Goal: Communication & Community: Answer question/provide support

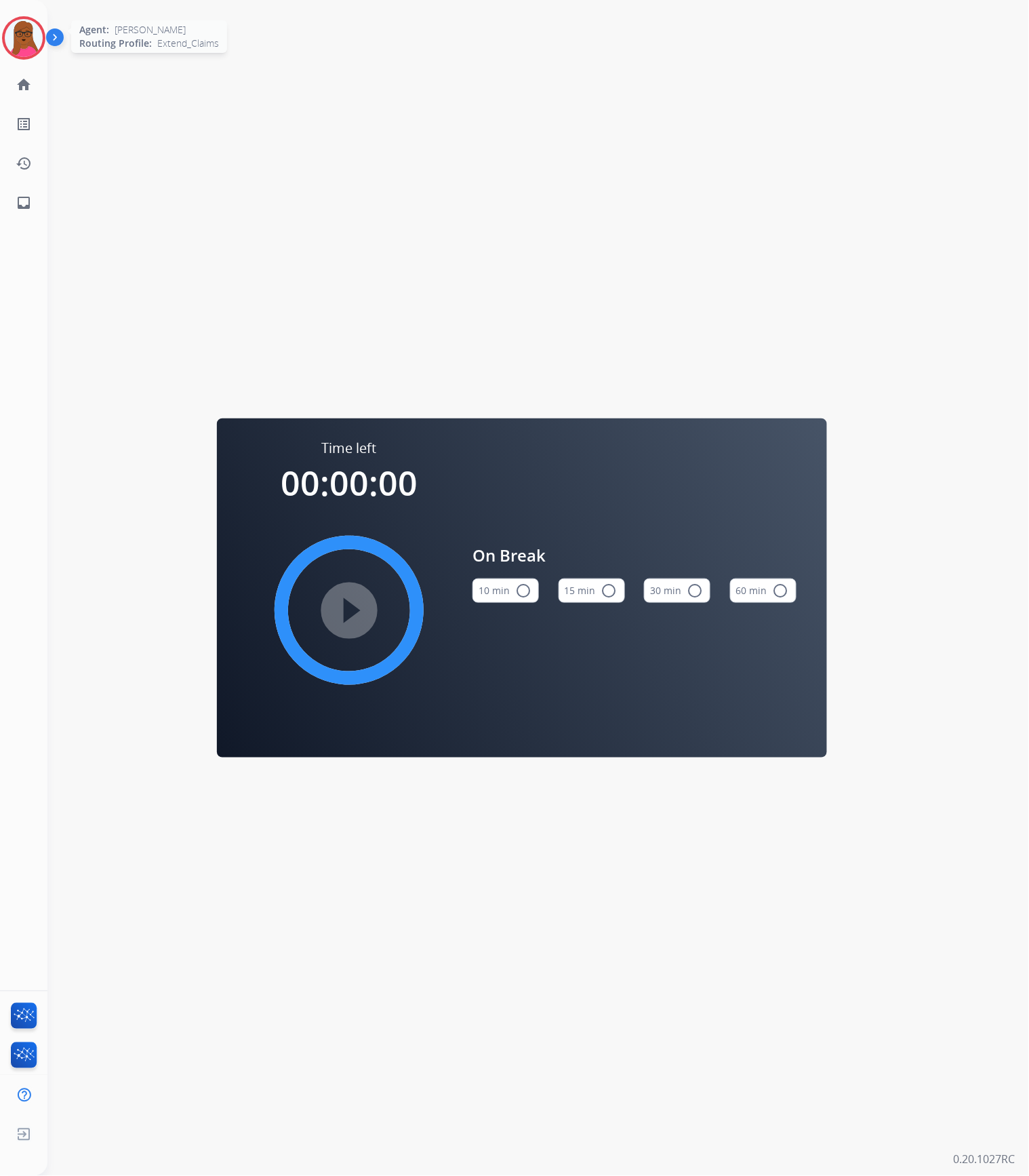
click at [16, 19] on img at bounding box center [23, 38] width 38 height 38
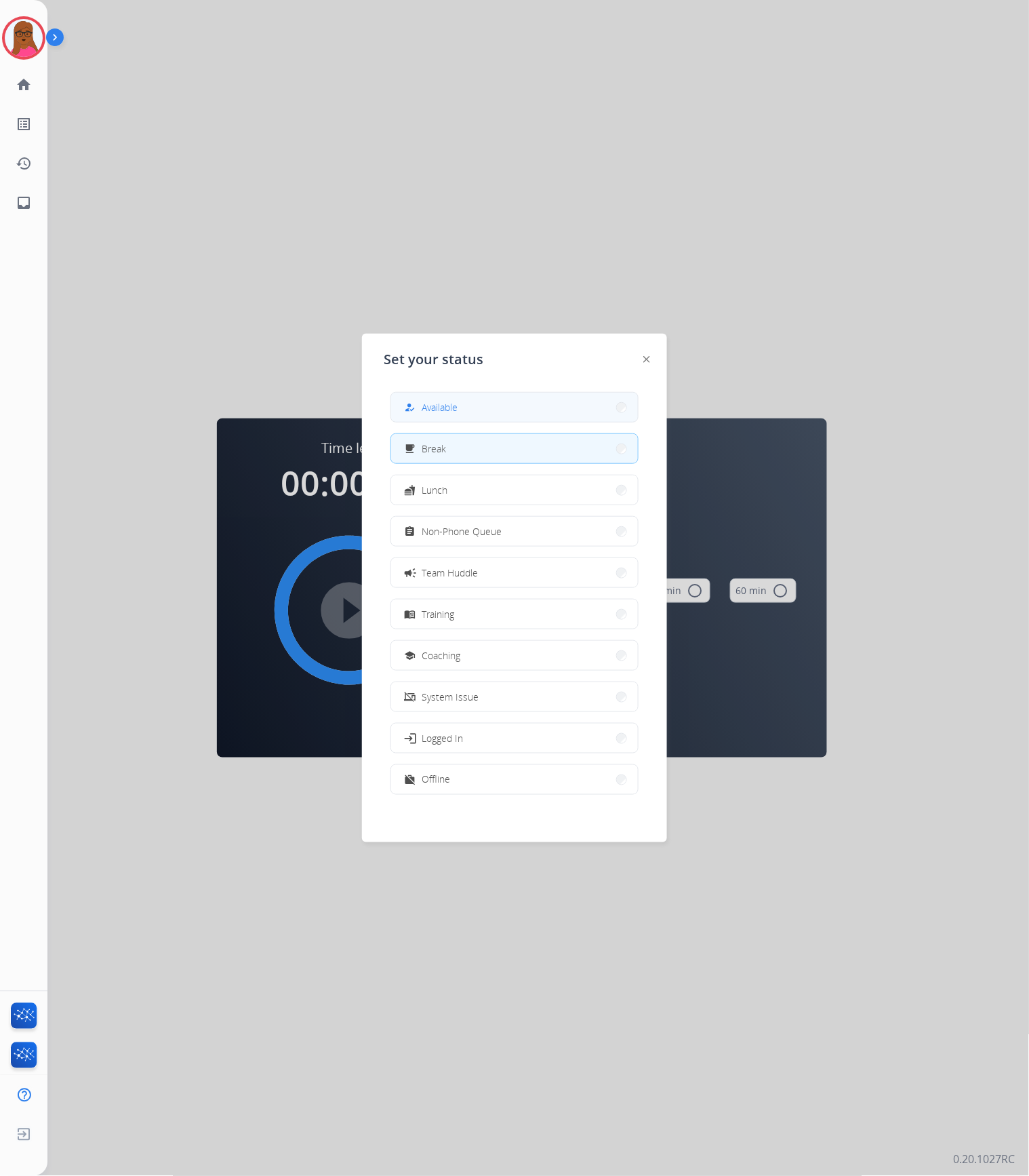
click at [502, 407] on button "how_to_reg Available" at bounding box center [514, 407] width 246 height 29
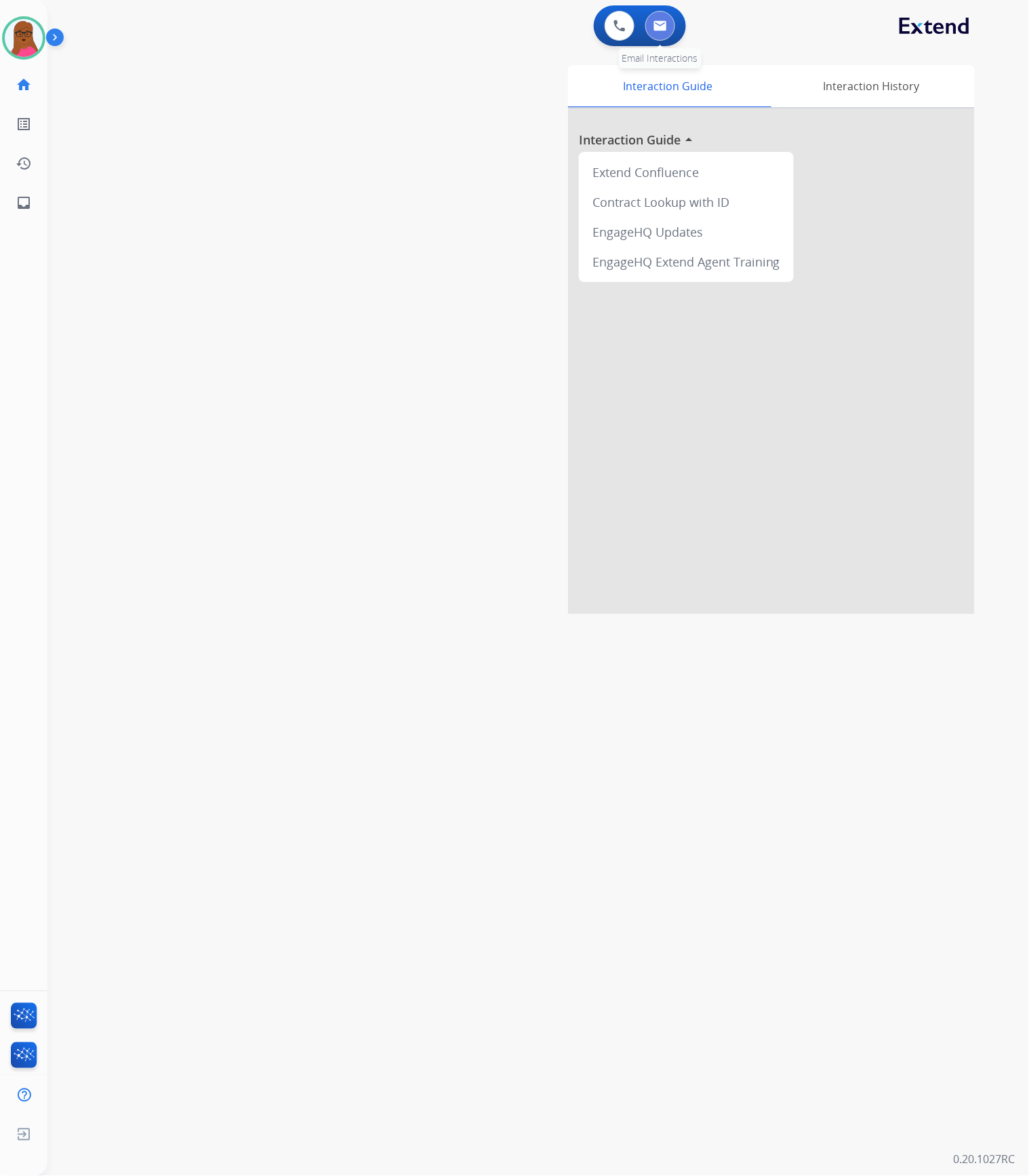
click at [659, 34] on button at bounding box center [659, 25] width 30 height 30
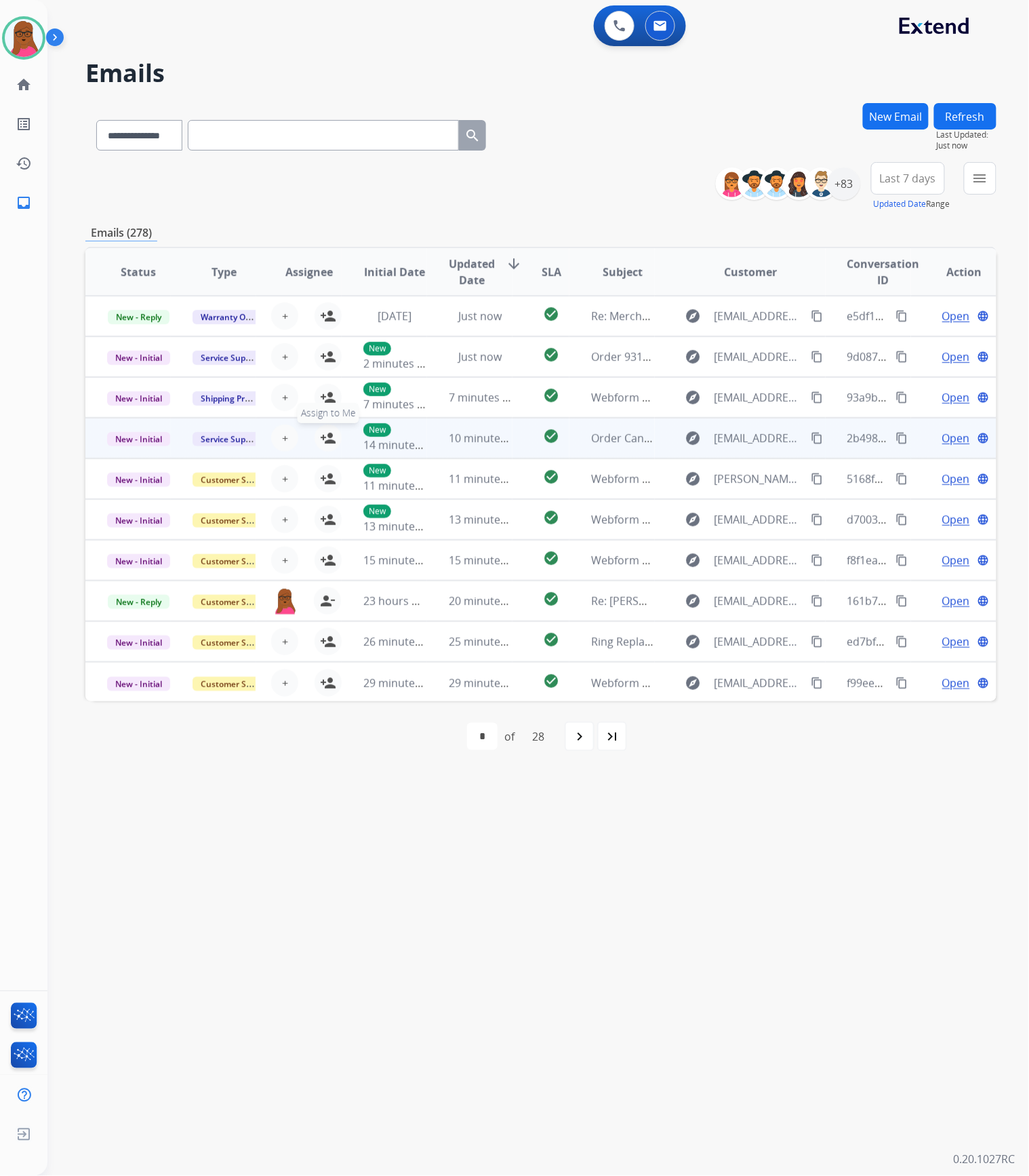
click at [326, 439] on mat-icon "person_add" at bounding box center [328, 438] width 16 height 16
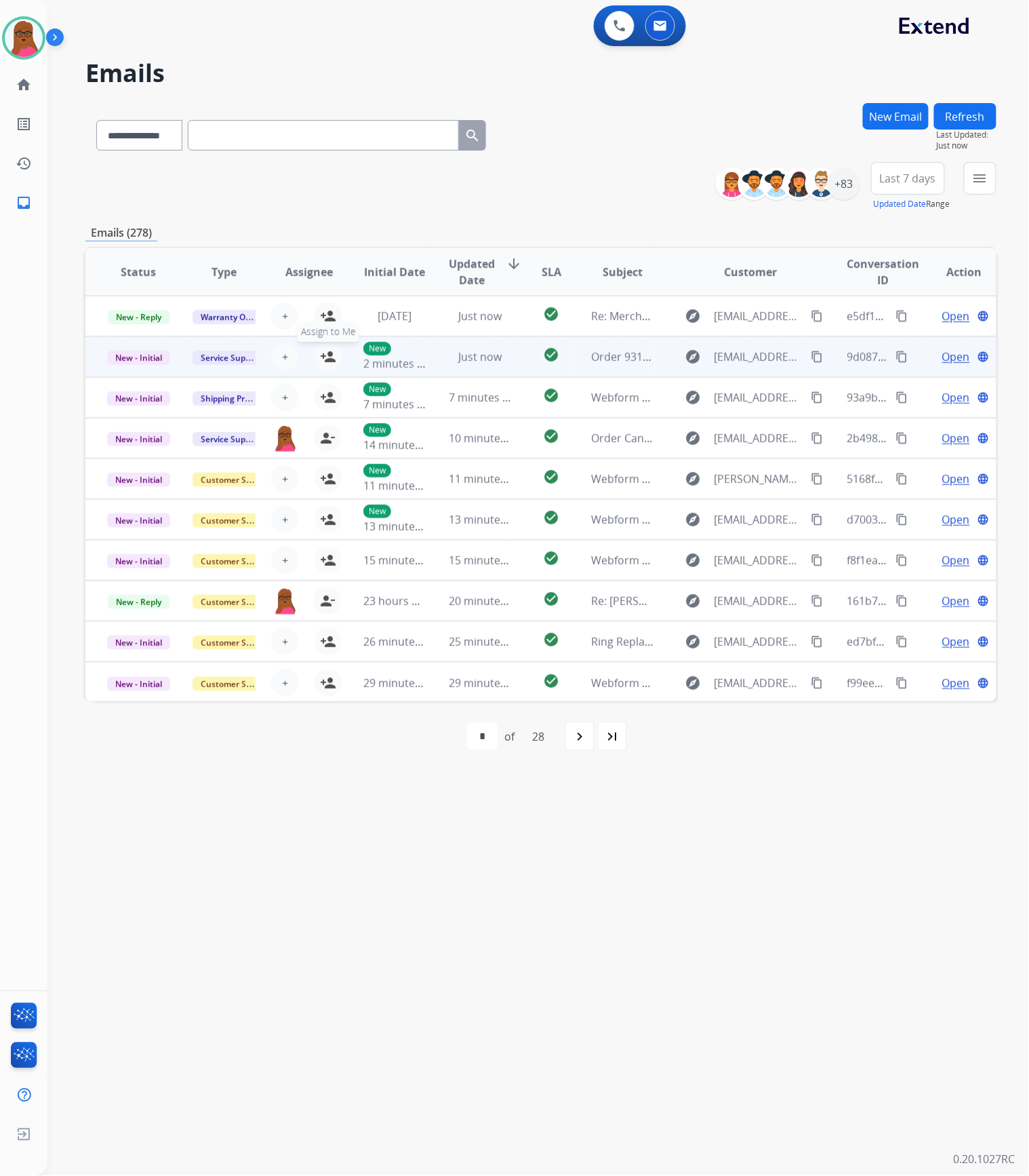
click at [333, 354] on mat-icon "person_add" at bounding box center [328, 357] width 16 height 16
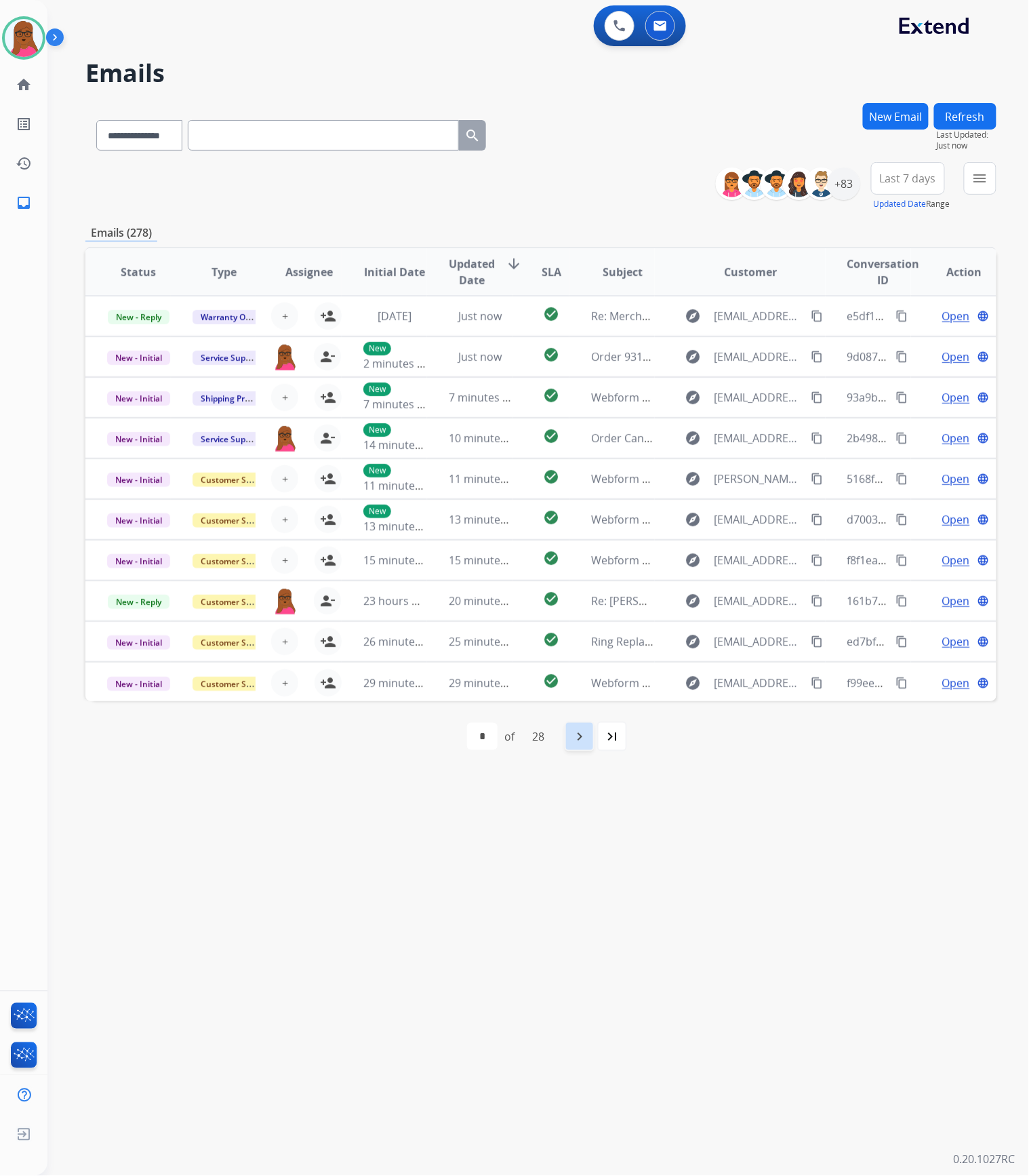
click at [584, 734] on mat-icon "navigate_next" at bounding box center [580, 736] width 16 height 16
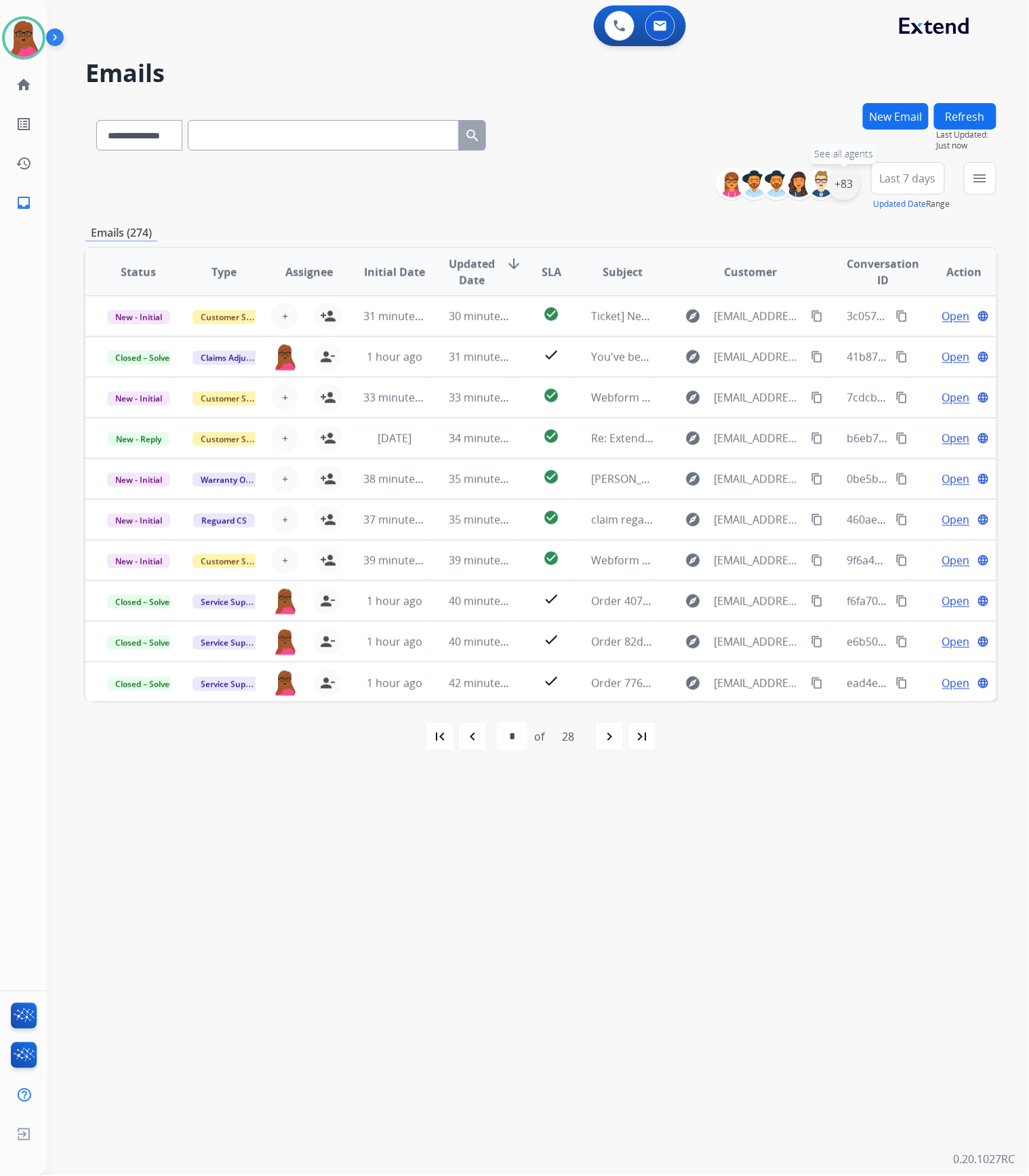
click at [849, 193] on div "+83" at bounding box center [844, 184] width 32 height 32
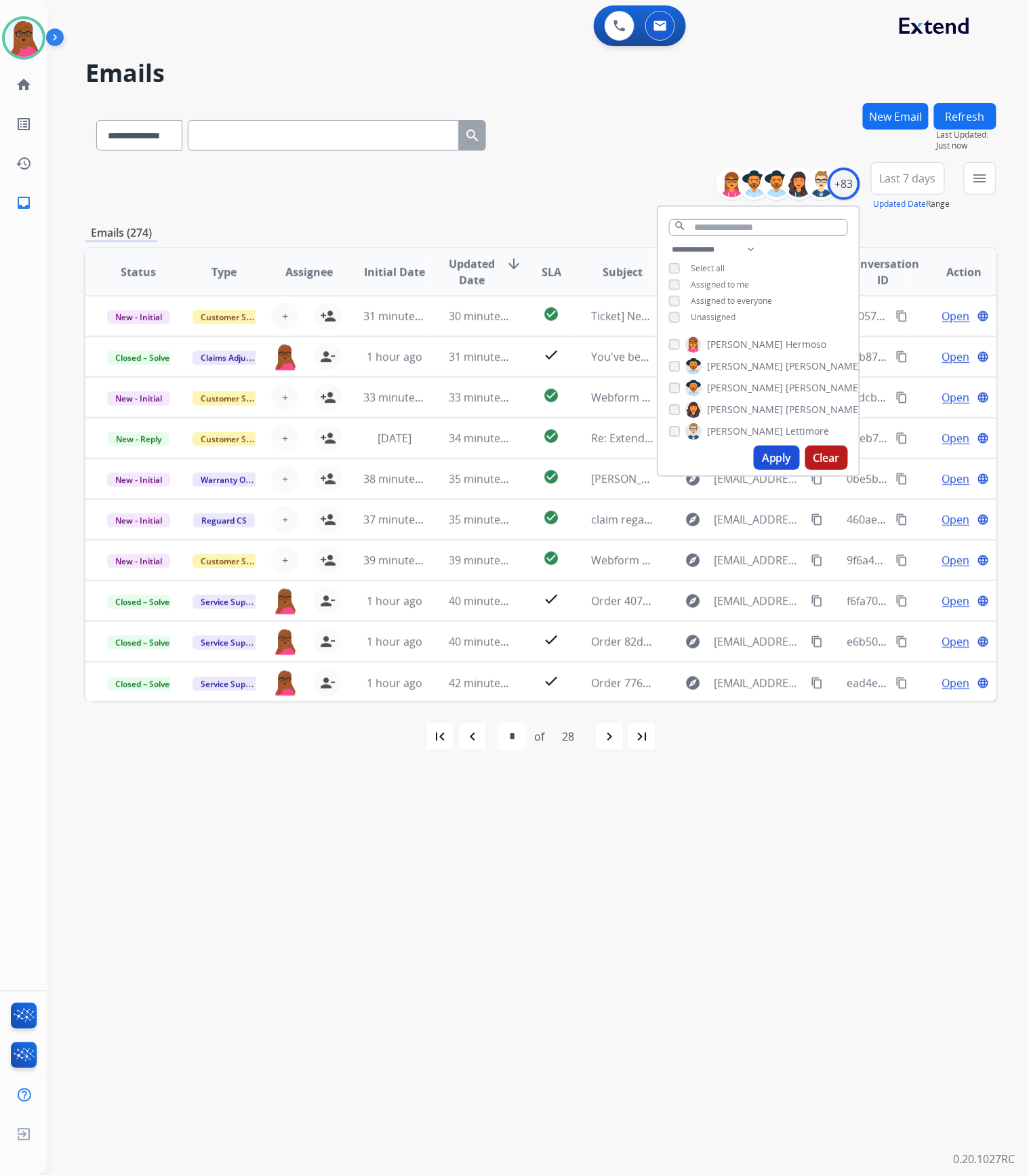
click at [779, 452] on button "Apply" at bounding box center [776, 458] width 46 height 24
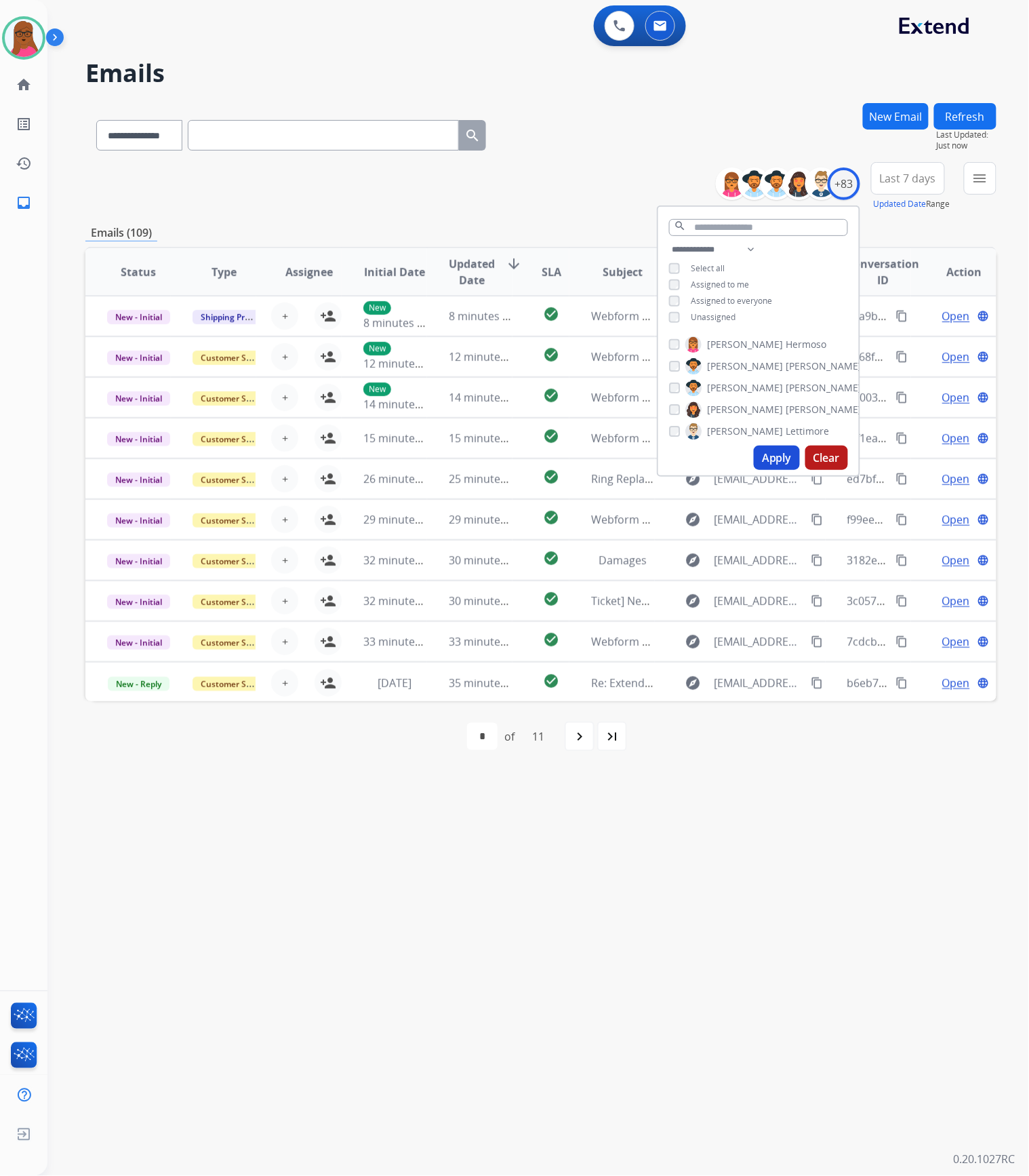
click at [857, 822] on div "**********" at bounding box center [522, 612] width 948 height 1127
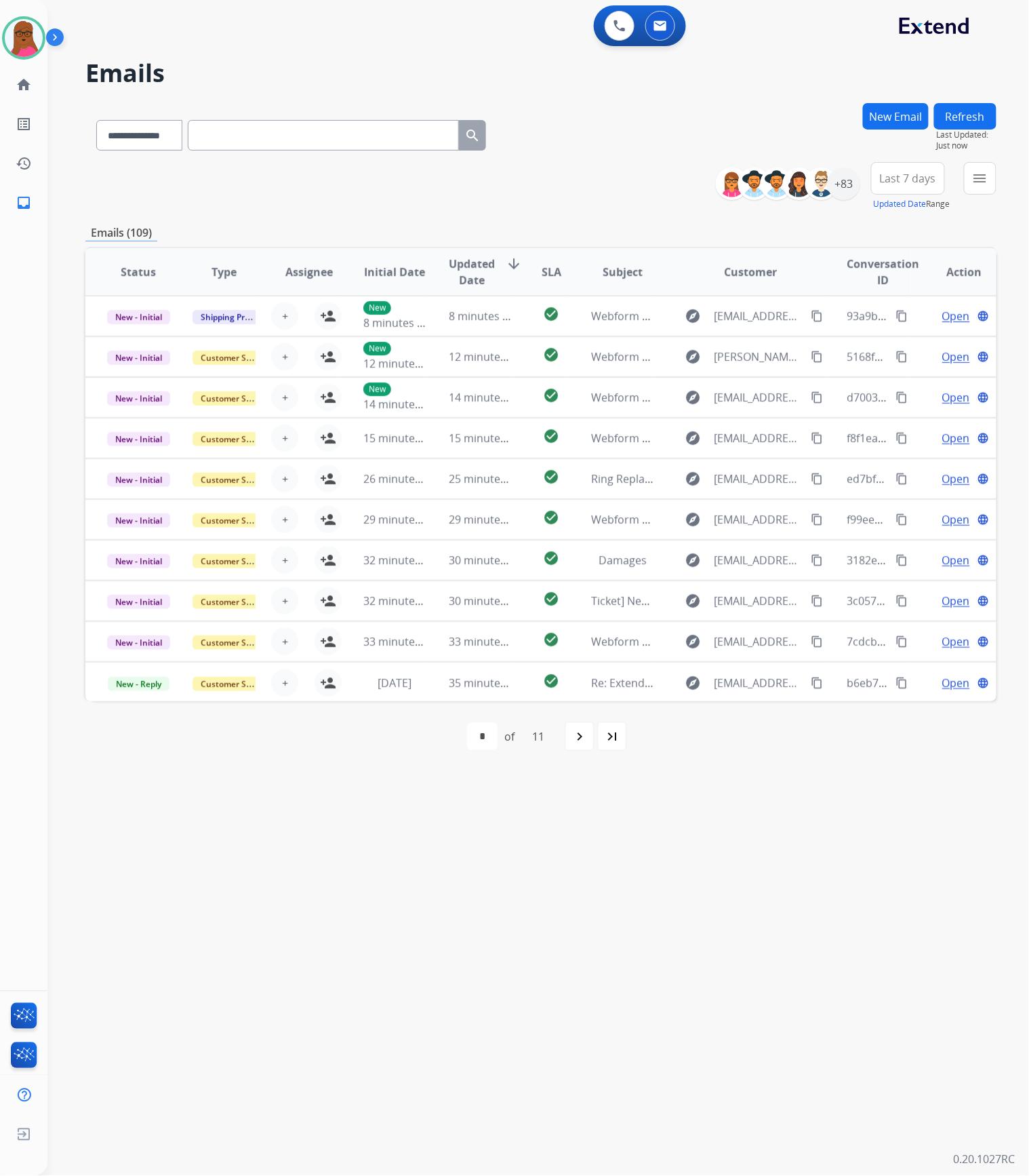
click at [579, 734] on mat-icon "navigate_next" at bounding box center [580, 736] width 16 height 16
click at [980, 173] on mat-icon "menu" at bounding box center [980, 178] width 16 height 16
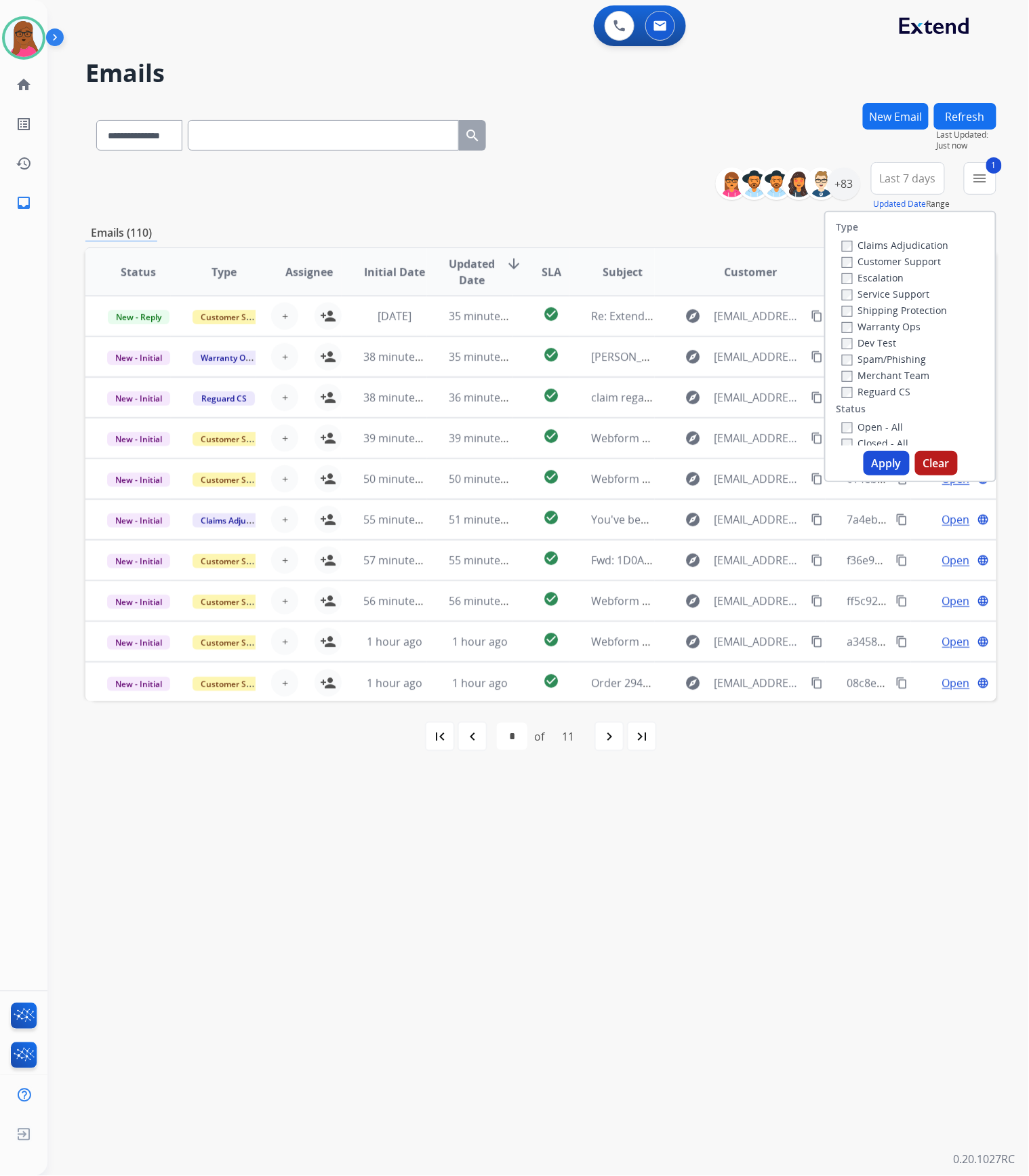
click at [841, 288] on label "Service Support" at bounding box center [885, 294] width 88 height 13
click at [863, 454] on button "Apply" at bounding box center [886, 463] width 46 height 24
select select "*"
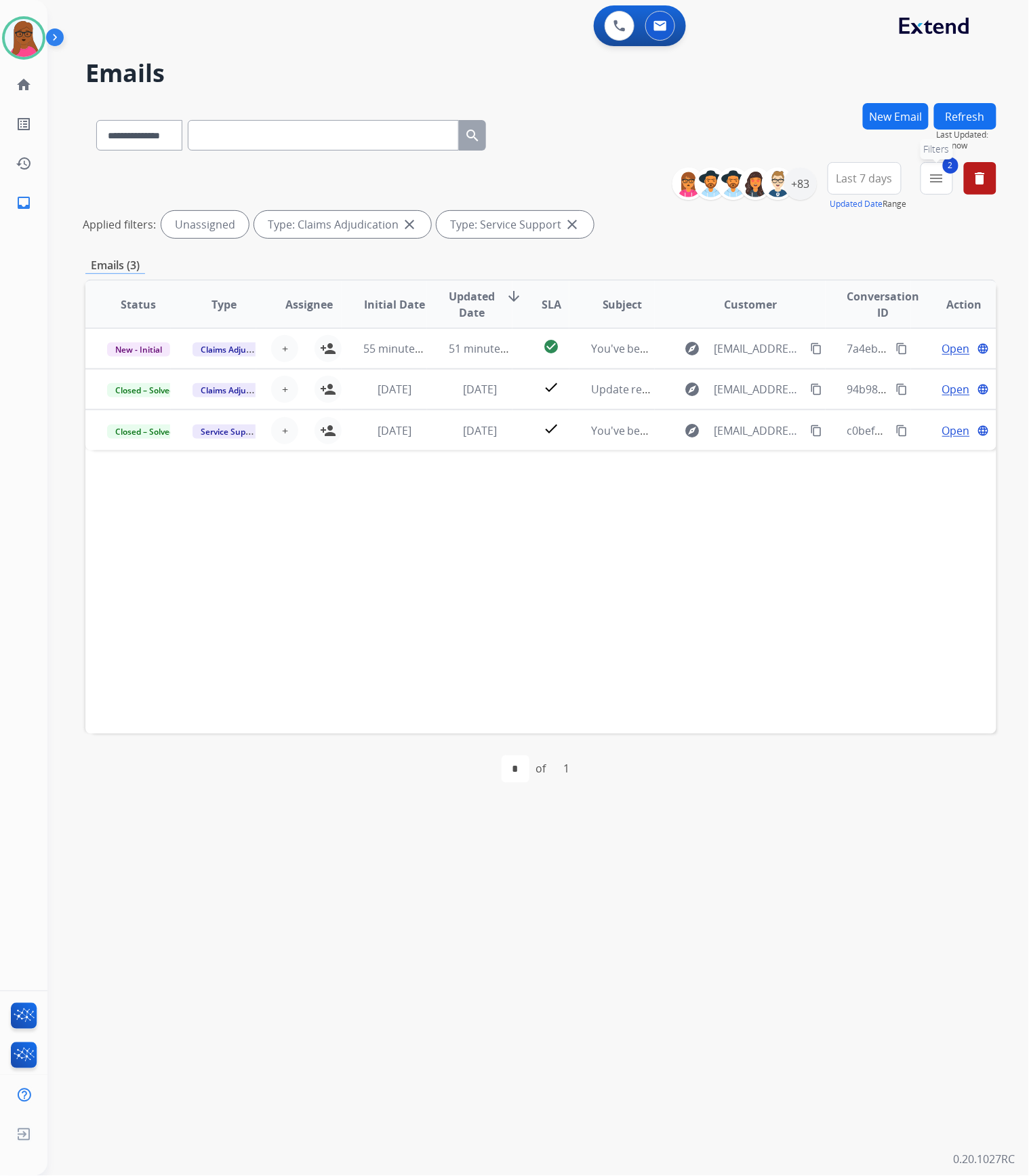
click at [938, 180] on mat-icon "menu" at bounding box center [936, 178] width 16 height 16
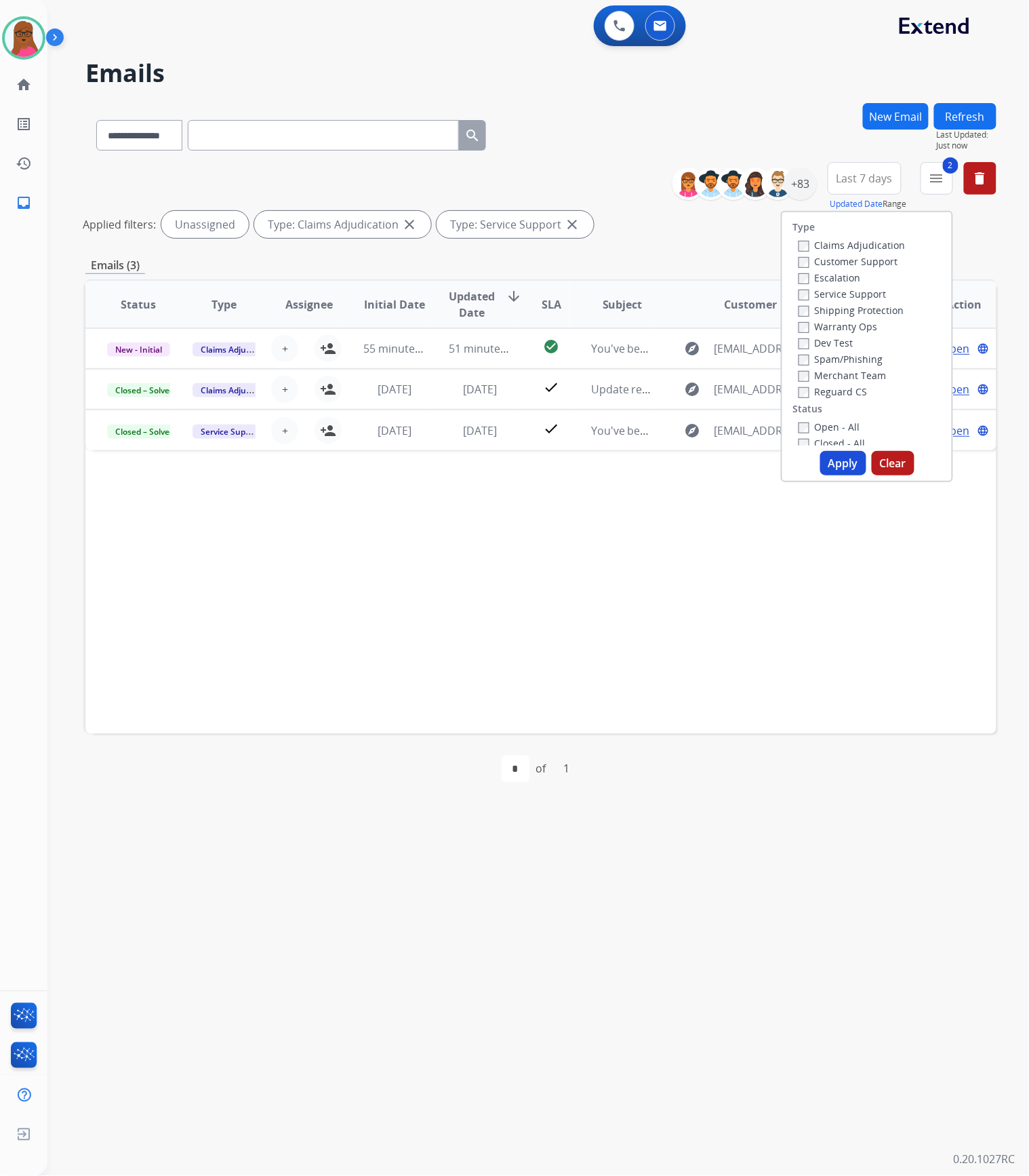
click at [879, 462] on button "Clear" at bounding box center [893, 463] width 43 height 24
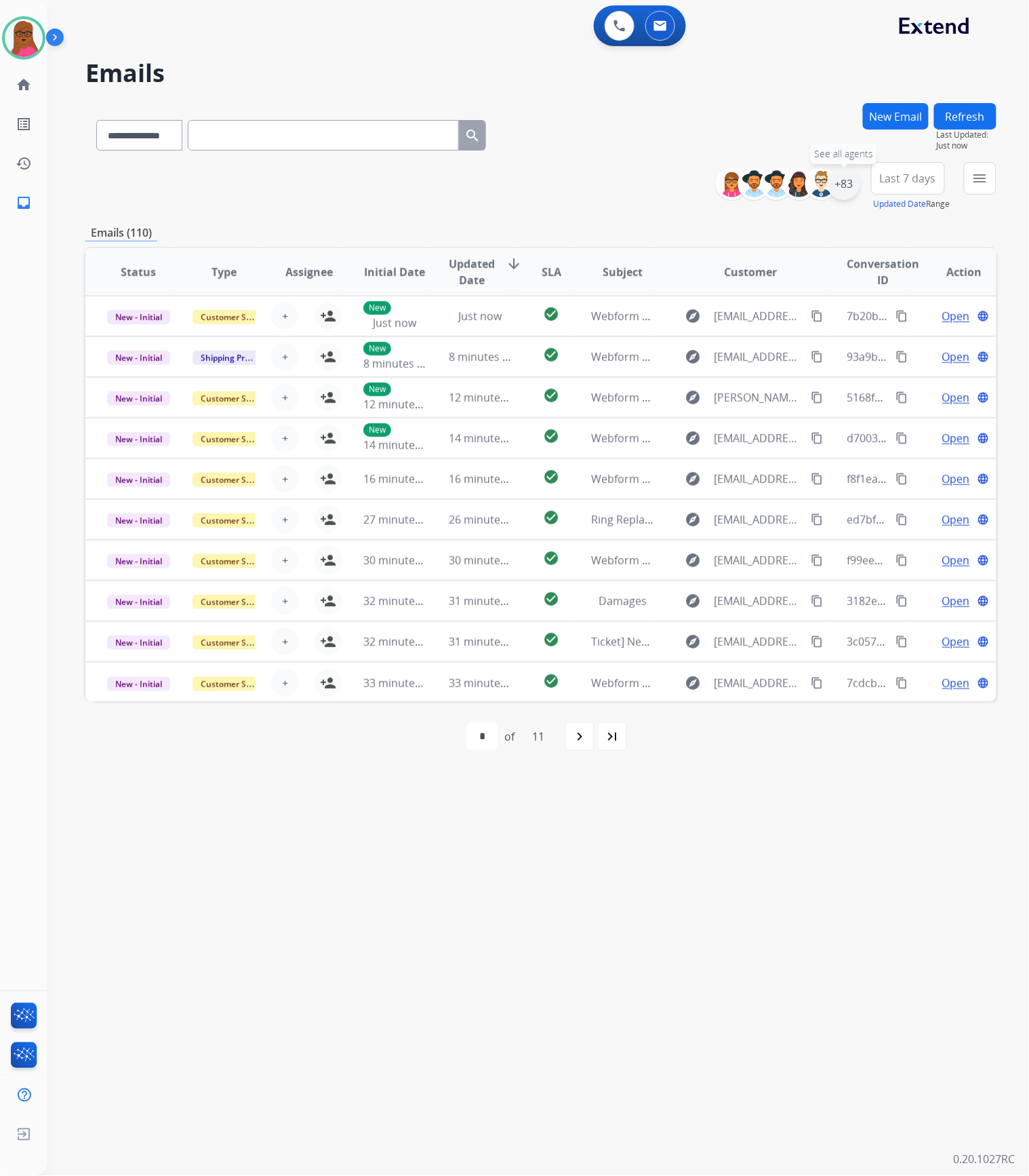
click at [841, 186] on div "+83" at bounding box center [844, 184] width 32 height 32
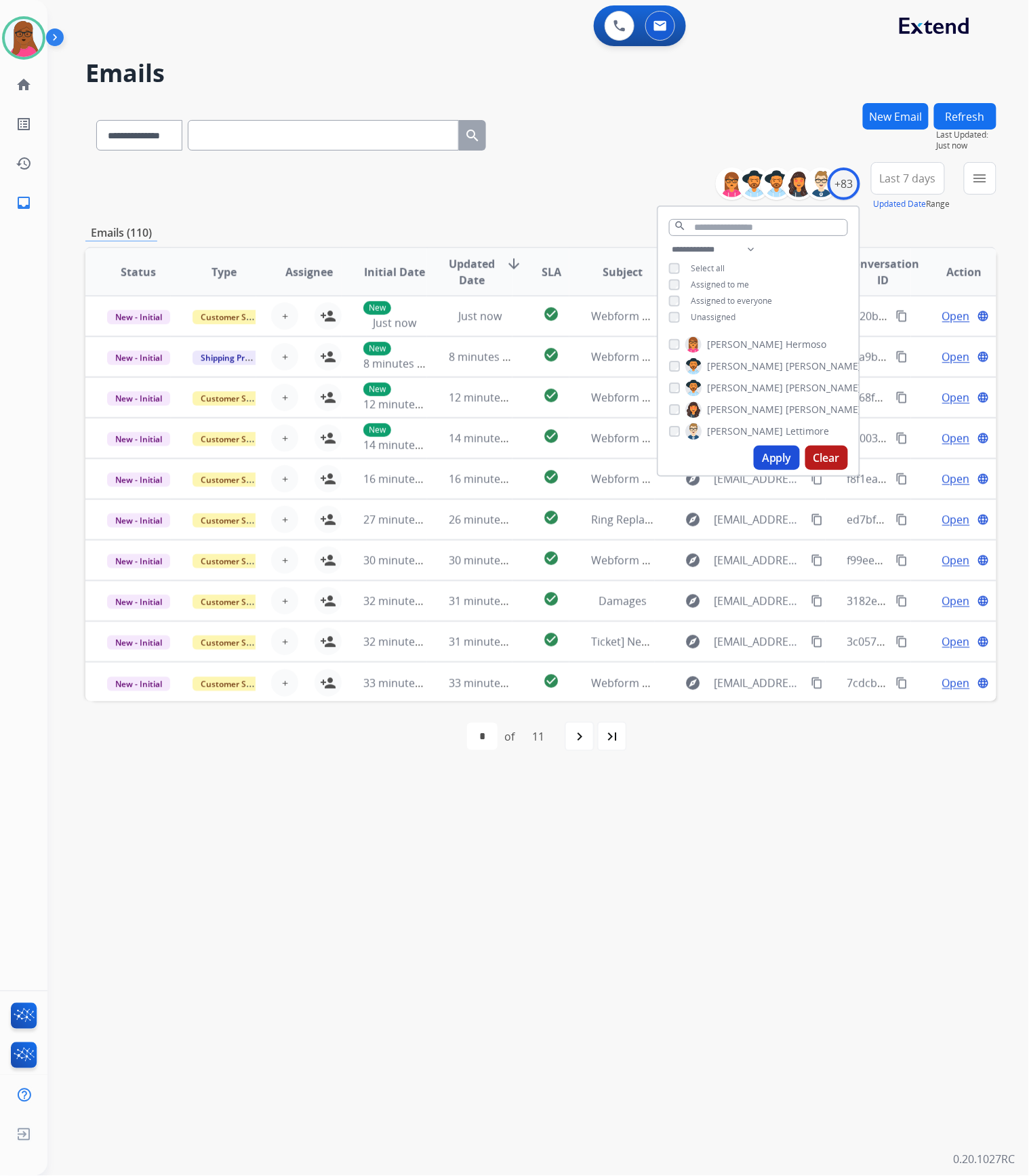
click at [828, 453] on button "Clear" at bounding box center [826, 458] width 43 height 24
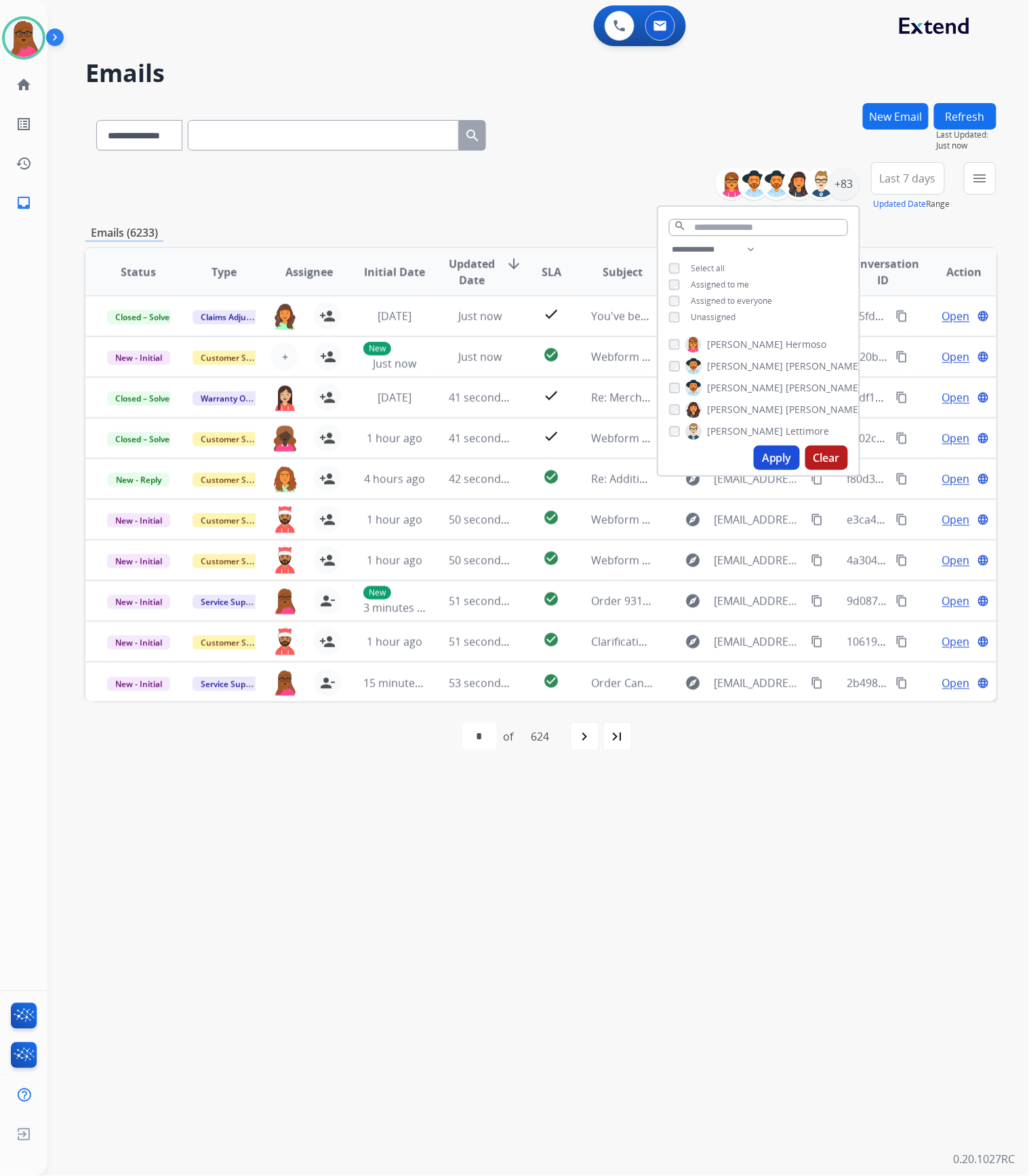
click at [902, 923] on div "**********" at bounding box center [522, 612] width 948 height 1127
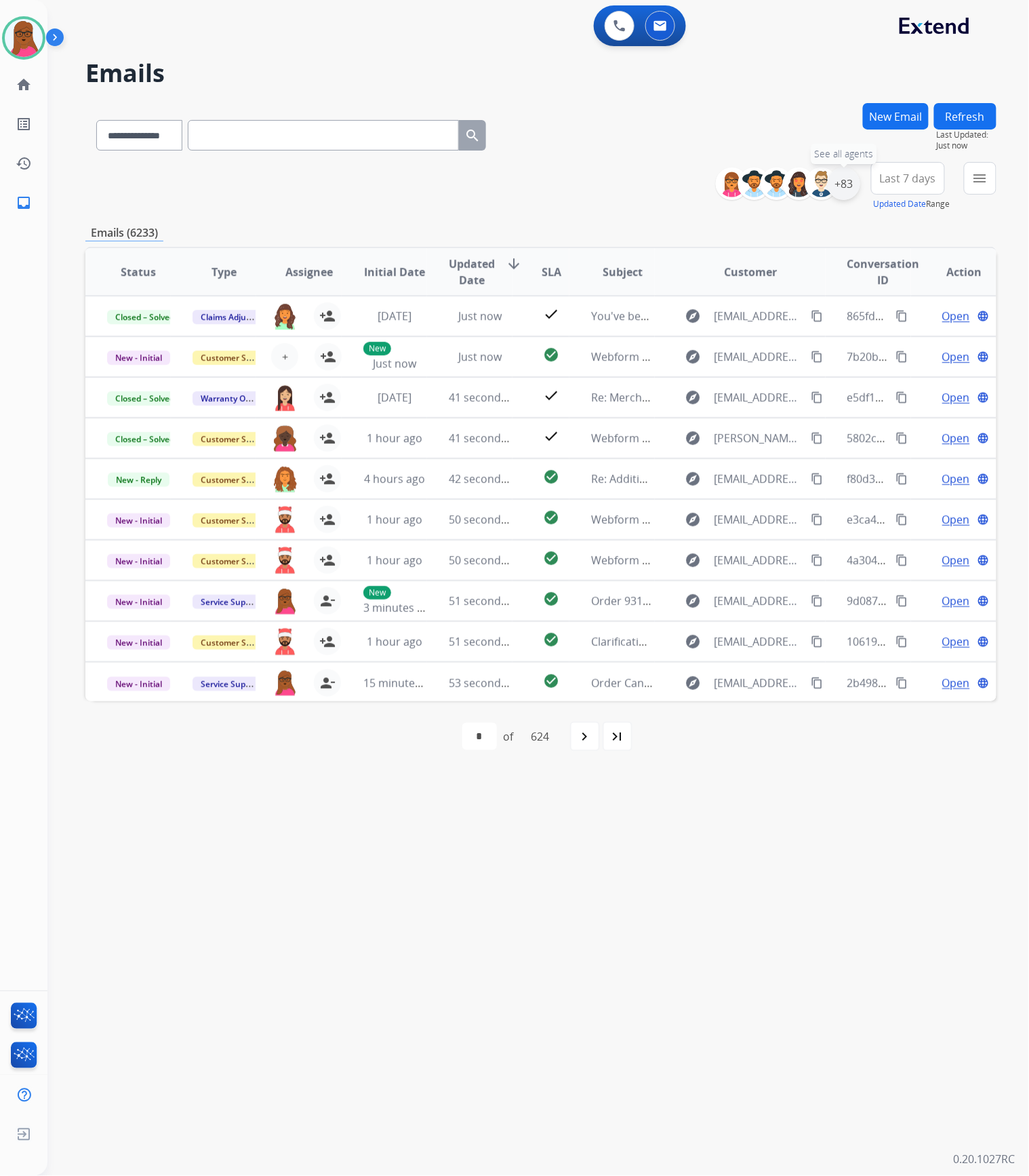
click at [852, 185] on div "+83" at bounding box center [844, 184] width 32 height 32
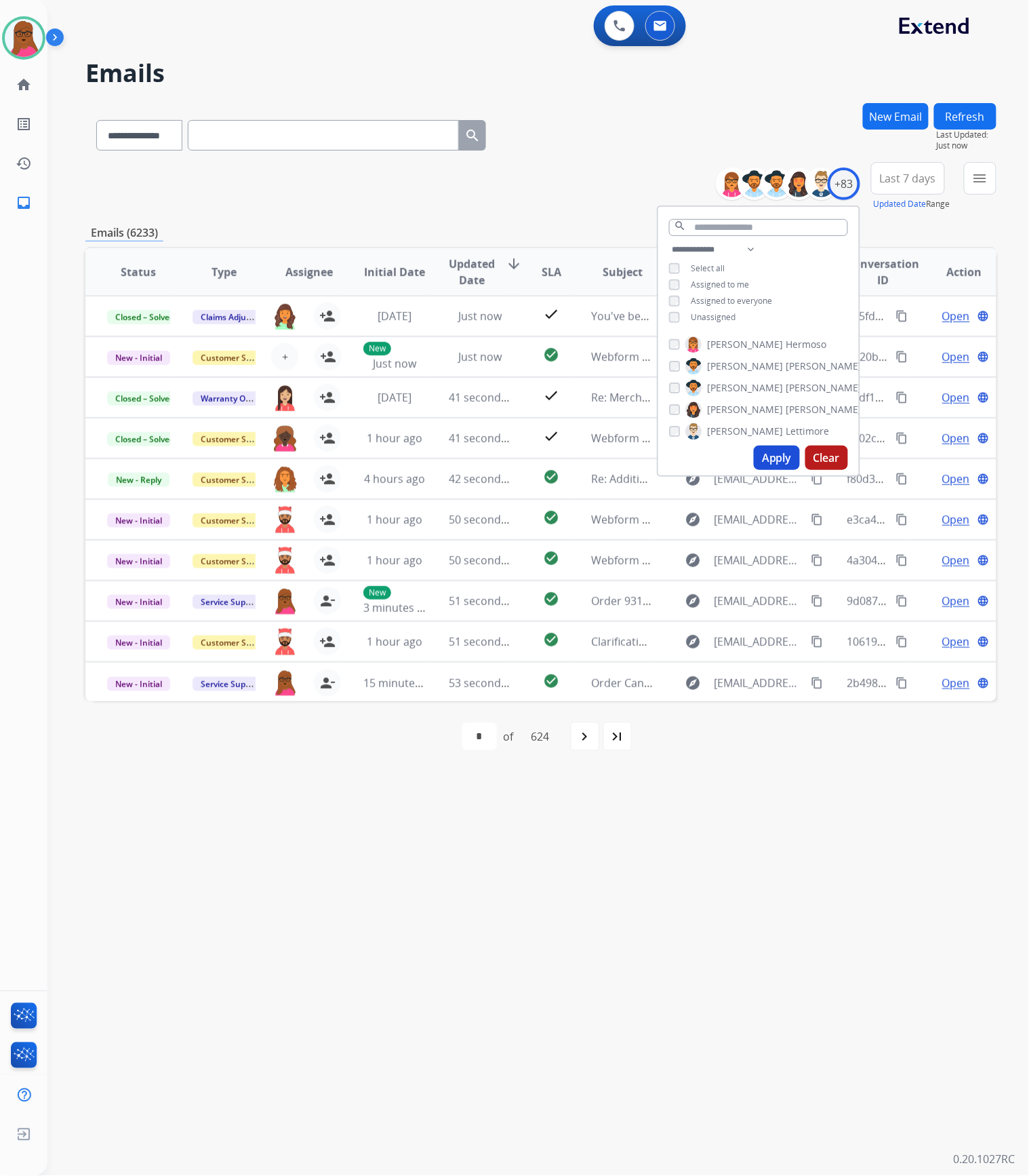
click at [734, 282] on span "Assigned to me" at bounding box center [720, 284] width 58 height 11
click at [778, 458] on button "Apply" at bounding box center [776, 458] width 46 height 24
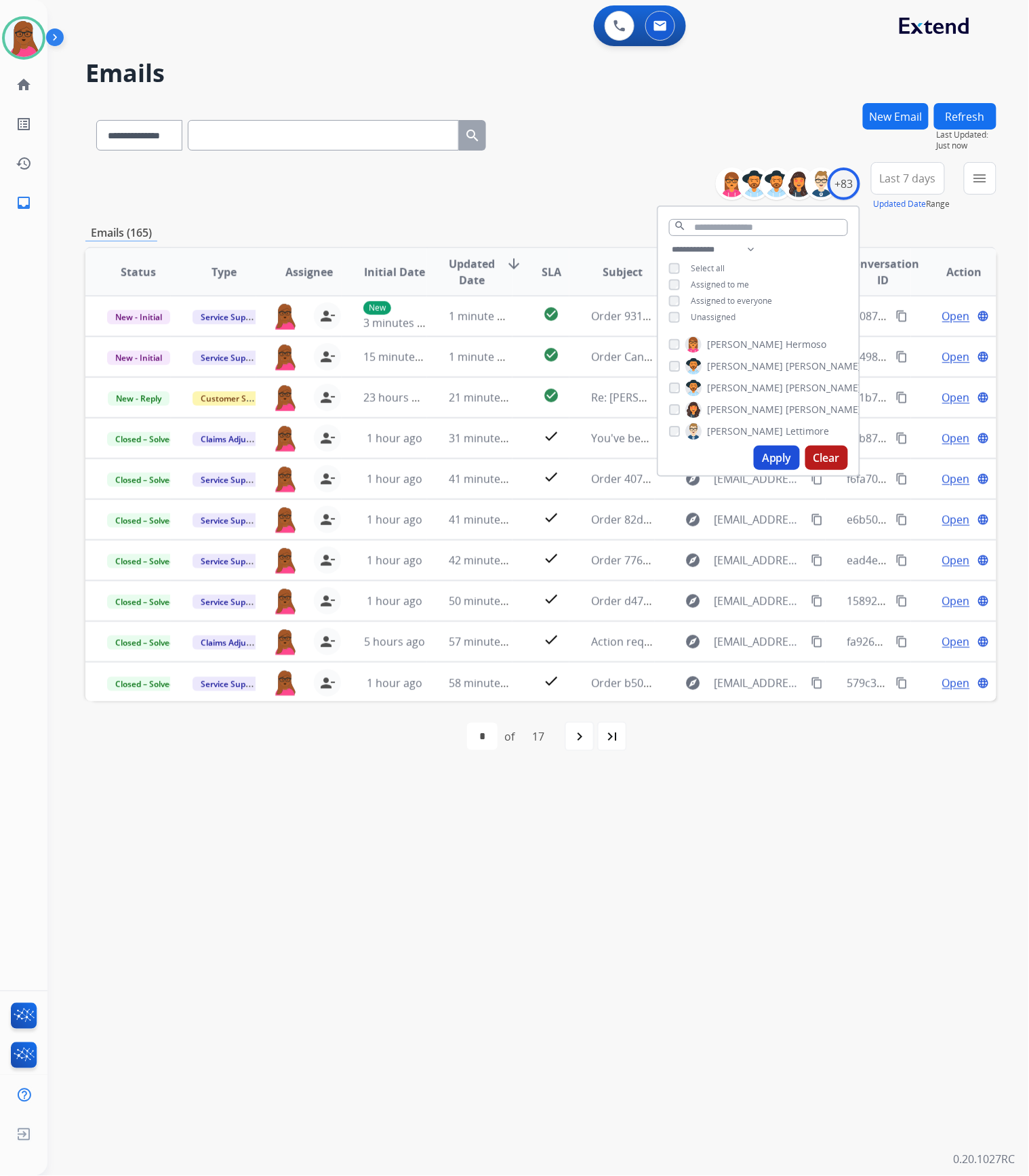
click at [906, 929] on div "**********" at bounding box center [522, 612] width 948 height 1127
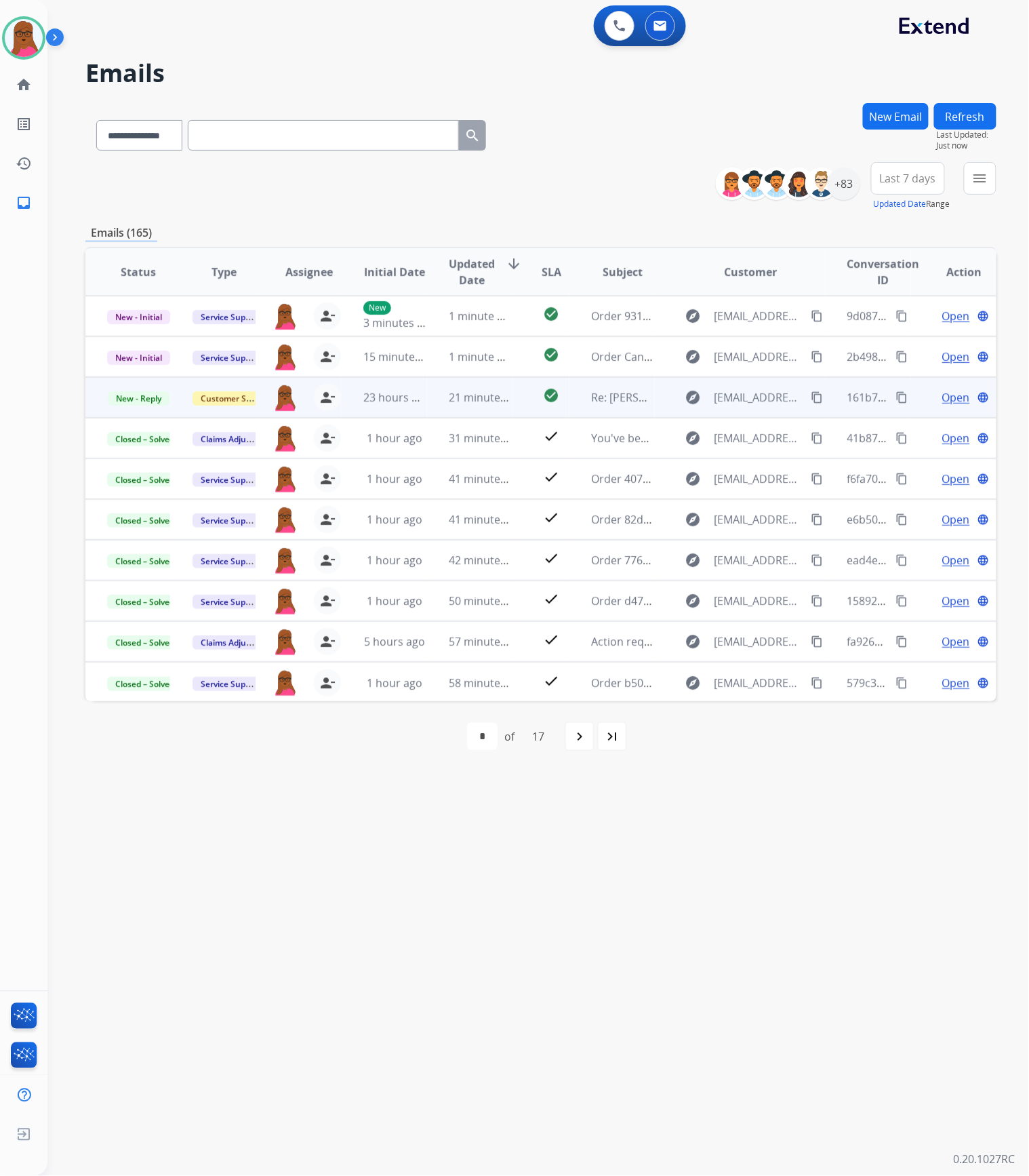
click at [948, 400] on span "Open" at bounding box center [956, 397] width 28 height 16
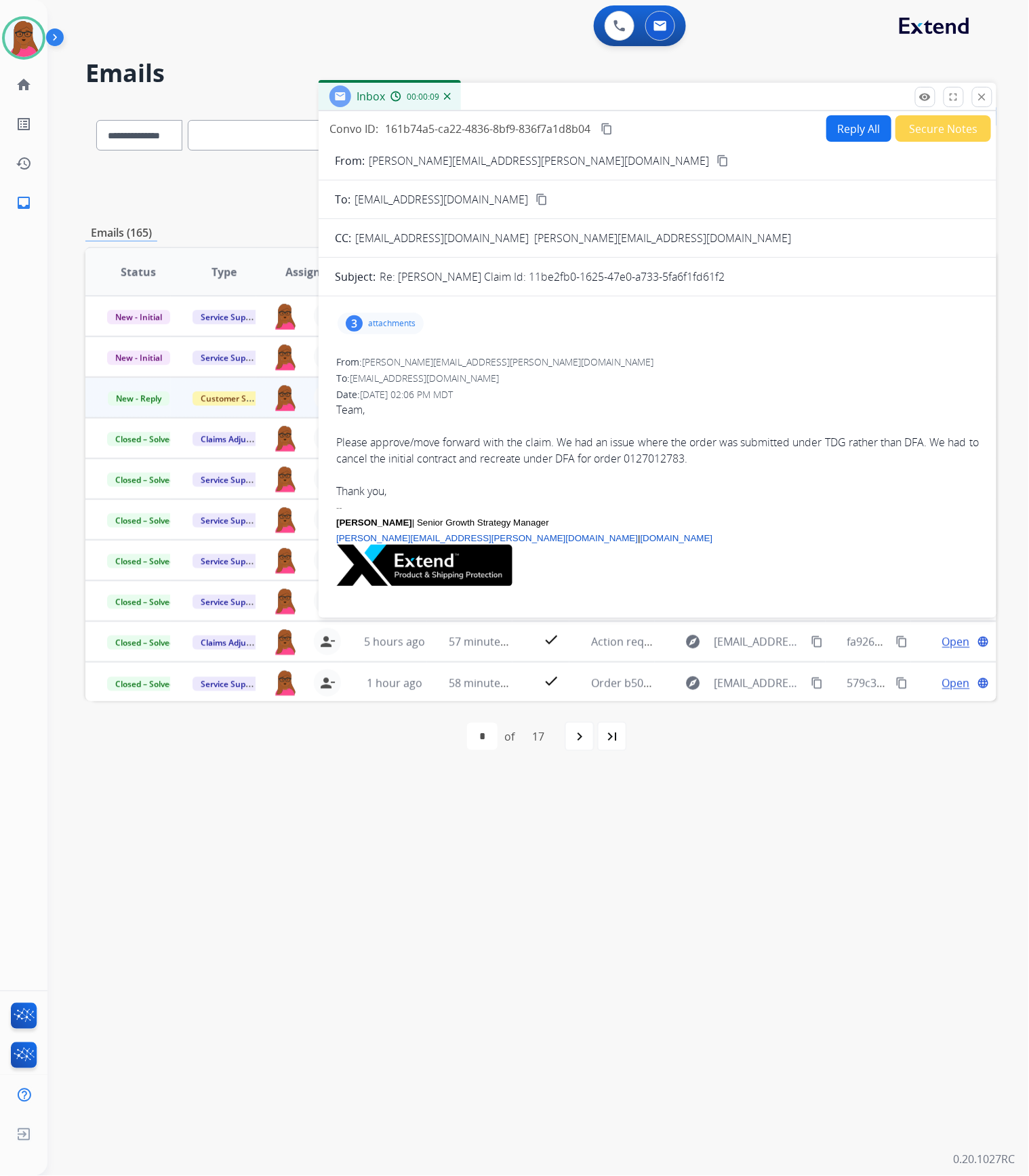
click at [399, 321] on p "attachments" at bounding box center [391, 323] width 48 height 10
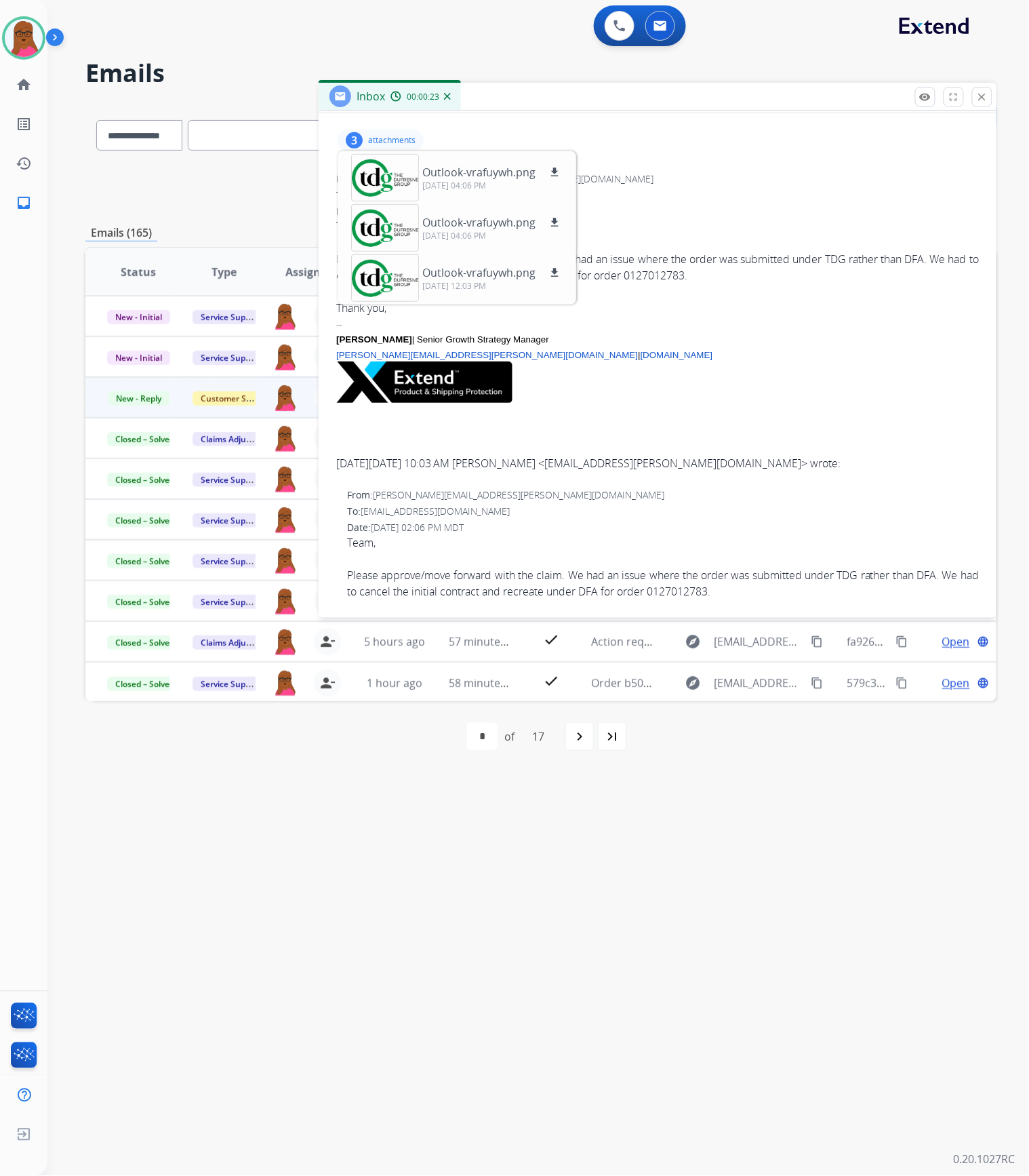
scroll to position [180, 0]
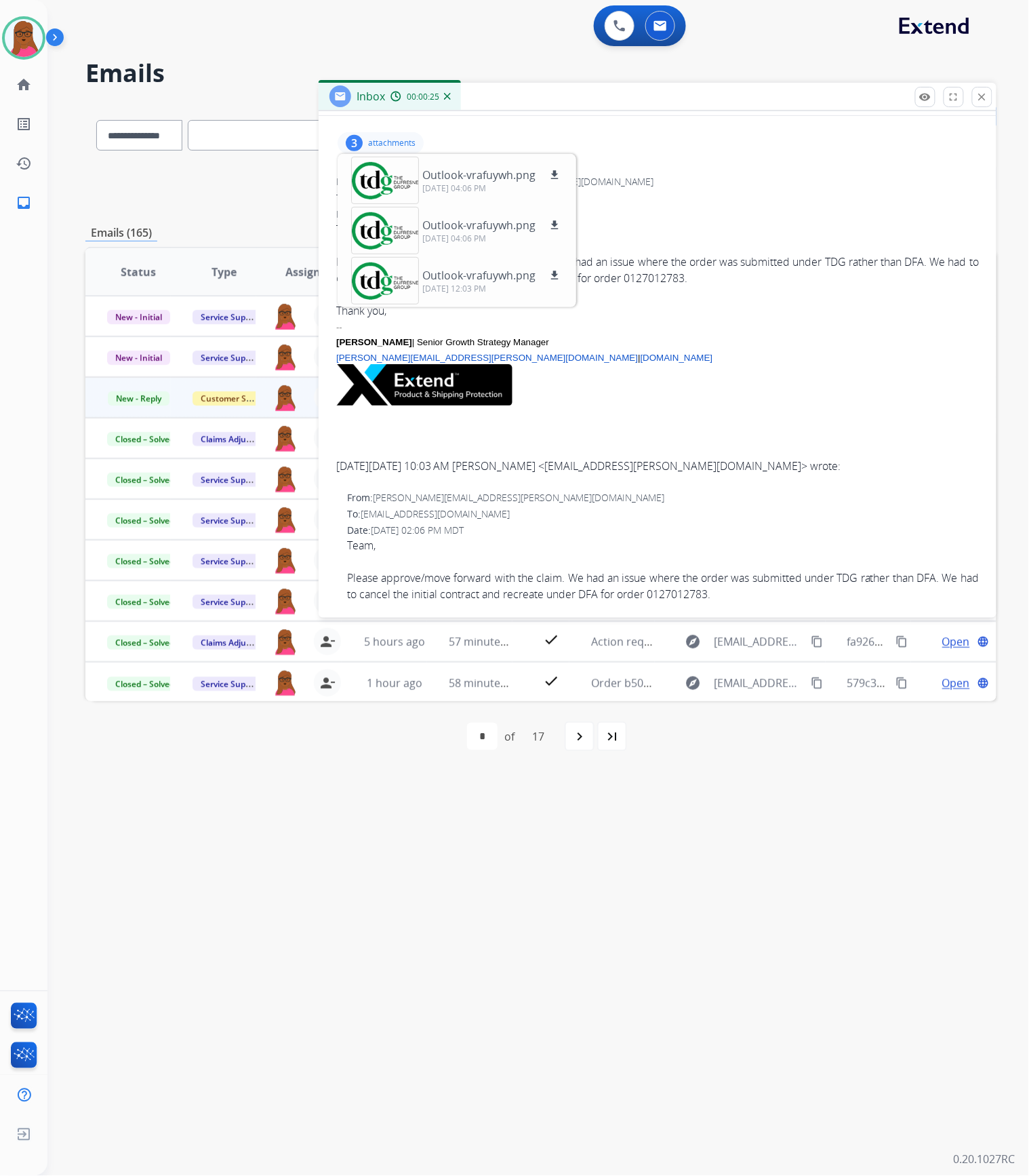
click at [734, 369] on p at bounding box center [658, 387] width 643 height 46
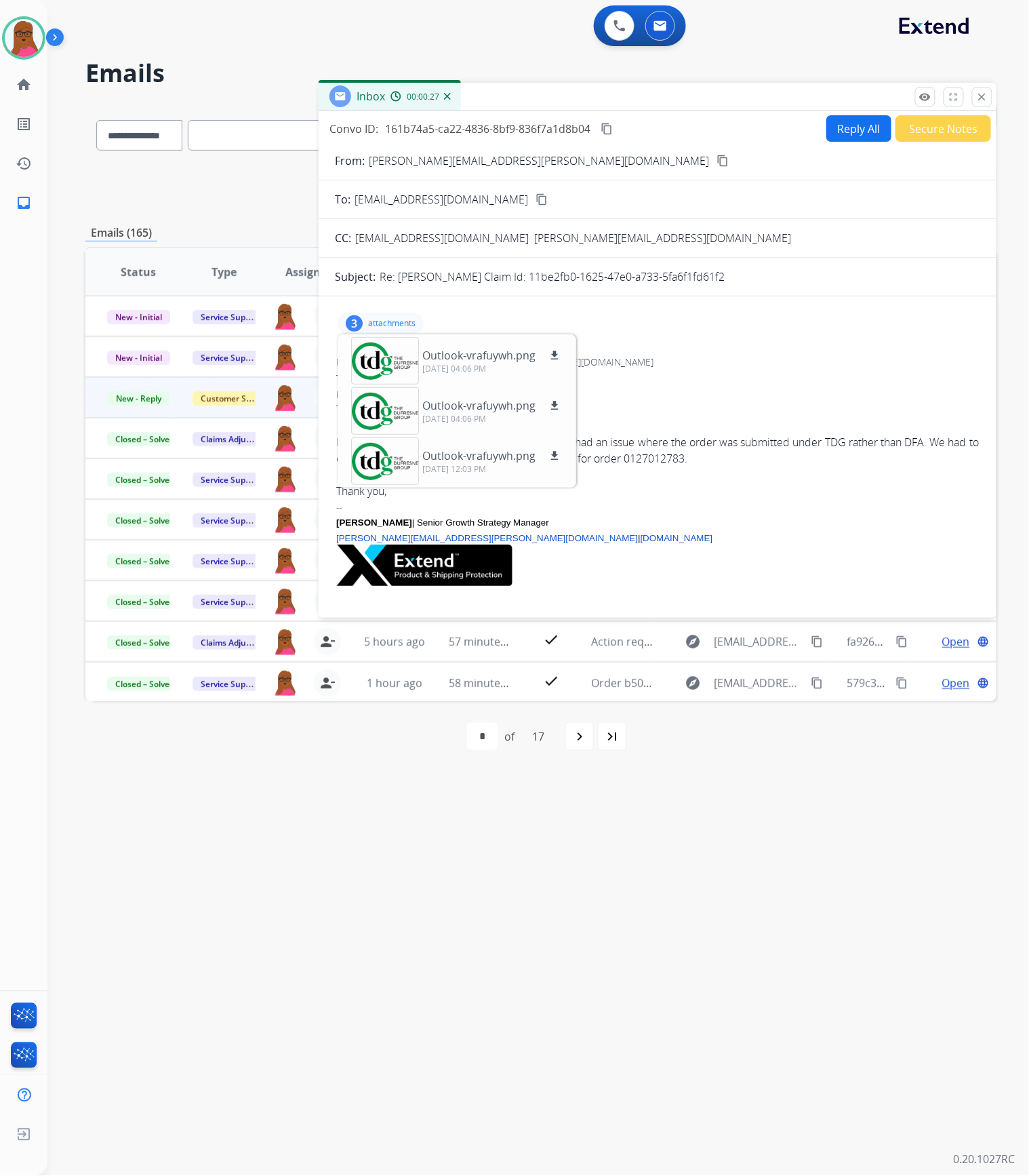
click at [692, 394] on div "Date: [DATE] 02:06 PM MDT" at bounding box center [658, 394] width 643 height 14
click at [469, 317] on div "3 attachments Outlook-vrafuywh.png download [DATE] 04:06 PM Outlook-vrafuywh.pn…" at bounding box center [657, 323] width 645 height 32
click at [678, 345] on div "3 attachments Outlook-vrafuywh.png download [DATE] 04:06 PM Outlook-vrafuywh.pn…" at bounding box center [658, 1049] width 678 height 1484
click at [391, 321] on p "attachments" at bounding box center [391, 323] width 48 height 10
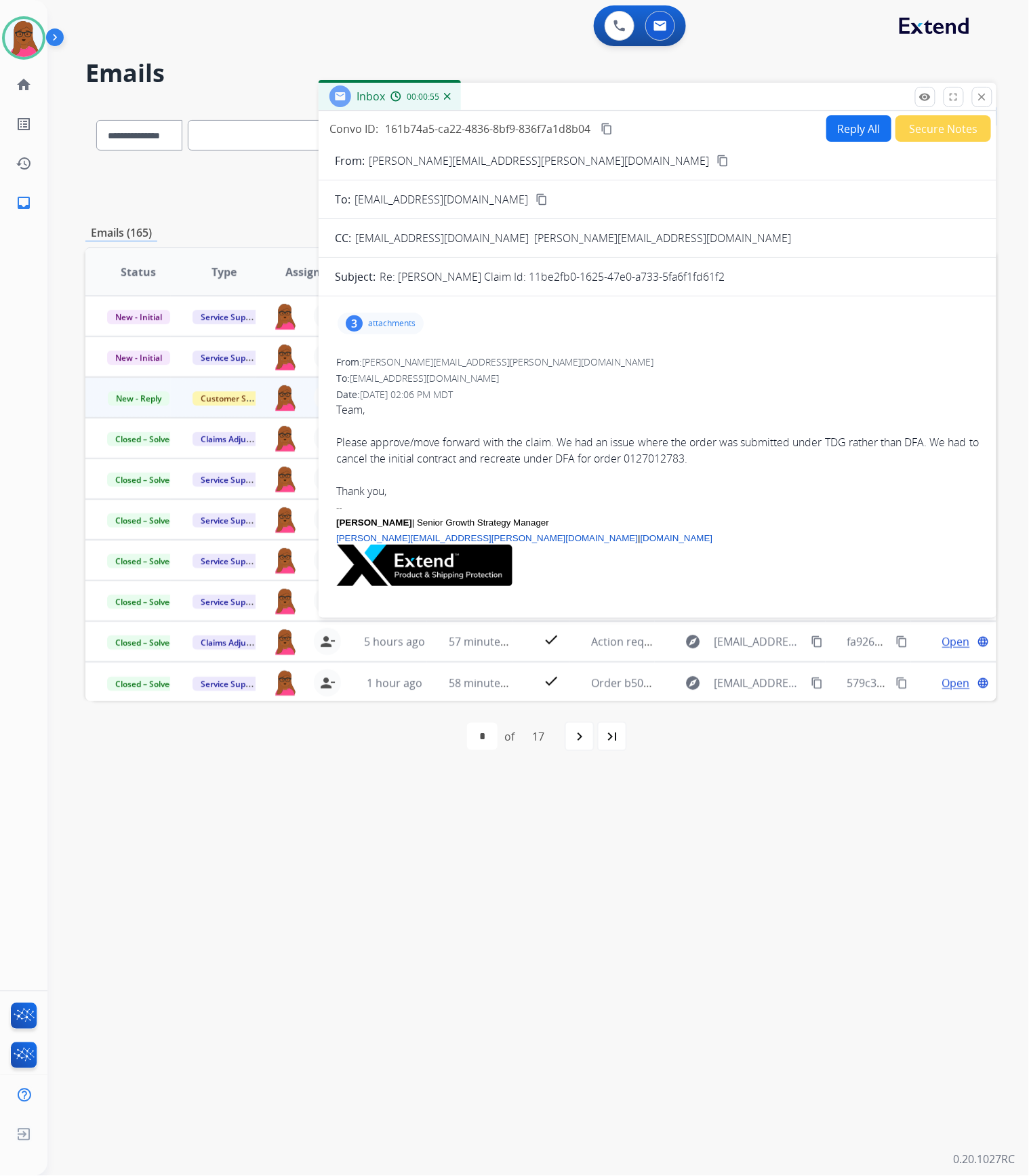
drag, startPoint x: 781, startPoint y: 276, endPoint x: 581, endPoint y: 276, distance: 200.0
click at [581, 276] on div "Re: [PERSON_NAME] Claim Id: 11be2fb0-1625-47e0-a733-5fa6f1fd61f2" at bounding box center [680, 276] width 601 height 16
copy p "11be2fb0-1625-47e0-a733-5fa6f1fd61f2"
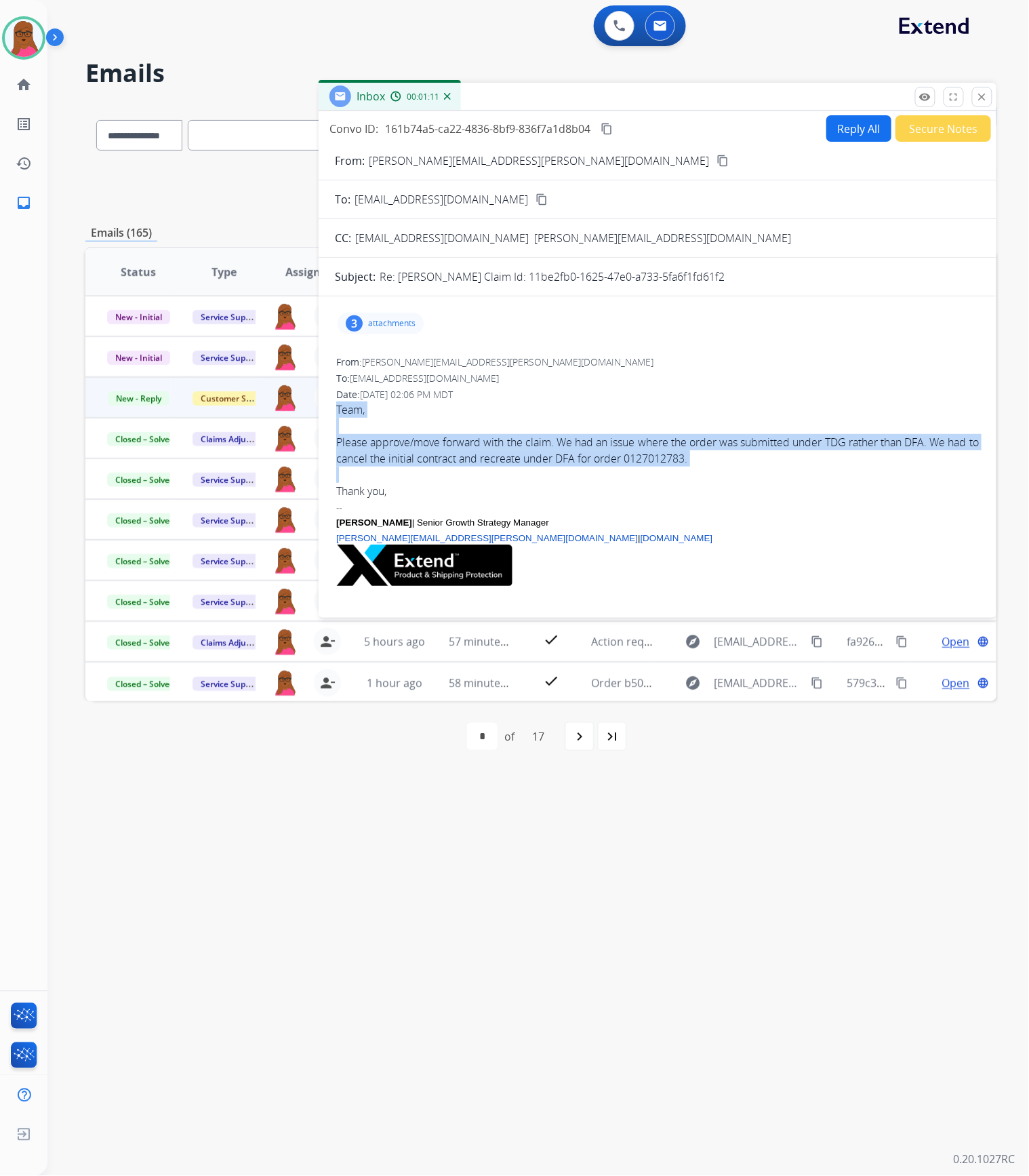
drag, startPoint x: 335, startPoint y: 407, endPoint x: 713, endPoint y: 474, distance: 383.9
click at [713, 474] on div "From: [PERSON_NAME][EMAIL_ADDRESS][PERSON_NAME][DOMAIN_NAME] To: [EMAIL_ADDRESS…" at bounding box center [657, 510] width 645 height 313
copy div "Team, Please approve/move forward with the claim. We had an issue where the ord…"
click at [852, 136] on button "Reply All" at bounding box center [858, 128] width 65 height 27
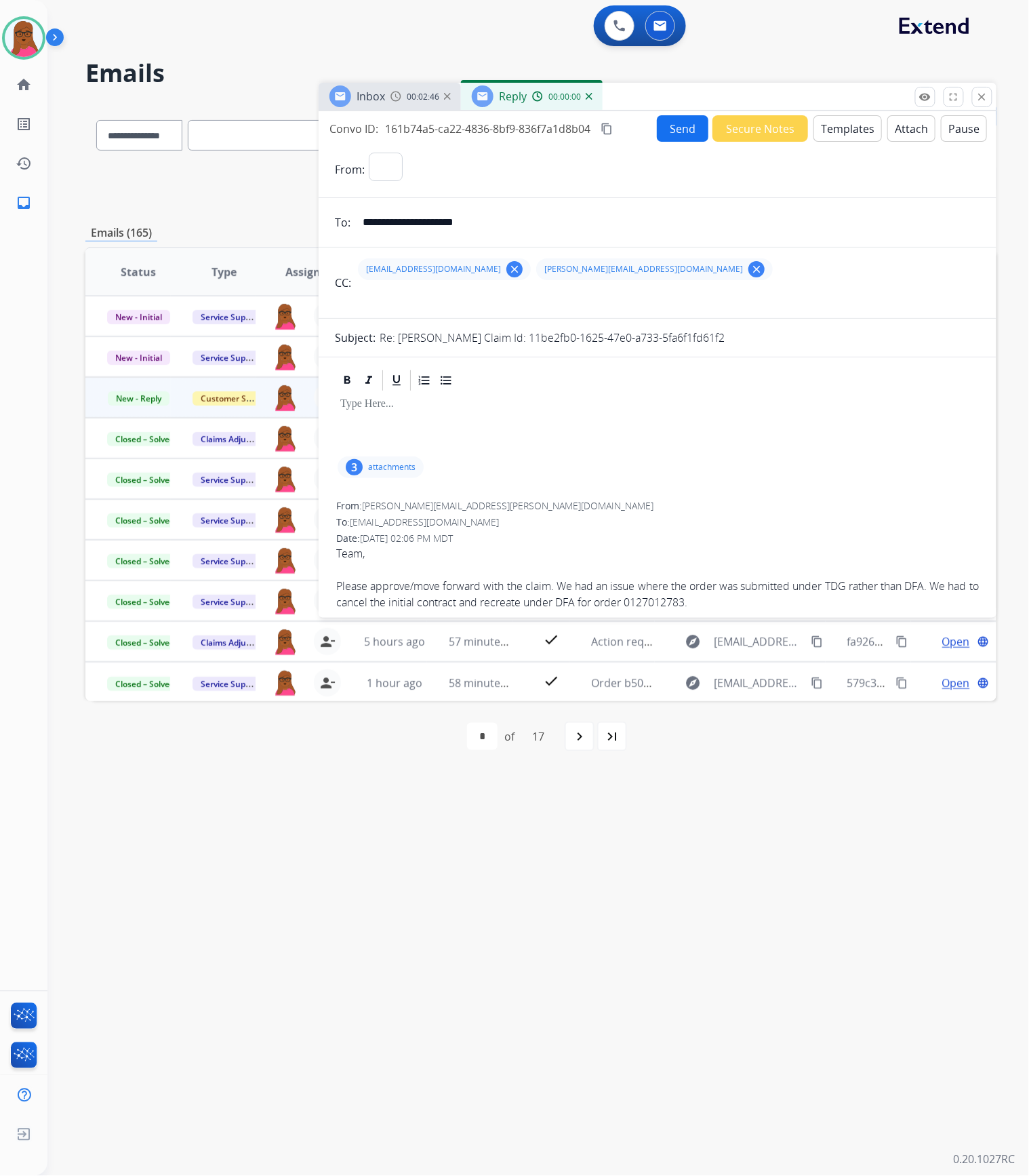
click at [478, 413] on div at bounding box center [657, 423] width 645 height 61
select select "**********"
drag, startPoint x: 658, startPoint y: 411, endPoint x: 391, endPoint y: 418, distance: 267.1
click at [327, 391] on div "**********" at bounding box center [658, 1151] width 678 height 1567
click at [838, 128] on button "Templates" at bounding box center [847, 128] width 68 height 27
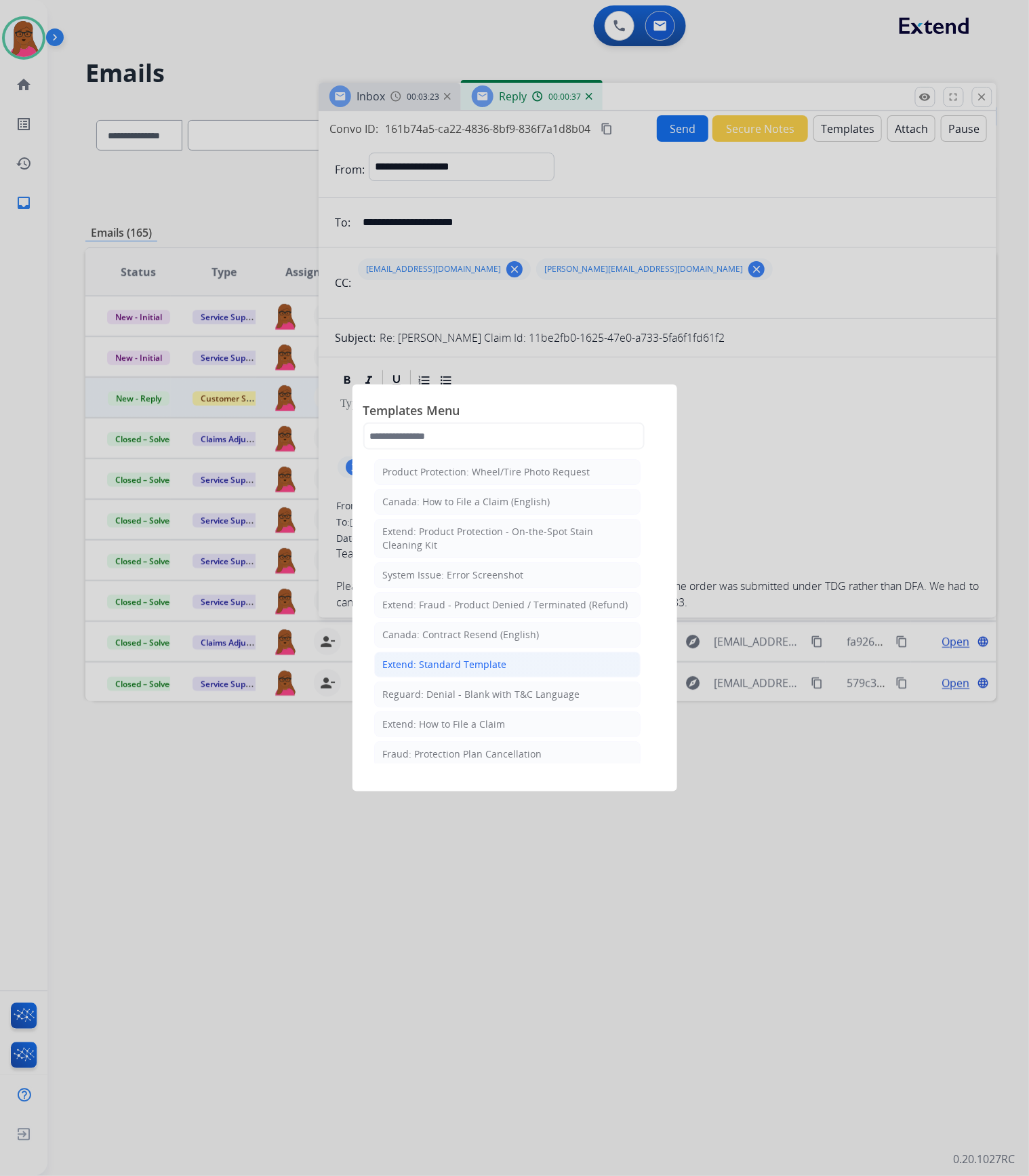
click at [475, 671] on div "Extend: Standard Template" at bounding box center [445, 665] width 124 height 14
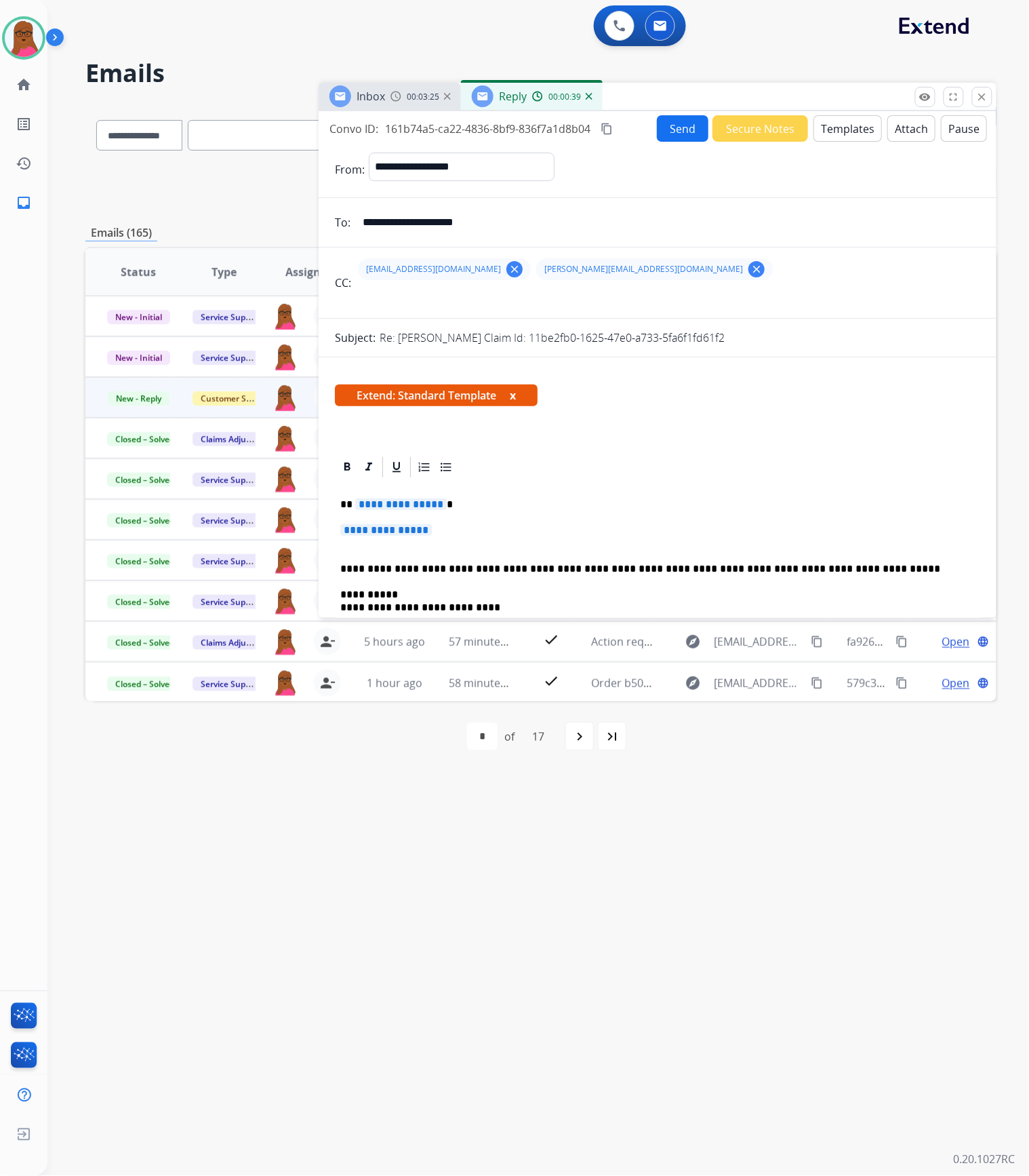
click at [523, 393] on span "Extend: Standard Template x" at bounding box center [436, 395] width 203 height 22
click at [515, 393] on button "x" at bounding box center [513, 395] width 6 height 16
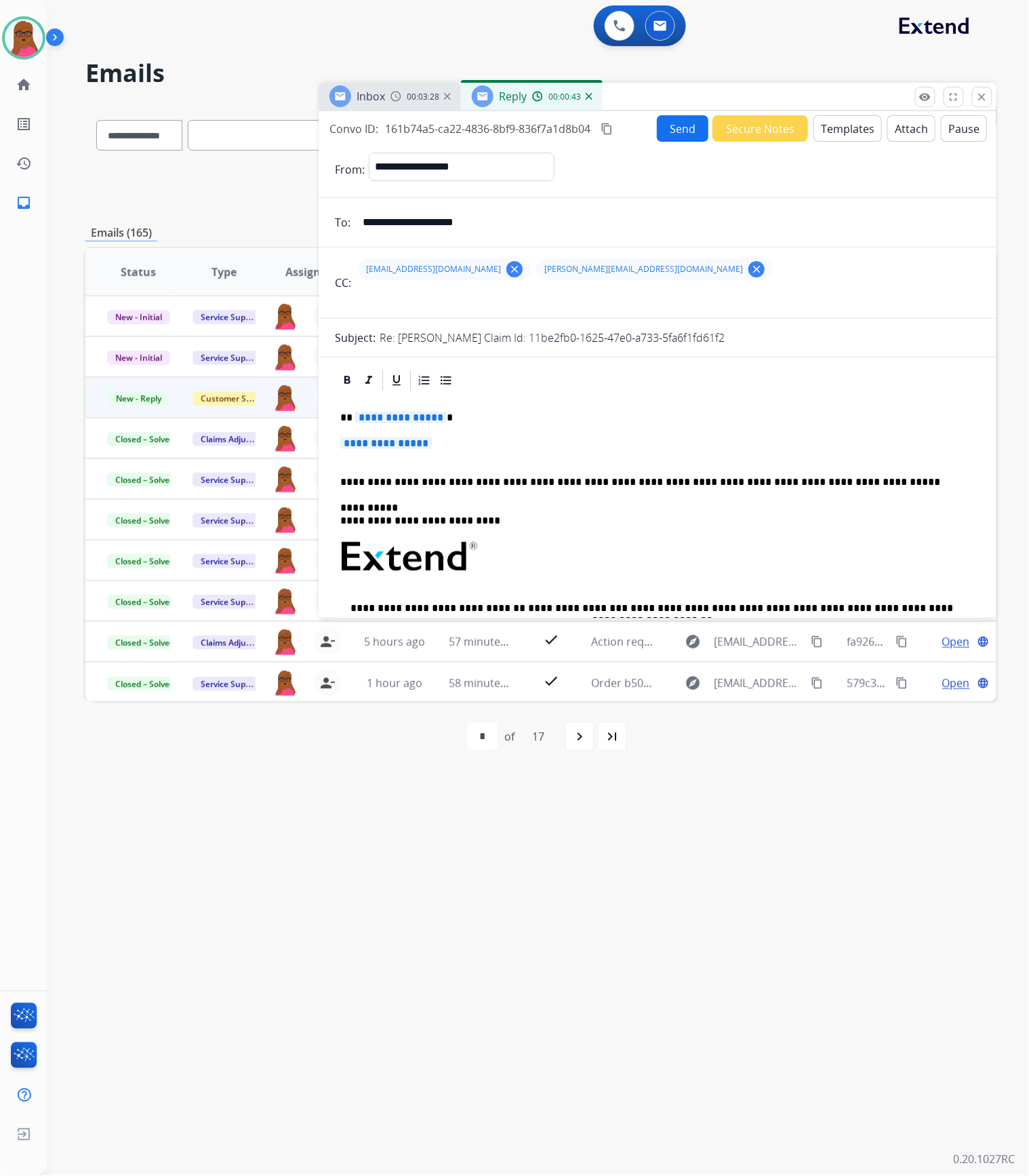
click at [413, 419] on span "**********" at bounding box center [401, 417] width 92 height 11
click at [392, 461] on p "**********" at bounding box center [658, 449] width 634 height 25
click at [403, 445] on span "**********" at bounding box center [386, 443] width 92 height 11
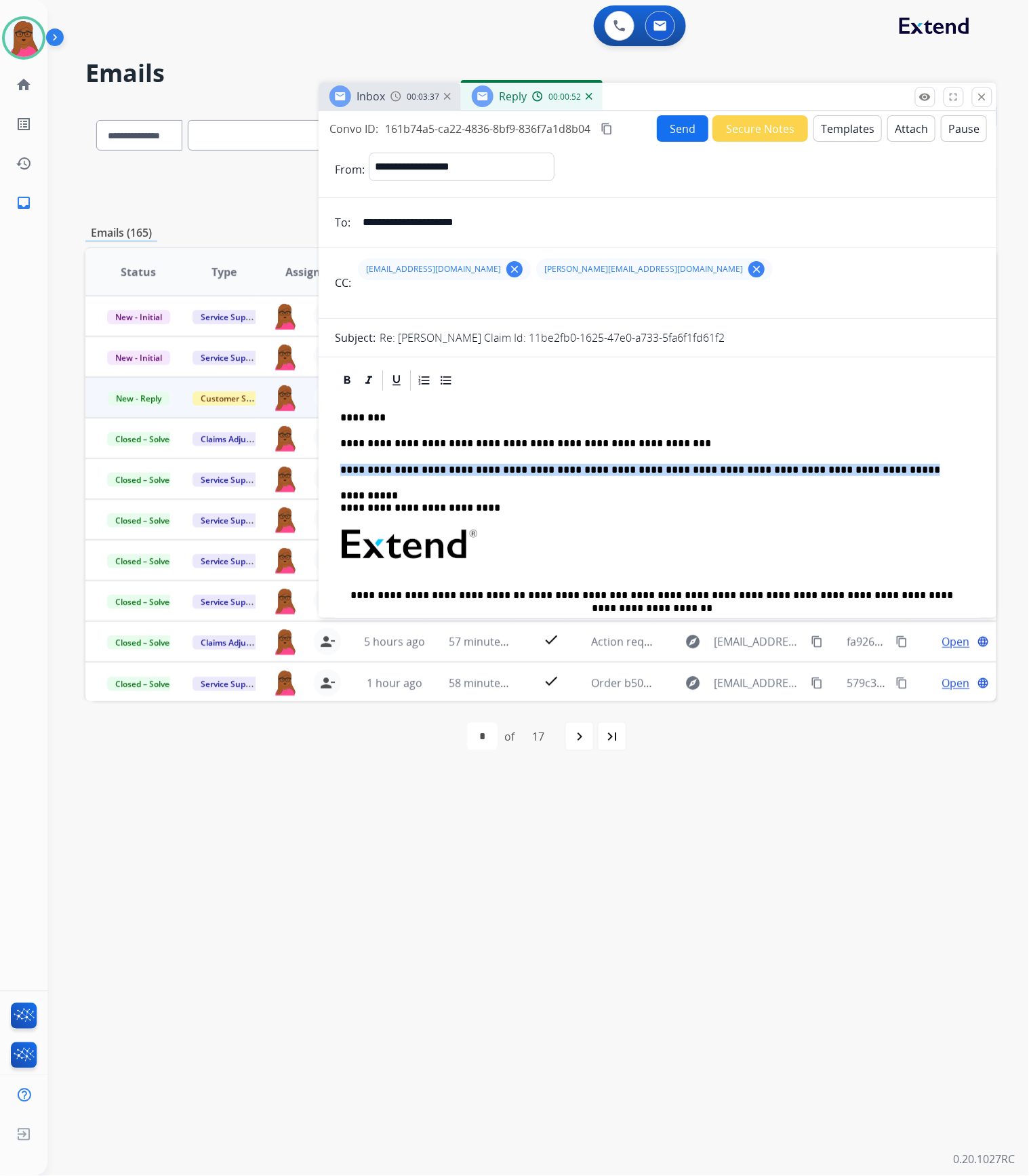
drag, startPoint x: 843, startPoint y: 465, endPoint x: 335, endPoint y: 467, distance: 508.0
click at [335, 467] on div "**********" at bounding box center [657, 582] width 645 height 379
click at [851, 468] on p at bounding box center [652, 470] width 623 height 12
click at [679, 134] on button "Send" at bounding box center [683, 128] width 52 height 27
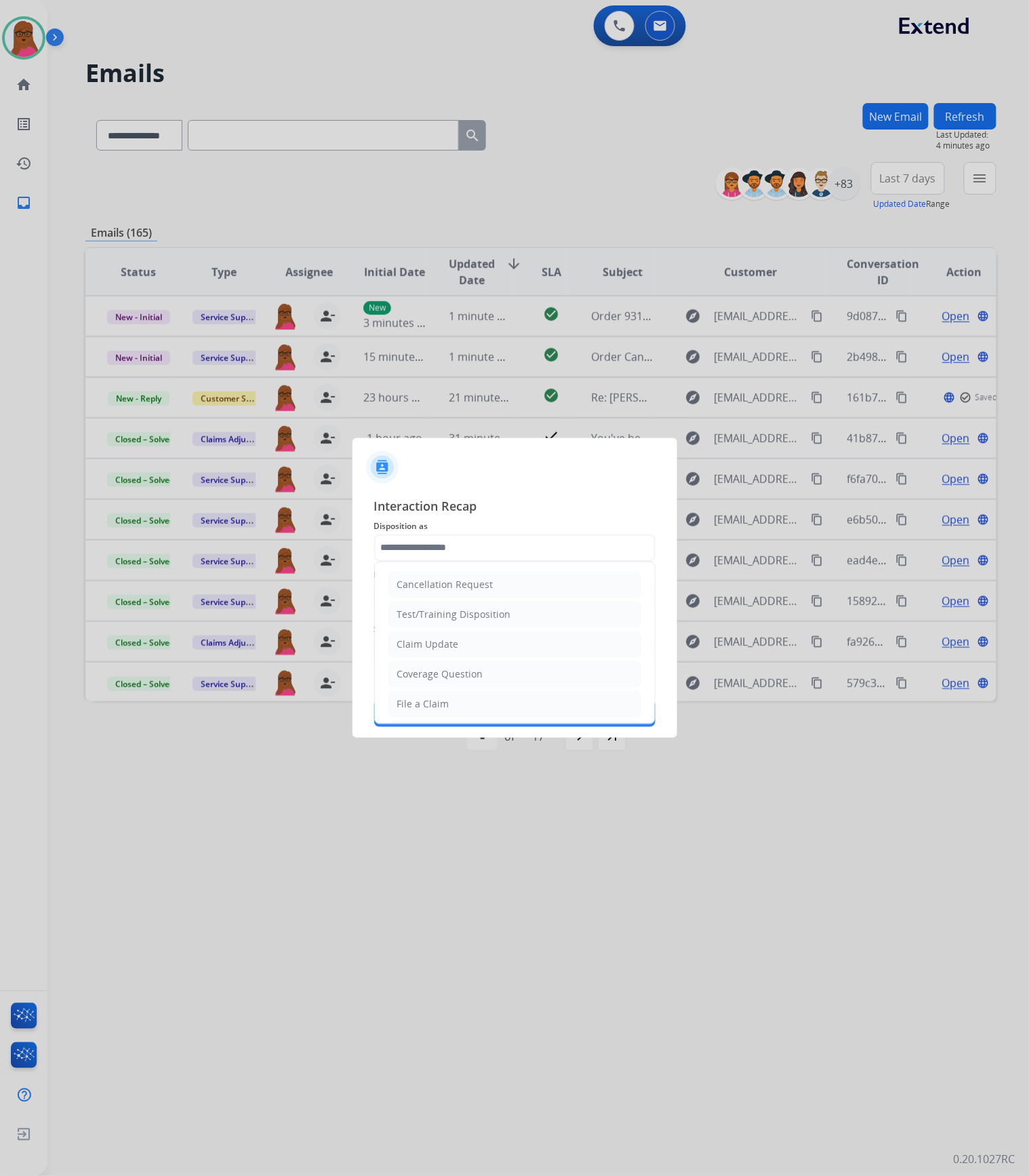
click at [437, 651] on div "Claim Update" at bounding box center [428, 644] width 62 height 14
type input "**********"
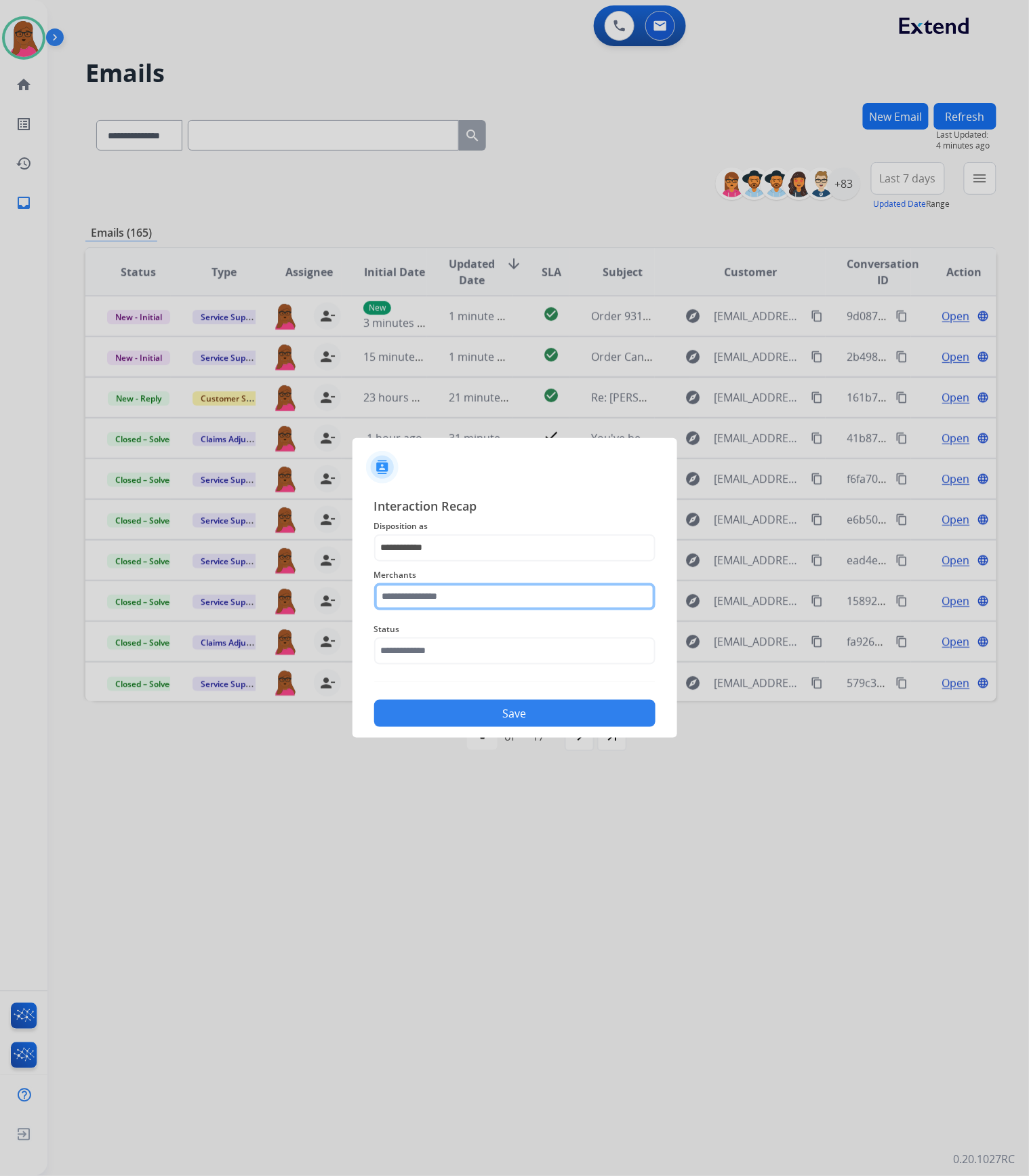
click at [453, 598] on input "text" at bounding box center [514, 597] width 281 height 27
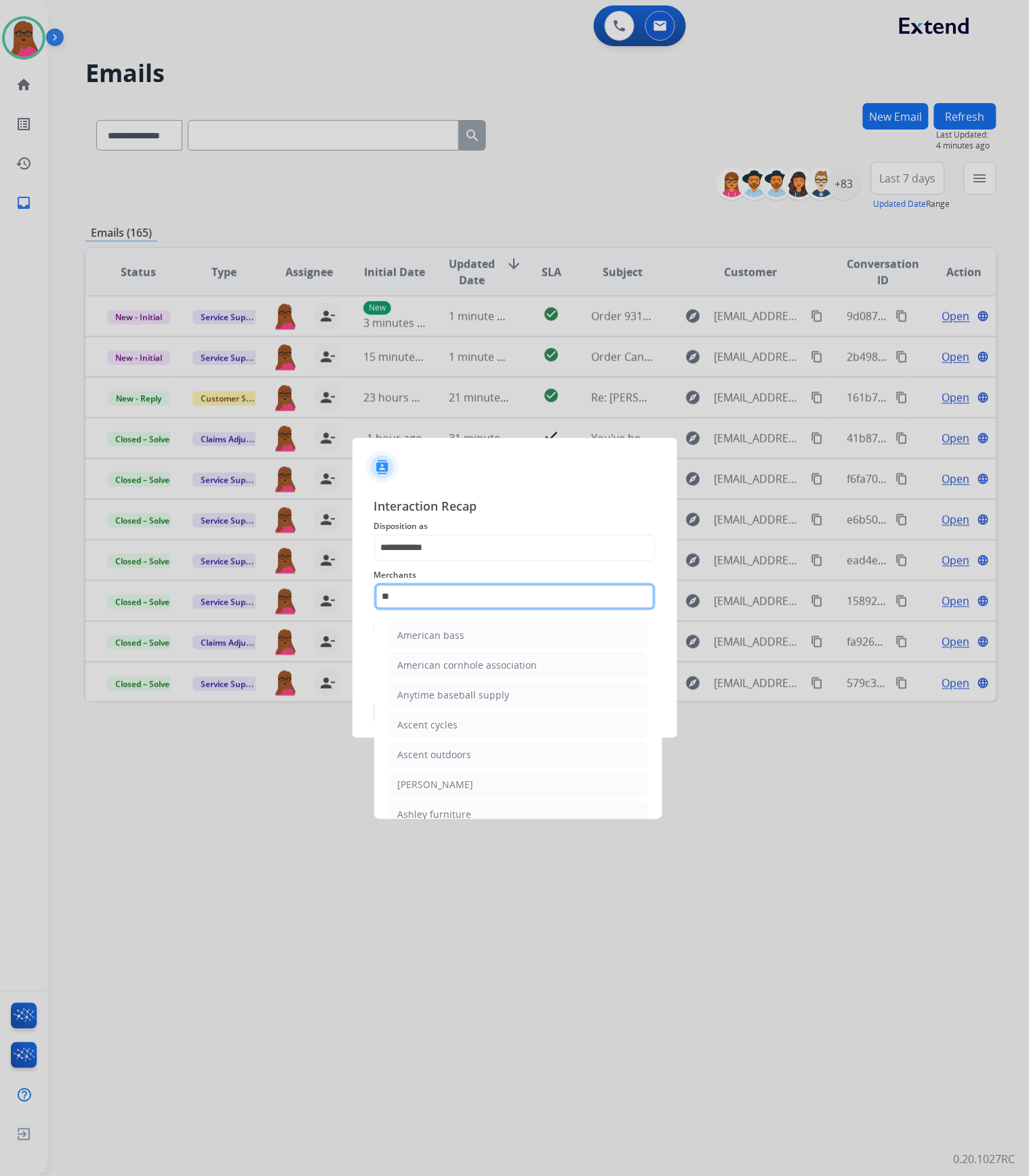
type input "*"
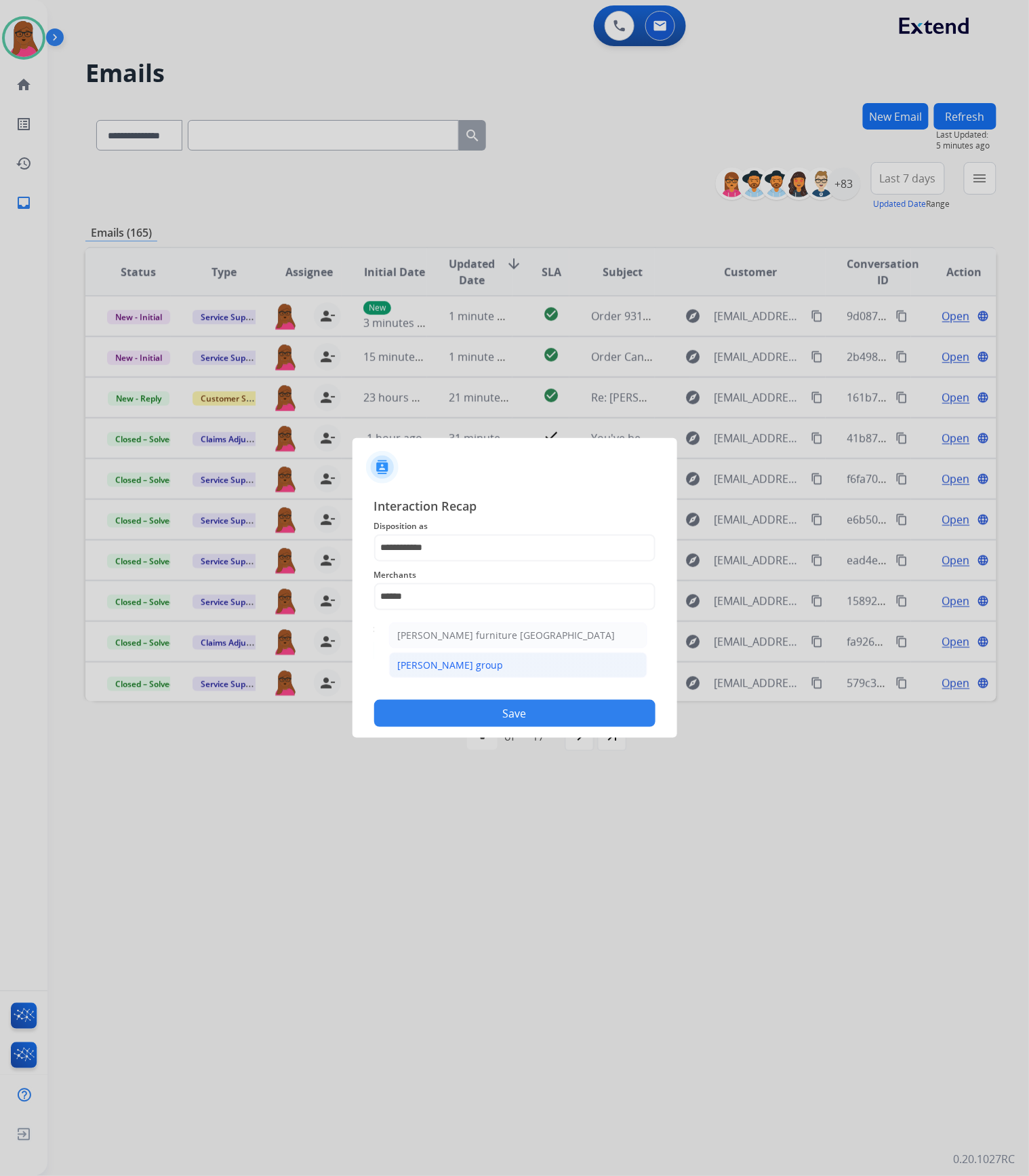
click at [475, 662] on div "[PERSON_NAME] group" at bounding box center [450, 665] width 105 height 14
type input "**********"
click at [468, 651] on input "text" at bounding box center [514, 651] width 281 height 27
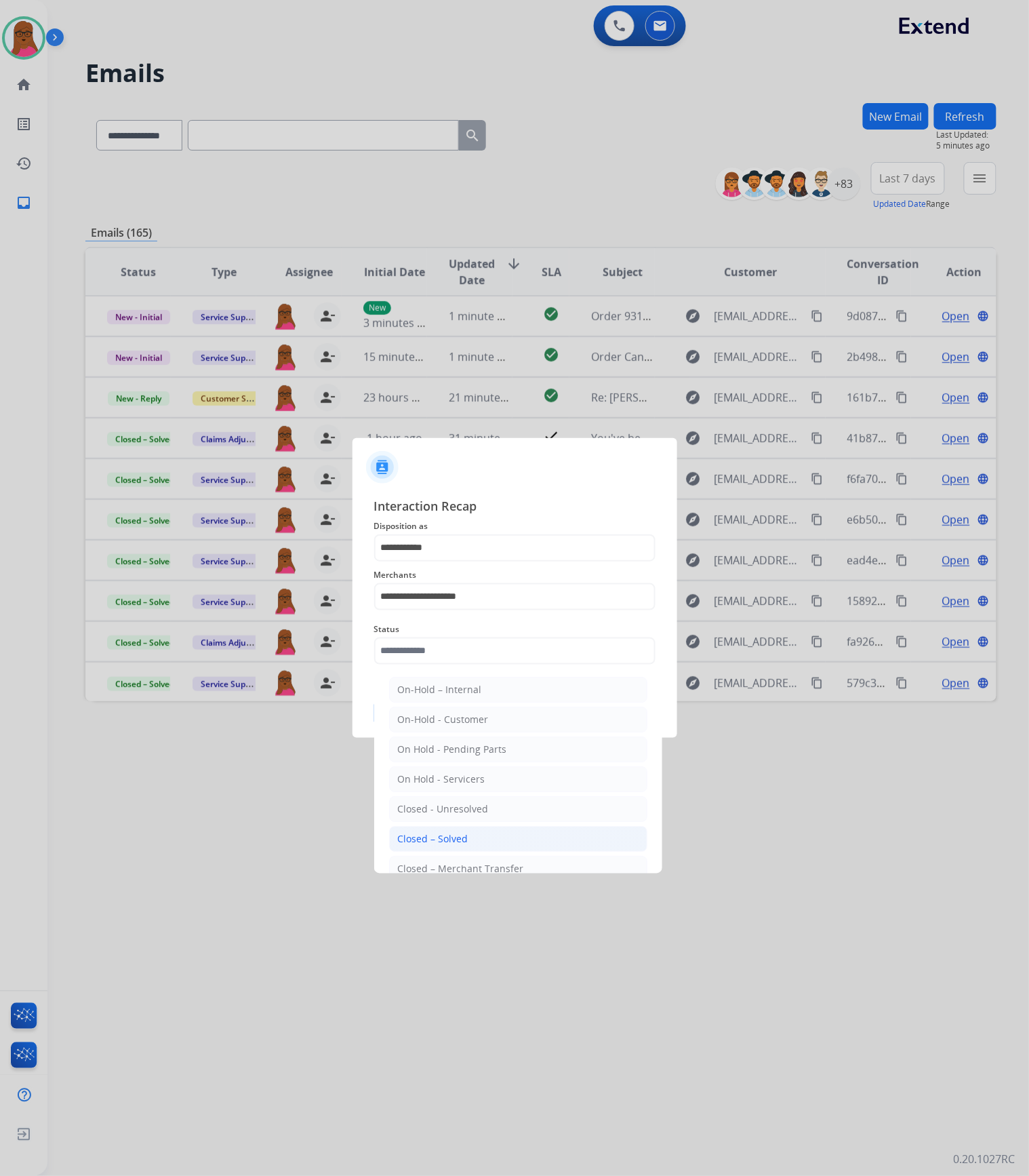
click at [453, 839] on div "Closed – Solved" at bounding box center [433, 839] width 71 height 14
type input "**********"
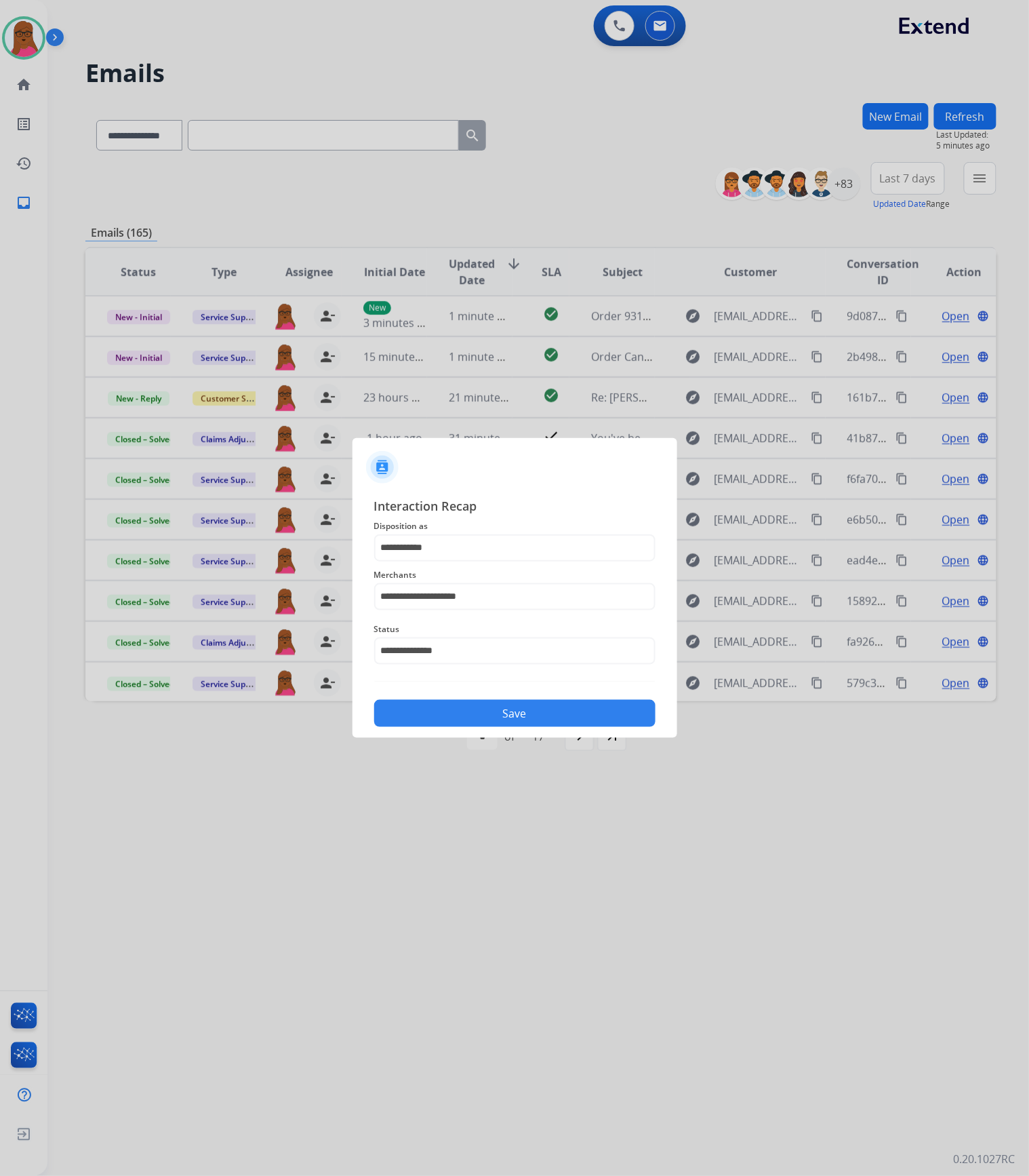
click at [500, 720] on button "Save" at bounding box center [514, 714] width 281 height 27
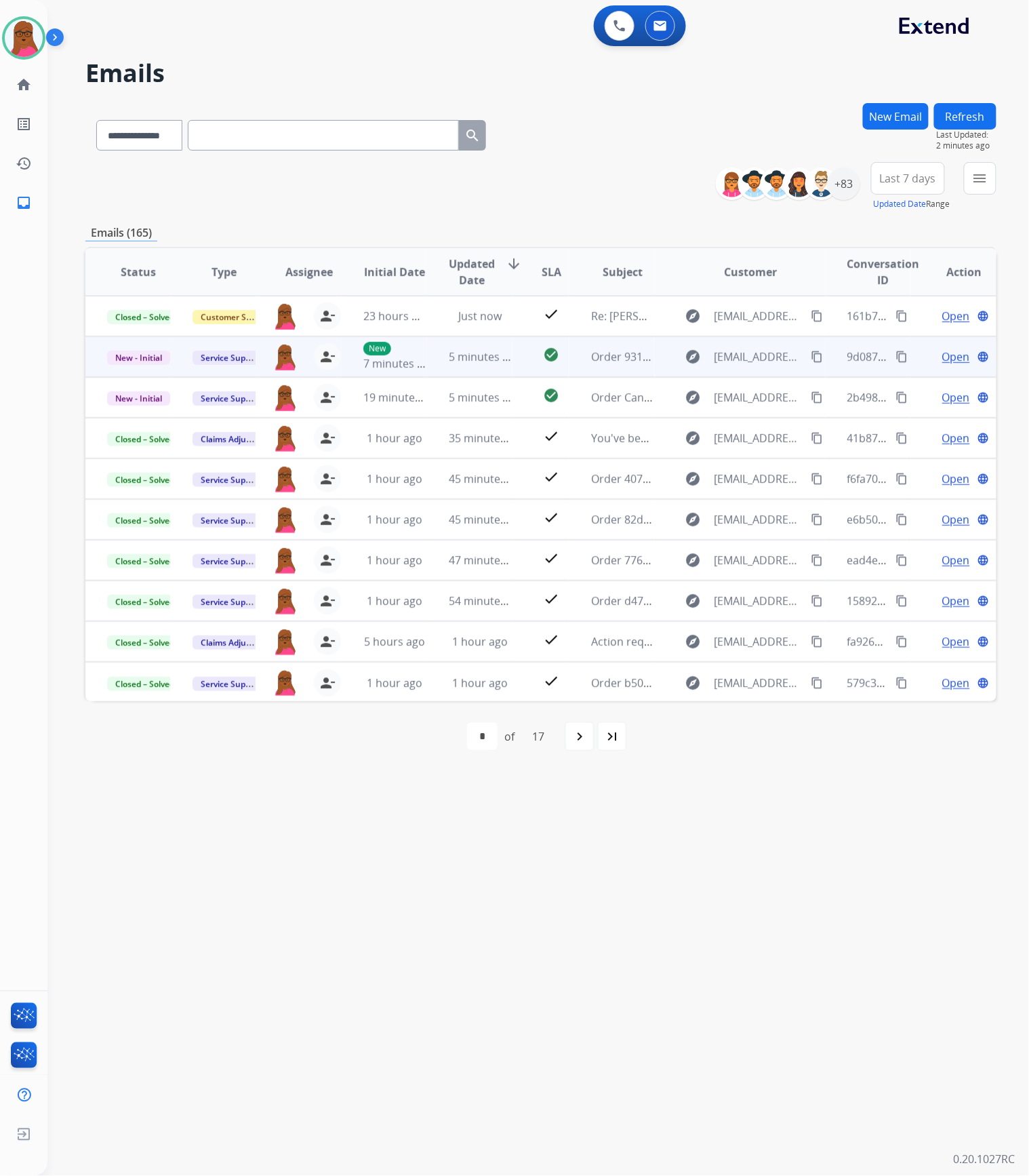
click at [942, 362] on span "Open" at bounding box center [956, 357] width 28 height 16
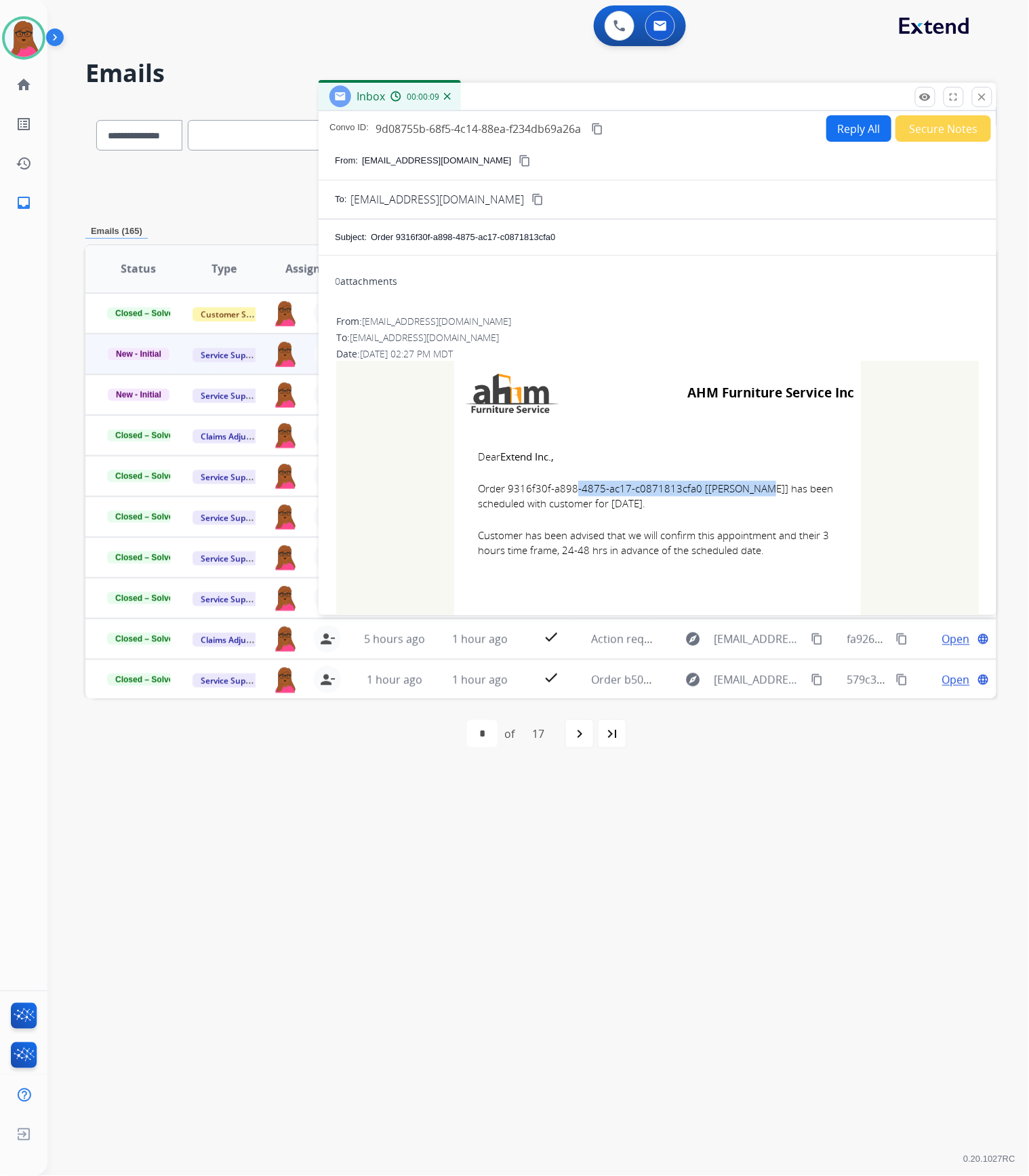
drag, startPoint x: 687, startPoint y: 491, endPoint x: 502, endPoint y: 483, distance: 185.2
click at [502, 483] on span "Order 9316f30f-a898-4875-ac17-c0871813cfa0 [[PERSON_NAME]] has been scheduled w…" at bounding box center [657, 496] width 359 height 31
copy span "9316f30f-a898-4875-ac17-c0871813cfa0"
drag, startPoint x: 470, startPoint y: 458, endPoint x: 777, endPoint y: 551, distance: 320.8
click at [777, 551] on td "Dear Extend Inc., Order 9316f30f-a898-4875-ac17-c0871813cfa0 [[PERSON_NAME]] ha…" at bounding box center [657, 511] width 407 height 173
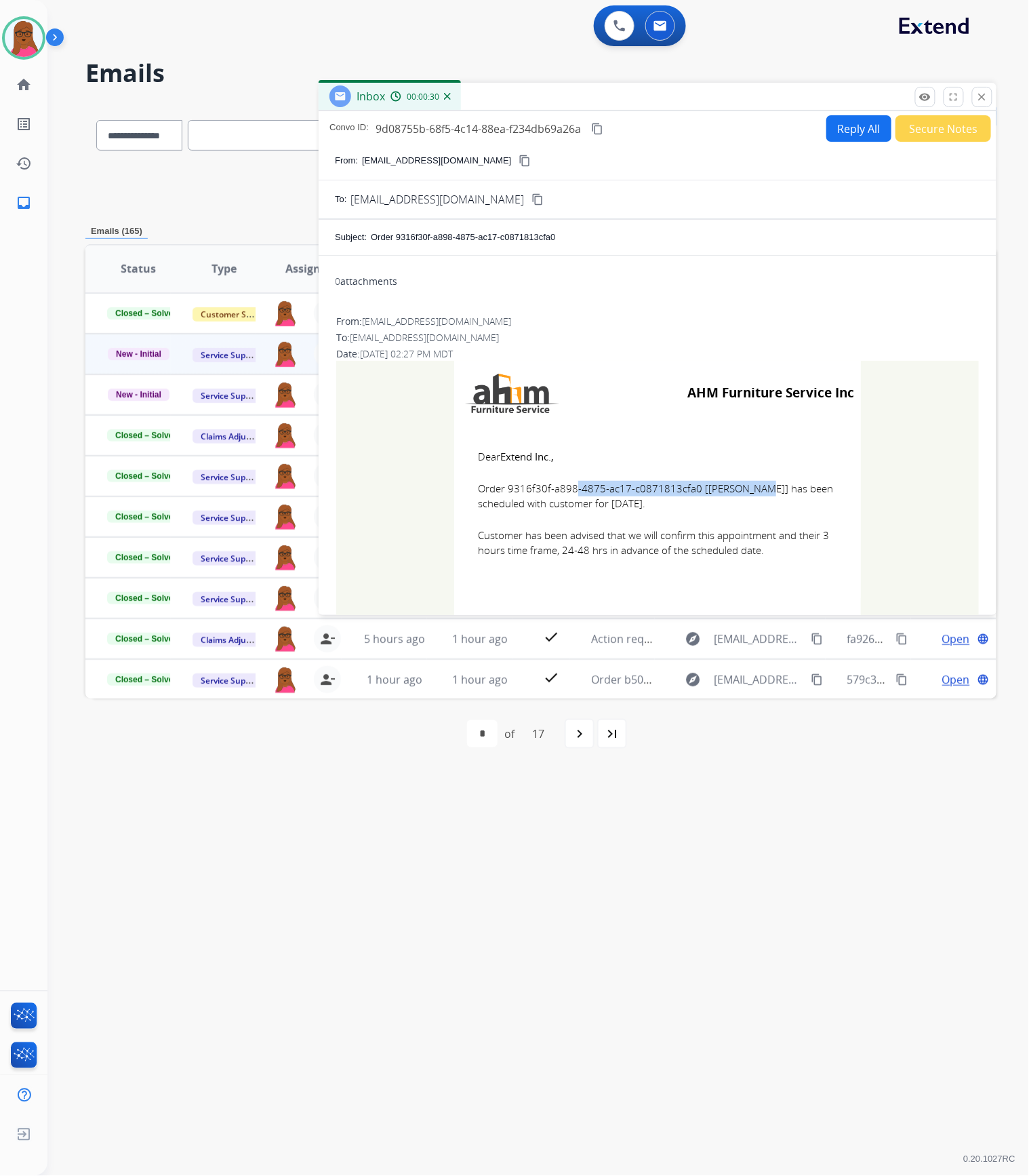
copy td "Dear Extend Inc., Order 9316f30f-a898-4875-ac17-c0871813cfa0 [[PERSON_NAME]] ha…"
drag, startPoint x: 986, startPoint y: 101, endPoint x: 230, endPoint y: 472, distance: 842.1
click at [985, 101] on mat-icon "close" at bounding box center [981, 97] width 12 height 12
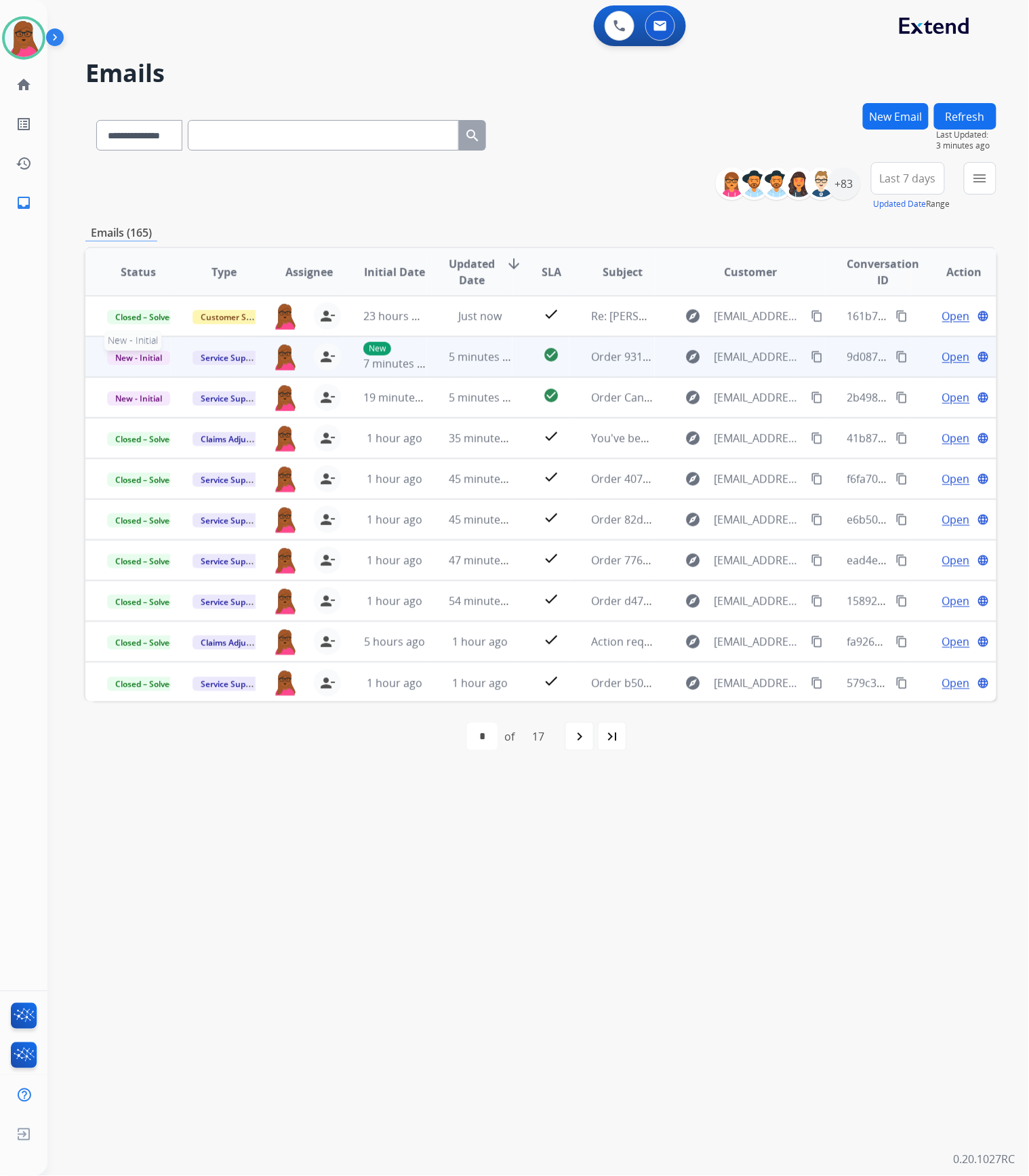
click at [150, 363] on span "New - Initial" at bounding box center [138, 358] width 63 height 14
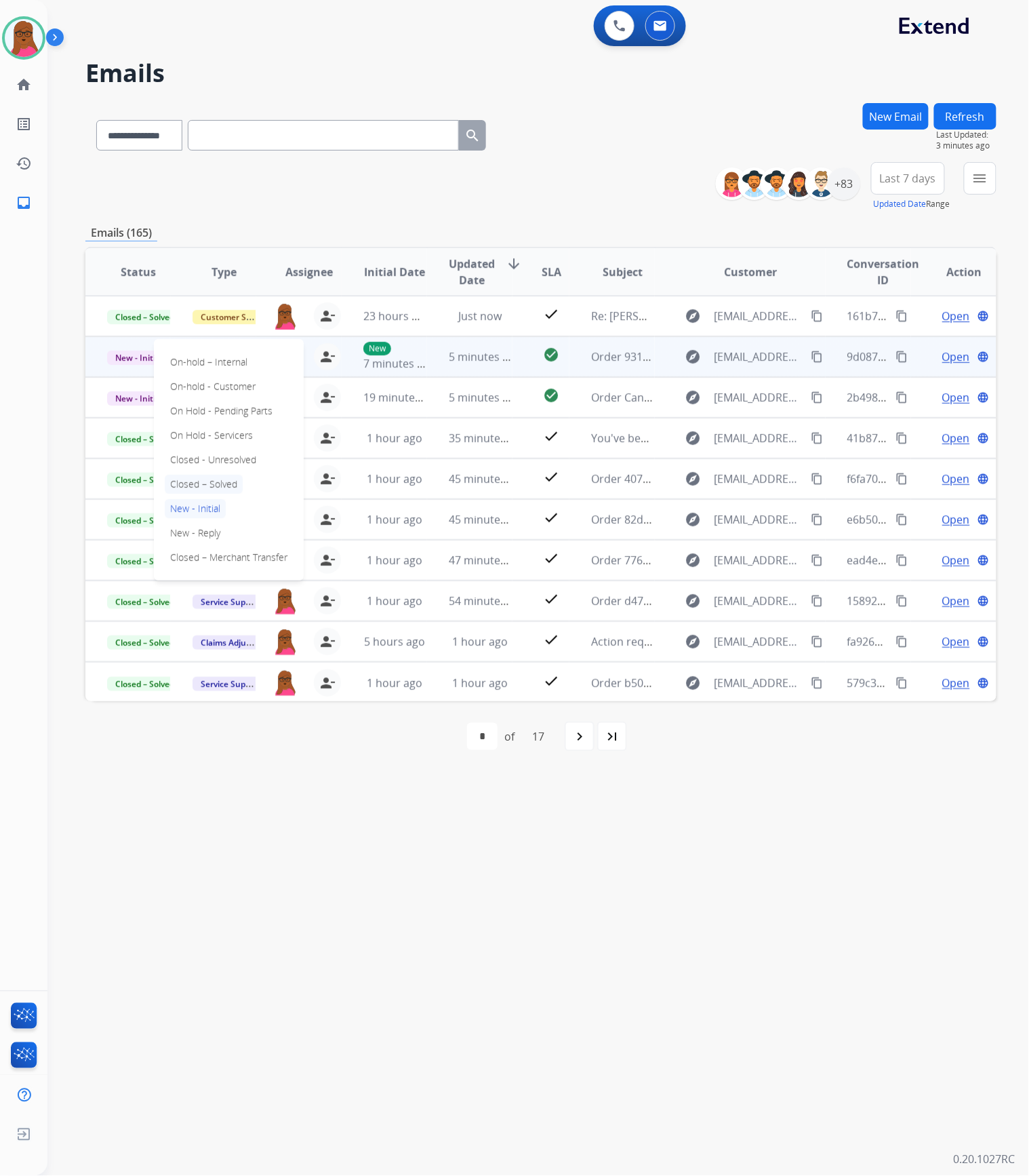
click at [206, 478] on p "Closed – Solved" at bounding box center [204, 484] width 78 height 19
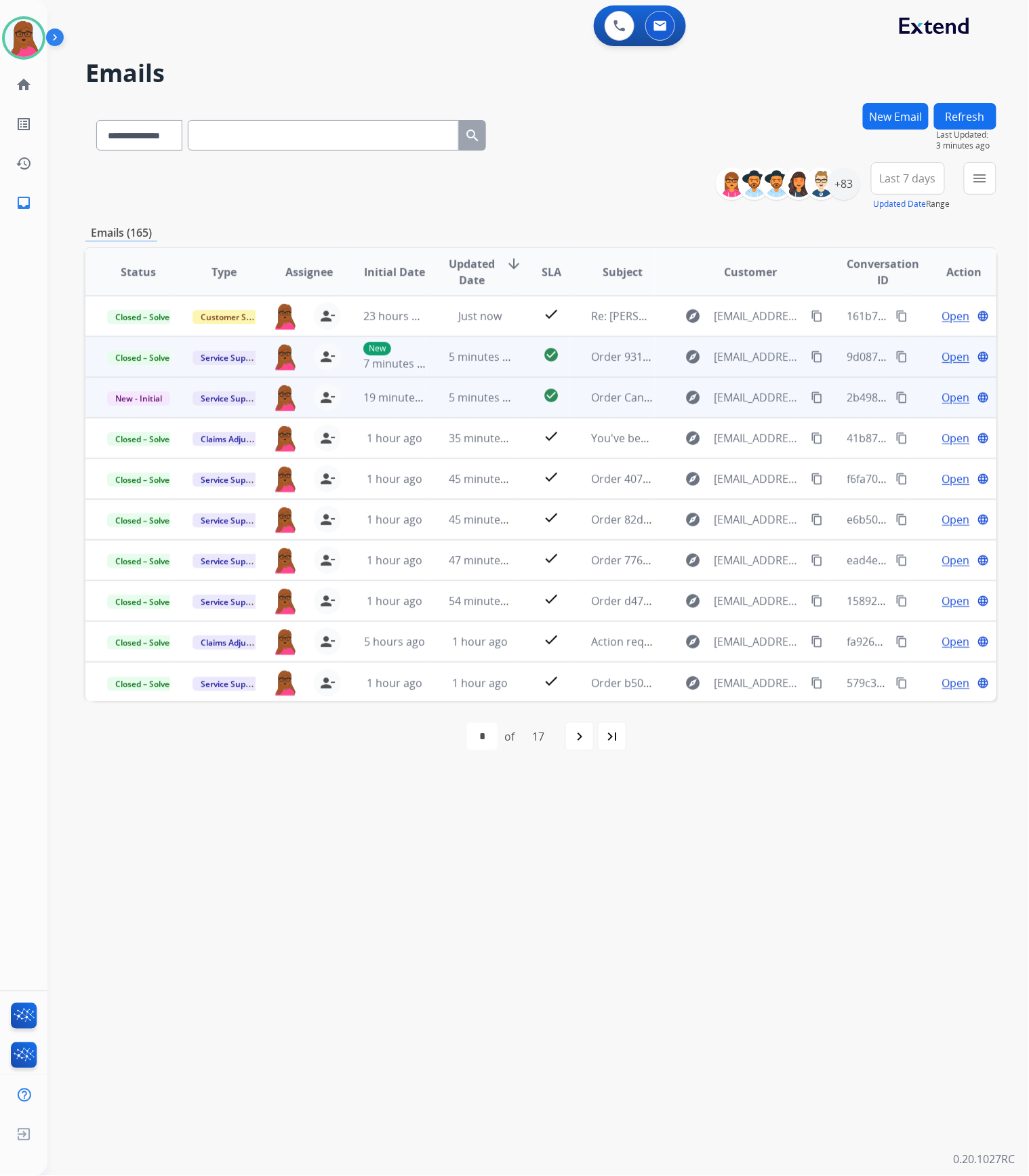
click at [941, 405] on td "Open language" at bounding box center [953, 397] width 85 height 41
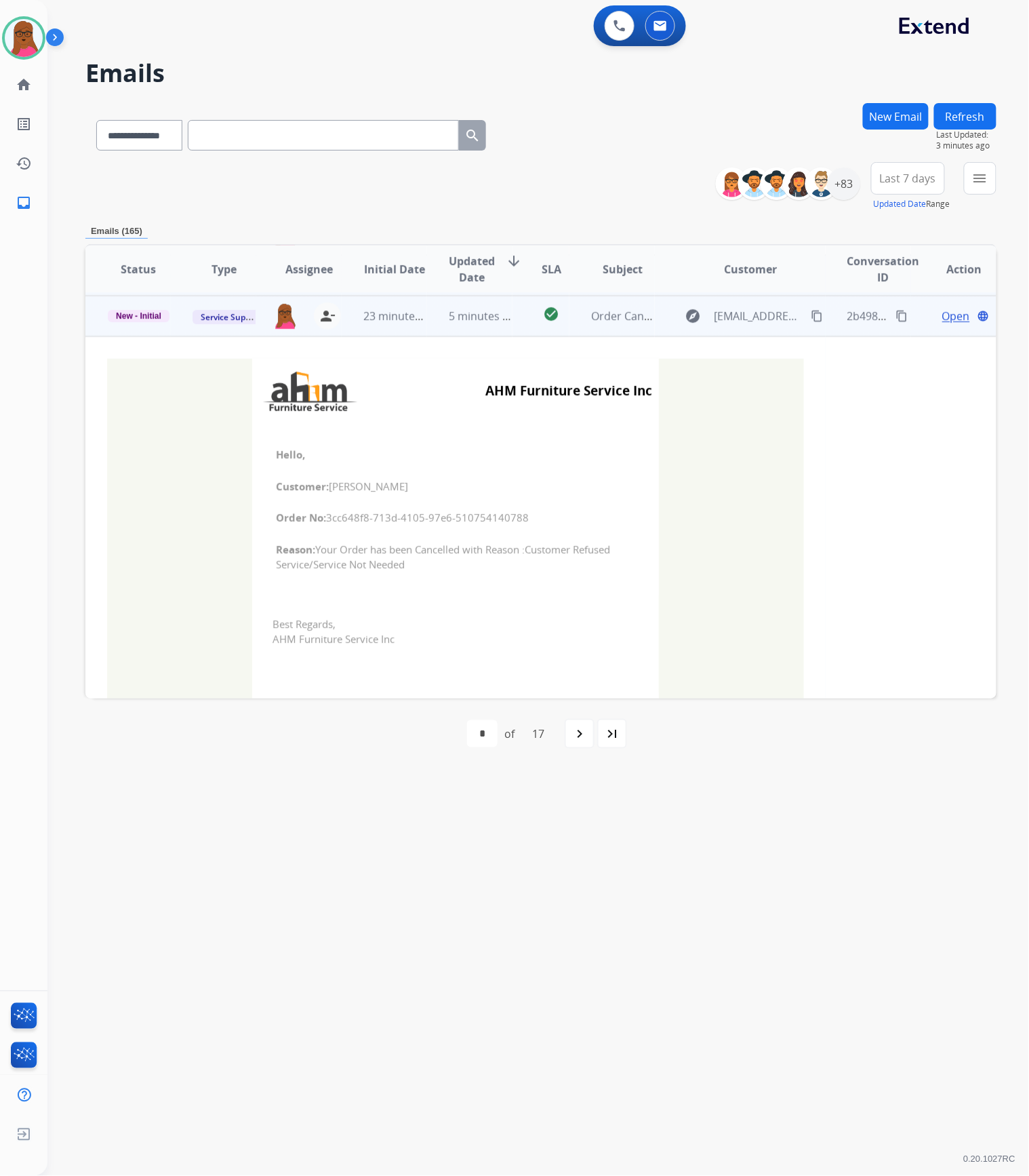
scroll to position [81, 0]
drag, startPoint x: 514, startPoint y: 520, endPoint x: 323, endPoint y: 518, distance: 191.0
click at [323, 518] on span "Order No: 3cc648f8-713d-4105-97e6-510754140788" at bounding box center [456, 515] width 359 height 15
copy span "3cc648f8-713d-4105-97e6-510754140788"
drag, startPoint x: 272, startPoint y: 451, endPoint x: 460, endPoint y: 569, distance: 222.0
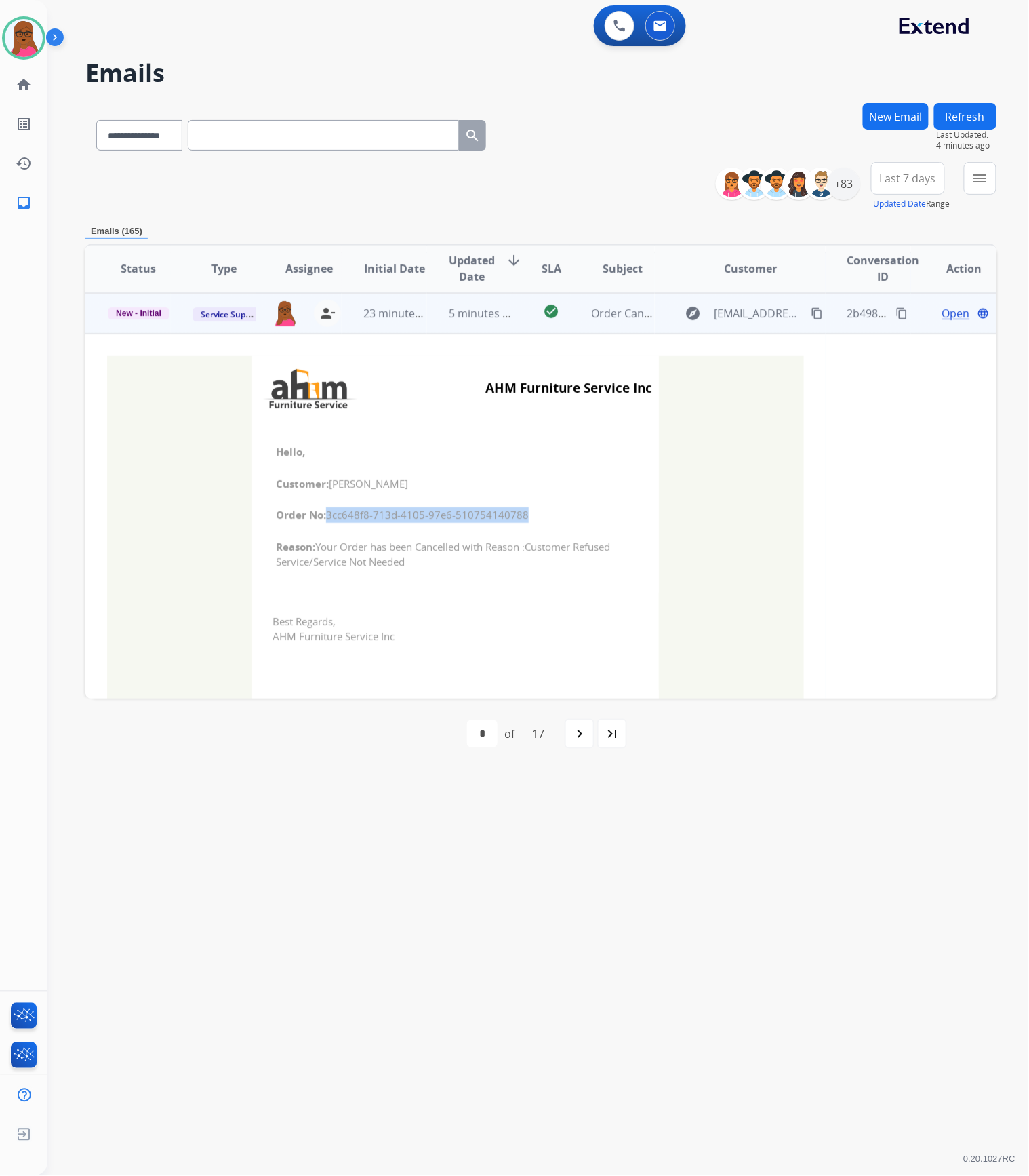
click at [460, 569] on td "Hello, Customer: [PERSON_NAME] Order No: 3cc648f8-713d-4105-97e6-510754140788 R…" at bounding box center [455, 507] width 407 height 173
copy td "Hello, Customer: [PERSON_NAME] Order No: 3cc648f8-713d-4105-97e6-510754140788 R…"
drag, startPoint x: 135, startPoint y: 316, endPoint x: 149, endPoint y: 334, distance: 22.8
click at [135, 316] on span "New - Initial" at bounding box center [138, 313] width 62 height 12
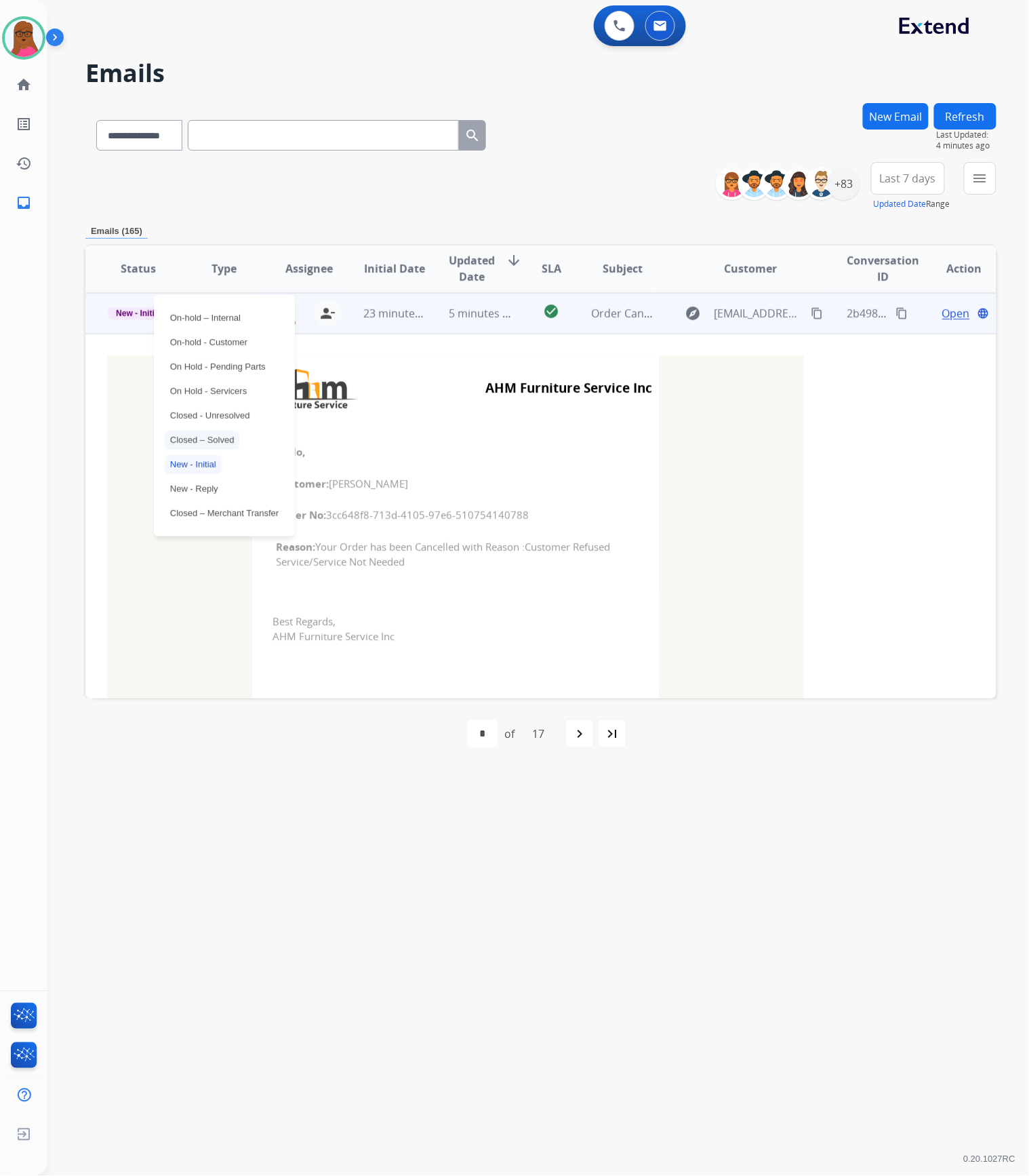
click at [176, 442] on p "Closed – Solved" at bounding box center [202, 441] width 75 height 19
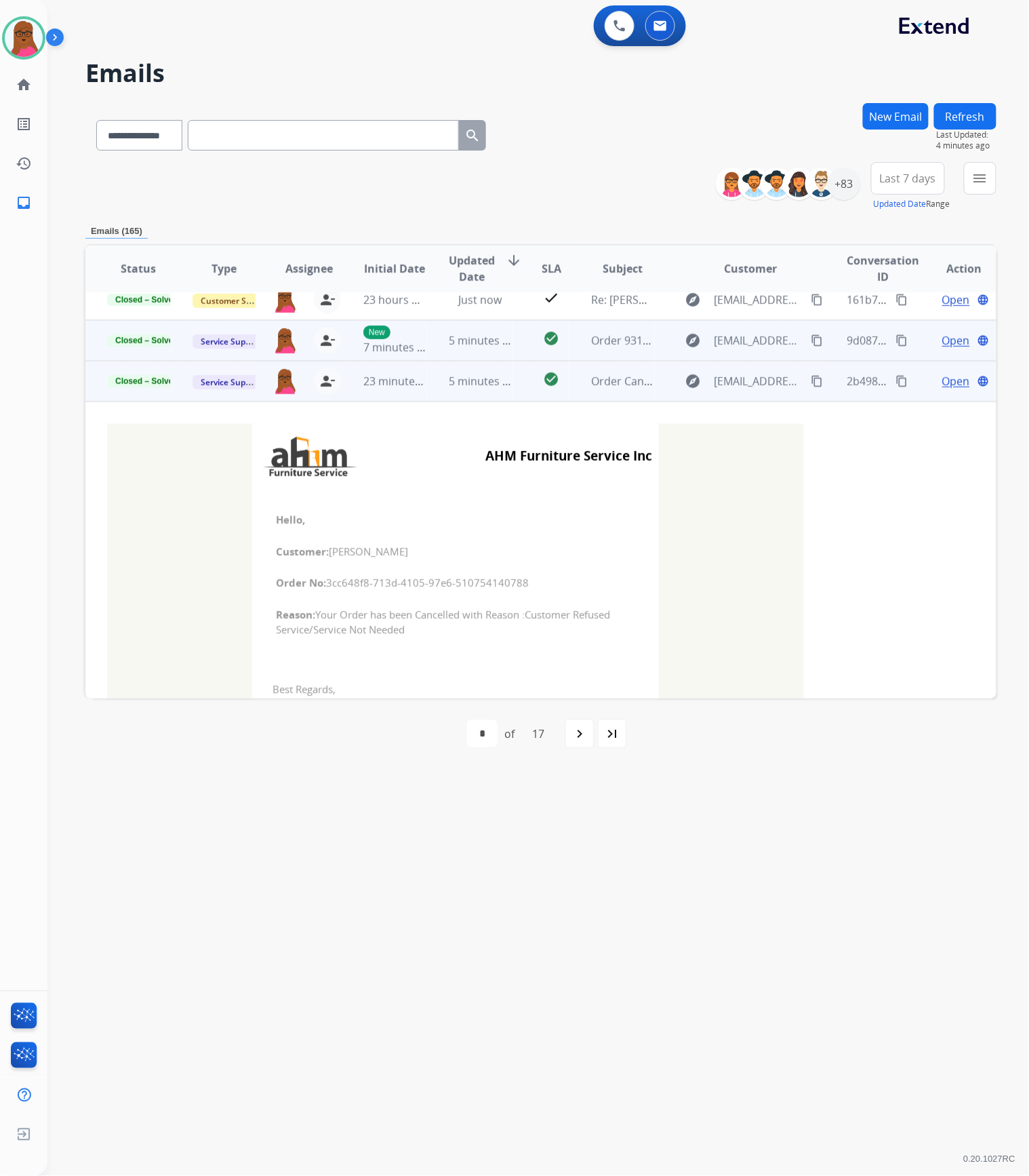
scroll to position [0, 0]
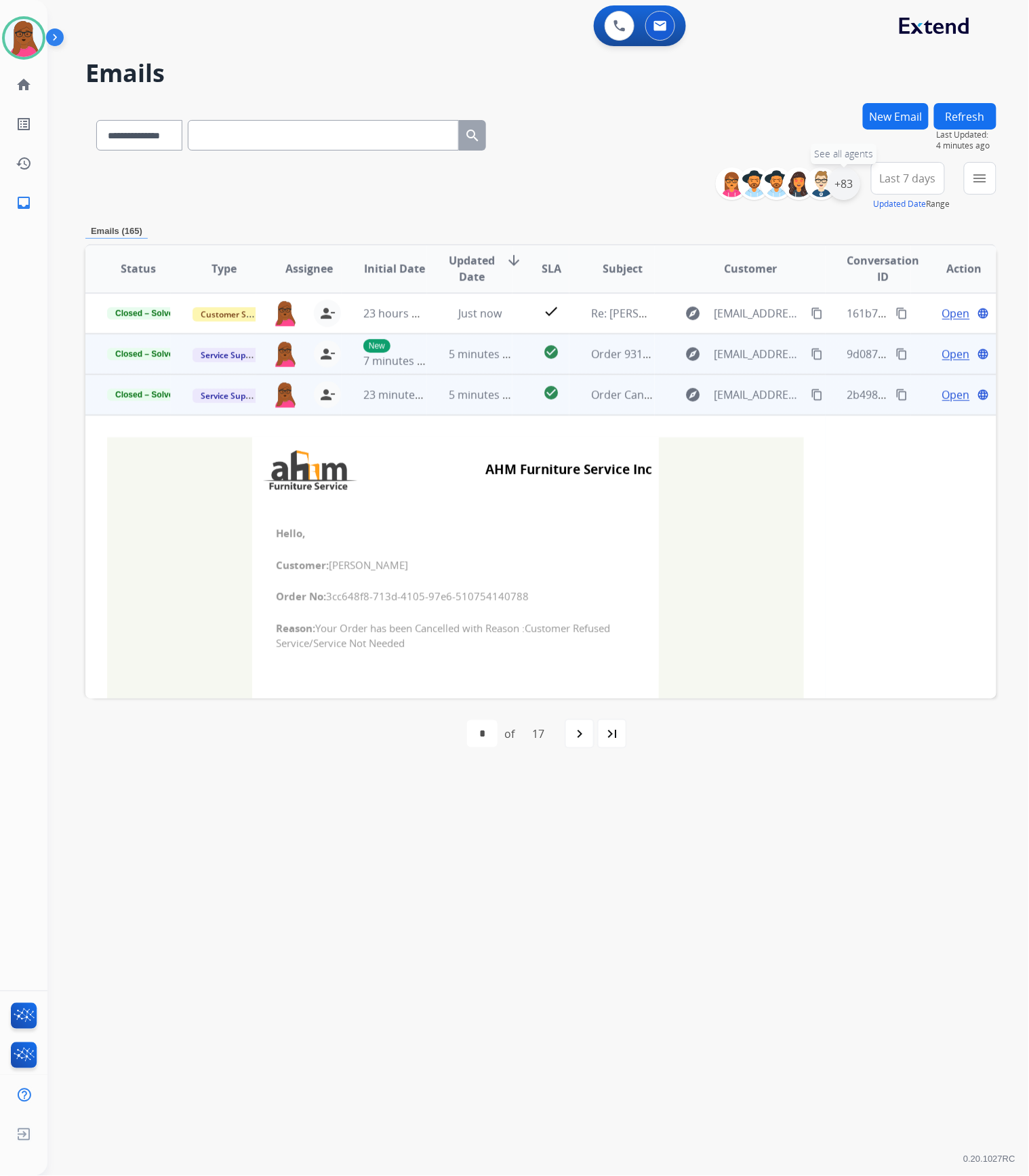
click at [849, 178] on div "+83" at bounding box center [844, 184] width 32 height 32
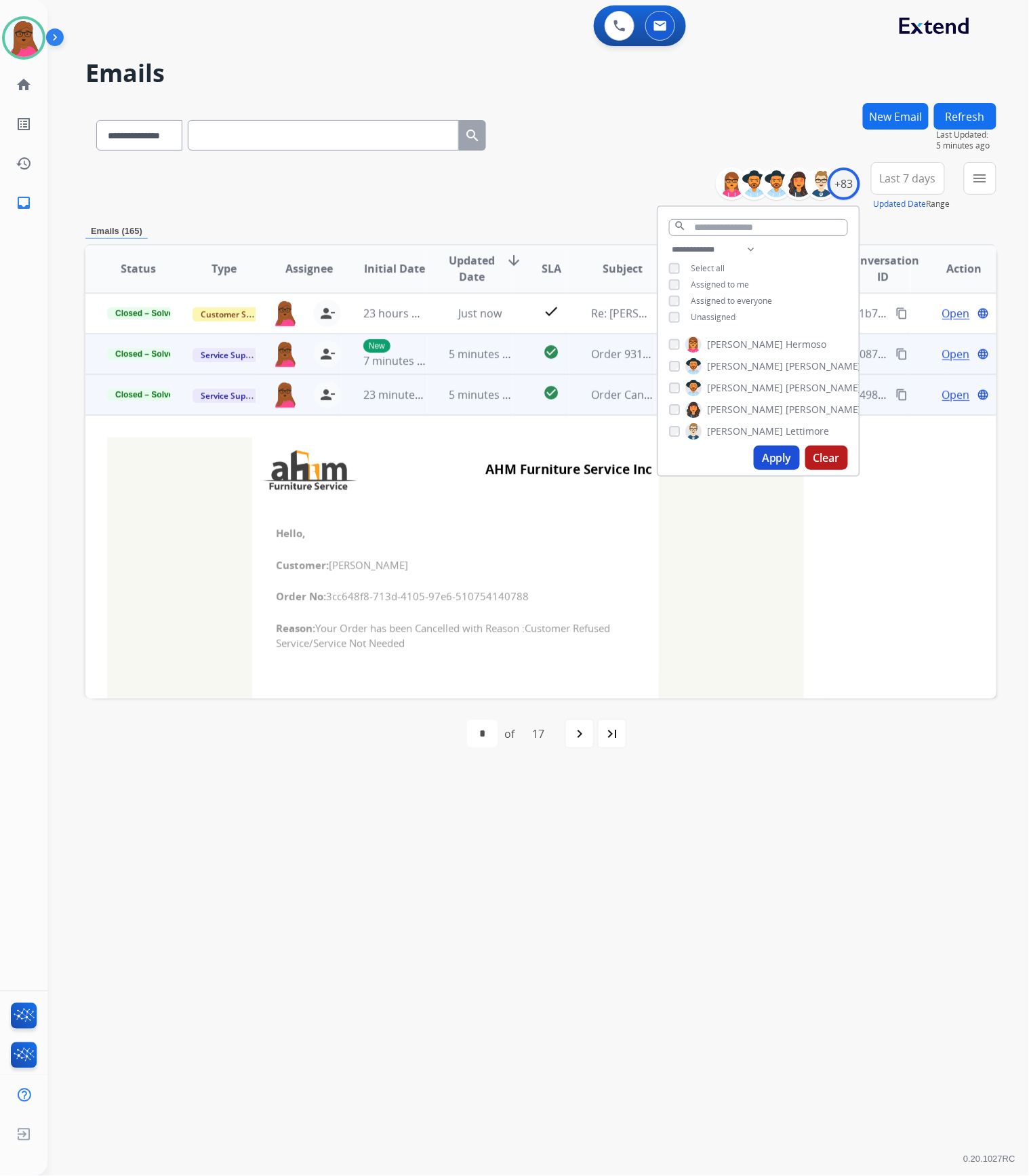
click at [759, 457] on button "Apply" at bounding box center [776, 458] width 46 height 24
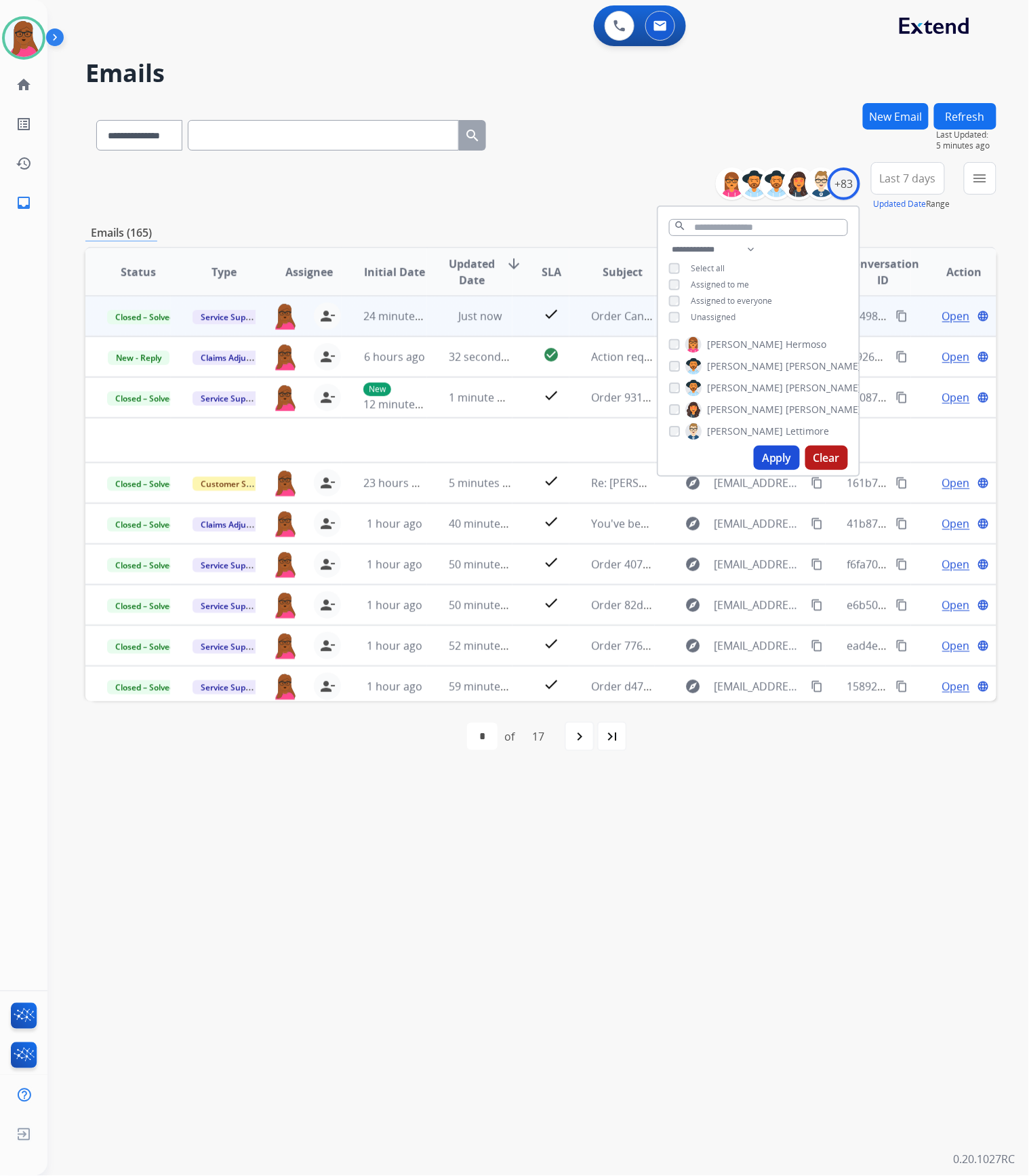
click at [858, 801] on div "**********" at bounding box center [522, 612] width 948 height 1127
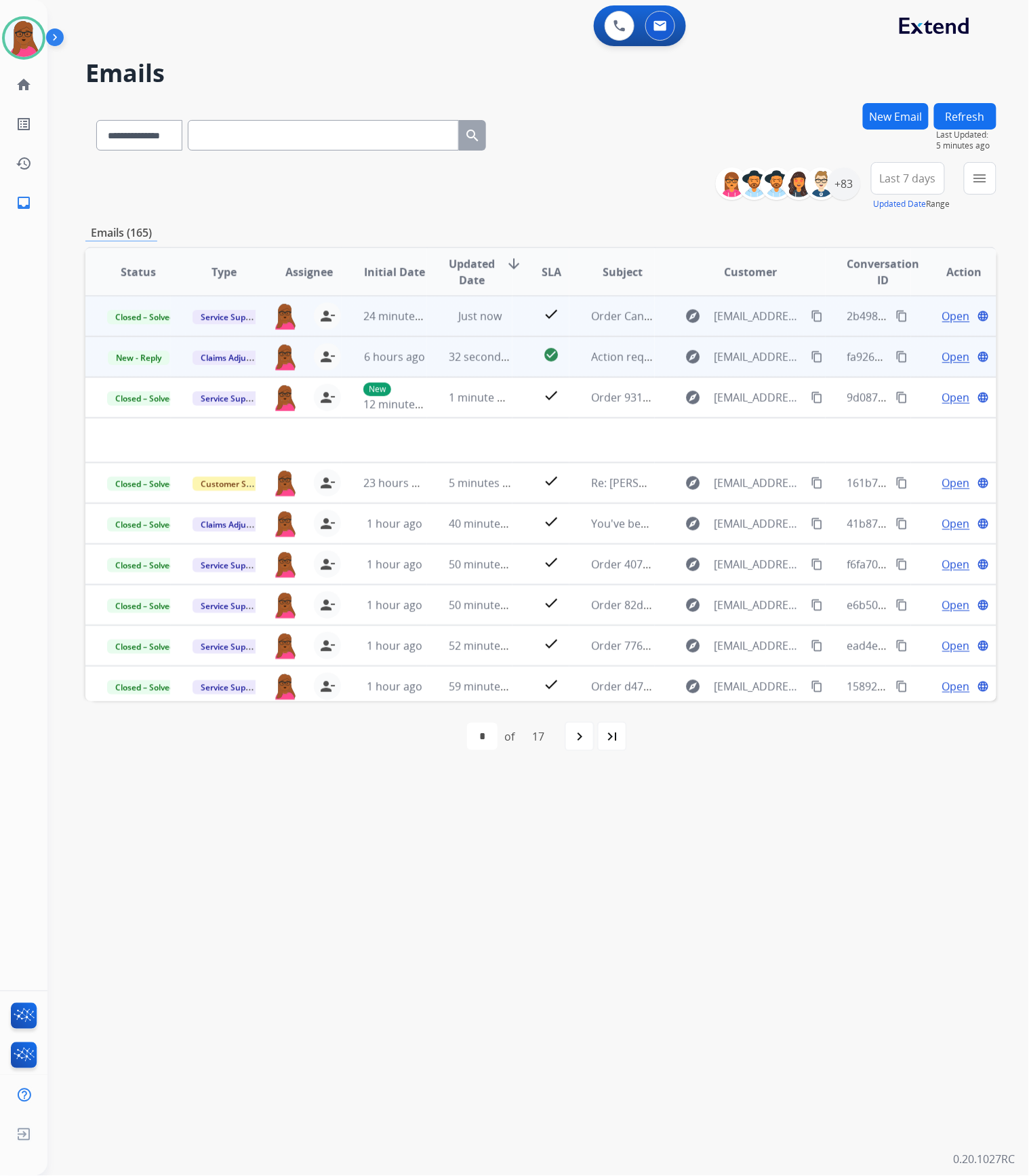
click at [942, 359] on span "Open" at bounding box center [956, 357] width 28 height 16
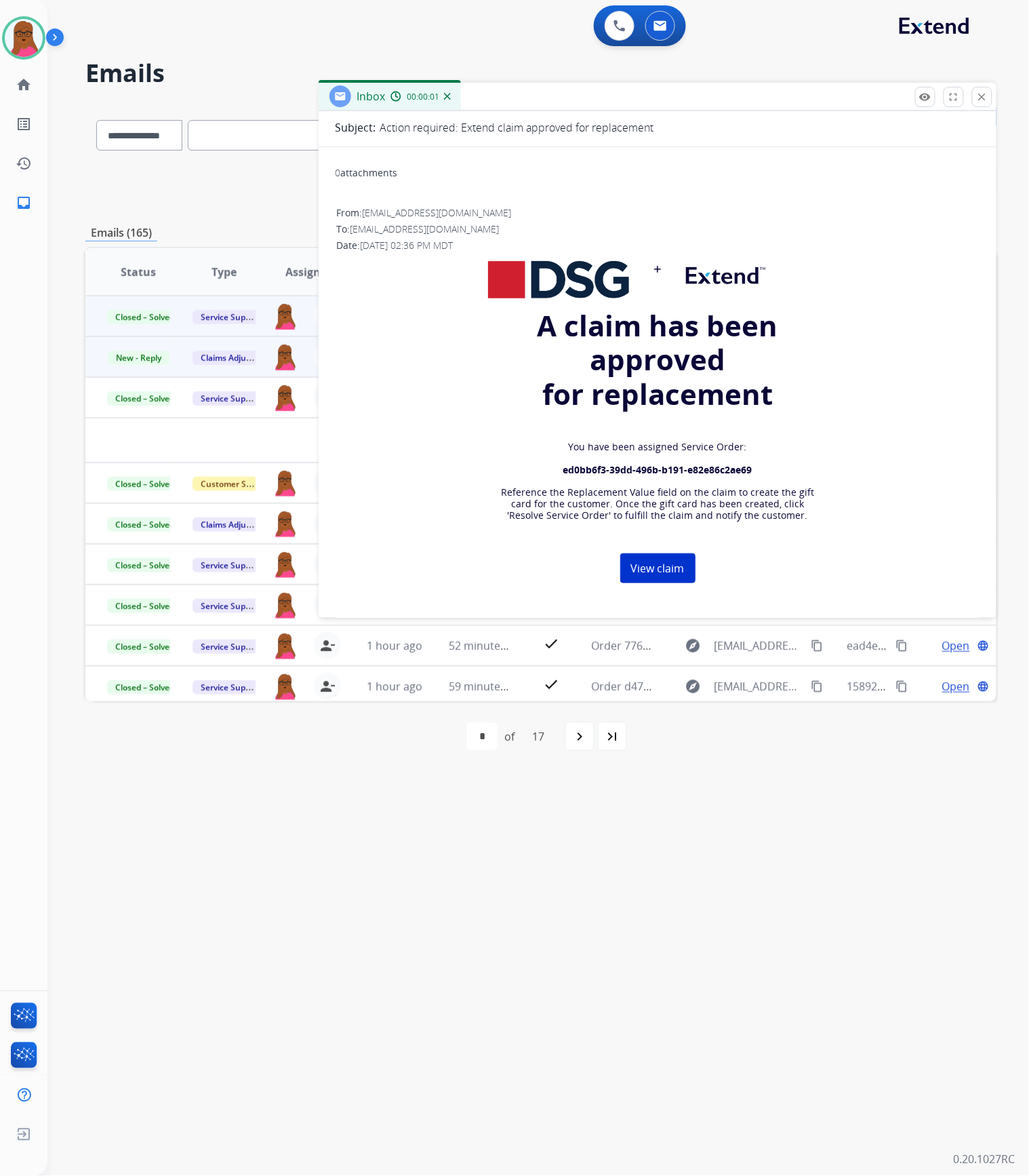
scroll to position [271, 0]
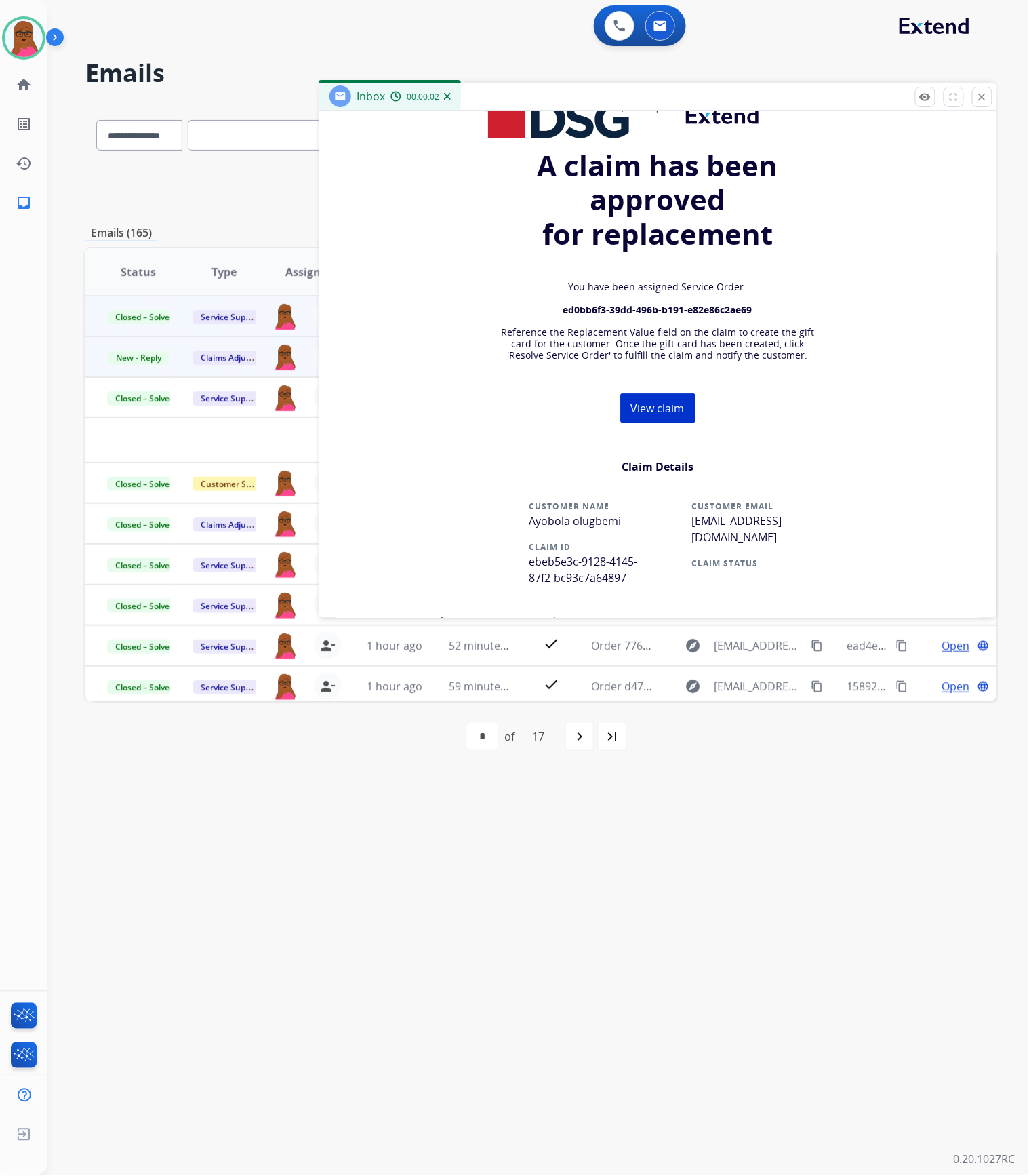
click at [581, 569] on span "ebeb5e3c-9128-4145-87f2-bc93c7a64897" at bounding box center [583, 569] width 109 height 31
copy tr "ebeb5e3c-9128-4145-87f2-bc93c7a64897"
drag, startPoint x: 986, startPoint y: 93, endPoint x: 133, endPoint y: 346, distance: 889.7
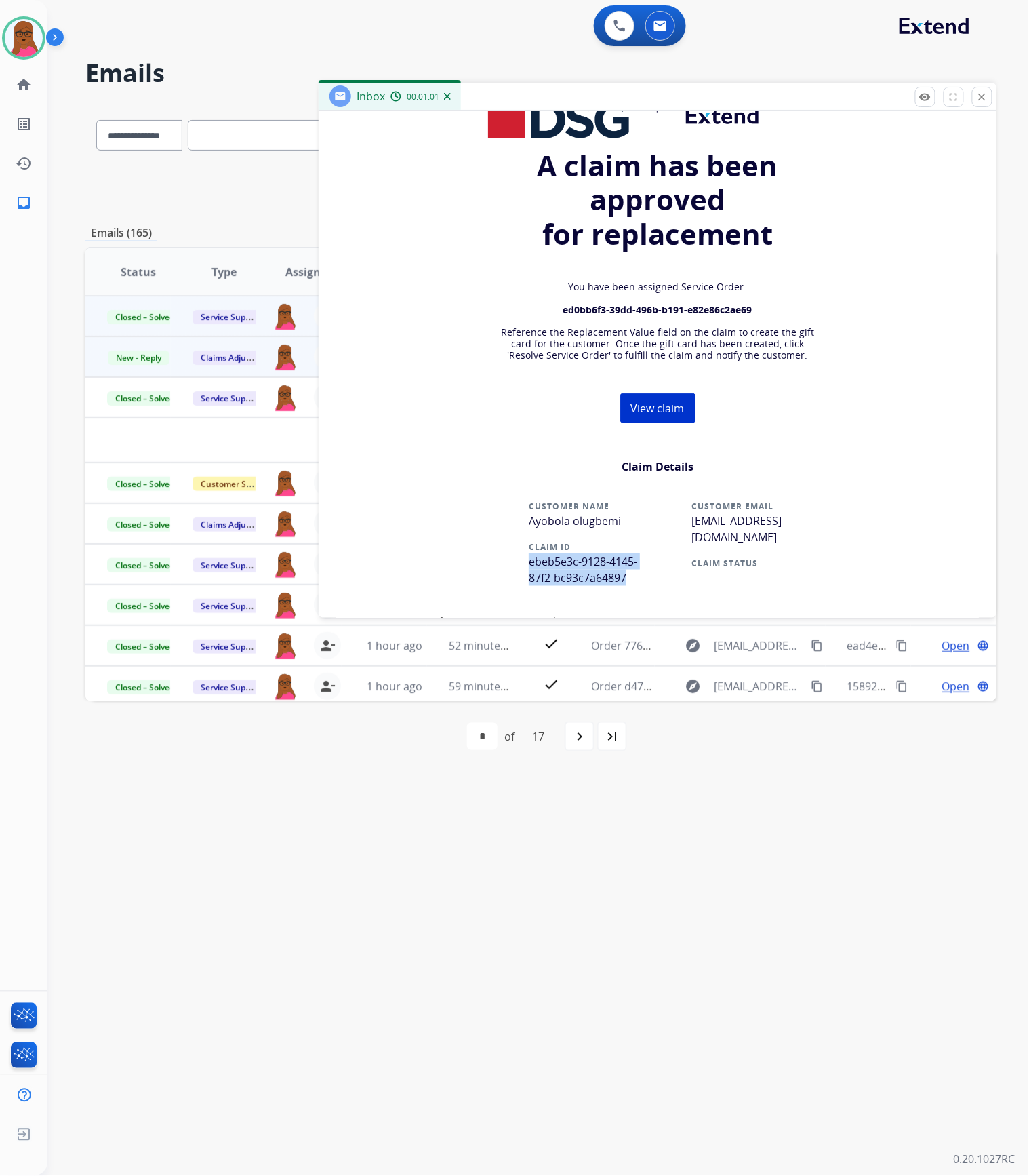
click at [986, 93] on mat-icon "close" at bounding box center [981, 97] width 12 height 12
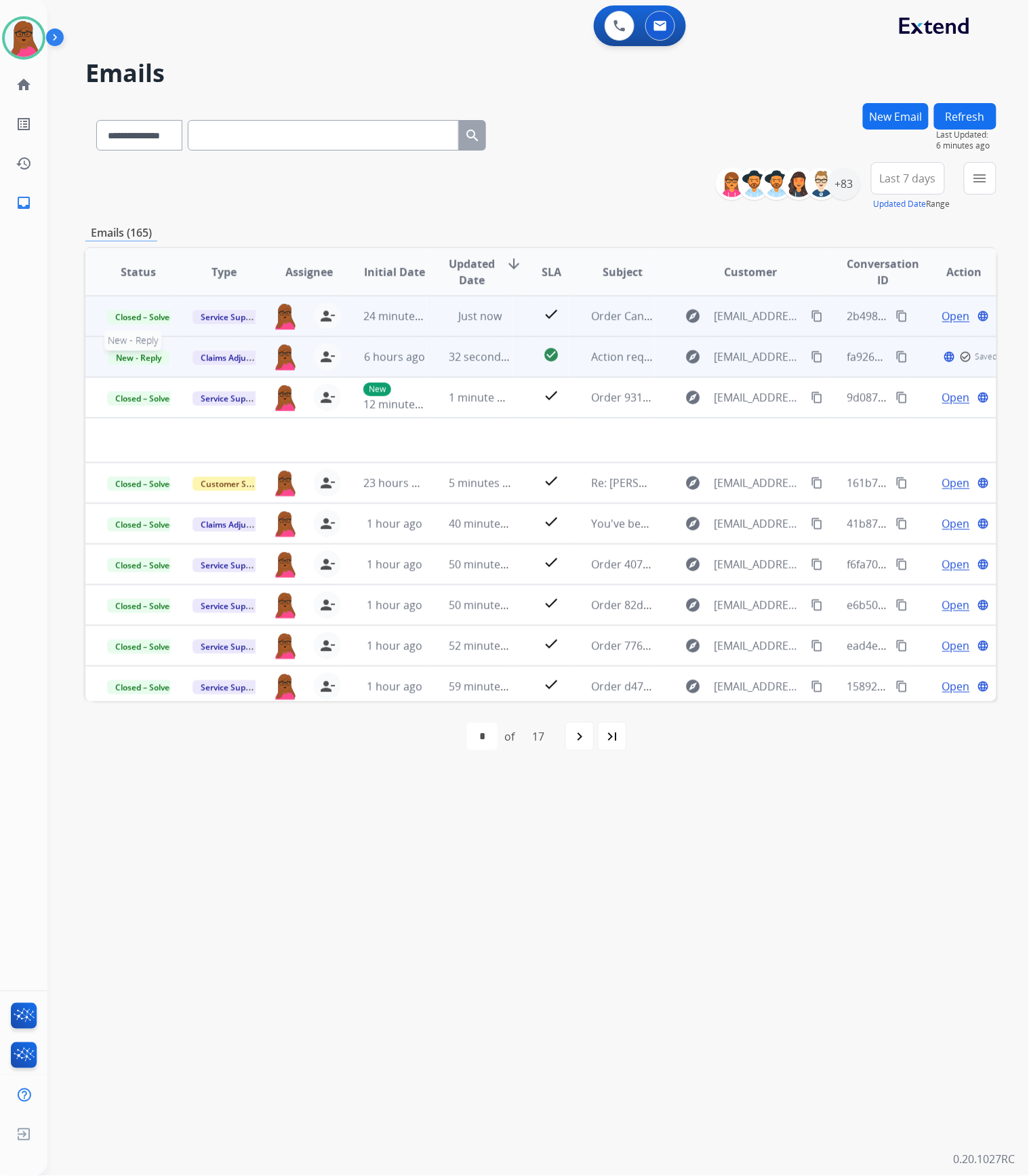
click at [133, 351] on span "New - Reply" at bounding box center [138, 358] width 62 height 14
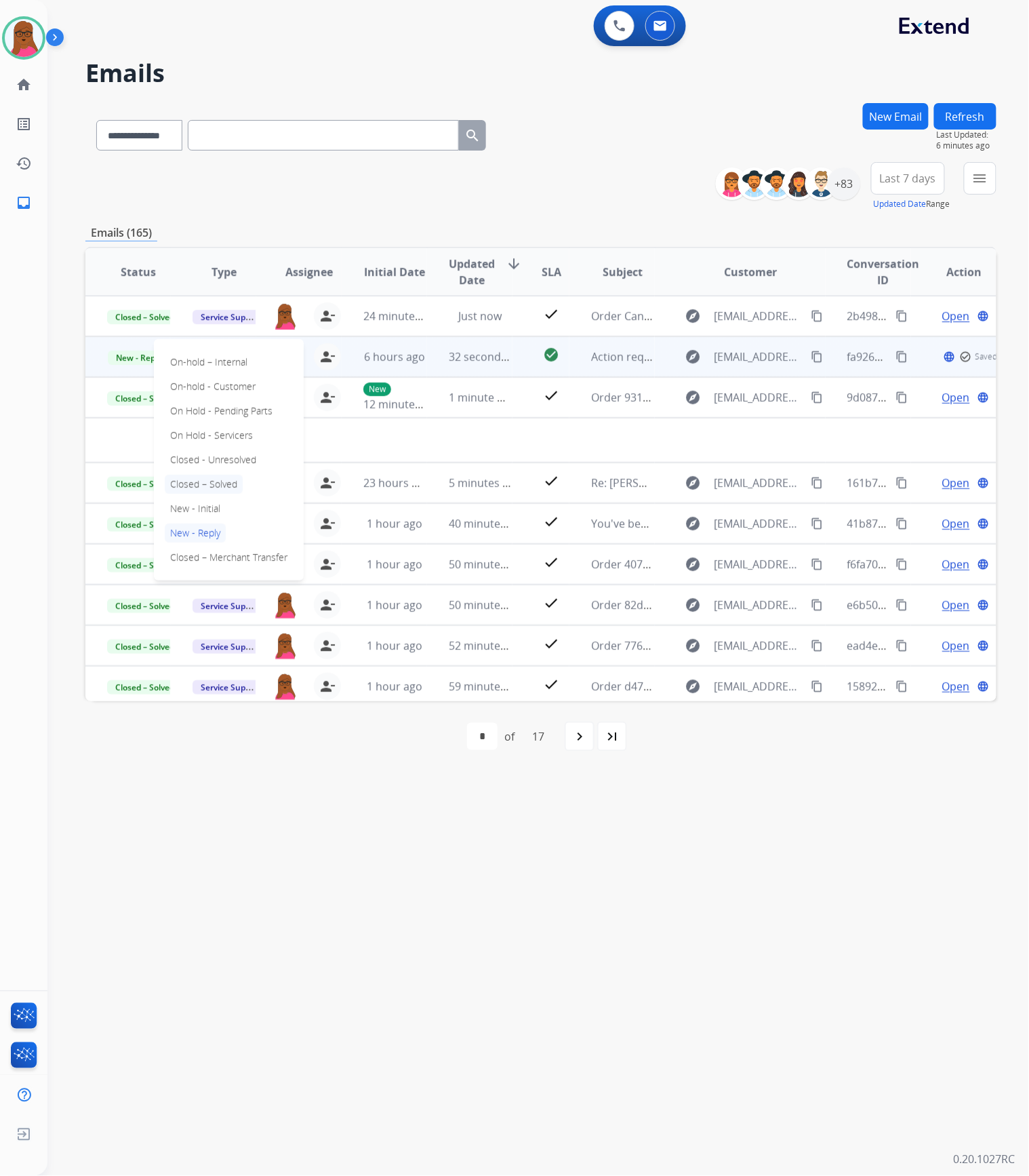
click at [212, 480] on p "Closed – Solved" at bounding box center [204, 484] width 78 height 19
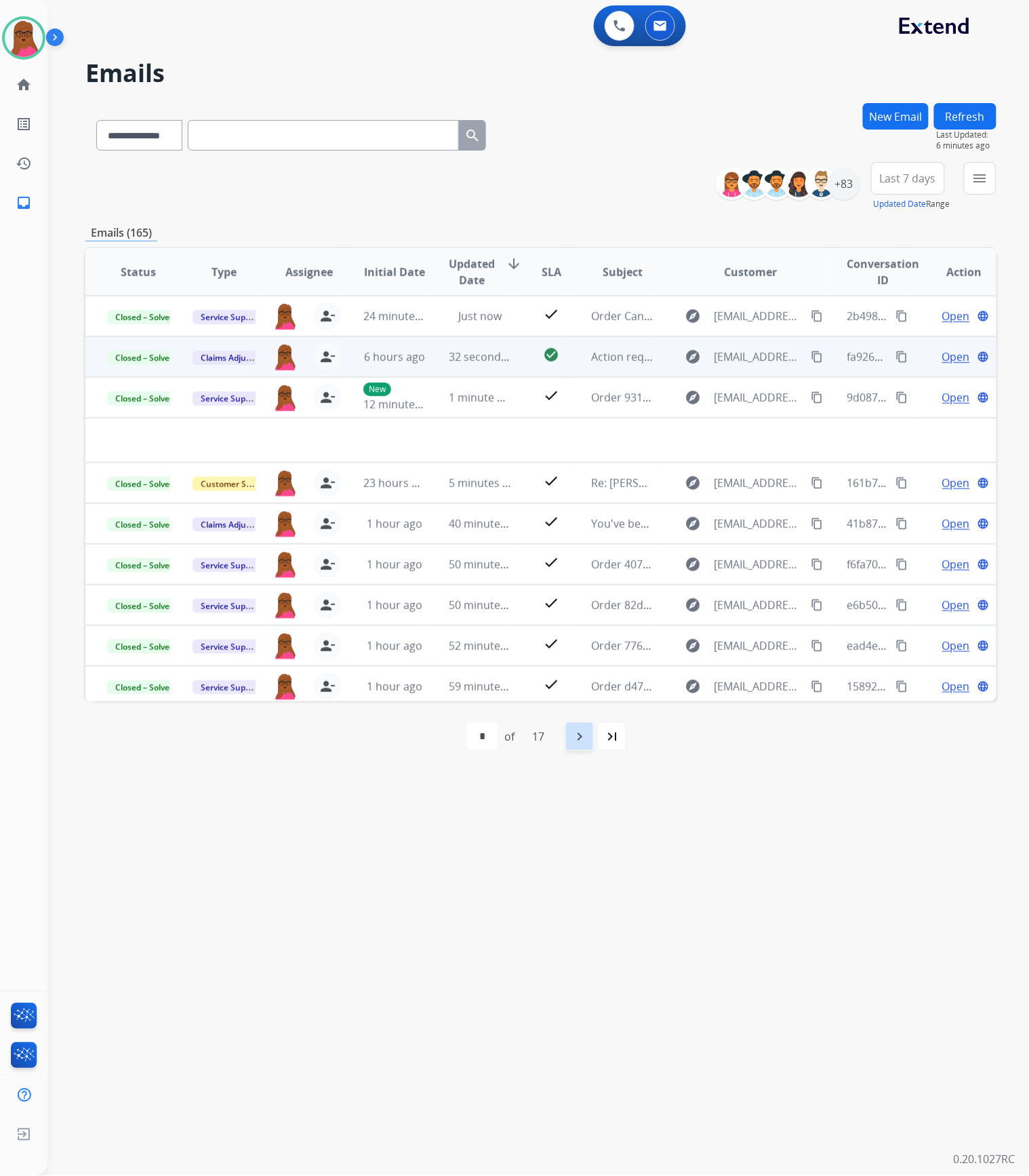
click at [570, 742] on div "navigate_next" at bounding box center [579, 736] width 30 height 30
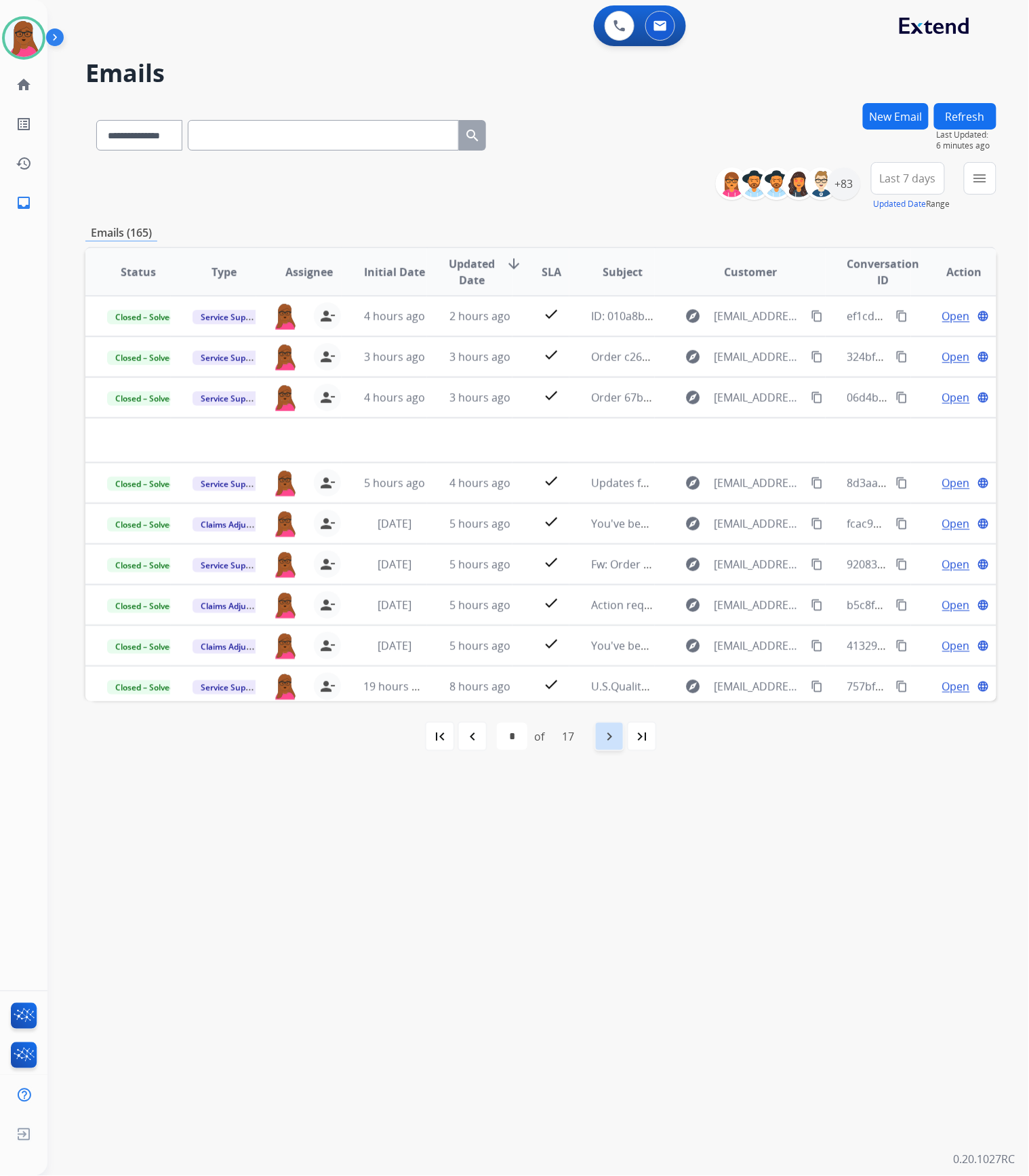
click at [599, 743] on div "navigate_next" at bounding box center [609, 736] width 30 height 30
click at [606, 739] on mat-icon "navigate_next" at bounding box center [610, 736] width 16 height 16
click at [606, 738] on mat-icon "navigate_next" at bounding box center [610, 736] width 16 height 16
click at [481, 743] on div "navigate_before" at bounding box center [472, 736] width 30 height 30
select select "*"
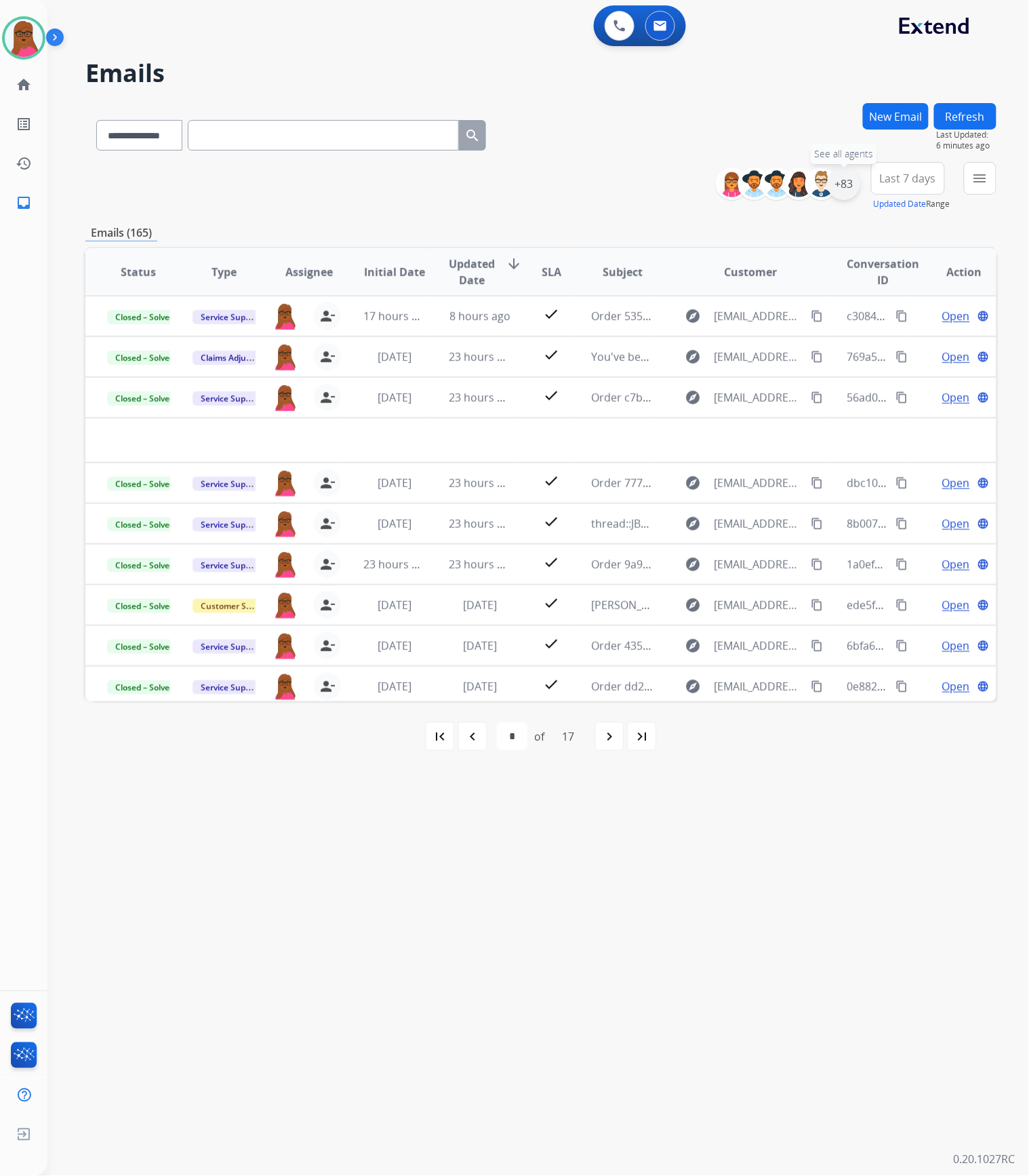
click at [844, 184] on div "+83" at bounding box center [844, 184] width 32 height 32
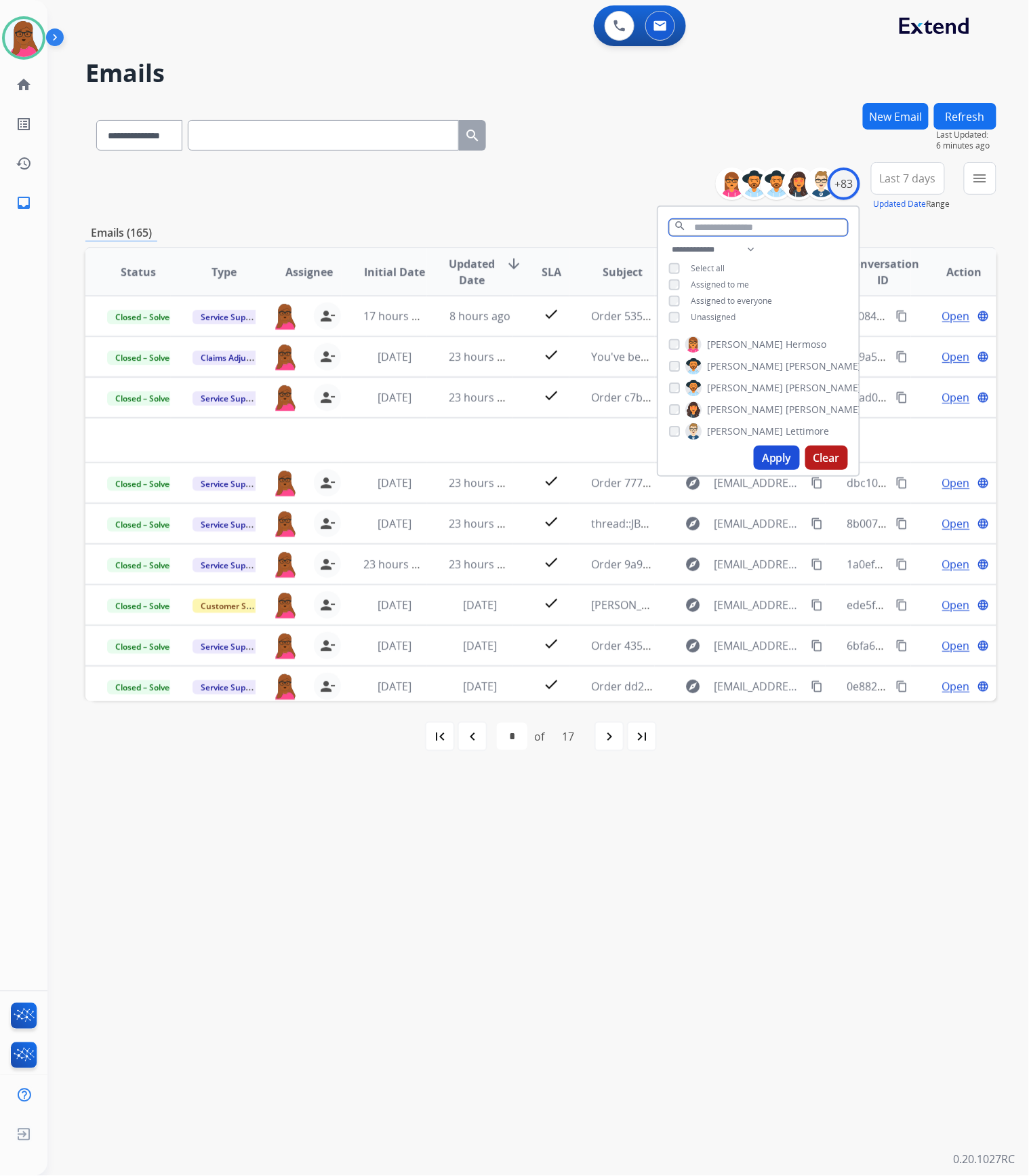
click at [709, 224] on input "text" at bounding box center [758, 227] width 179 height 17
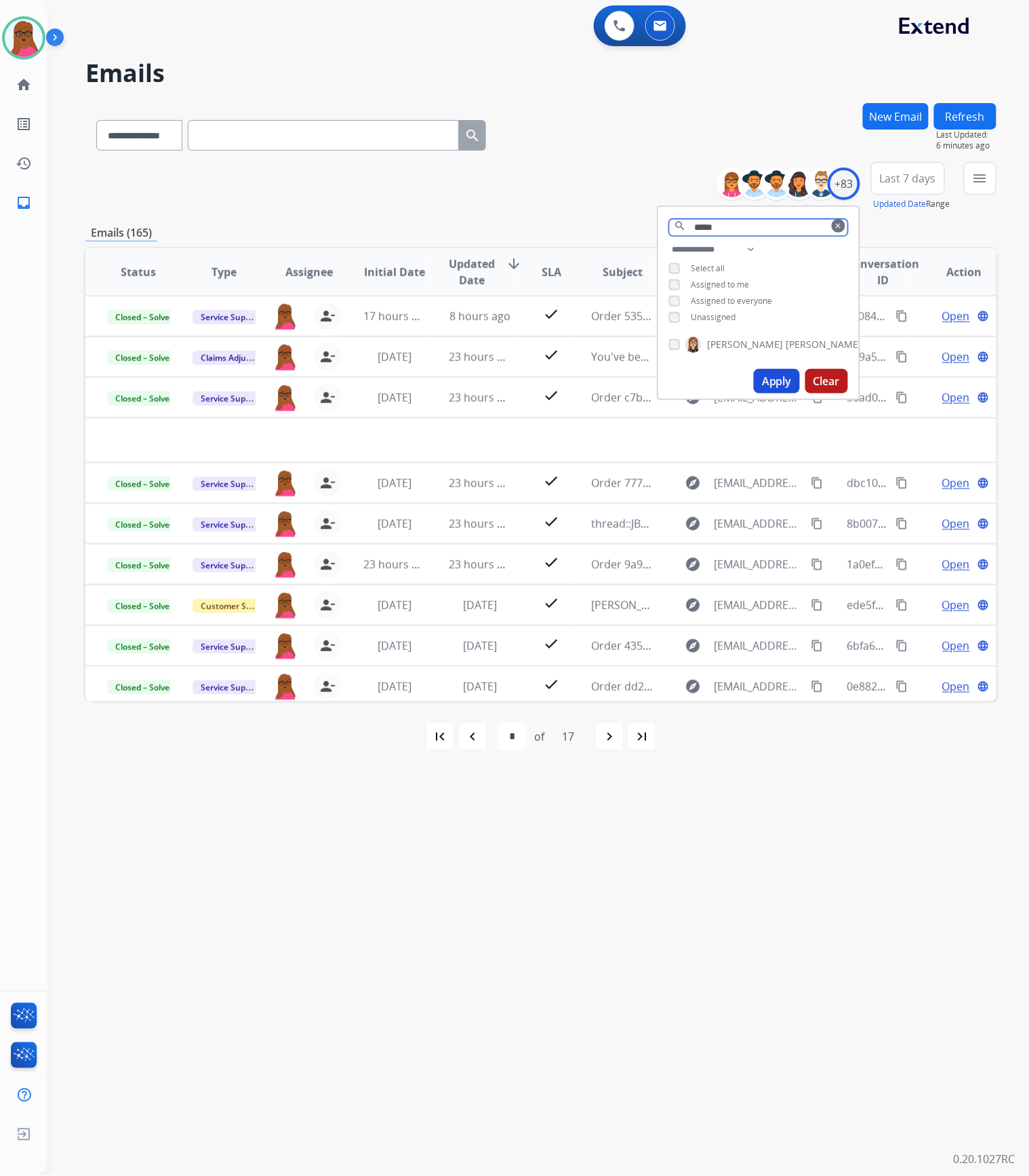
type input "*****"
click at [729, 337] on span "[PERSON_NAME]" at bounding box center [745, 344] width 76 height 14
click at [779, 380] on button "Apply" at bounding box center [776, 381] width 46 height 24
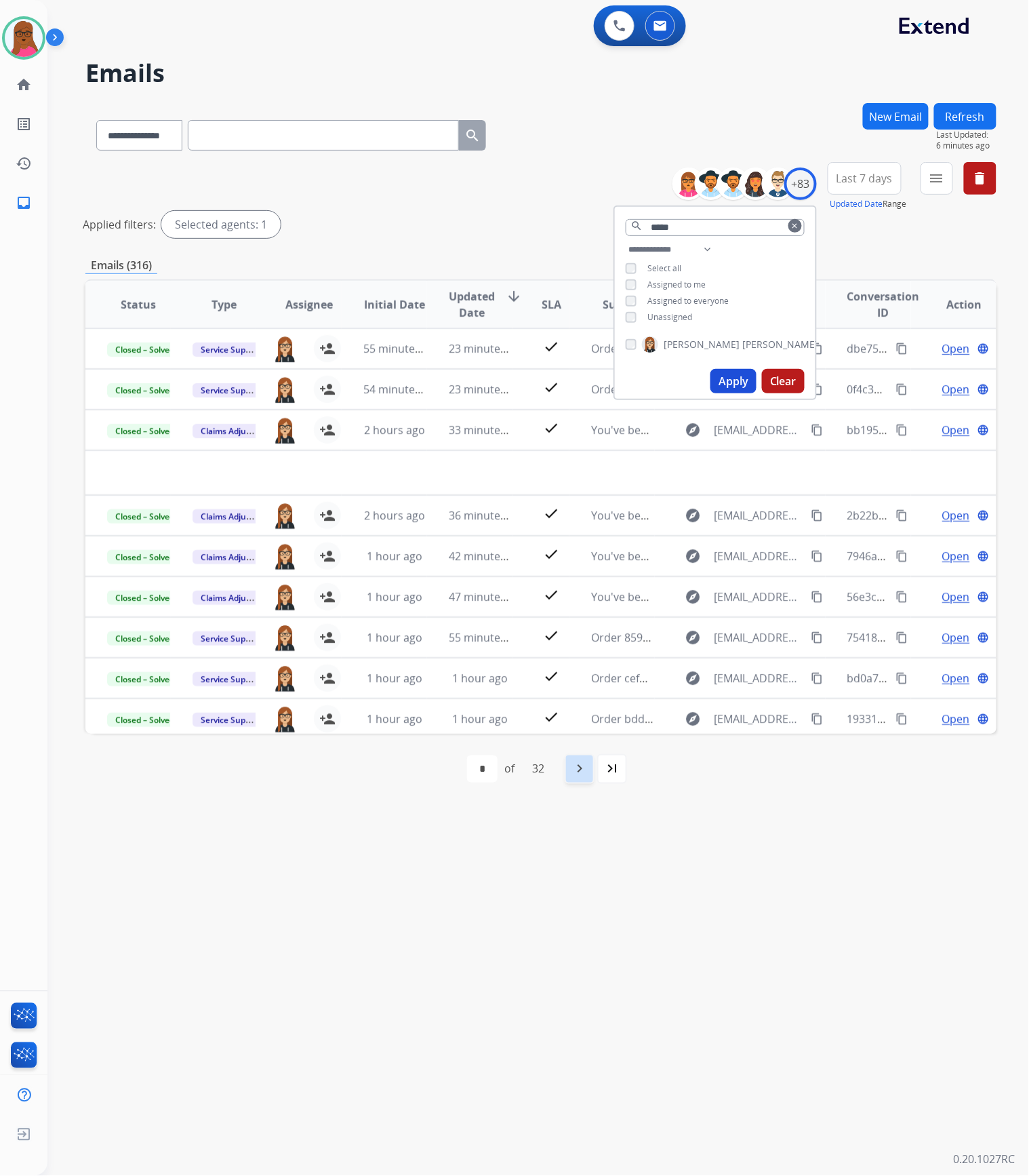
click at [571, 769] on div "navigate_next" at bounding box center [579, 768] width 30 height 30
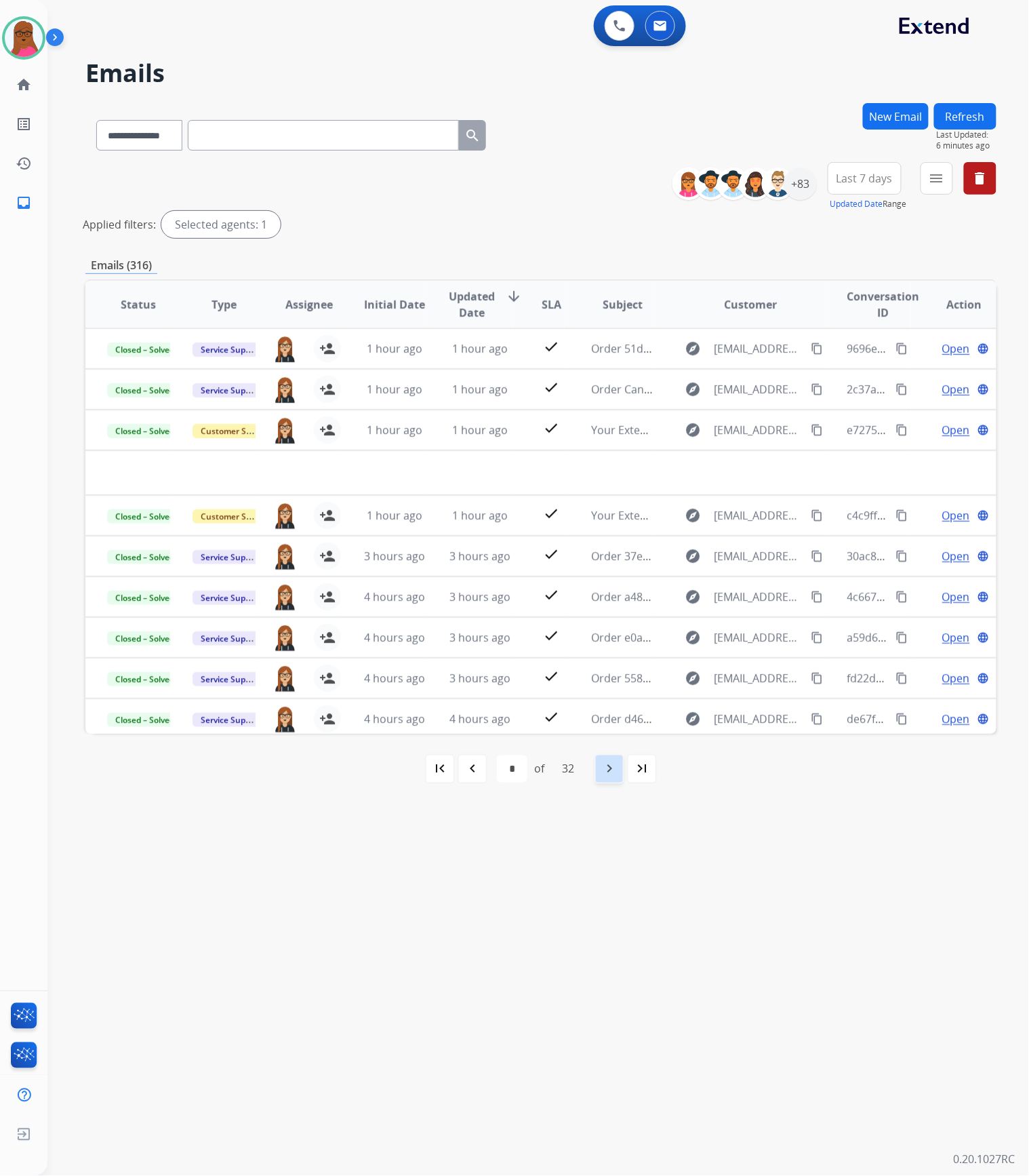
click at [602, 773] on mat-icon "navigate_next" at bounding box center [610, 768] width 16 height 16
click at [603, 773] on mat-icon "navigate_next" at bounding box center [610, 768] width 16 height 16
click at [614, 773] on mat-icon "navigate_next" at bounding box center [610, 768] width 16 height 16
click at [933, 182] on mat-icon "menu" at bounding box center [936, 178] width 16 height 16
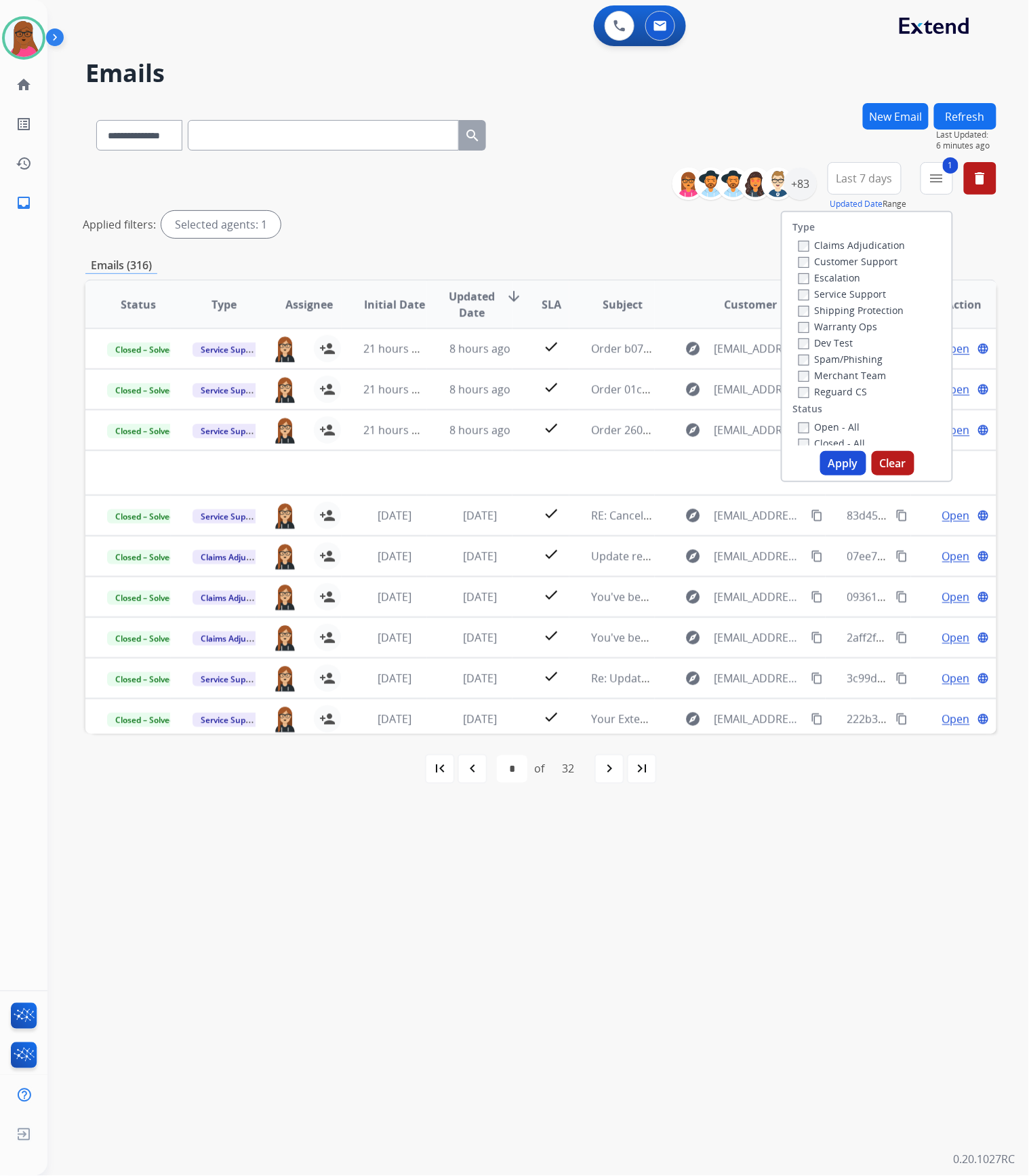
click at [803, 293] on label "Service Support" at bounding box center [842, 294] width 88 height 13
click at [833, 453] on button "Apply" at bounding box center [843, 463] width 46 height 24
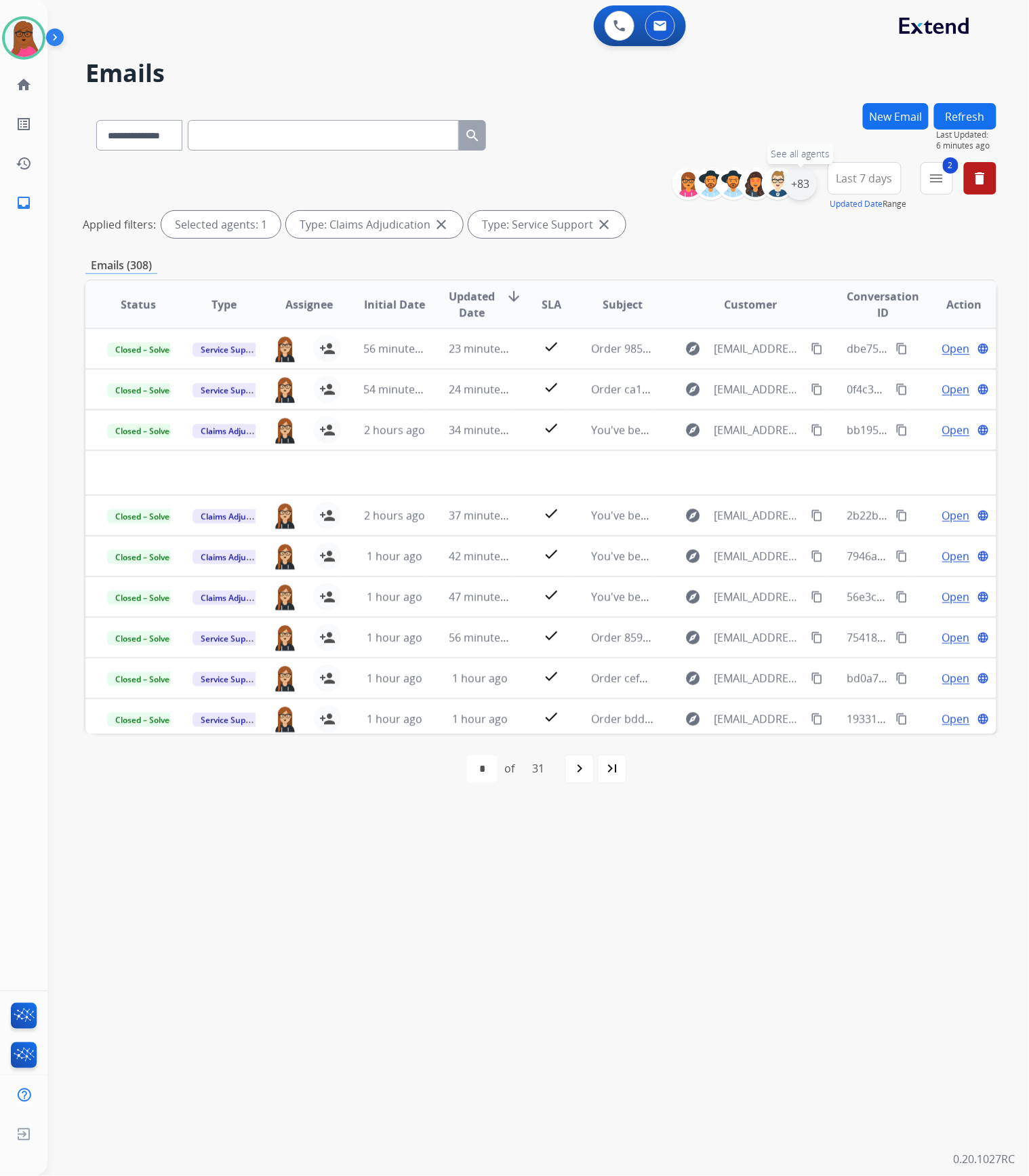
click at [789, 188] on div "+83" at bounding box center [800, 184] width 32 height 32
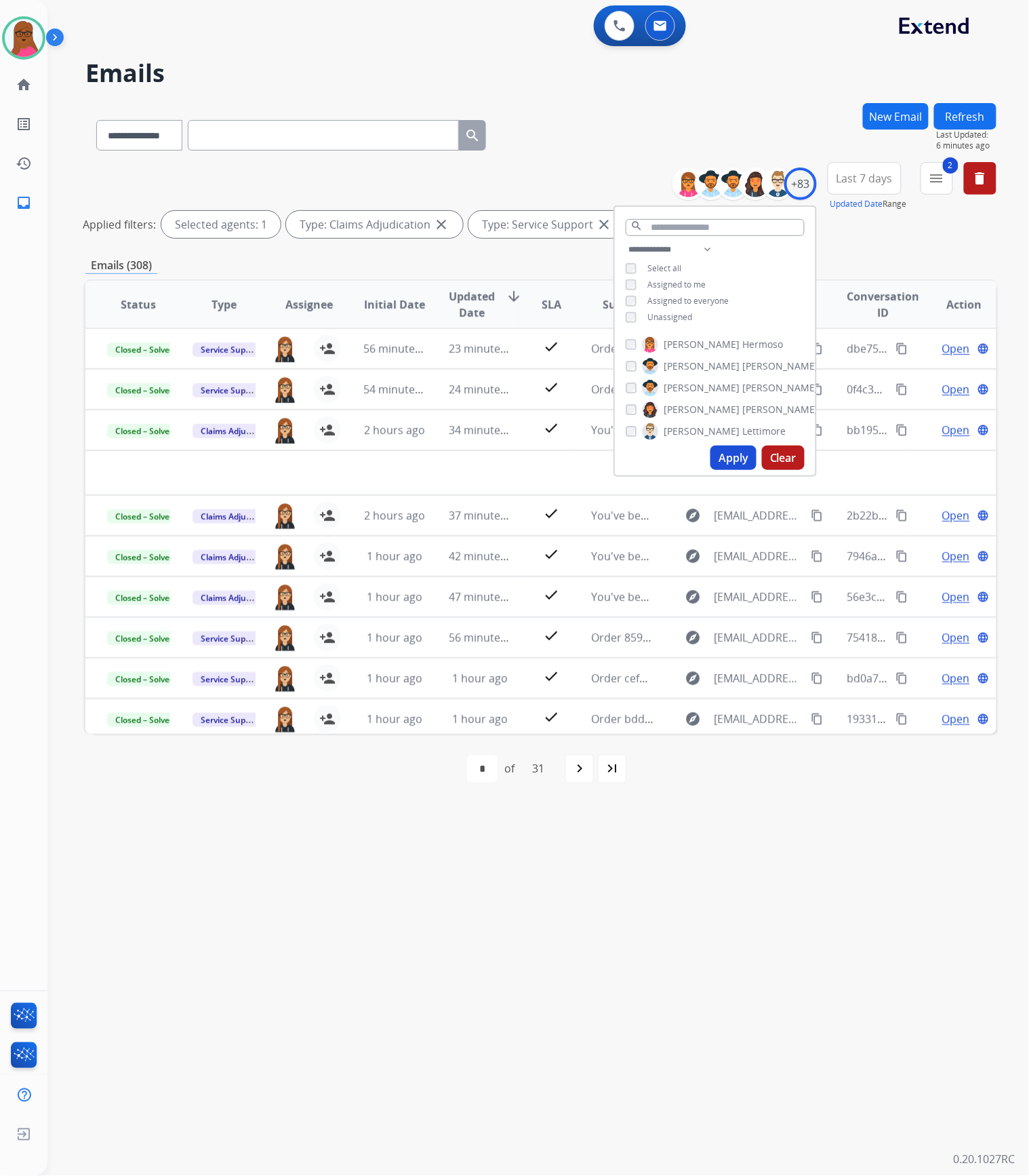
click at [784, 461] on button "Clear" at bounding box center [783, 458] width 43 height 24
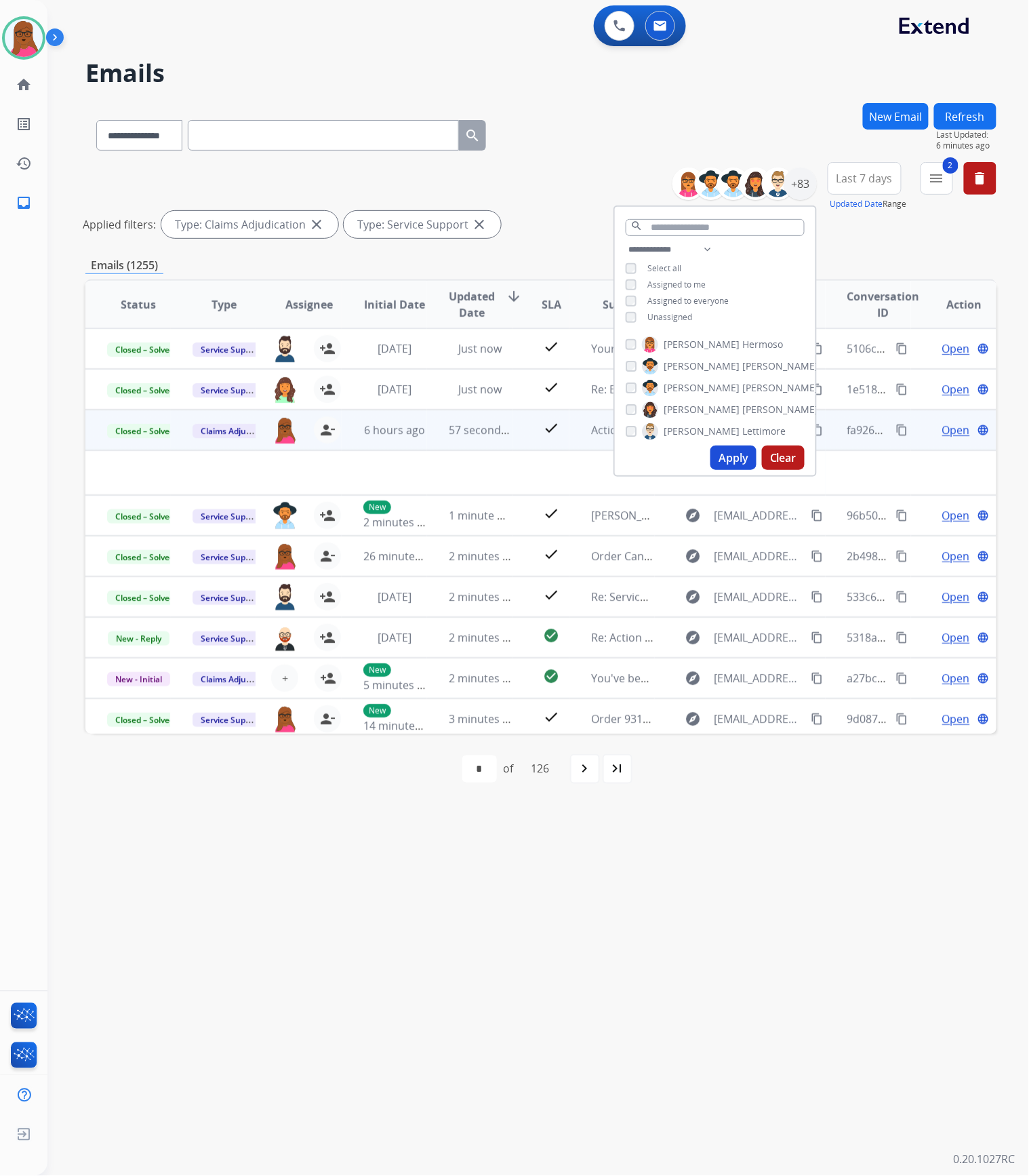
click at [710, 884] on div "**********" at bounding box center [522, 612] width 948 height 1127
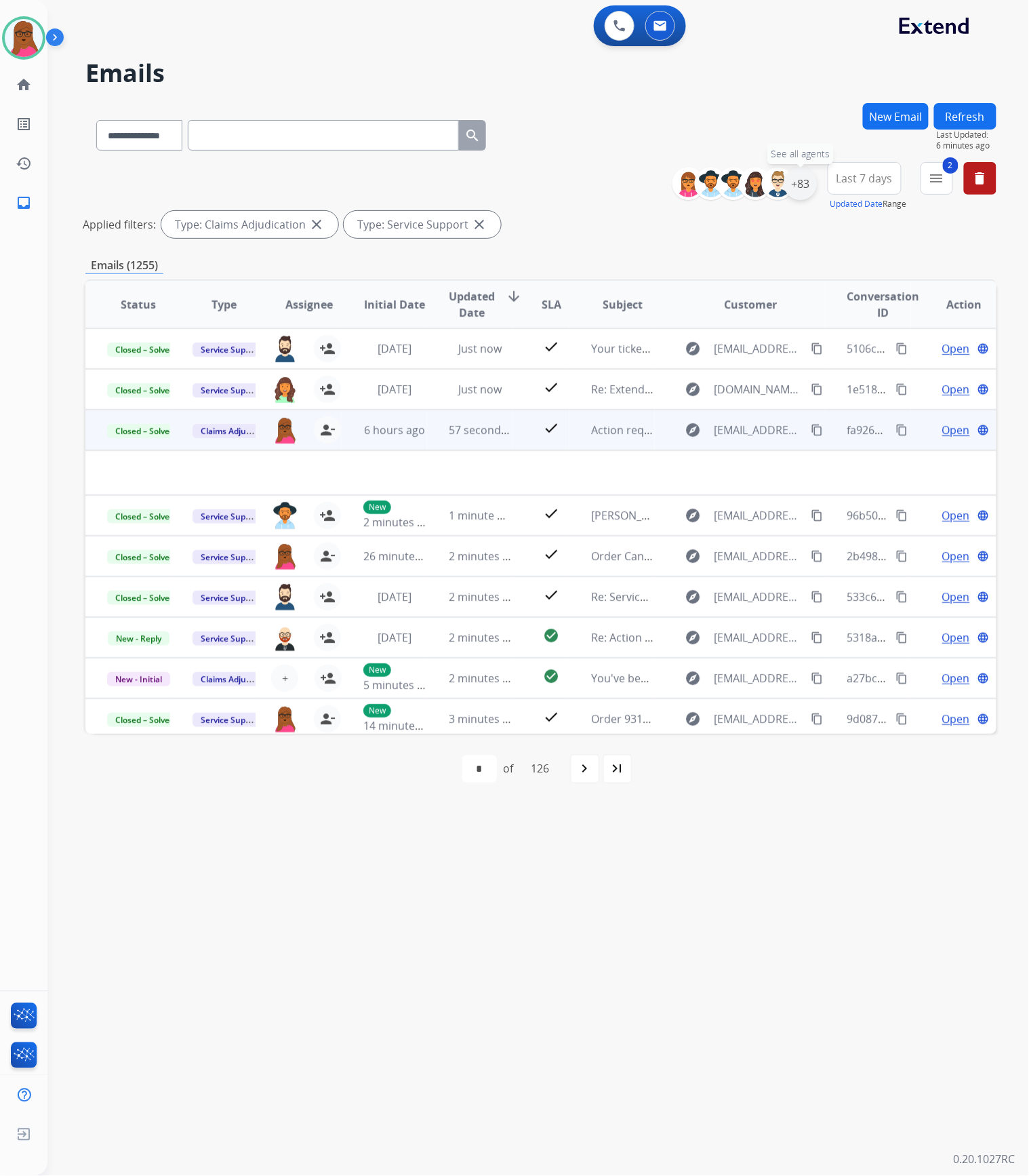
click at [808, 180] on div "+83" at bounding box center [800, 184] width 32 height 32
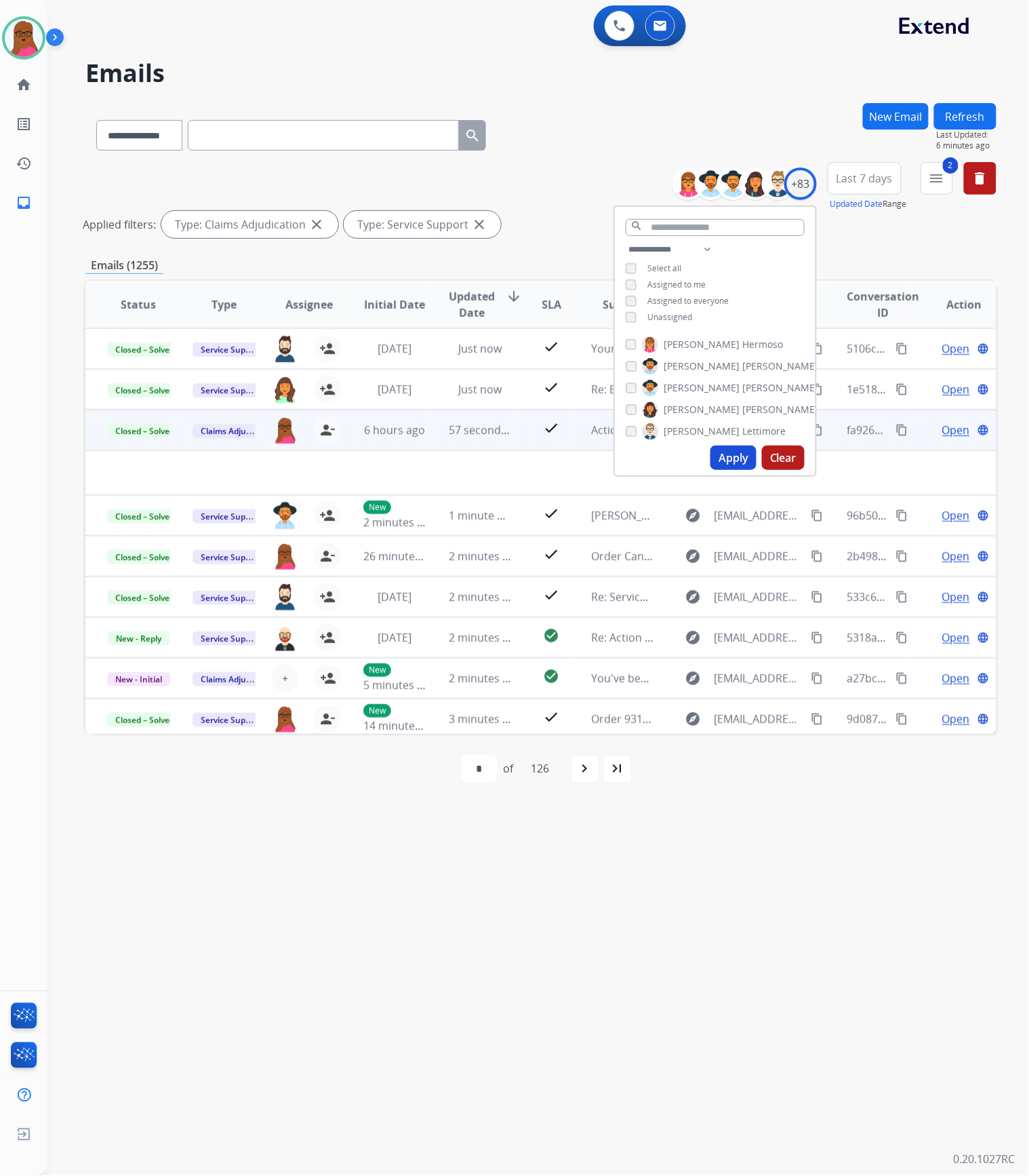
click at [655, 318] on span "Unassigned" at bounding box center [670, 317] width 45 height 11
drag, startPoint x: 869, startPoint y: 254, endPoint x: 904, endPoint y: 238, distance: 38.5
click at [870, 254] on div "**********" at bounding box center [540, 453] width 911 height 701
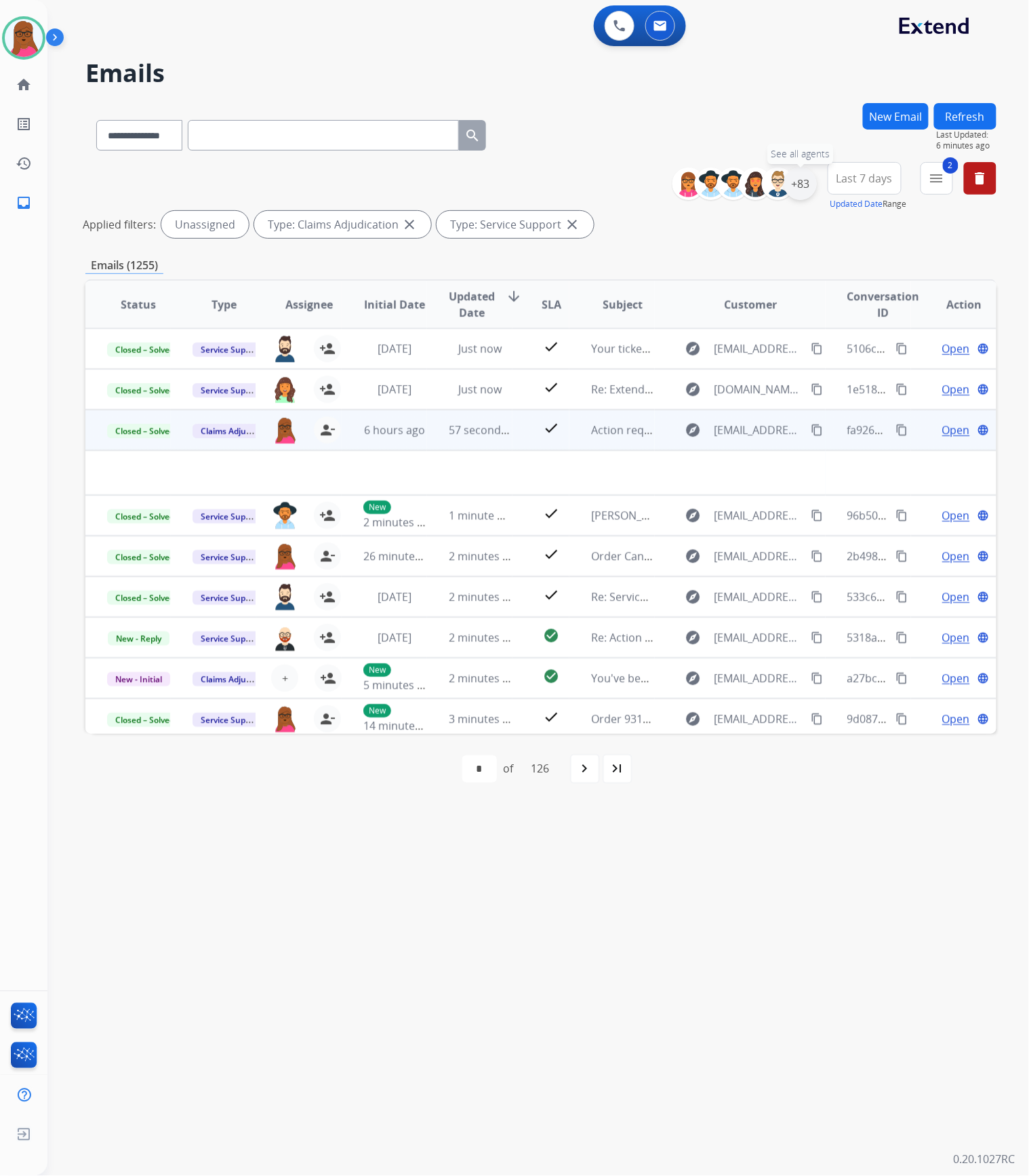
click at [811, 180] on div "+83" at bounding box center [800, 184] width 32 height 32
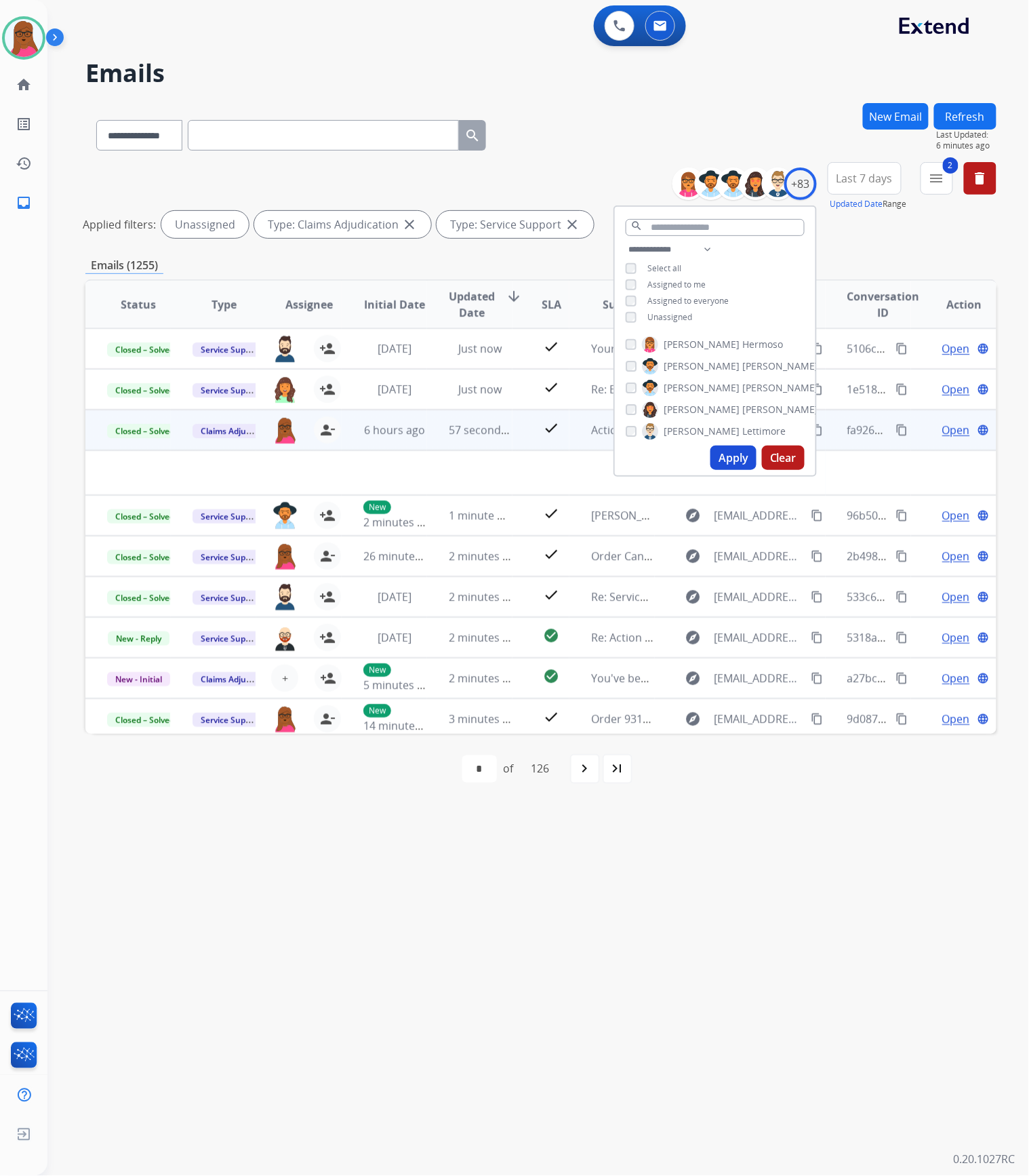
click at [738, 462] on button "Apply" at bounding box center [733, 458] width 46 height 24
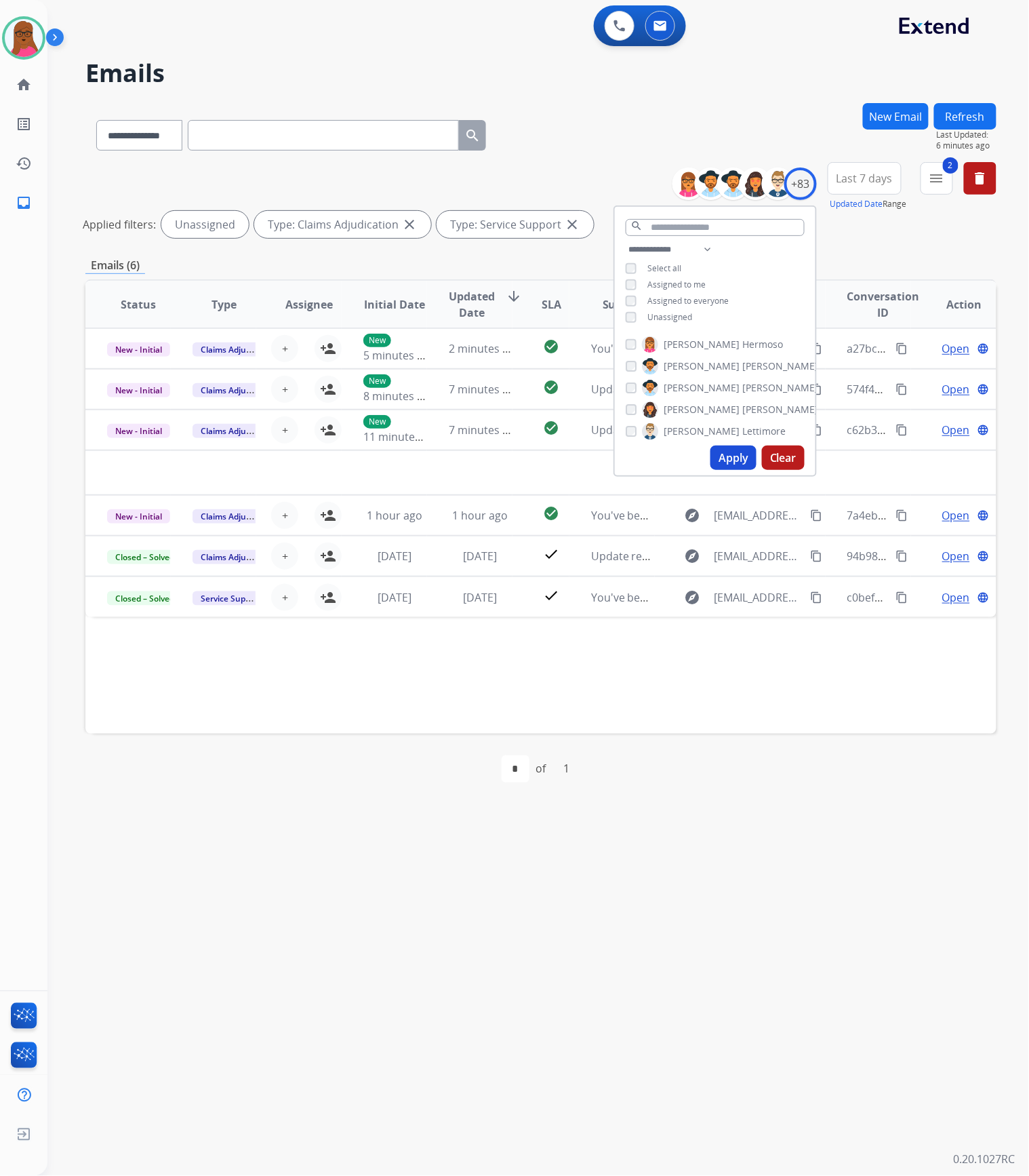
click at [663, 1102] on div "**********" at bounding box center [522, 612] width 948 height 1127
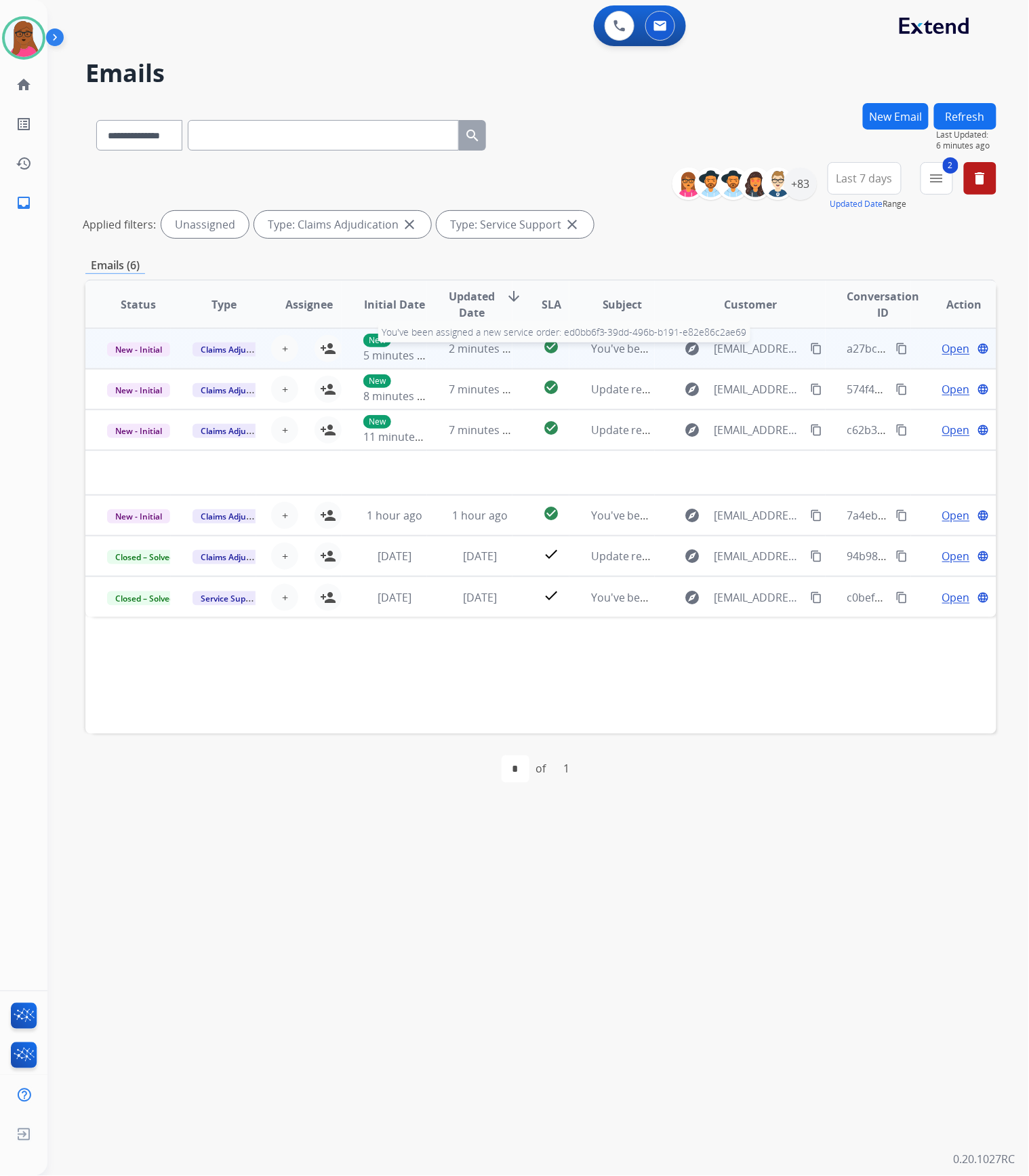
click at [627, 350] on span "You've been assigned a new service order: ed0bb6f3-39dd-496b-b191-e82e86c2ae69" at bounding box center [805, 348] width 429 height 15
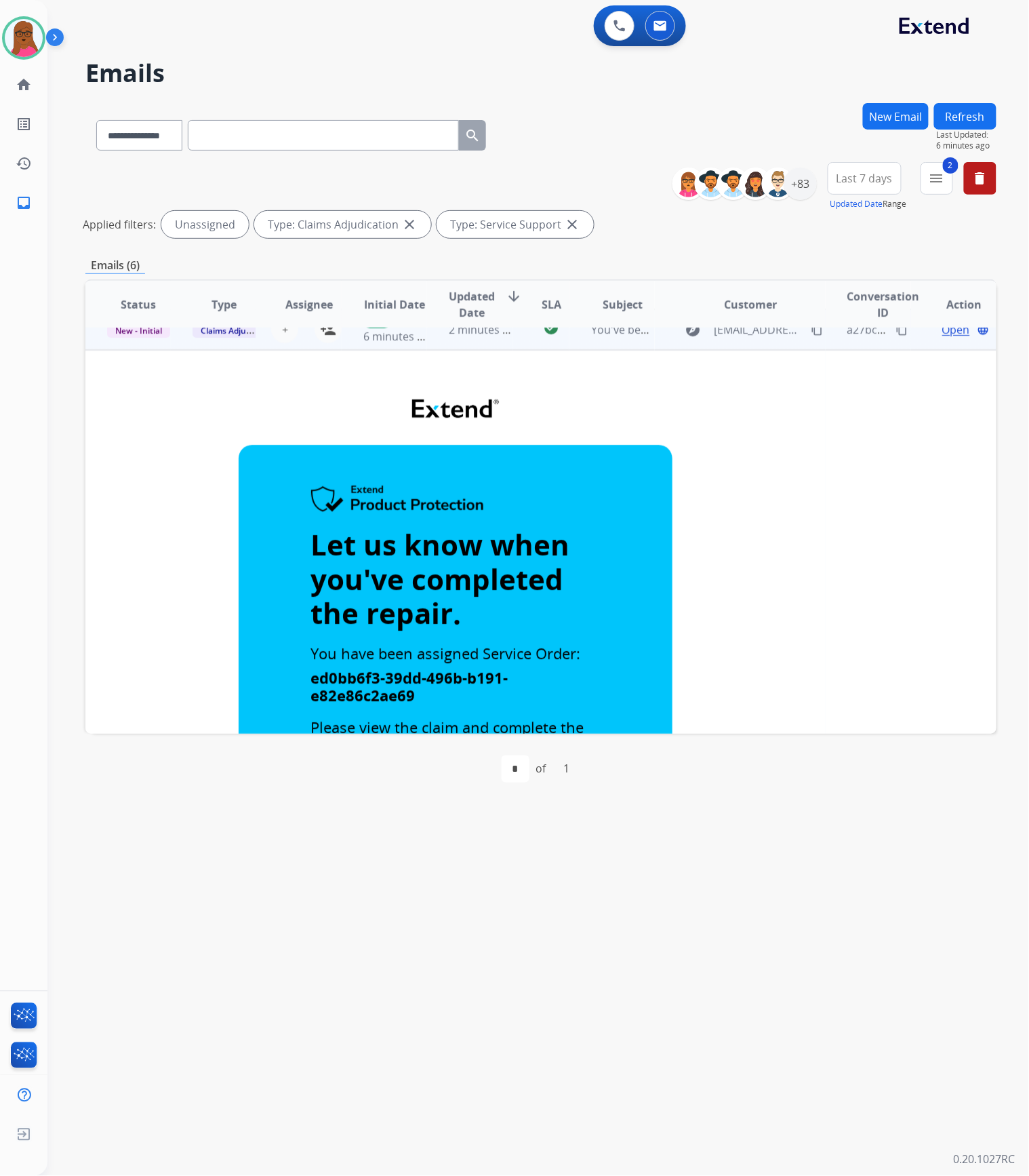
scroll to position [0, 0]
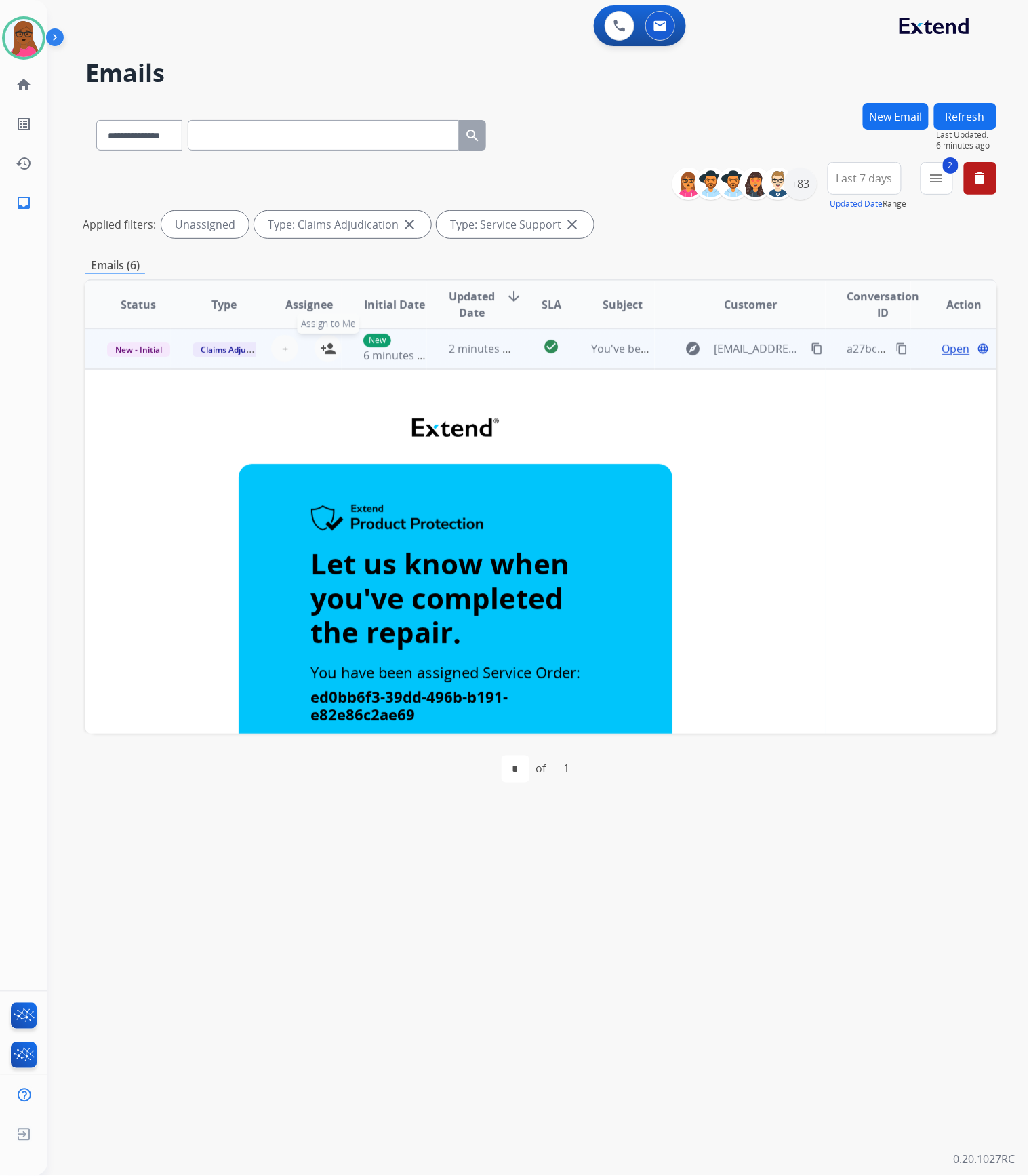
click at [323, 350] on mat-icon "person_add" at bounding box center [328, 349] width 16 height 16
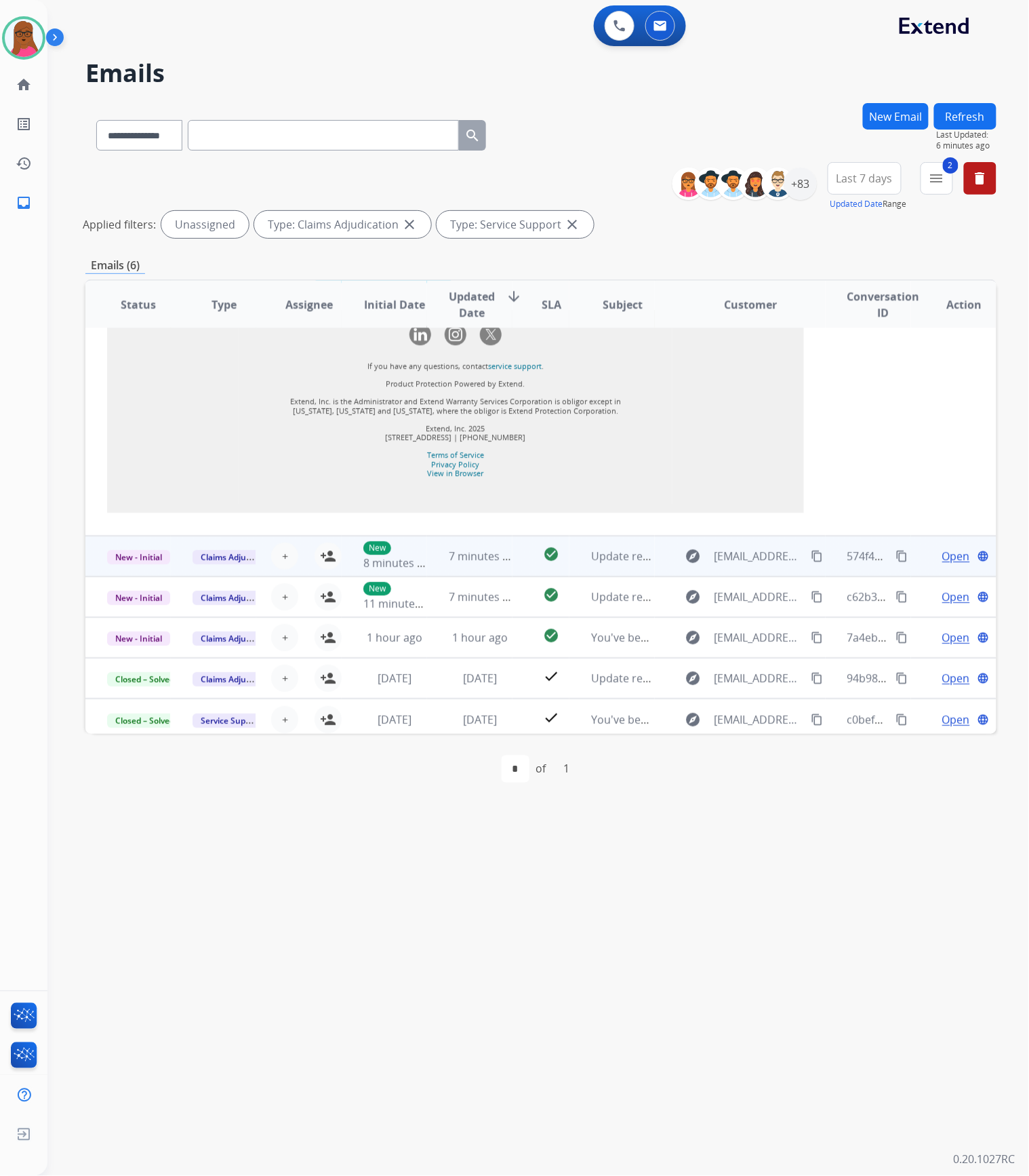
scroll to position [1256, 0]
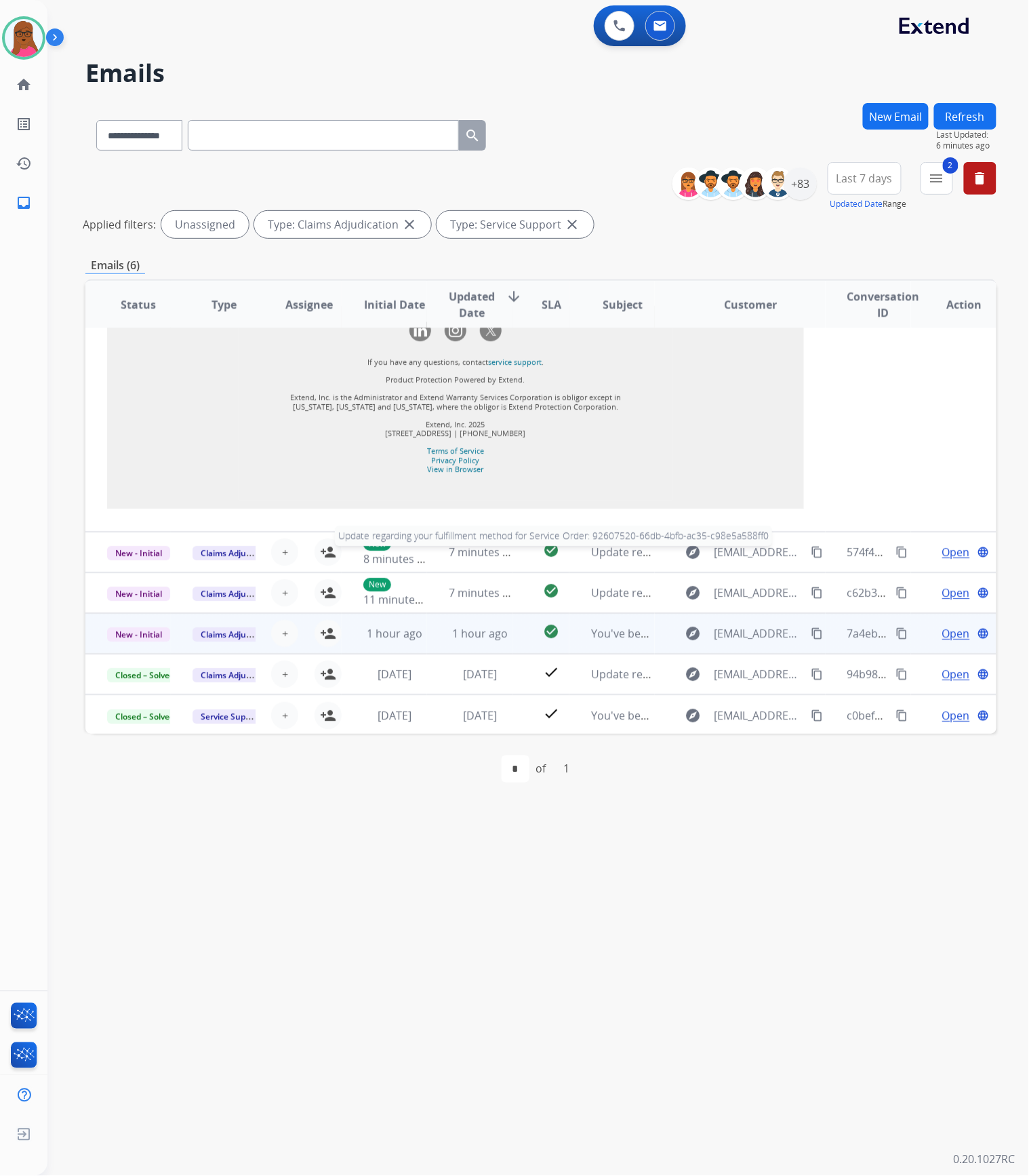
click at [614, 553] on span "Update regarding your fulfillment method for Service Order: 92607520-66db-4bfb-…" at bounding box center [847, 552] width 513 height 15
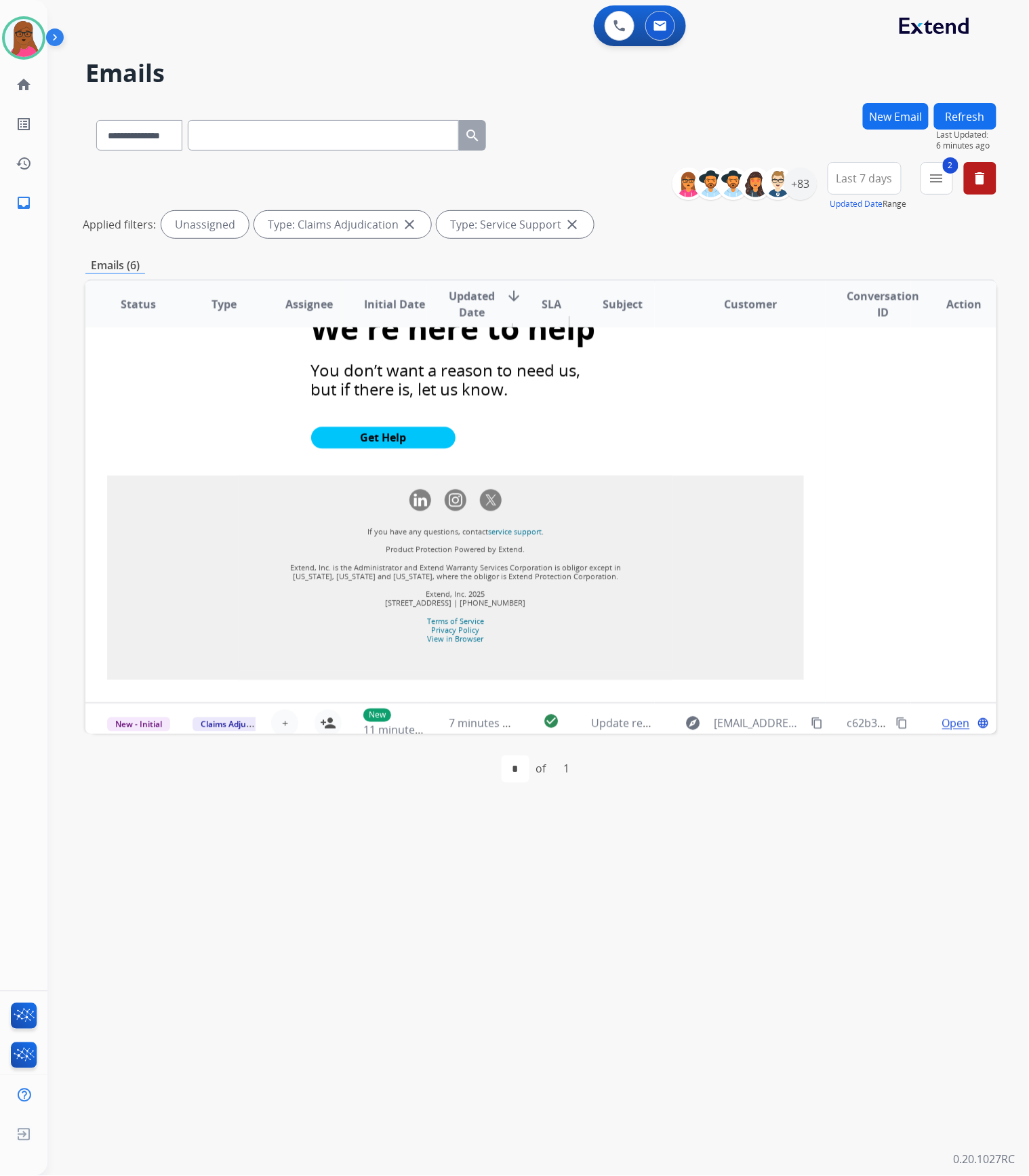
scroll to position [945, 0]
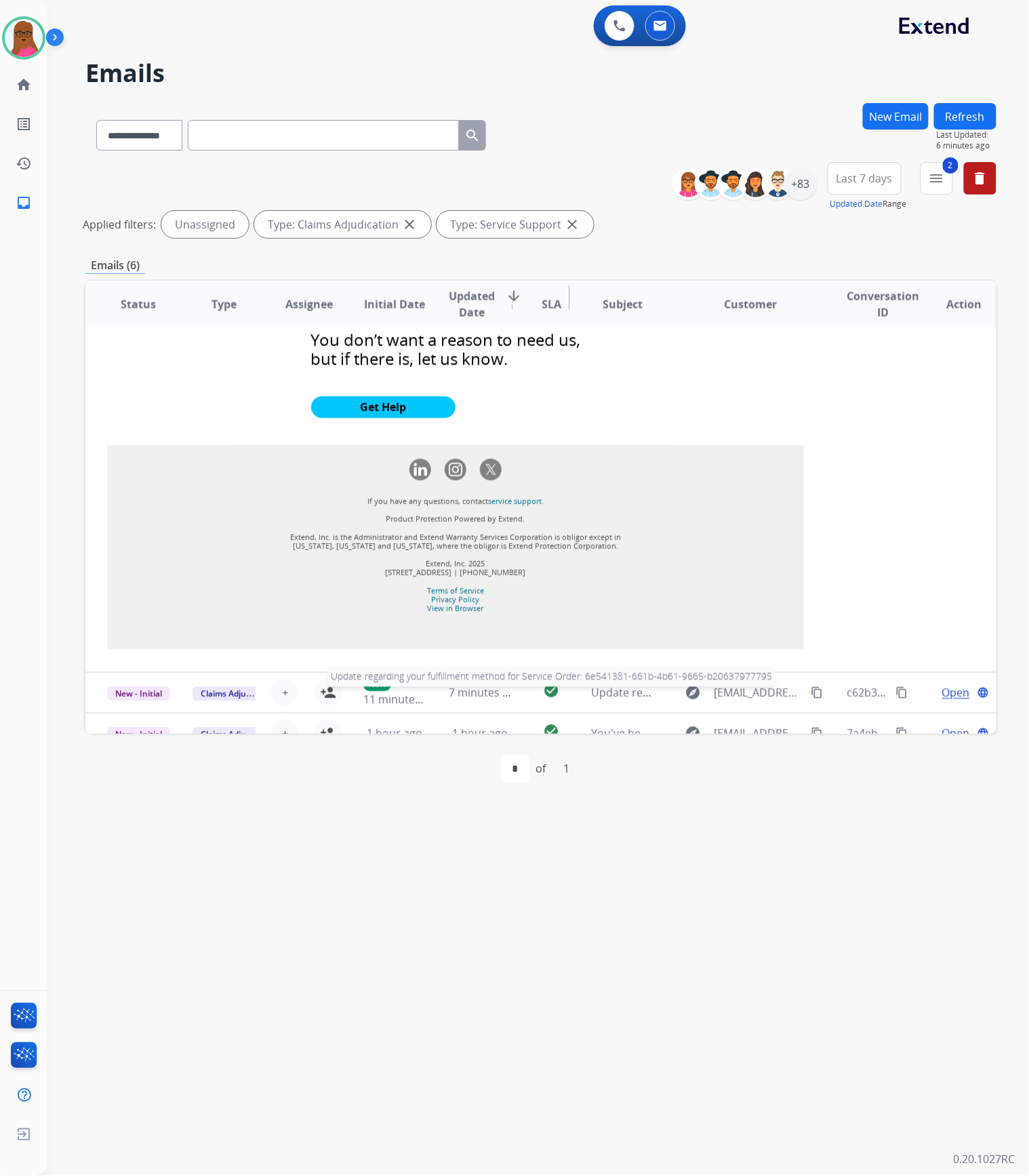
click at [614, 693] on span "Update regarding your fulfillment method for Service Order: 6e541381-661b-4b61-…" at bounding box center [851, 693] width 521 height 15
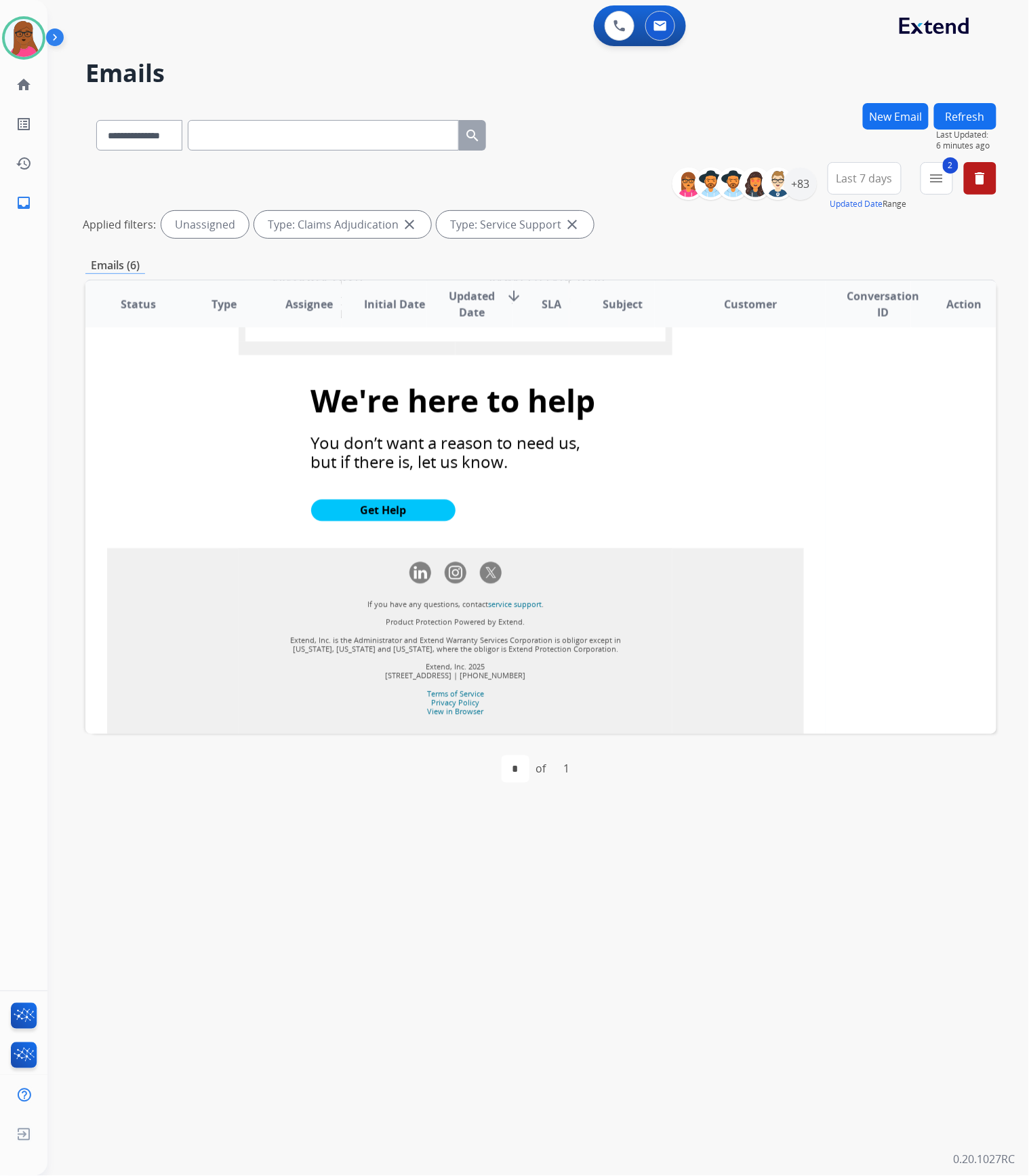
scroll to position [1031, 0]
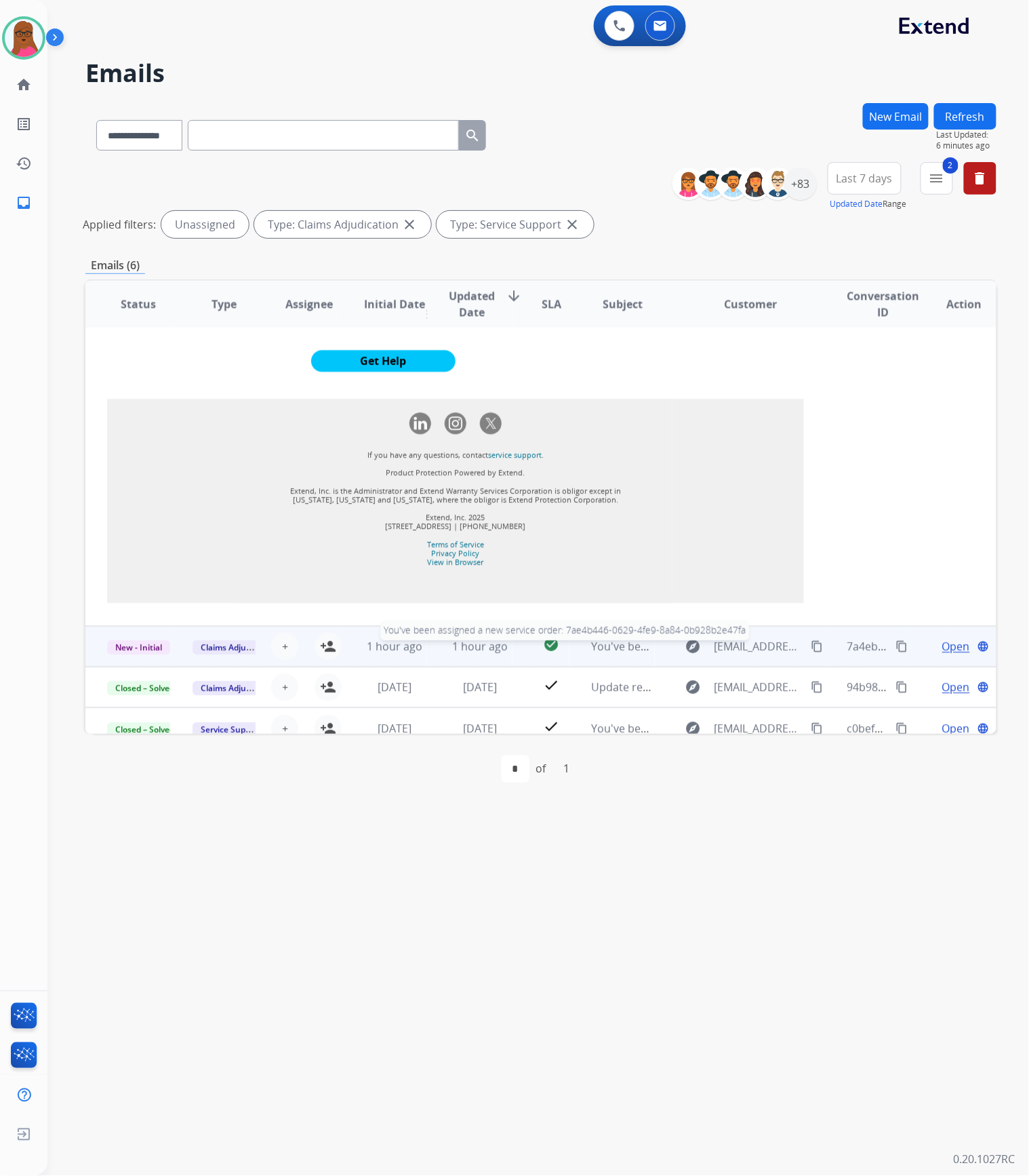
click at [592, 640] on span "You've been assigned a new service order: 7ae4b446-0629-4fe9-8a84-0b928b2e47fa" at bounding box center [803, 647] width 424 height 15
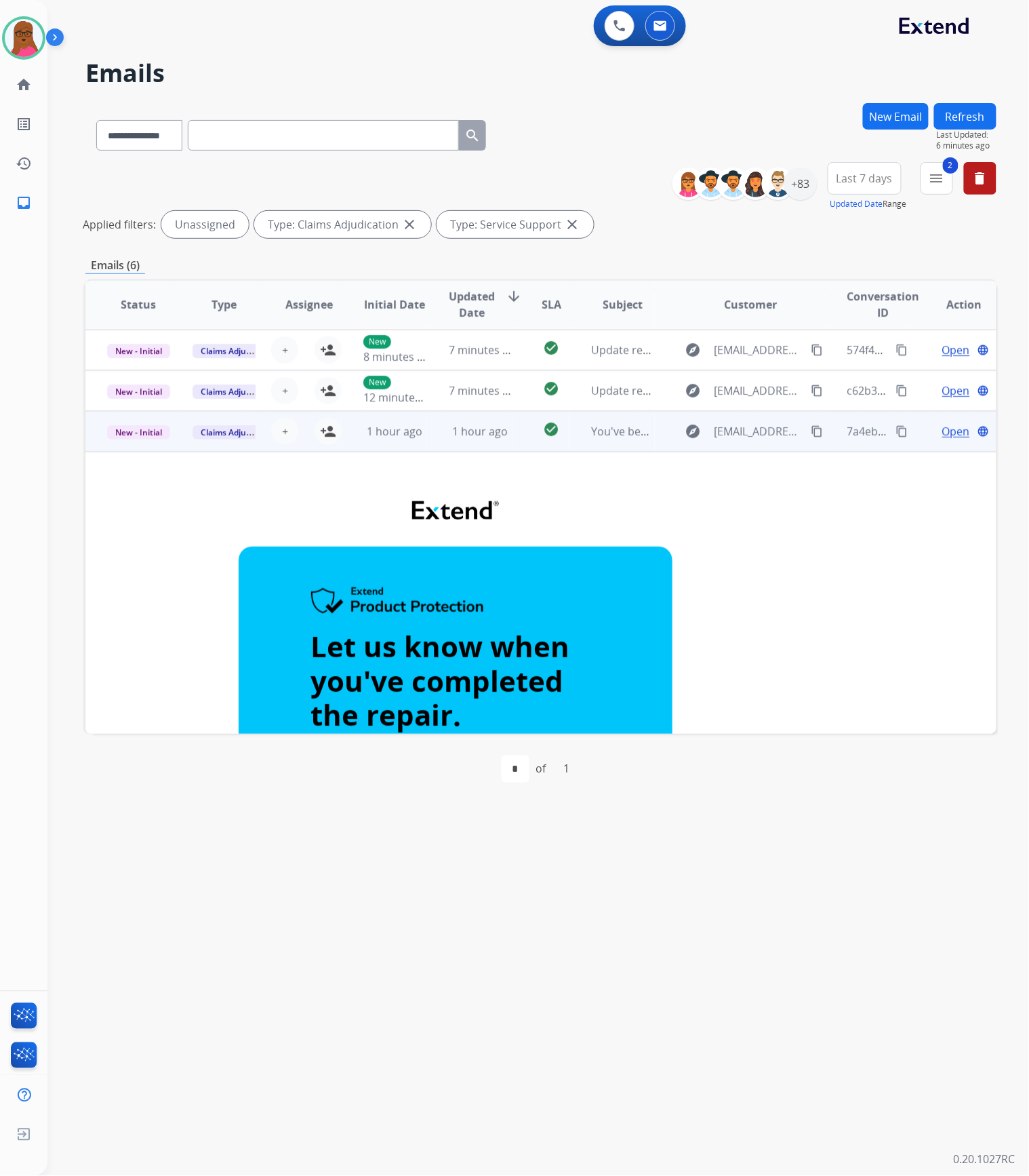
scroll to position [0, 0]
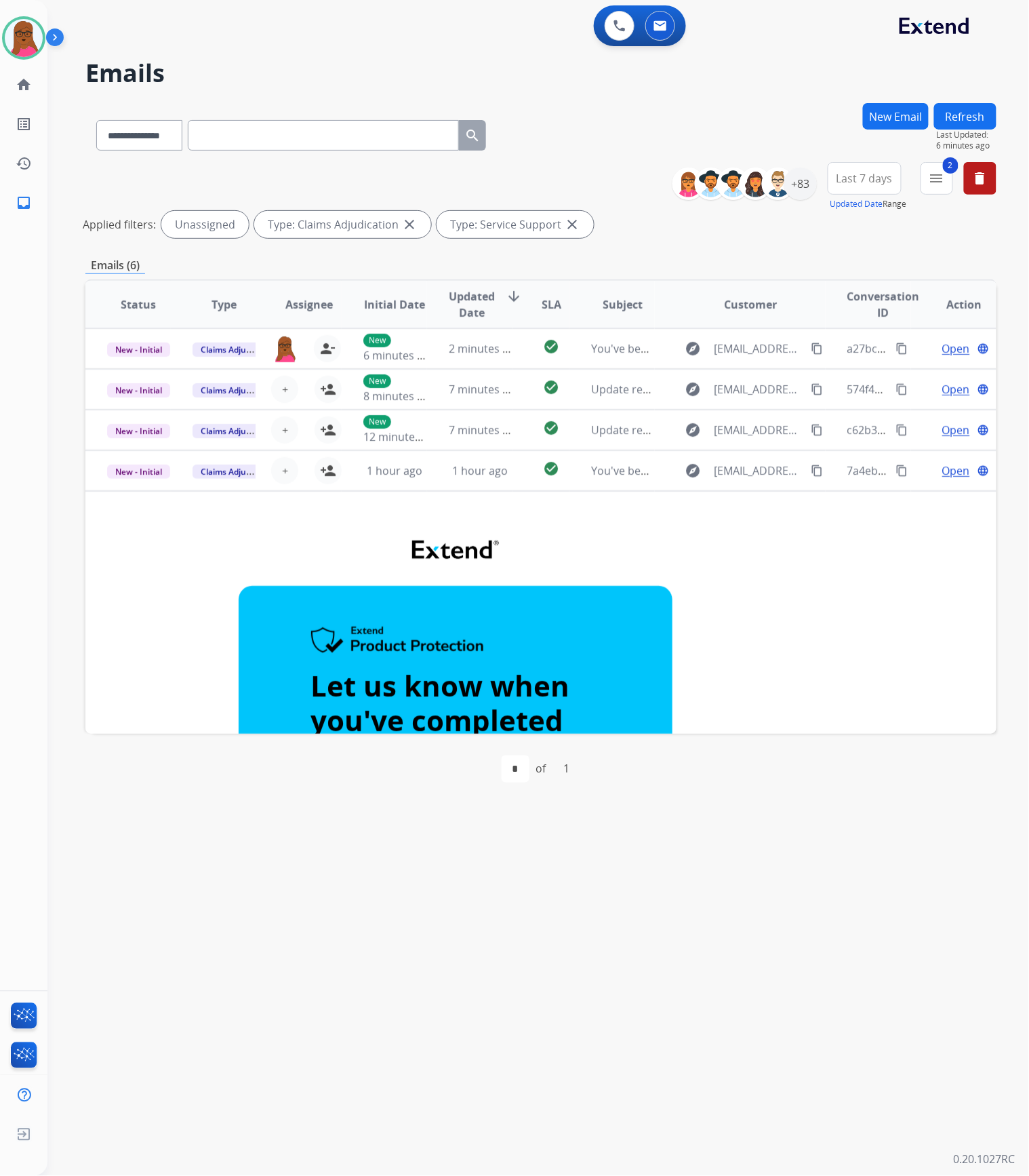
click at [817, 184] on div "**********" at bounding box center [840, 186] width 314 height 49
click at [807, 180] on div "+83" at bounding box center [800, 184] width 32 height 32
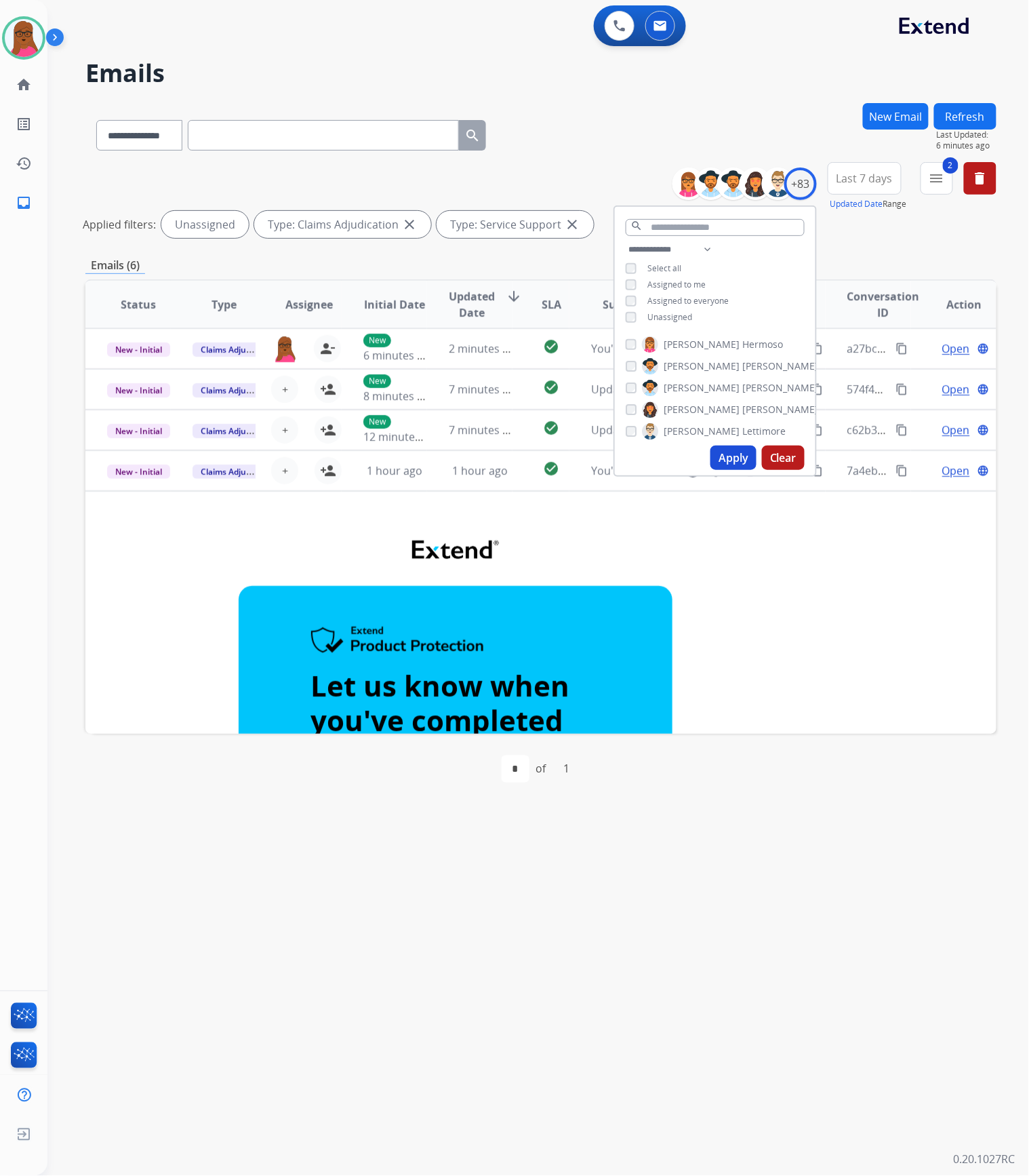
click at [787, 454] on button "Clear" at bounding box center [783, 458] width 43 height 24
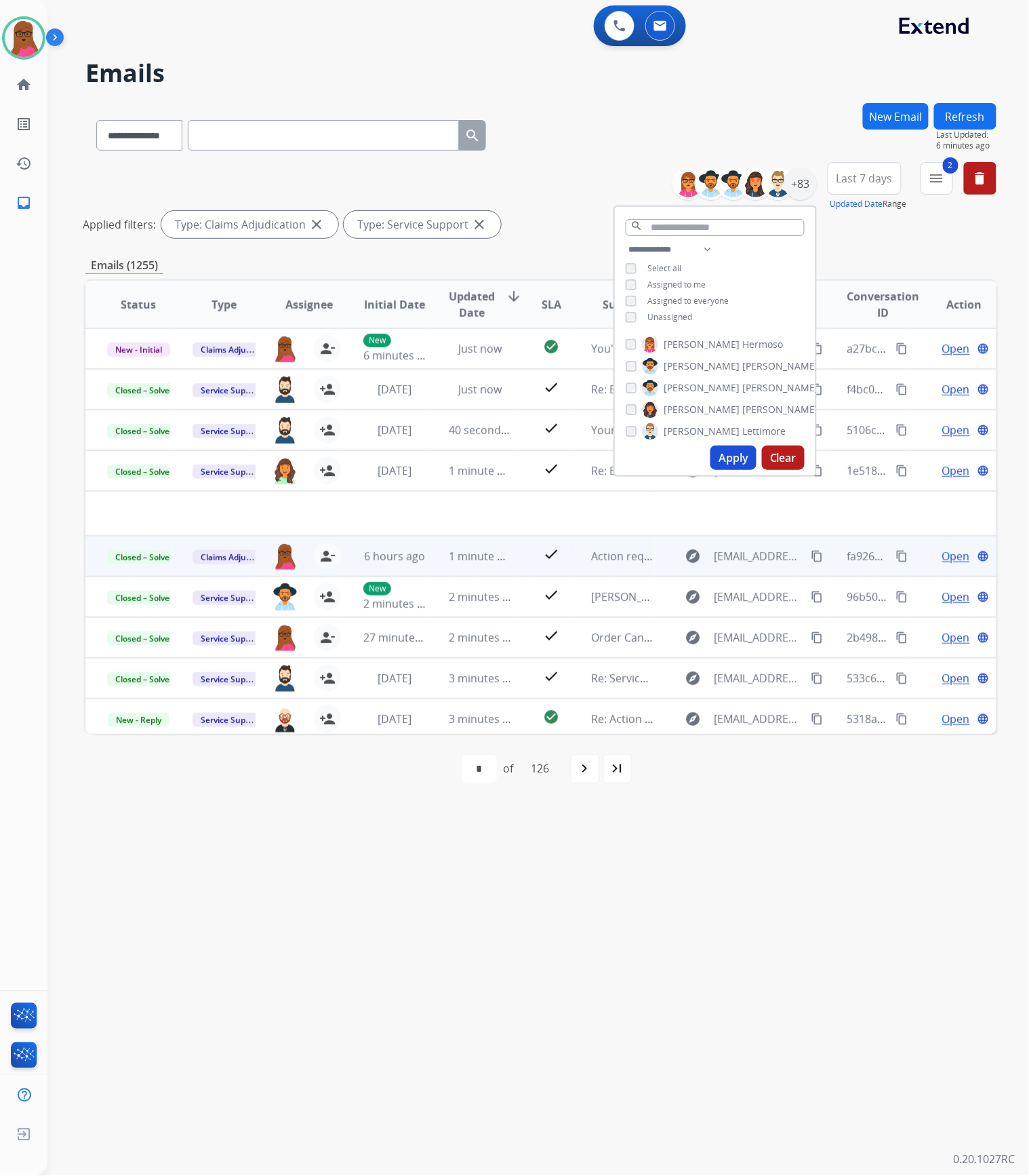
click at [728, 851] on div "**********" at bounding box center [522, 612] width 948 height 1127
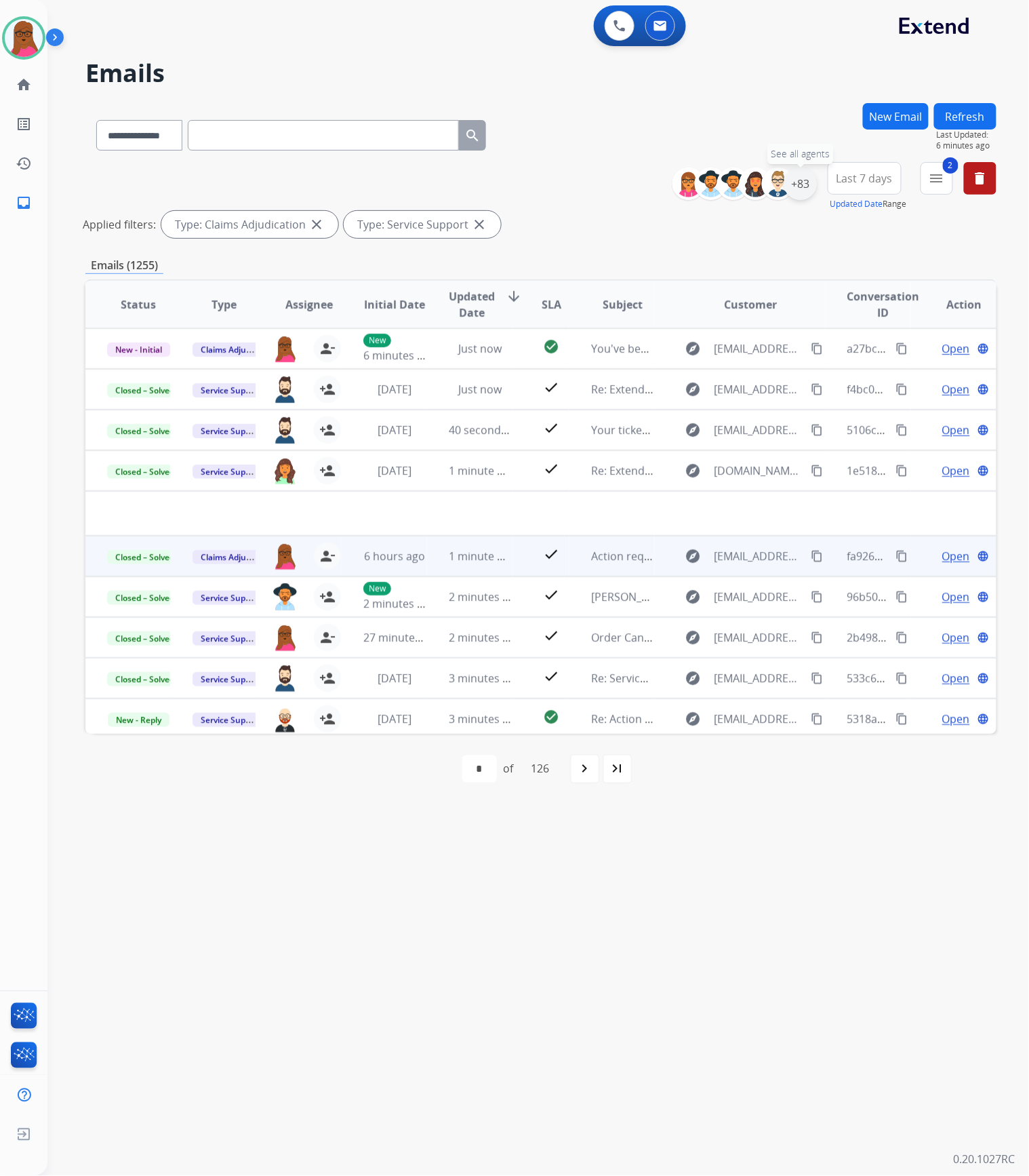
click at [801, 174] on div "+83" at bounding box center [800, 184] width 32 height 32
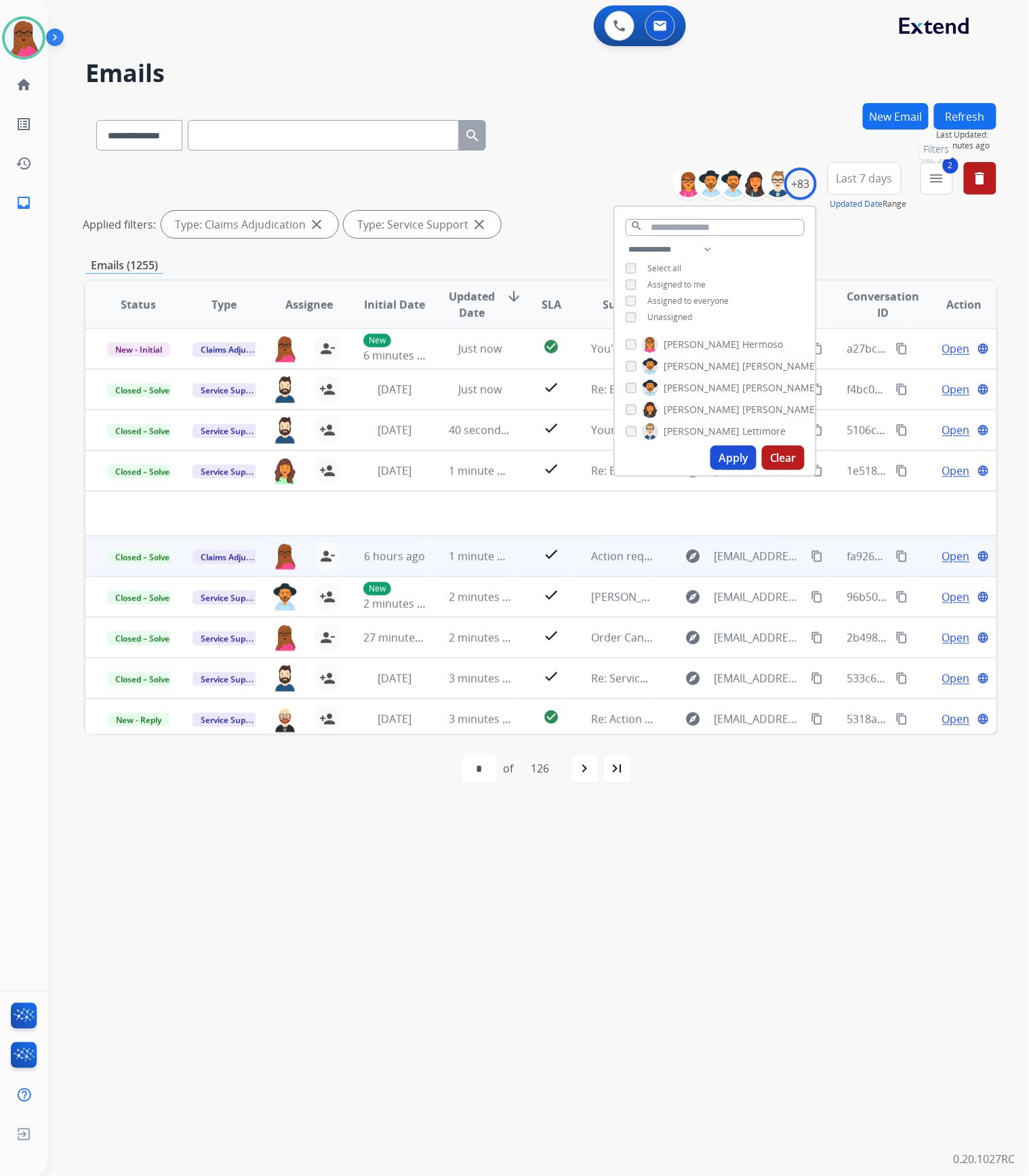
drag, startPoint x: 934, startPoint y: 172, endPoint x: 928, endPoint y: 221, distance: 49.4
click at [936, 172] on mat-icon "menu" at bounding box center [936, 178] width 16 height 16
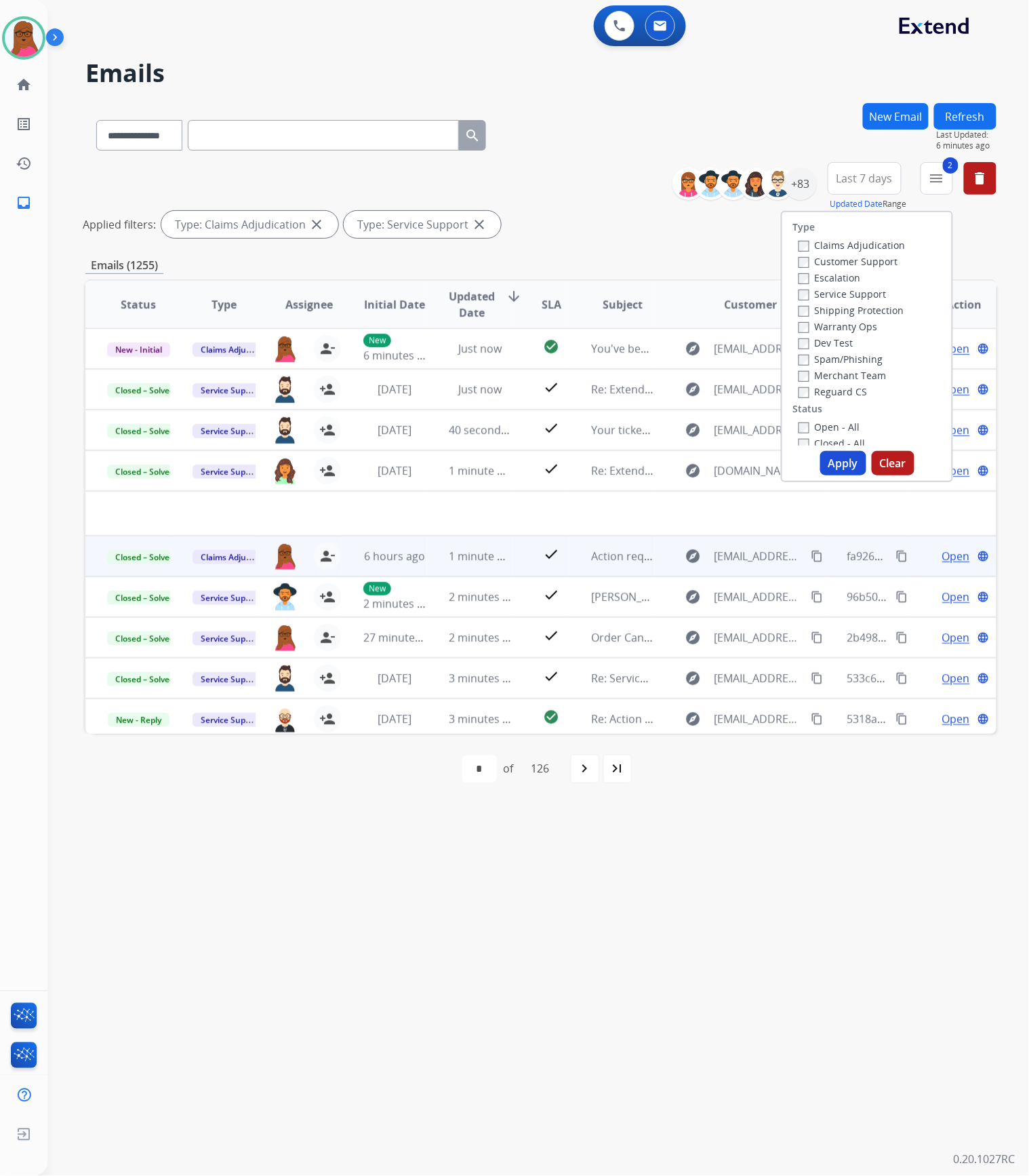
click at [895, 460] on button "Clear" at bounding box center [893, 463] width 43 height 24
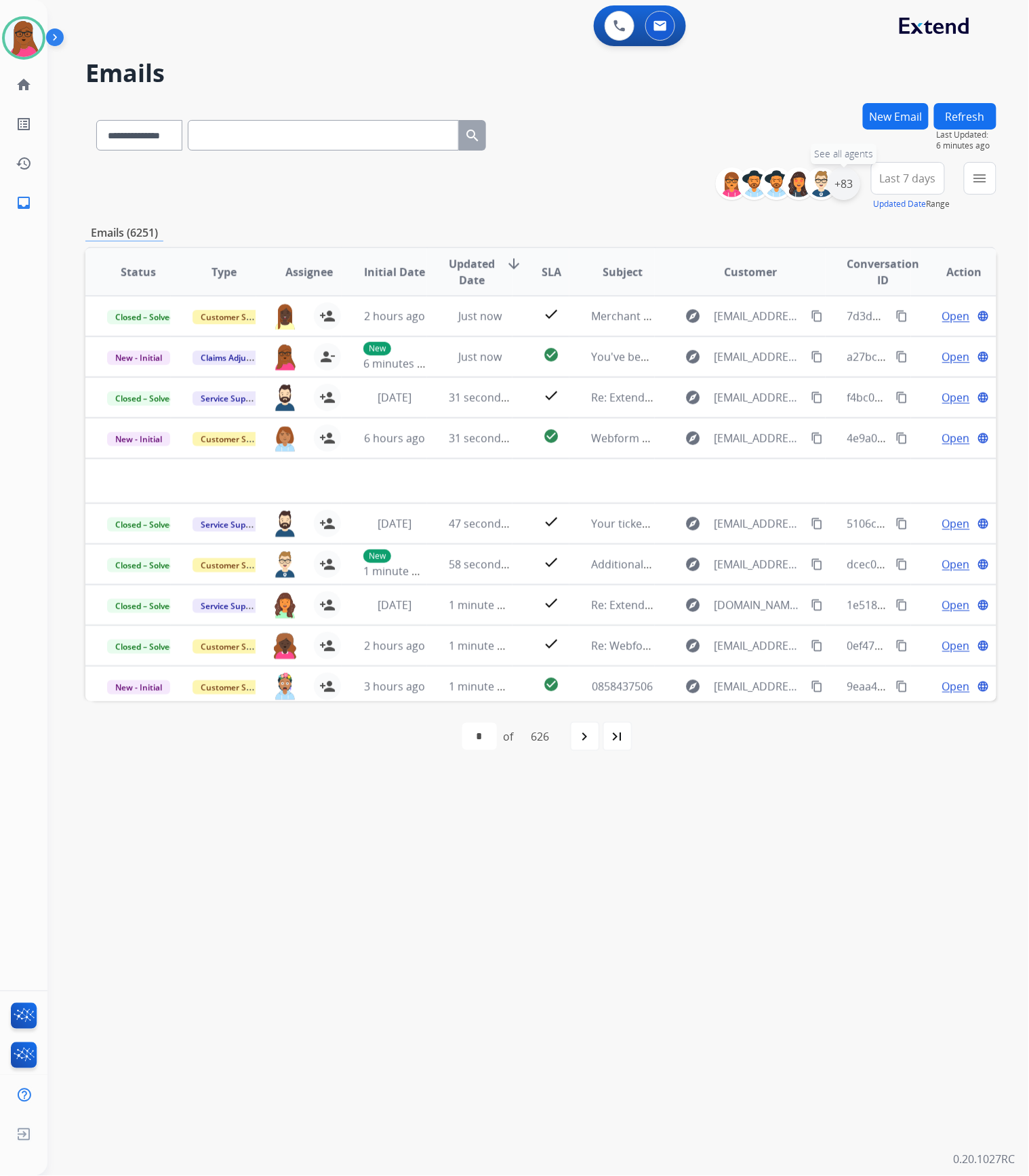
click at [847, 188] on div "+83" at bounding box center [844, 184] width 32 height 32
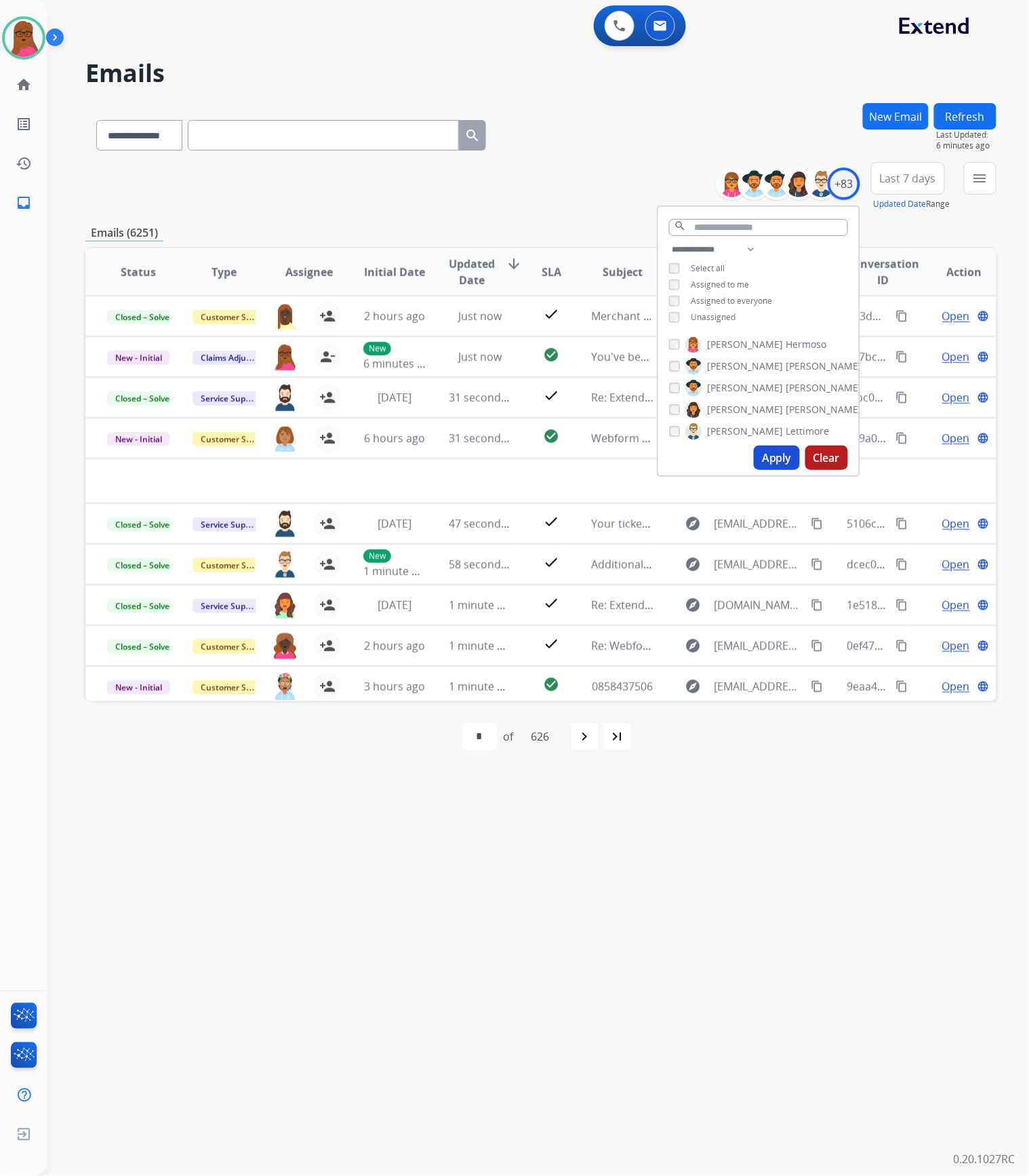
click at [762, 454] on button "Apply" at bounding box center [776, 458] width 46 height 24
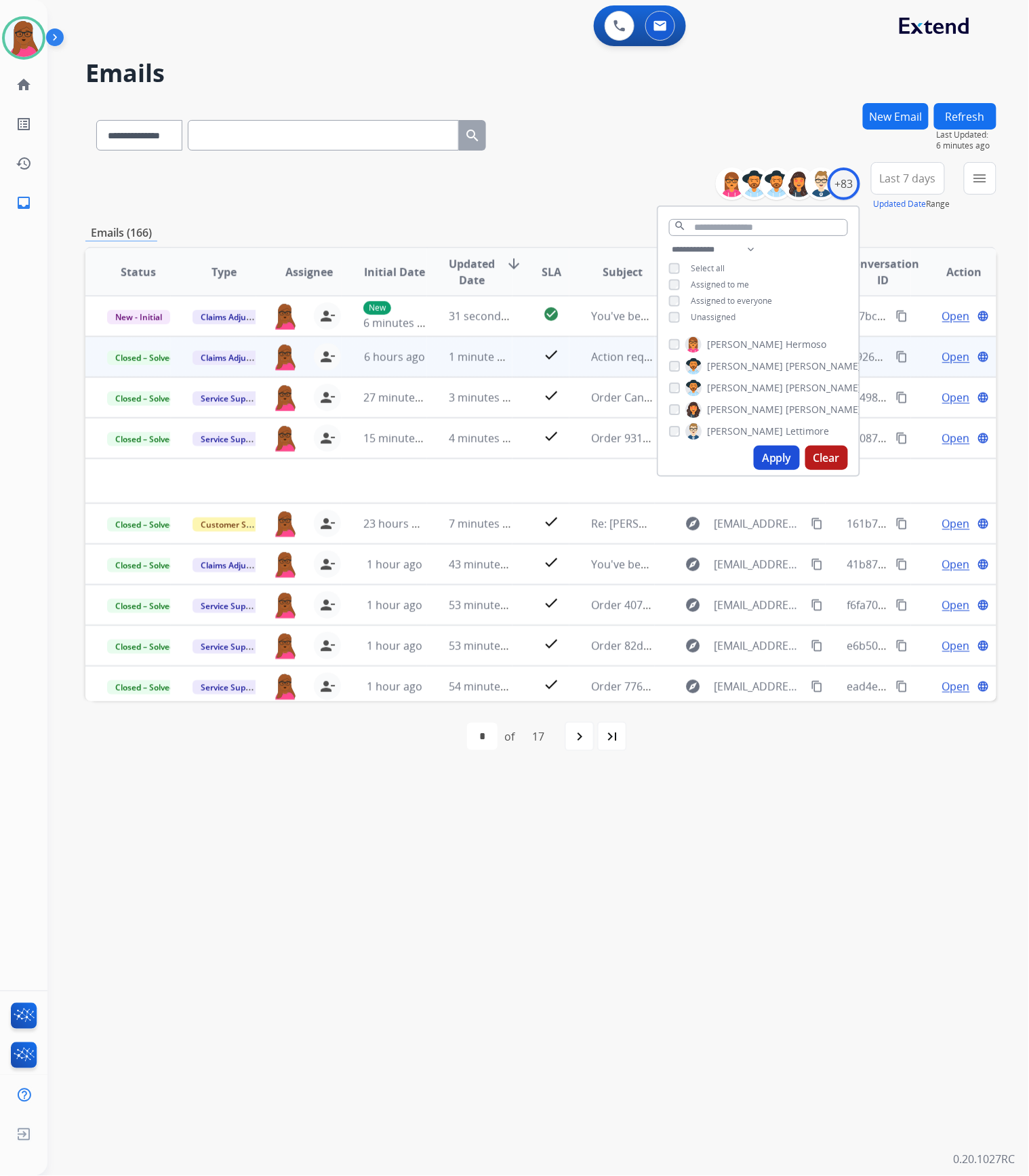
click at [584, 963] on div "**********" at bounding box center [522, 612] width 948 height 1127
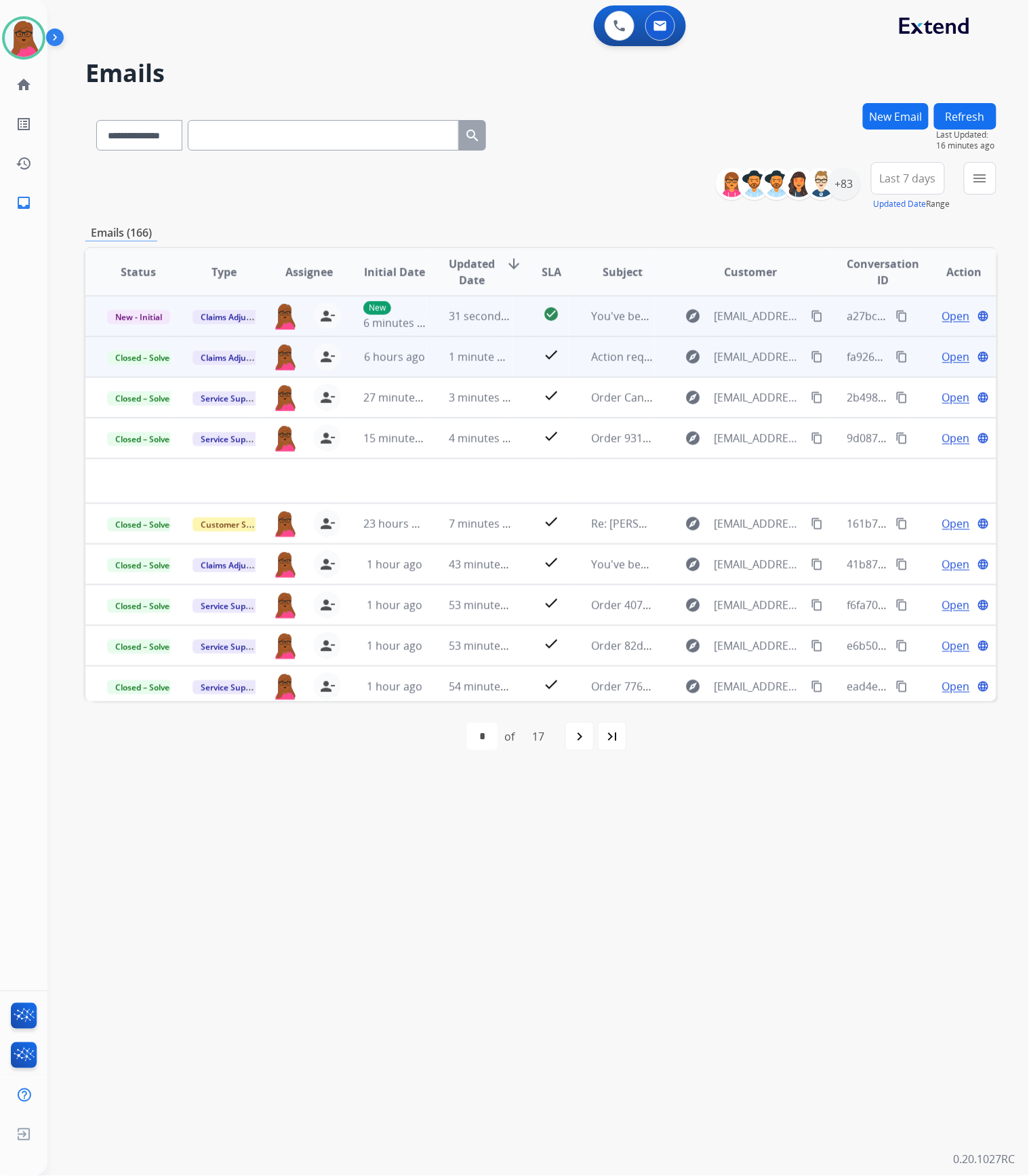
click at [948, 311] on span "Open" at bounding box center [956, 316] width 28 height 16
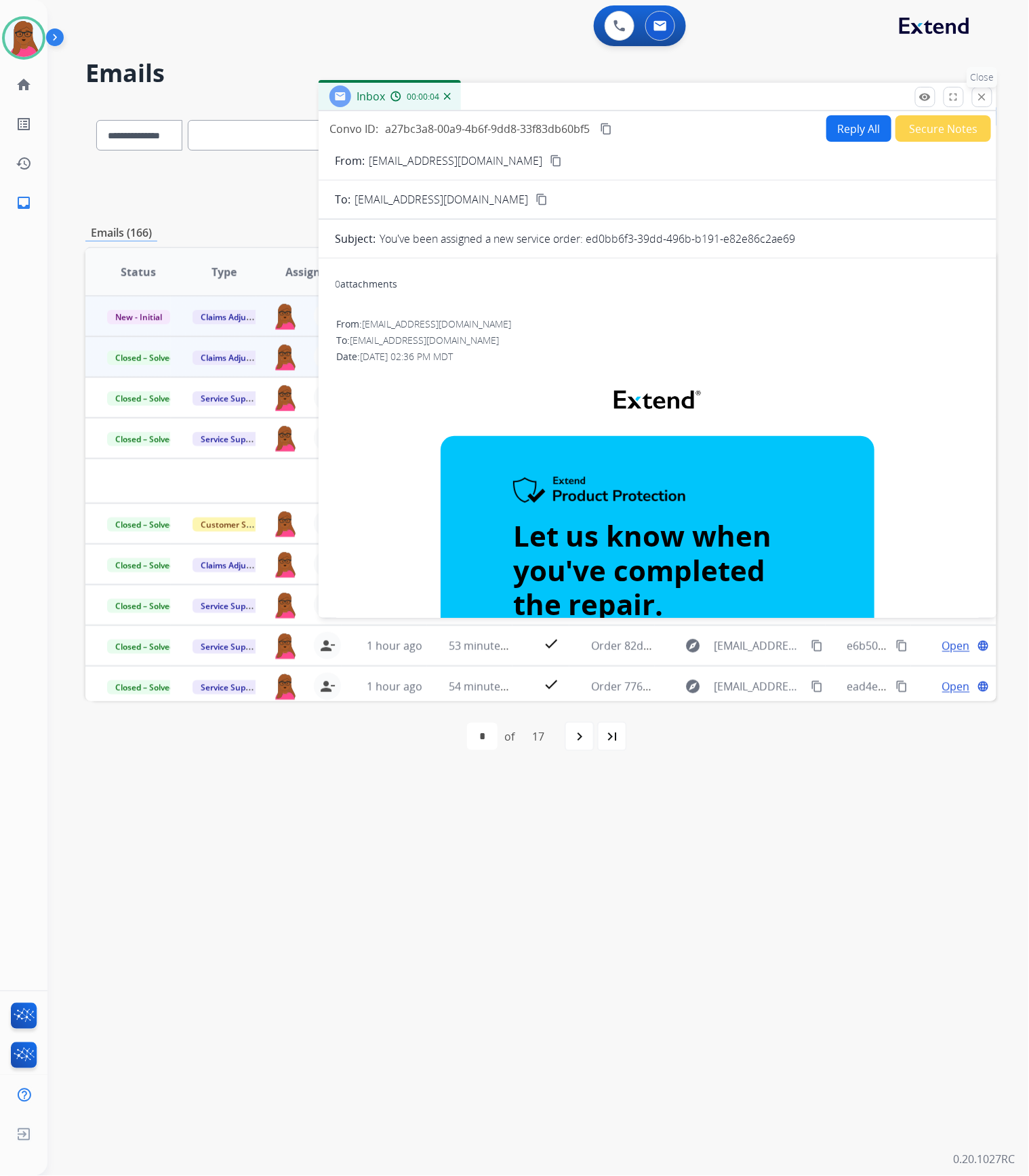
click at [987, 93] on mat-icon "close" at bounding box center [981, 97] width 12 height 12
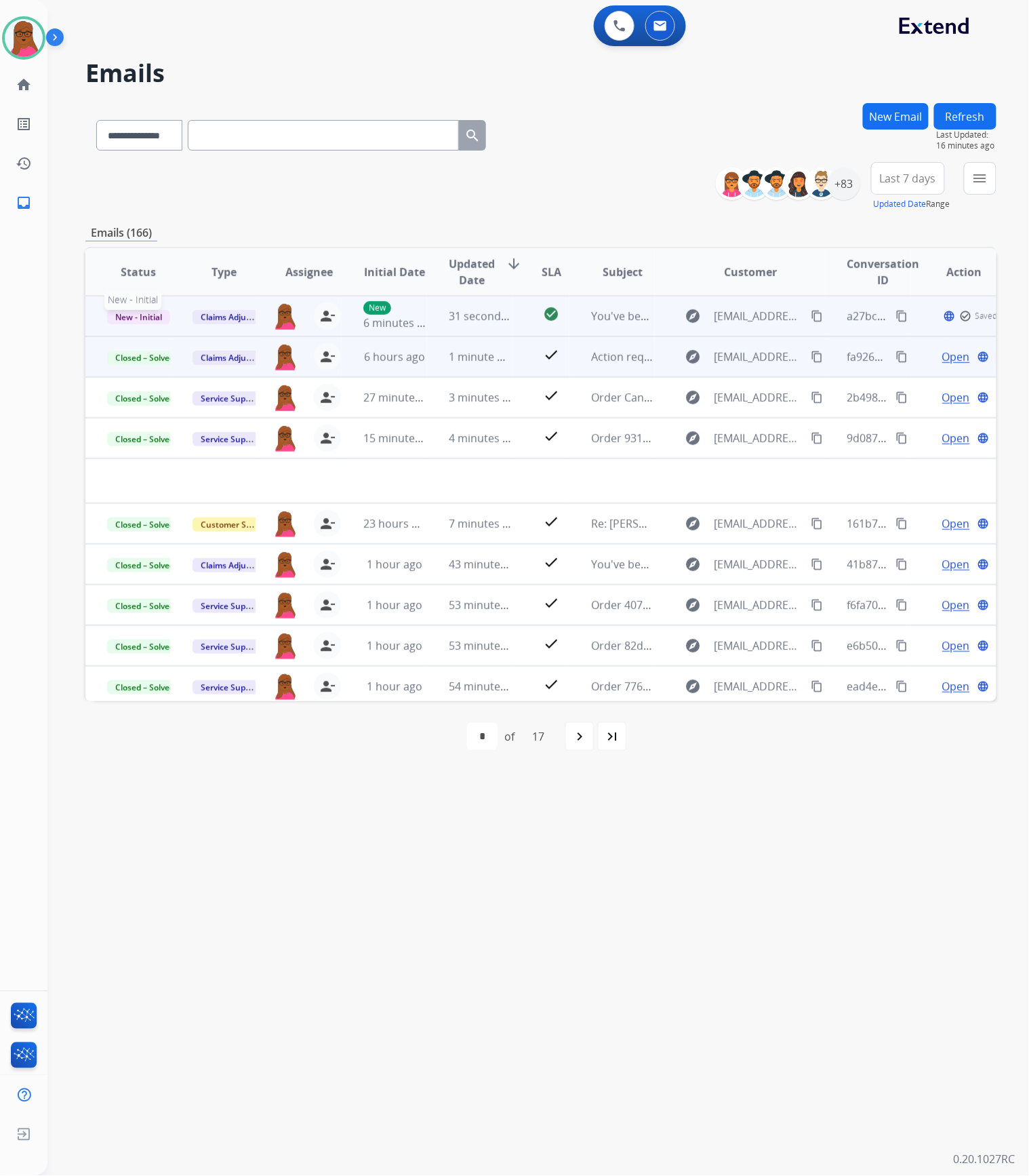
click at [147, 315] on span "New - Initial" at bounding box center [138, 317] width 63 height 14
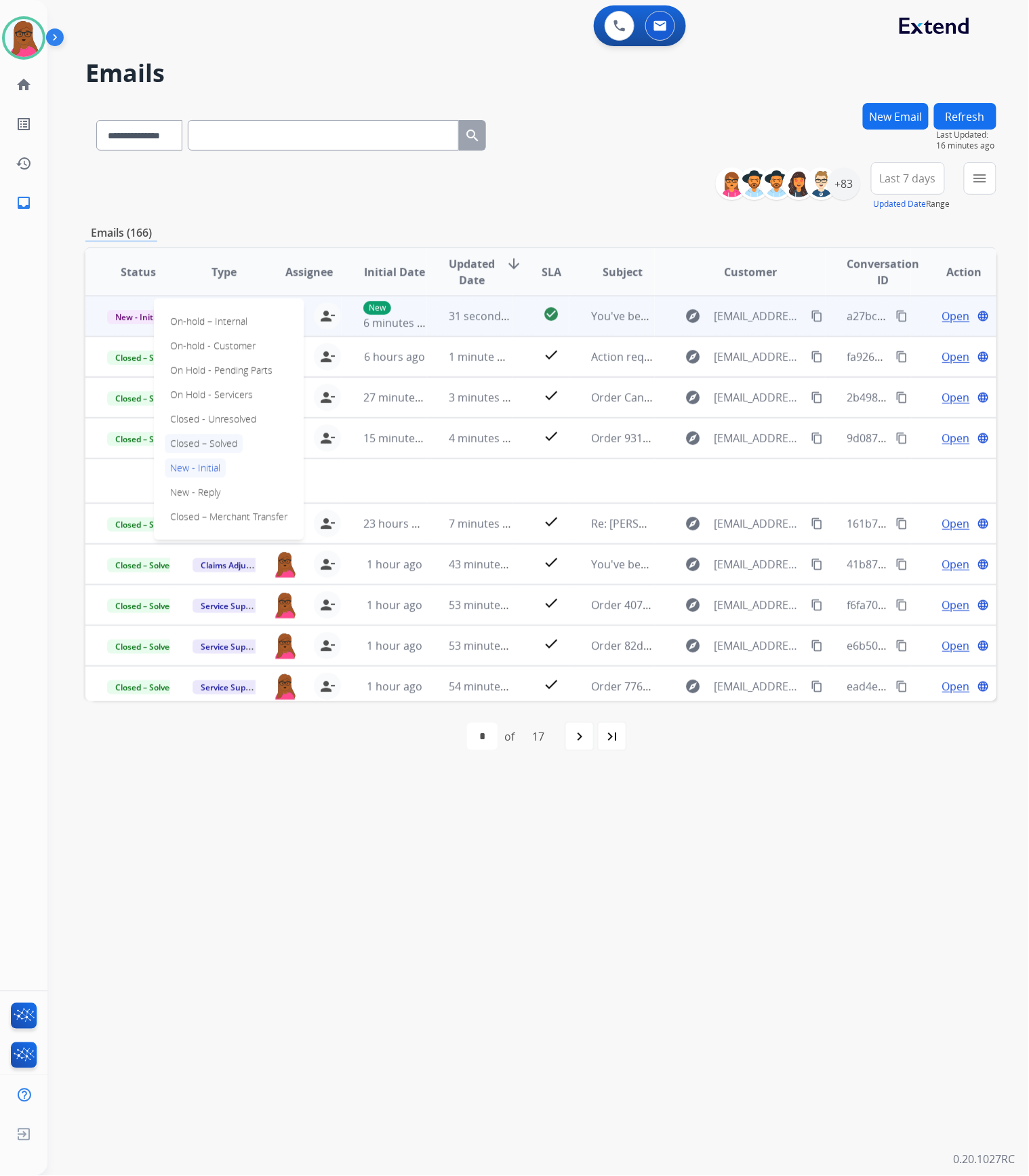
click at [199, 441] on p "Closed – Solved" at bounding box center [204, 444] width 78 height 19
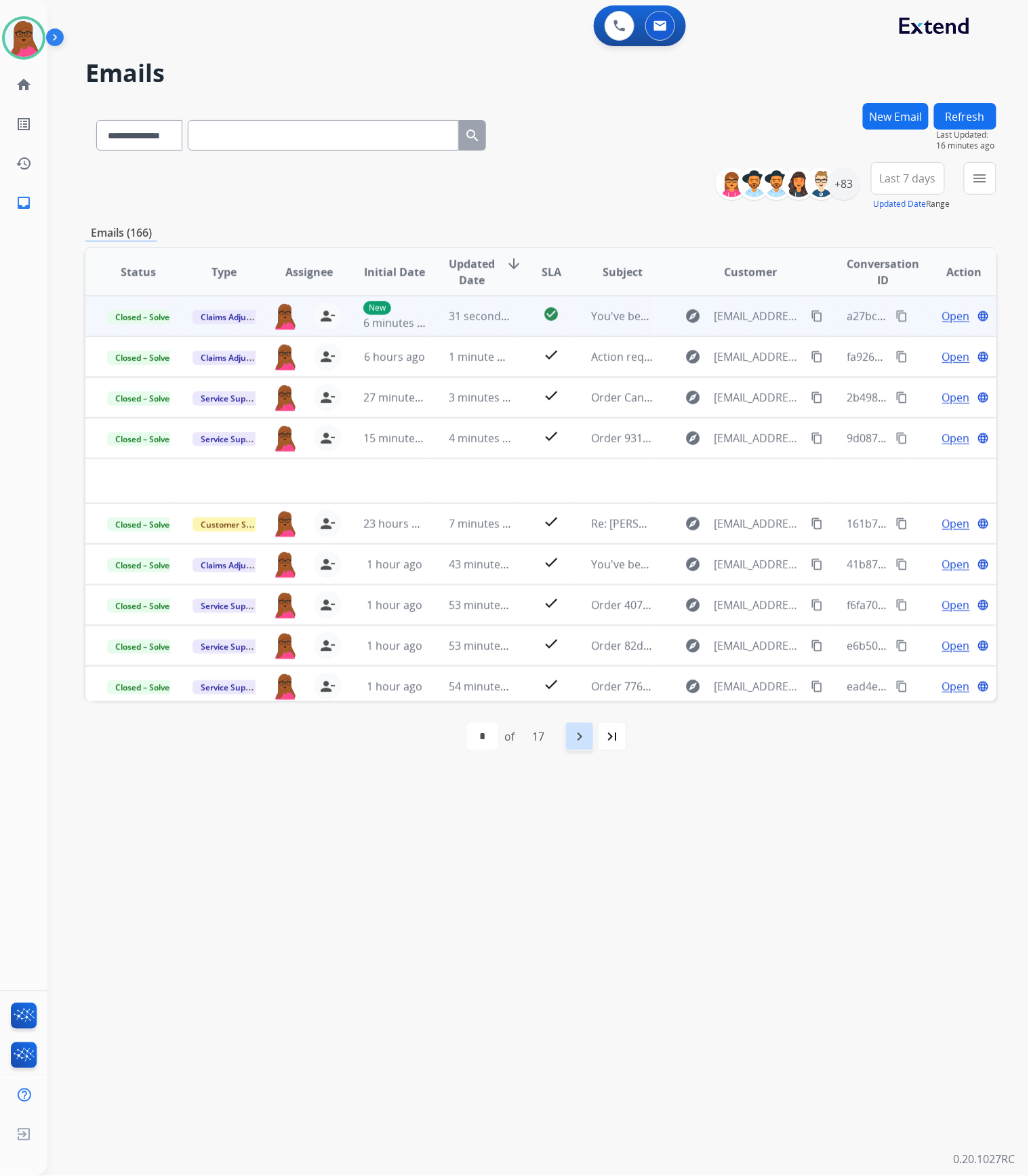
click at [571, 730] on div "navigate_next" at bounding box center [579, 736] width 30 height 30
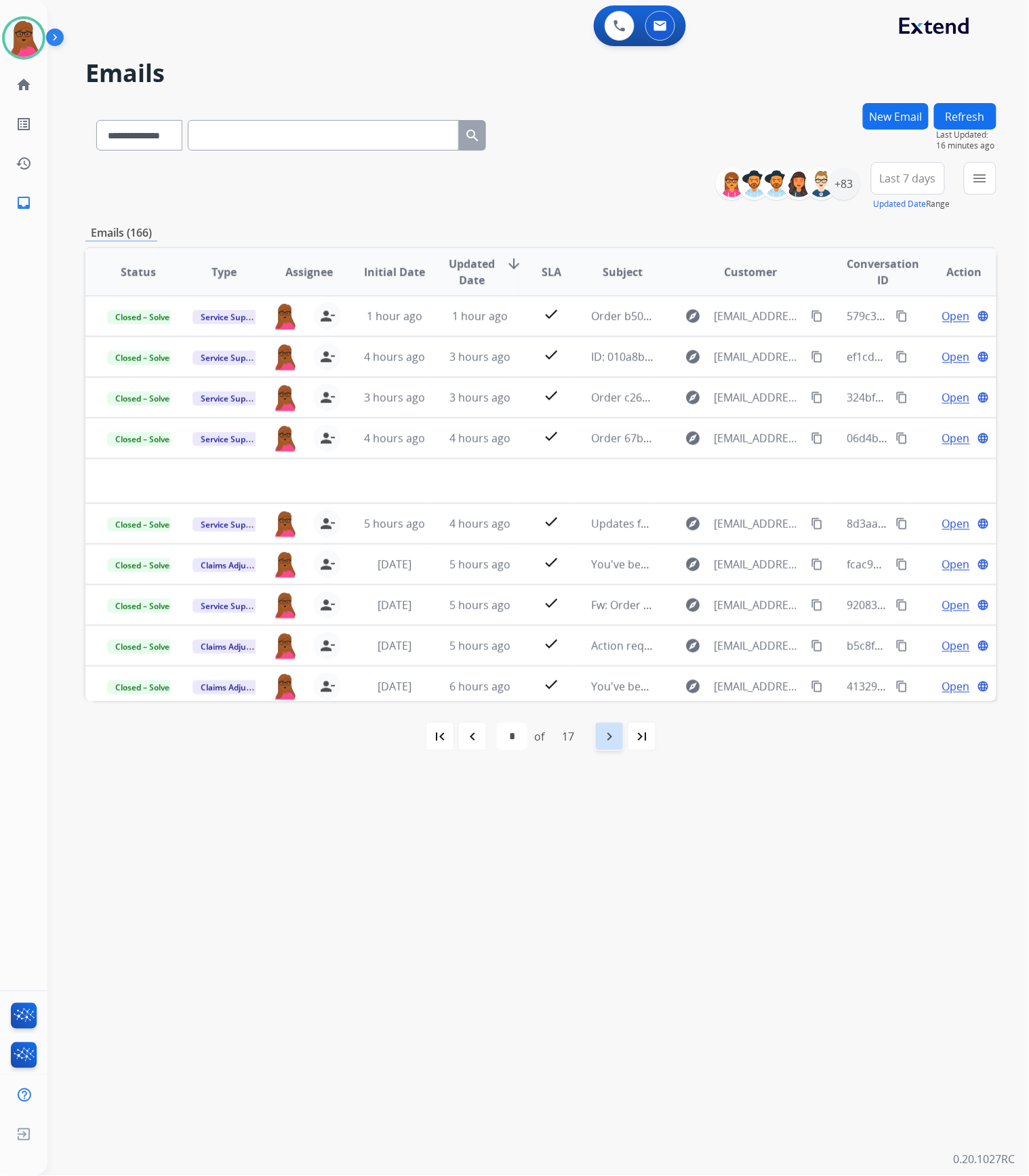
click at [601, 732] on div "navigate_next" at bounding box center [609, 736] width 30 height 30
click at [605, 732] on mat-icon "navigate_next" at bounding box center [610, 736] width 16 height 16
click at [841, 191] on div "+83" at bounding box center [844, 184] width 32 height 32
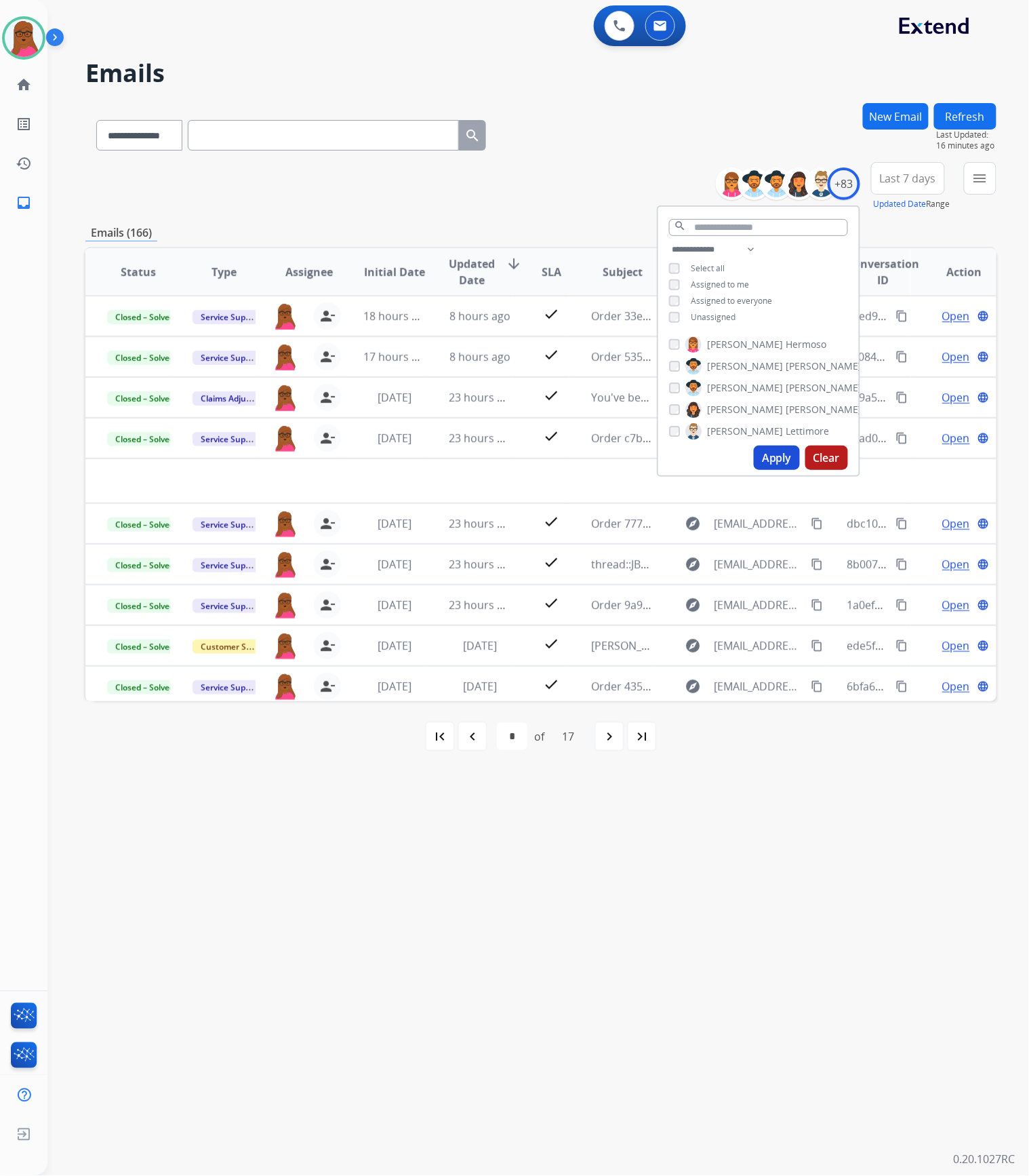
click at [709, 283] on span "Assigned to me" at bounding box center [720, 284] width 58 height 11
click at [708, 280] on span "Assigned to me" at bounding box center [720, 284] width 58 height 11
click at [979, 178] on mat-icon "menu" at bounding box center [980, 178] width 16 height 16
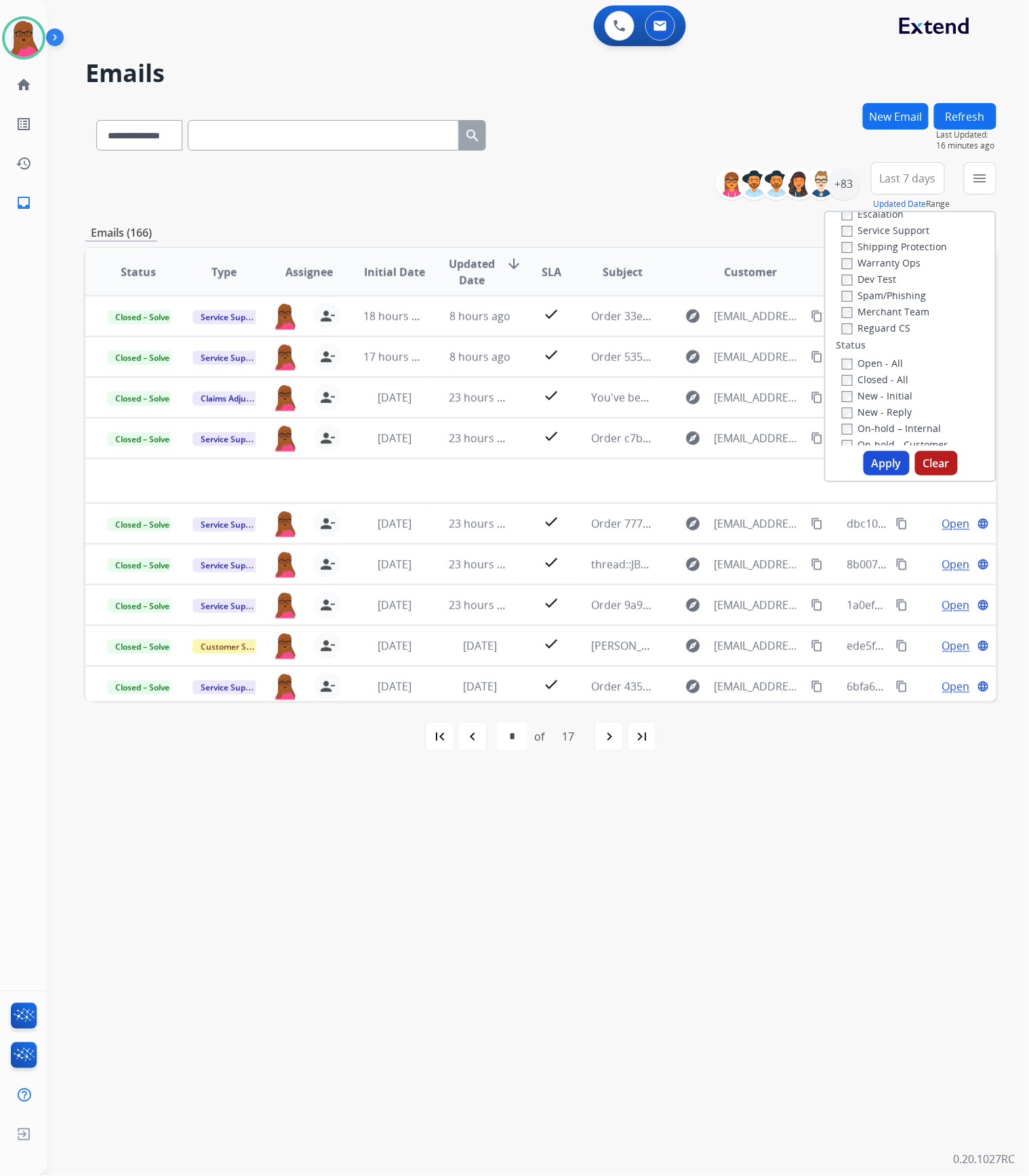
scroll to position [90, 0]
click at [882, 462] on button "Apply" at bounding box center [886, 463] width 46 height 24
select select "*"
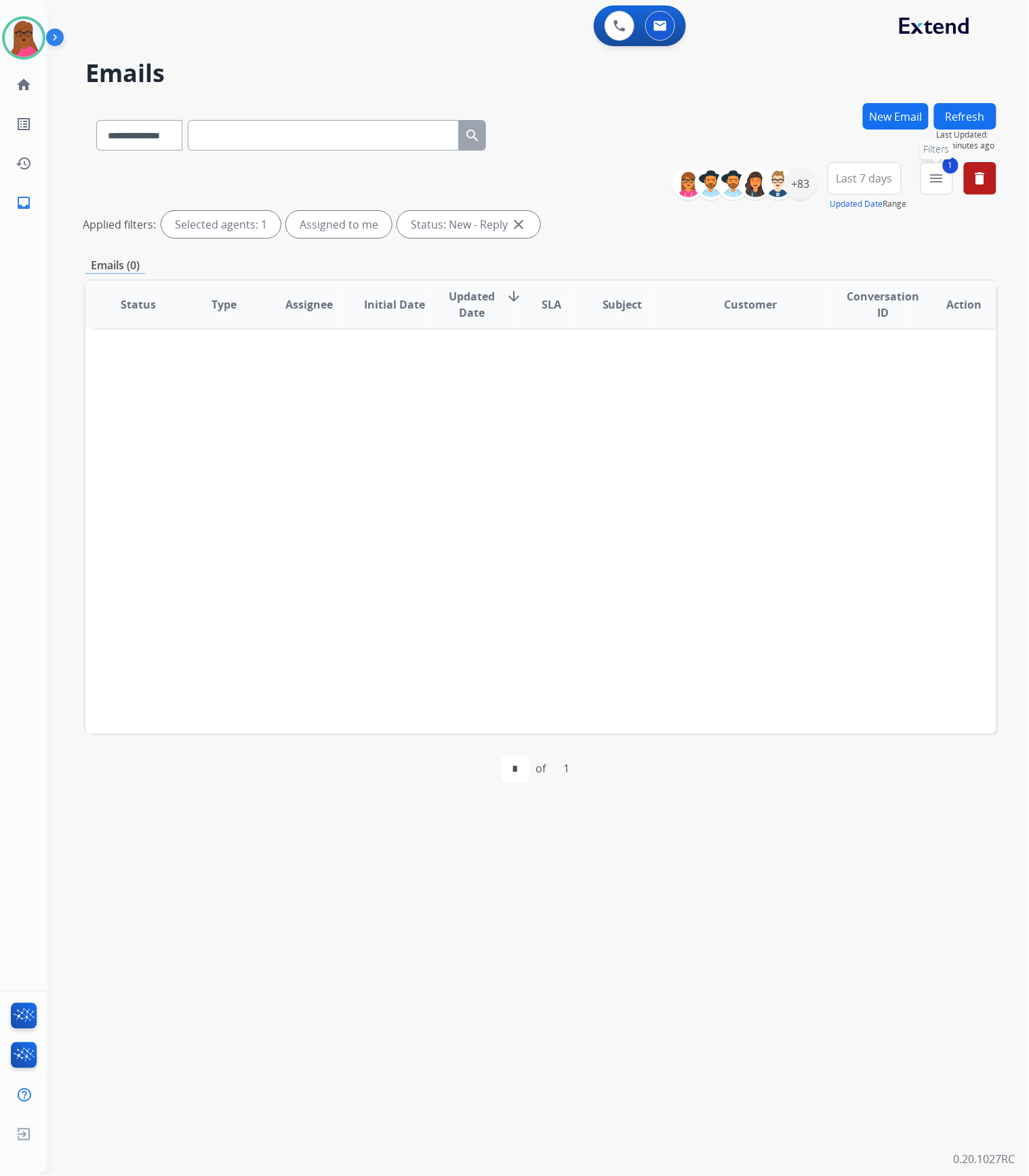
click at [941, 179] on mat-icon "menu" at bounding box center [936, 178] width 16 height 16
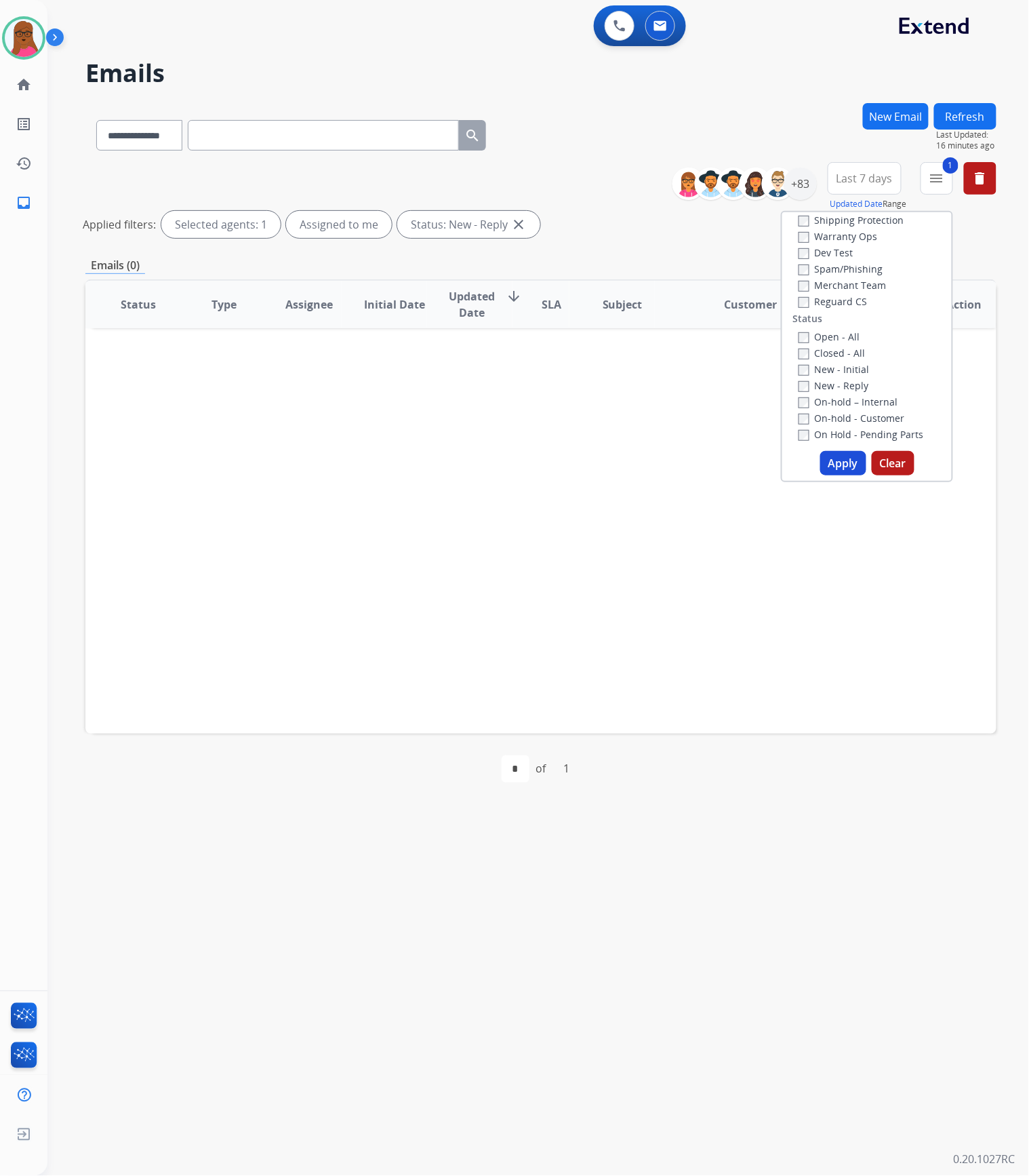
click at [837, 462] on button "Apply" at bounding box center [843, 463] width 46 height 24
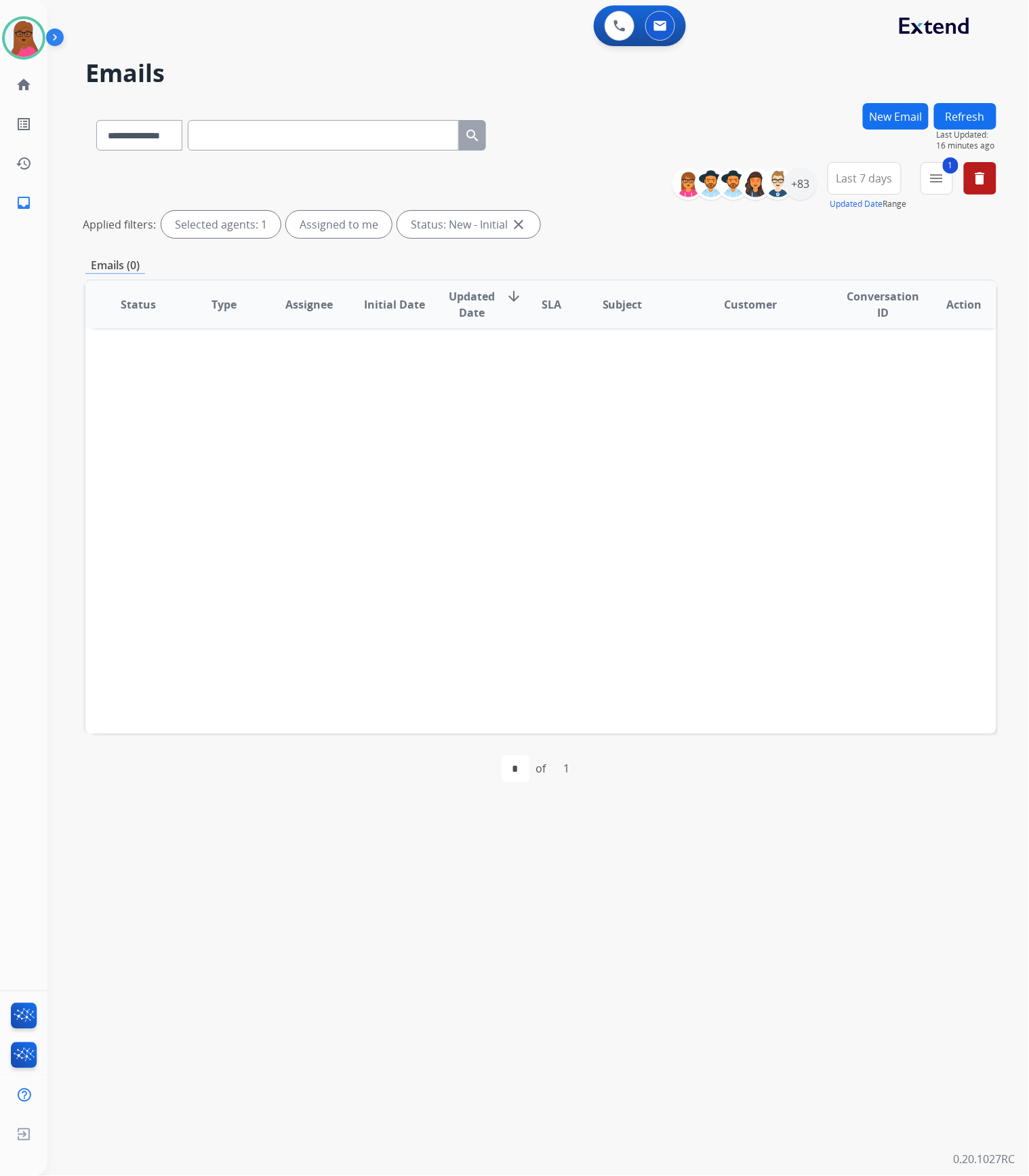
click at [860, 176] on span "Last 7 days" at bounding box center [865, 178] width 56 height 6
click at [863, 351] on div "Last 90 days" at bounding box center [860, 342] width 75 height 20
click at [762, 230] on div "Applied filters: Selected agents: 1 Assigned to me Status: New - Initial close" at bounding box center [538, 225] width 911 height 27
click at [805, 180] on div "+137" at bounding box center [800, 184] width 32 height 32
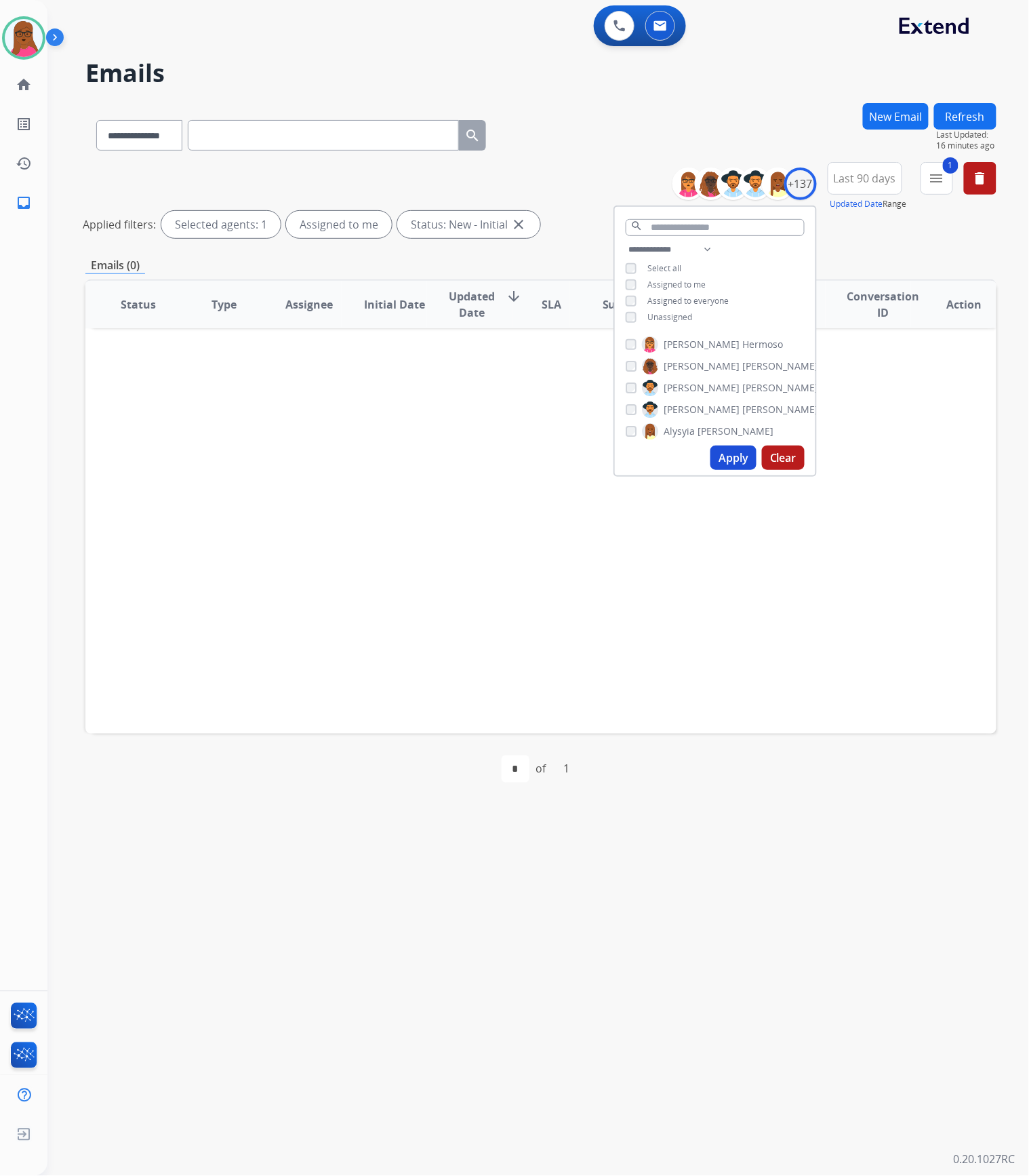
click at [660, 285] on span "Assigned to me" at bounding box center [676, 284] width 58 height 11
click at [722, 457] on button "Apply" at bounding box center [733, 458] width 46 height 24
click at [932, 179] on mat-icon "menu" at bounding box center [936, 178] width 16 height 16
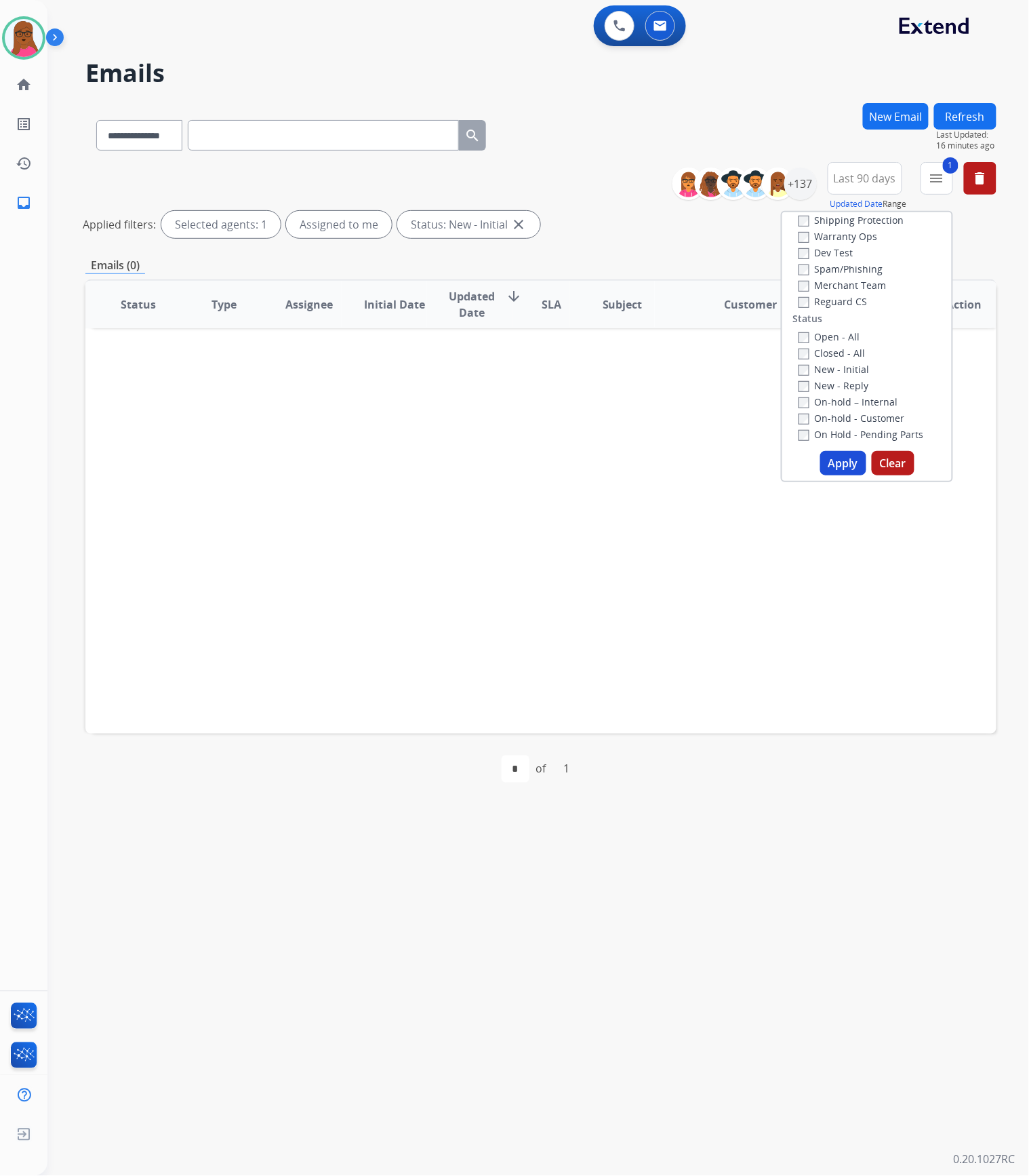
click at [831, 465] on button "Apply" at bounding box center [843, 463] width 46 height 24
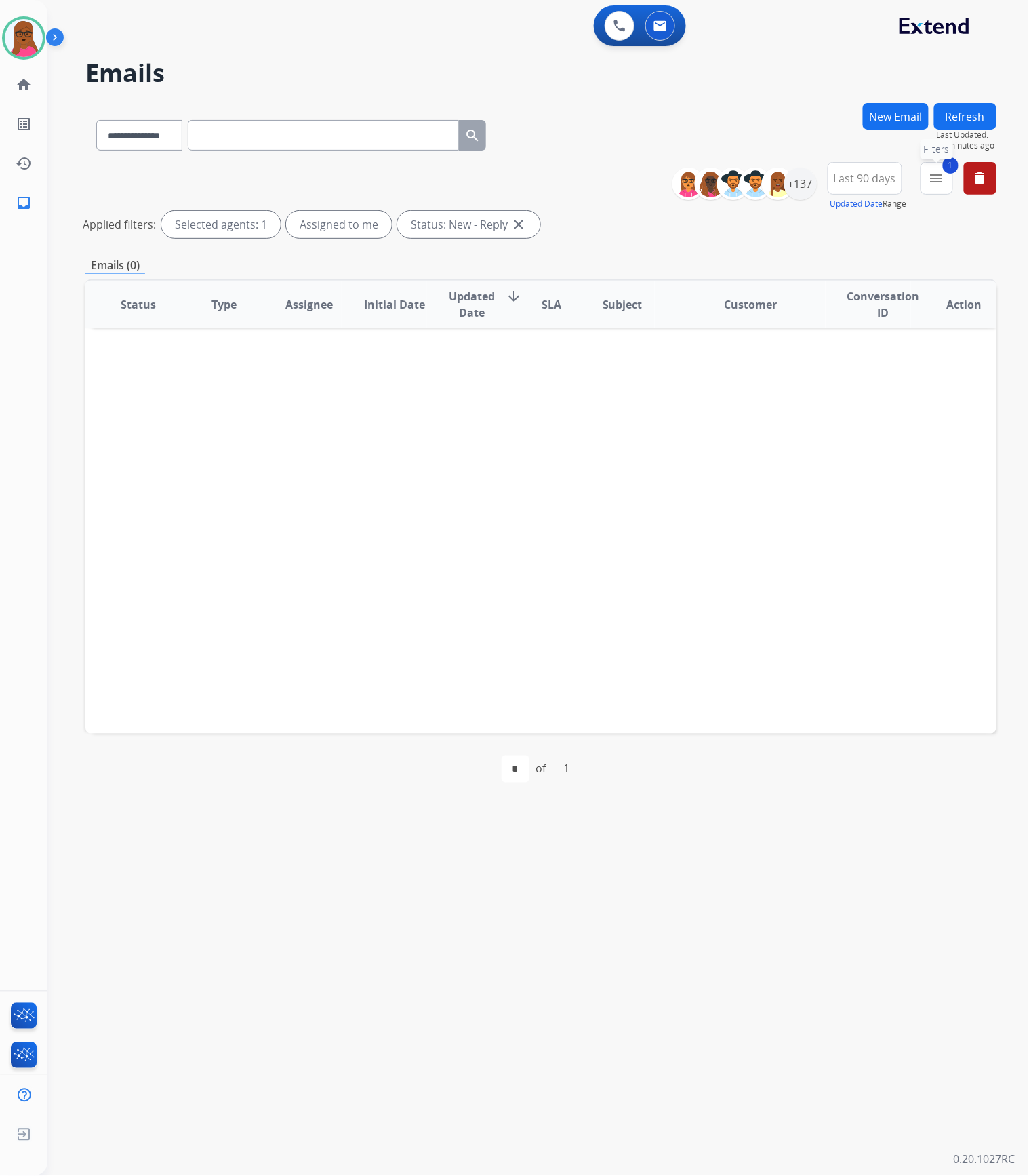
click at [938, 179] on mat-icon "menu" at bounding box center [936, 178] width 16 height 16
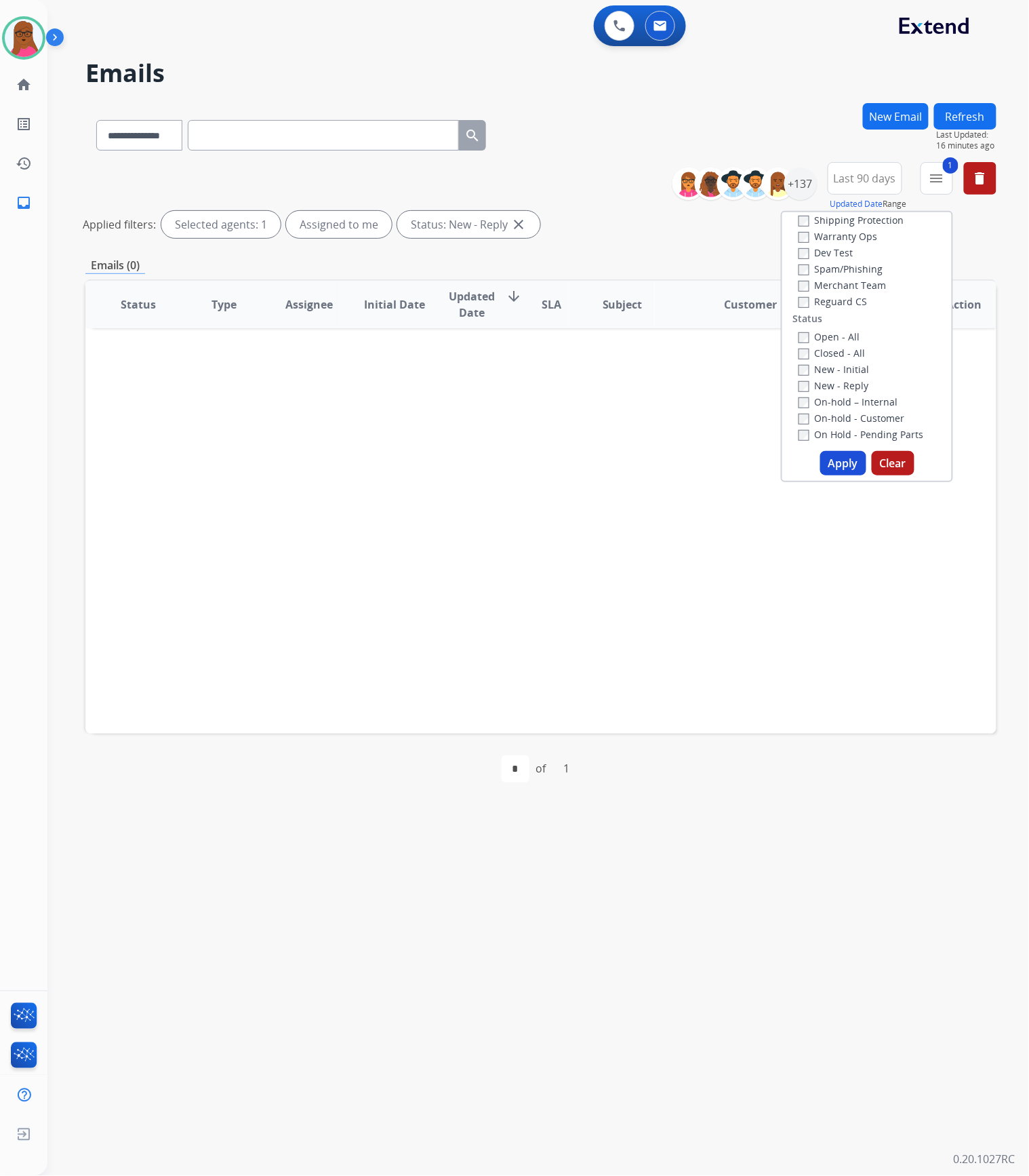
click at [887, 462] on button "Clear" at bounding box center [893, 463] width 43 height 24
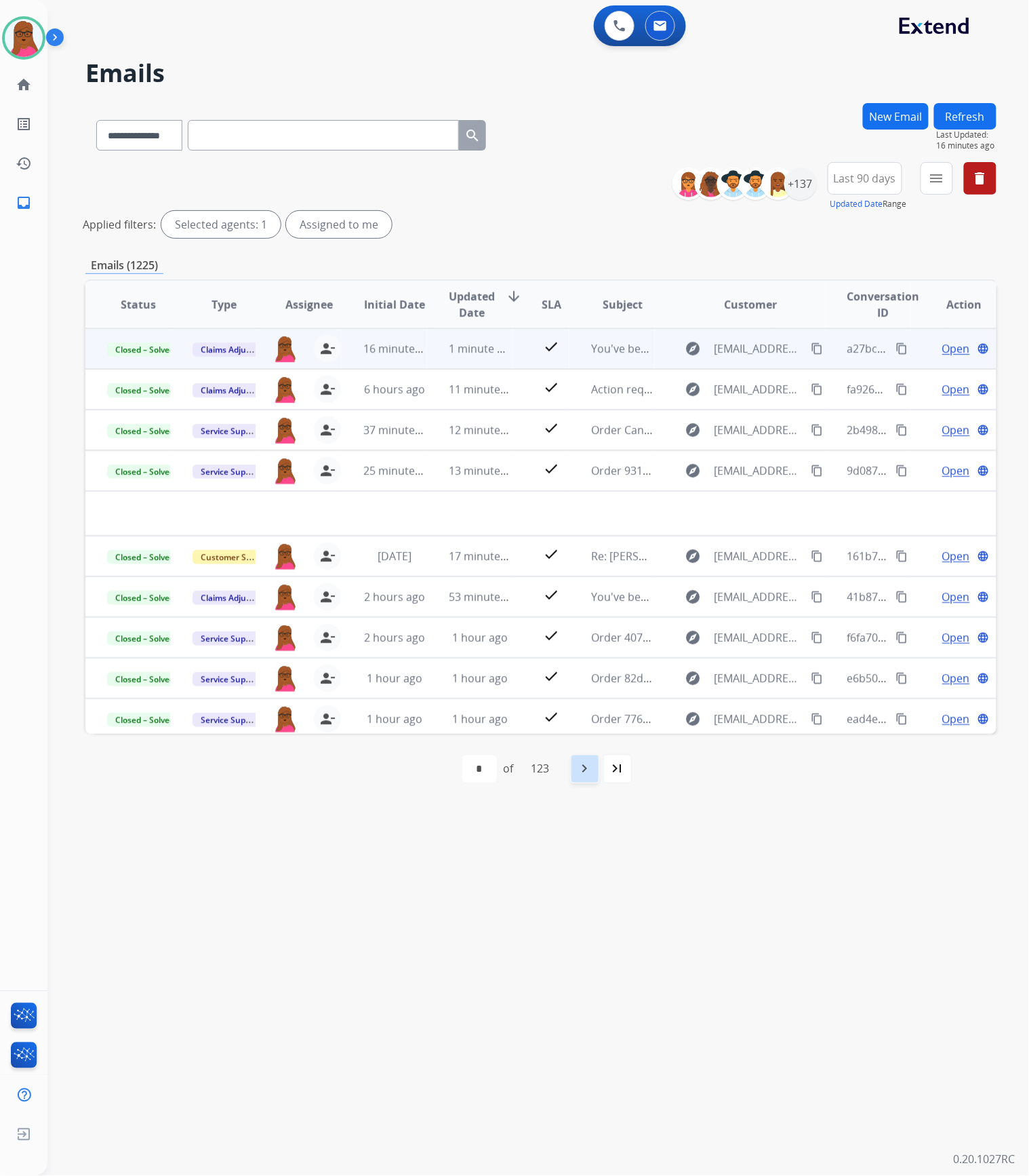
click at [585, 771] on mat-icon "navigate_next" at bounding box center [585, 768] width 16 height 16
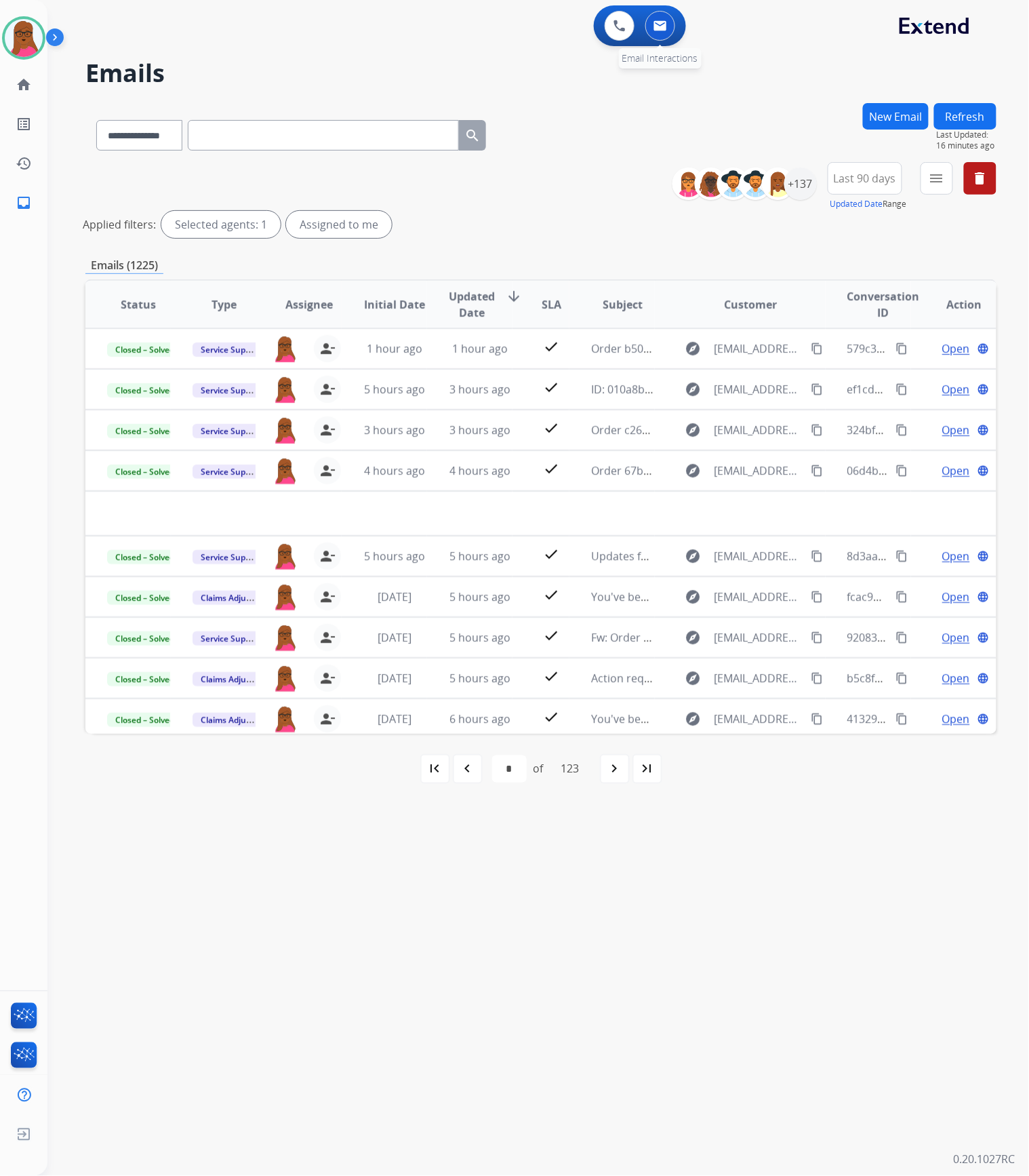
click at [651, 23] on button at bounding box center [659, 25] width 30 height 30
click at [790, 190] on div "+137" at bounding box center [800, 184] width 32 height 32
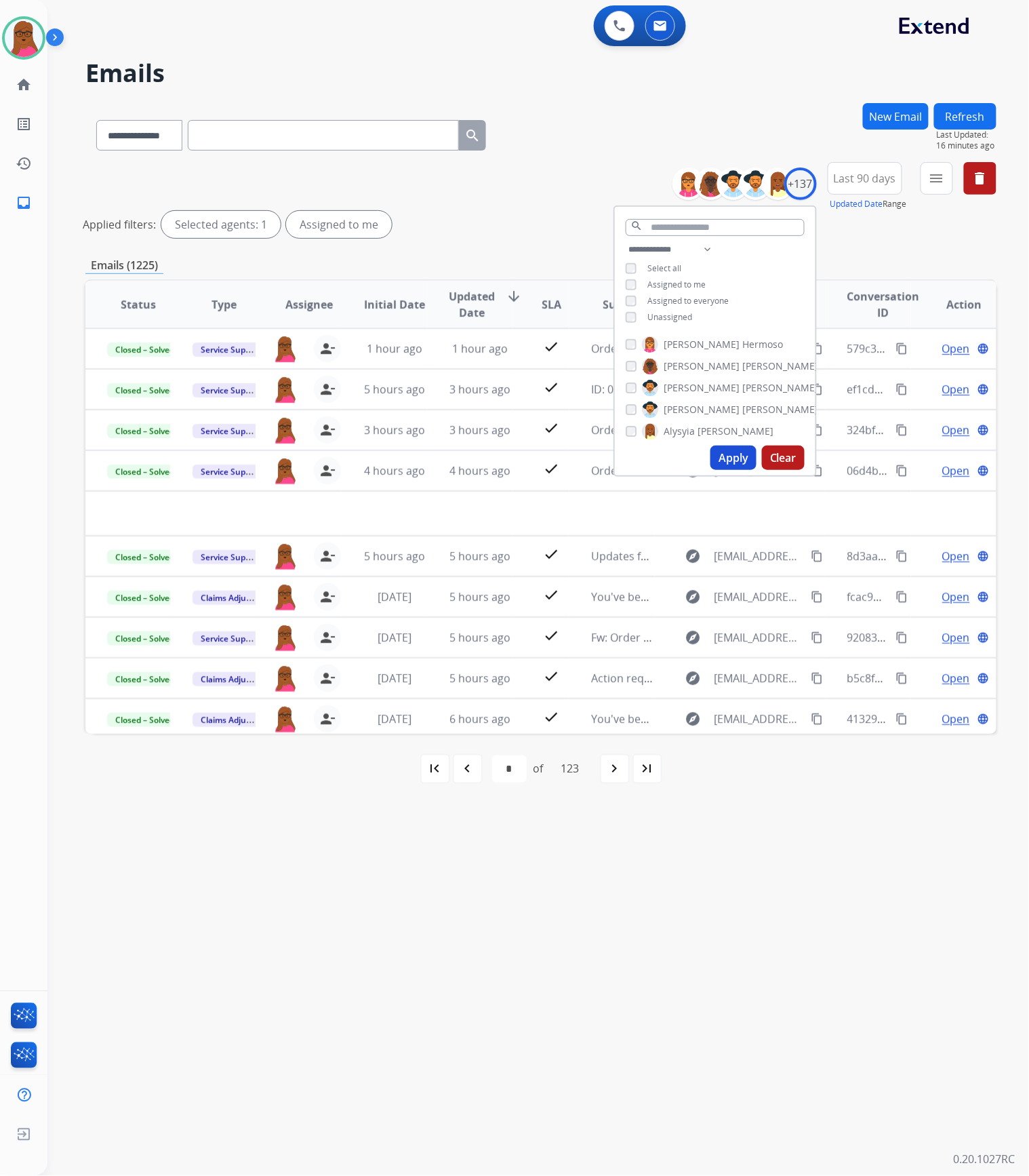
click at [630, 289] on div "**********" at bounding box center [714, 285] width 200 height 87
click at [630, 321] on div "**********" at bounding box center [714, 285] width 200 height 87
drag, startPoint x: 939, startPoint y: 180, endPoint x: 887, endPoint y: 228, distance: 70.8
click at [940, 180] on mat-icon "menu" at bounding box center [936, 178] width 16 height 16
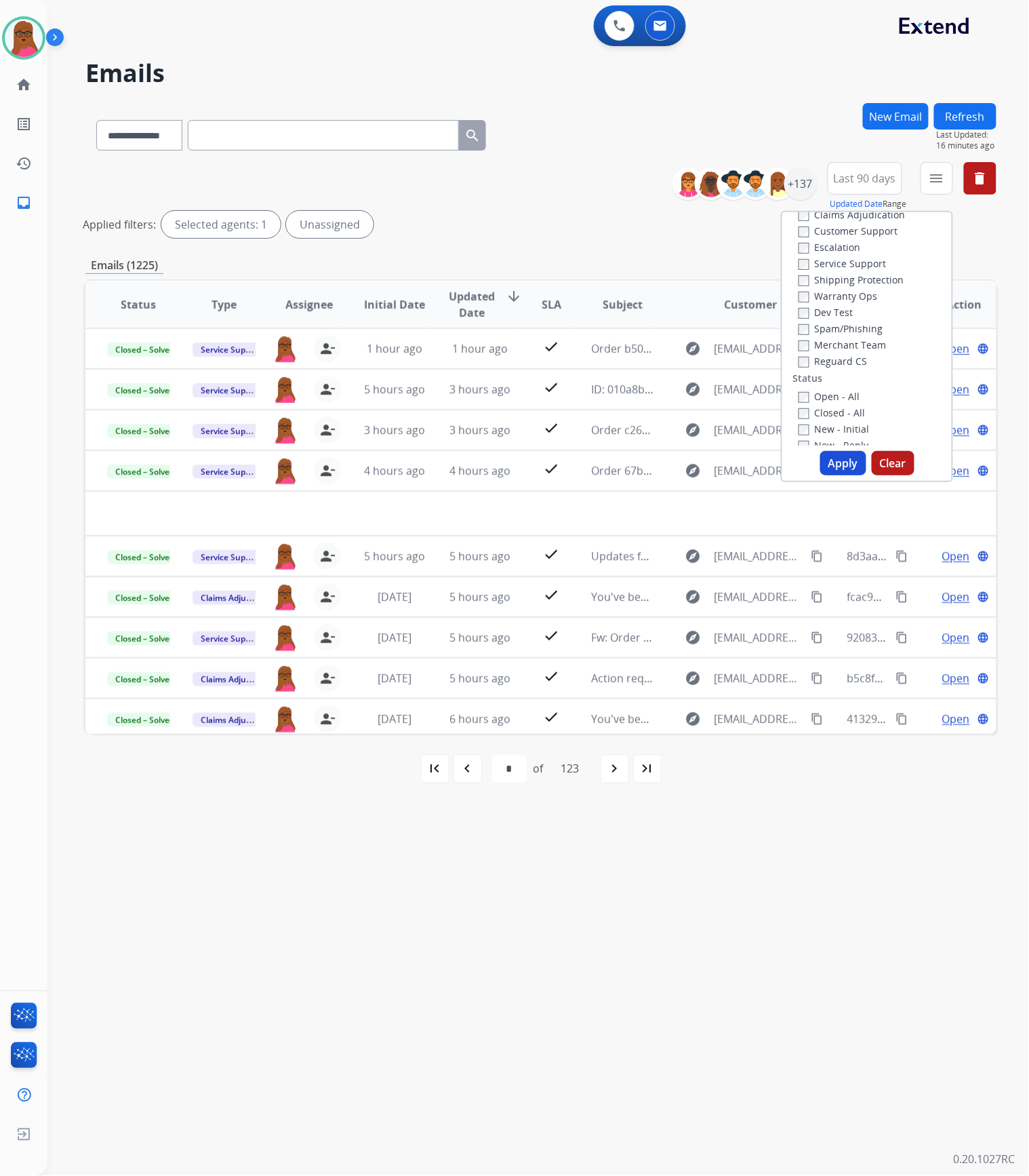
scroll to position [0, 0]
click at [833, 245] on label "Claims Adjudication" at bounding box center [852, 245] width 107 height 13
click at [841, 296] on label "Service Support" at bounding box center [842, 294] width 88 height 13
click at [838, 457] on button "Apply" at bounding box center [843, 463] width 46 height 24
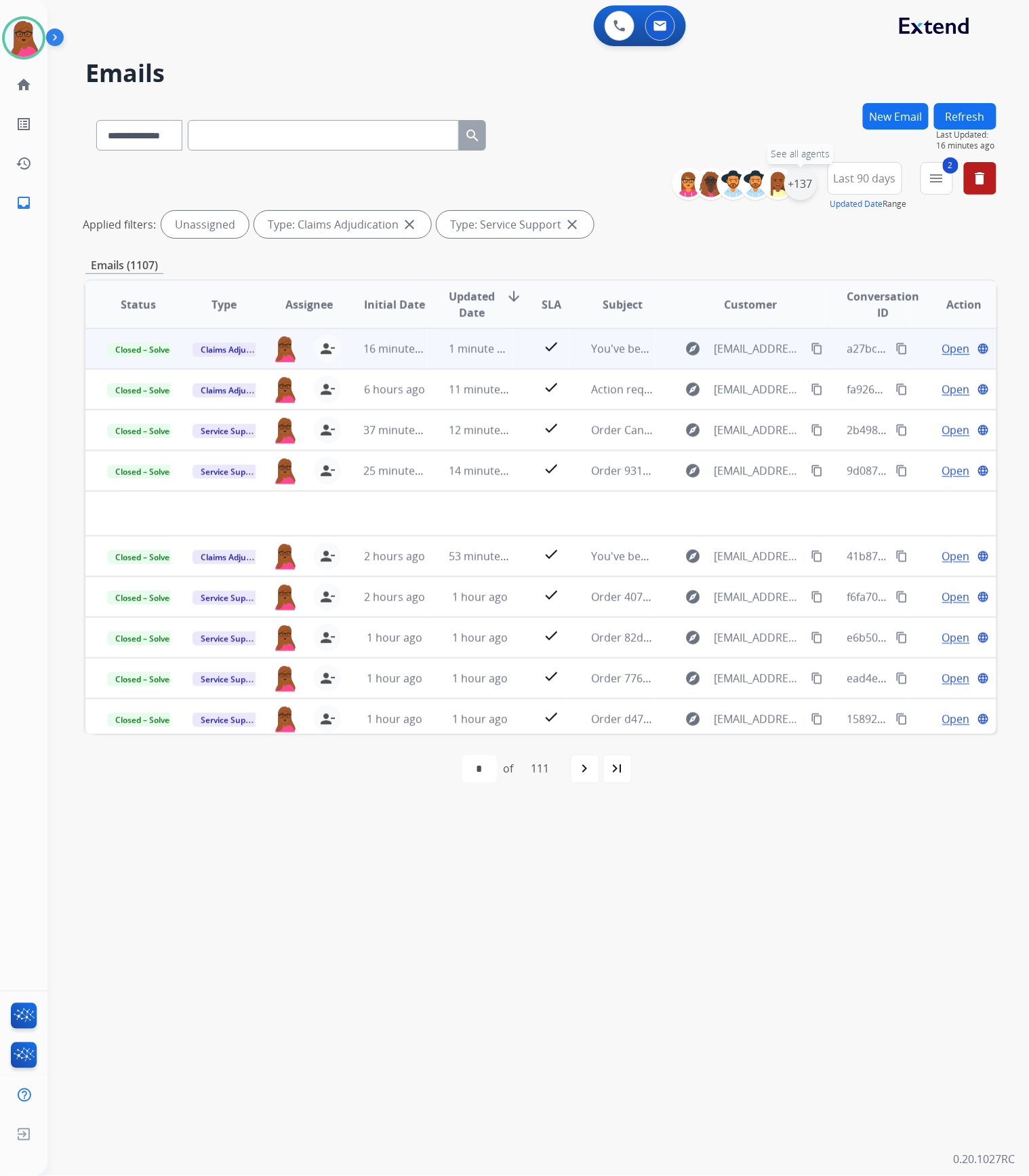
click at [790, 174] on div "+137" at bounding box center [800, 184] width 32 height 32
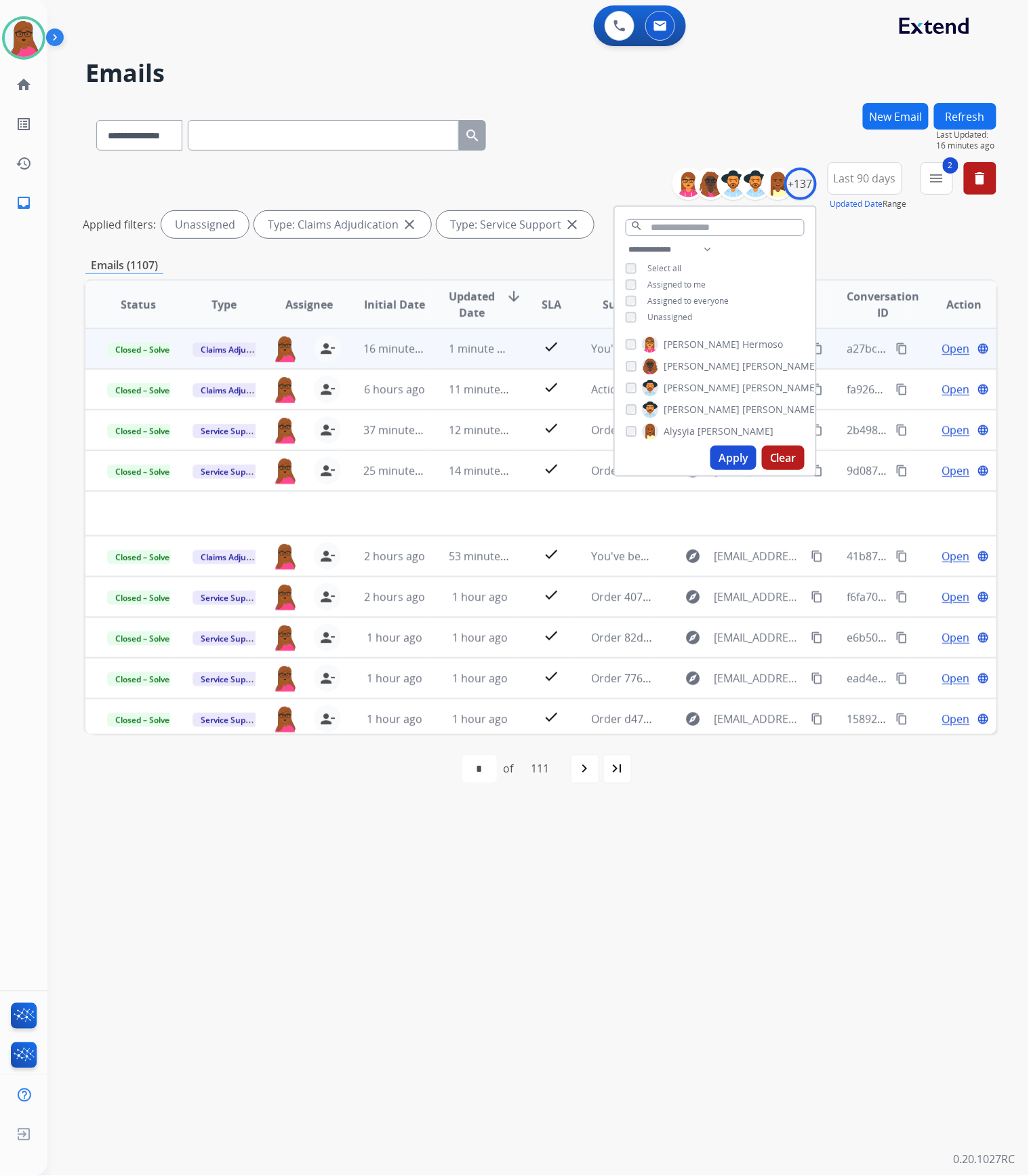
click at [724, 457] on button "Apply" at bounding box center [733, 458] width 46 height 24
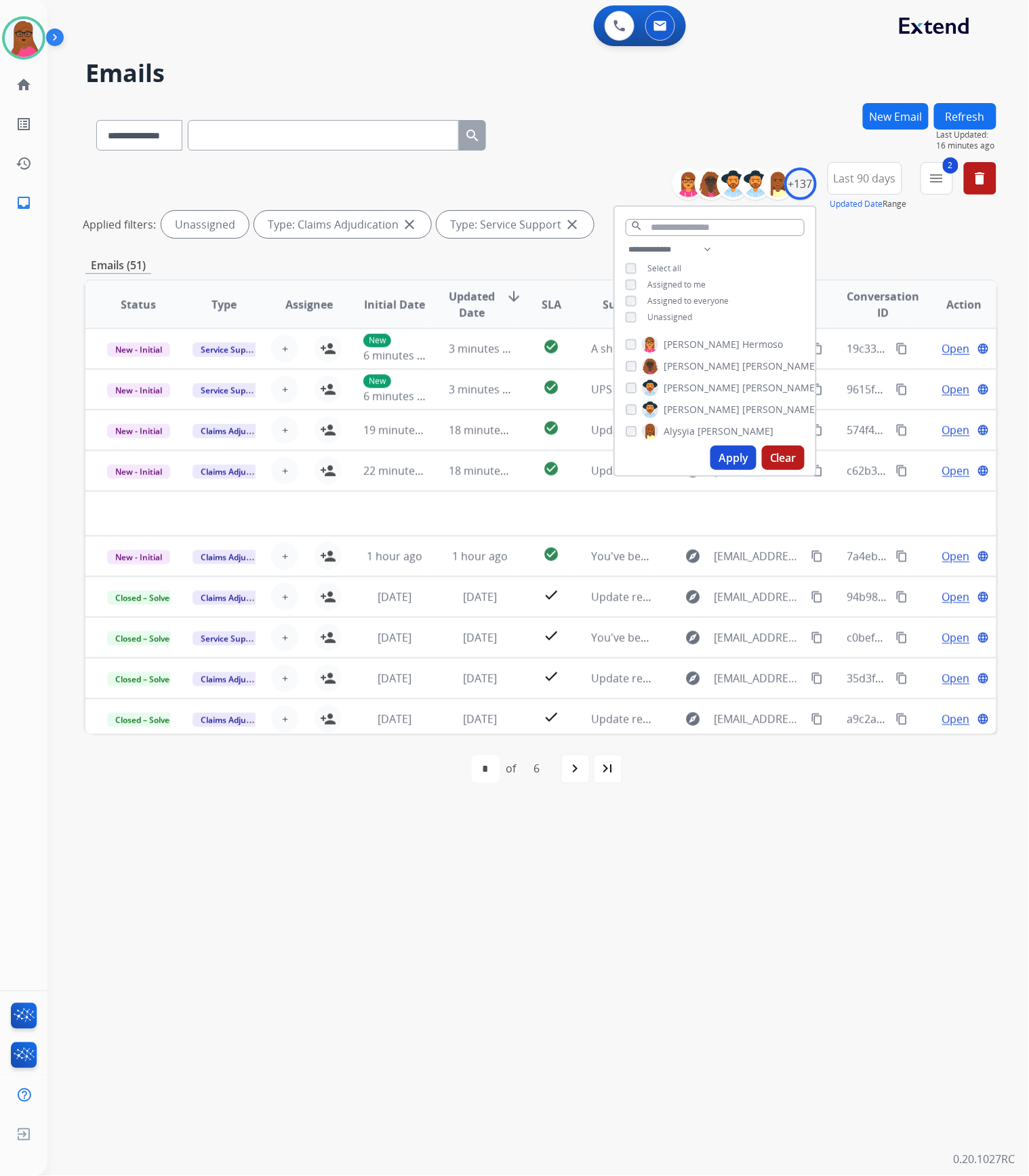
click at [727, 887] on div "**********" at bounding box center [522, 612] width 948 height 1127
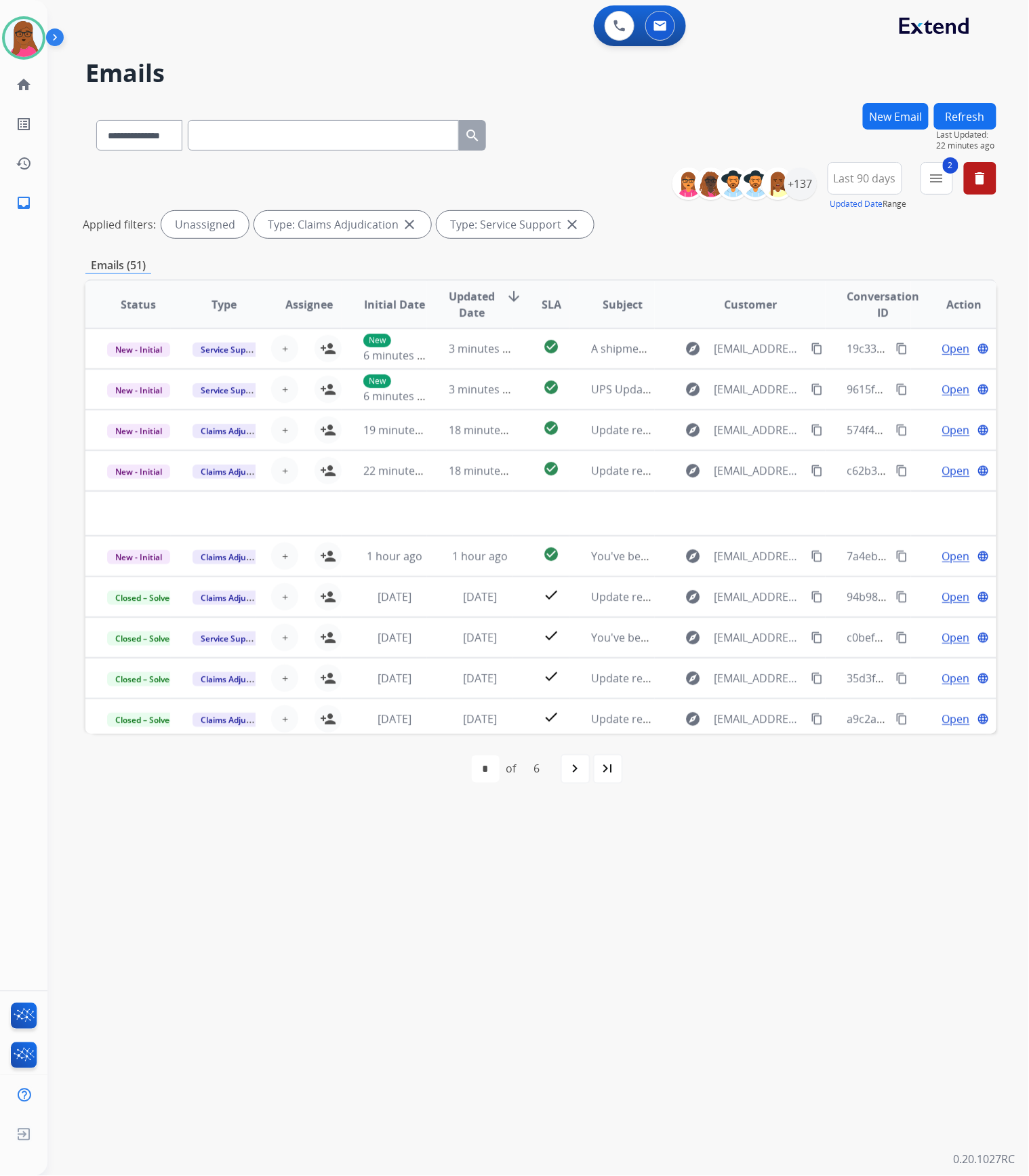
click at [969, 110] on button "Refresh" at bounding box center [965, 116] width 62 height 27
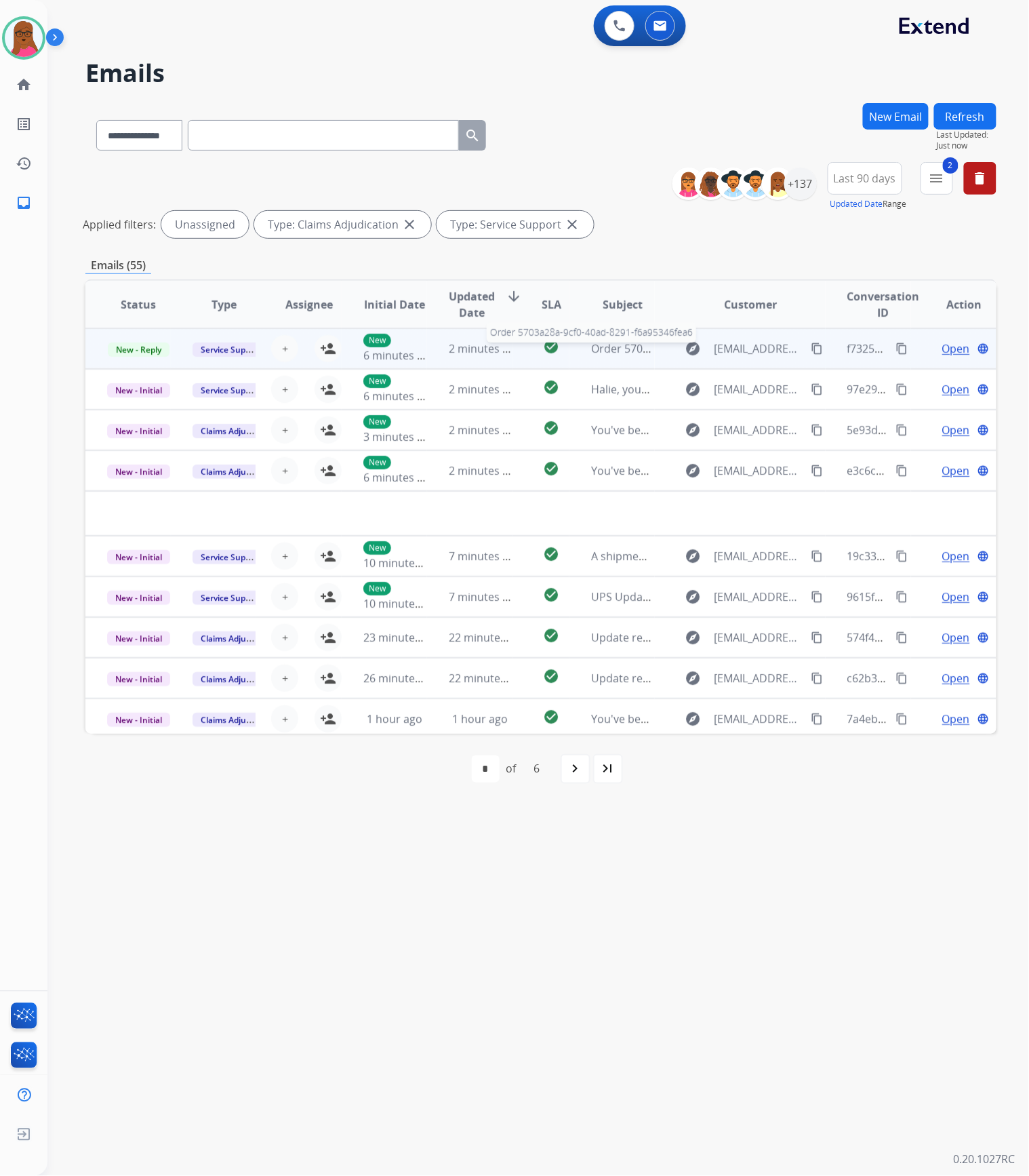
click at [591, 347] on span "Order 5703a28a-9cf0-40ad-8291-f6a95346fea6" at bounding box center [708, 348] width 233 height 15
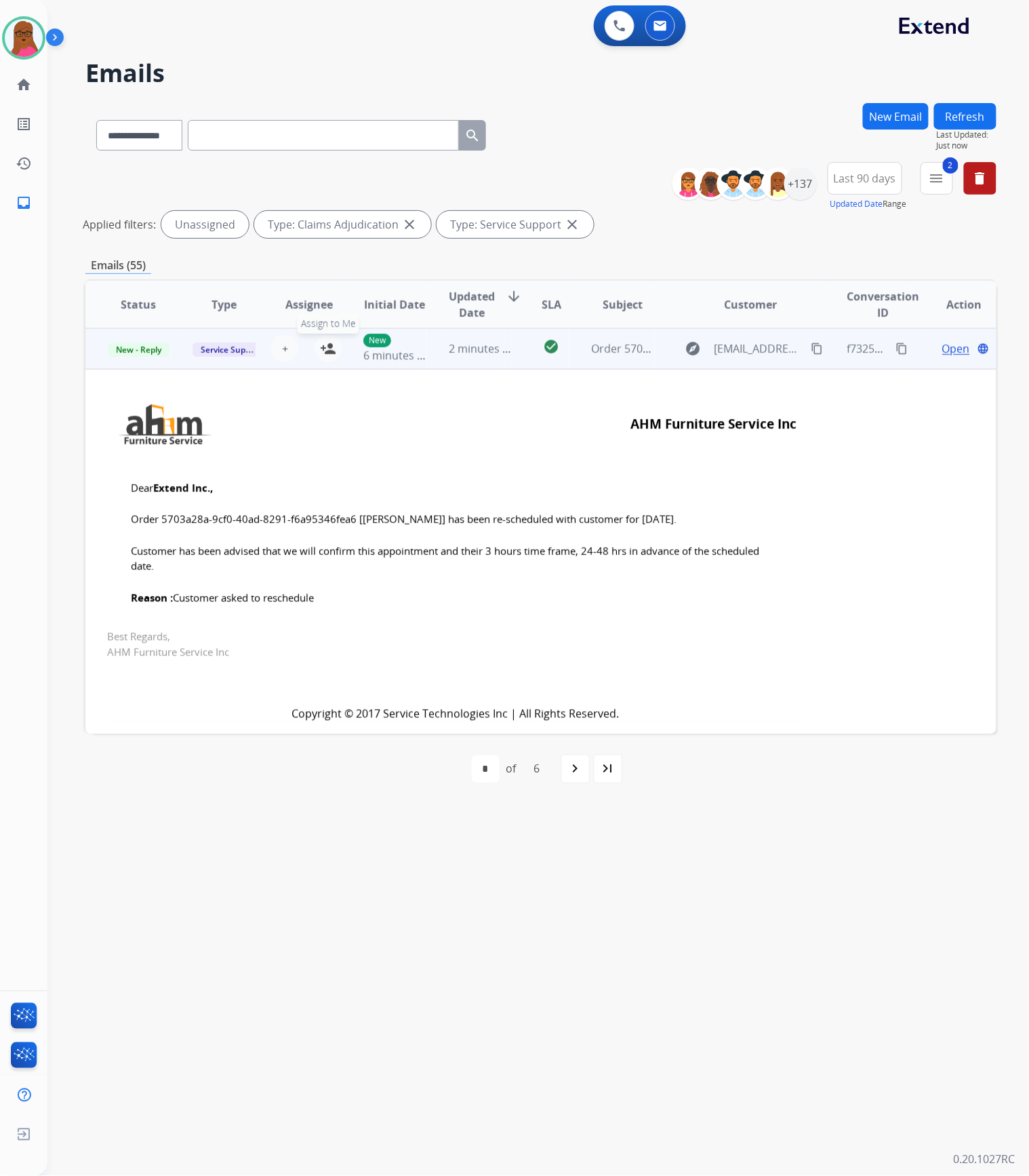
click at [331, 349] on mat-icon "person_add" at bounding box center [328, 349] width 16 height 16
click at [948, 355] on span "Open" at bounding box center [956, 349] width 28 height 16
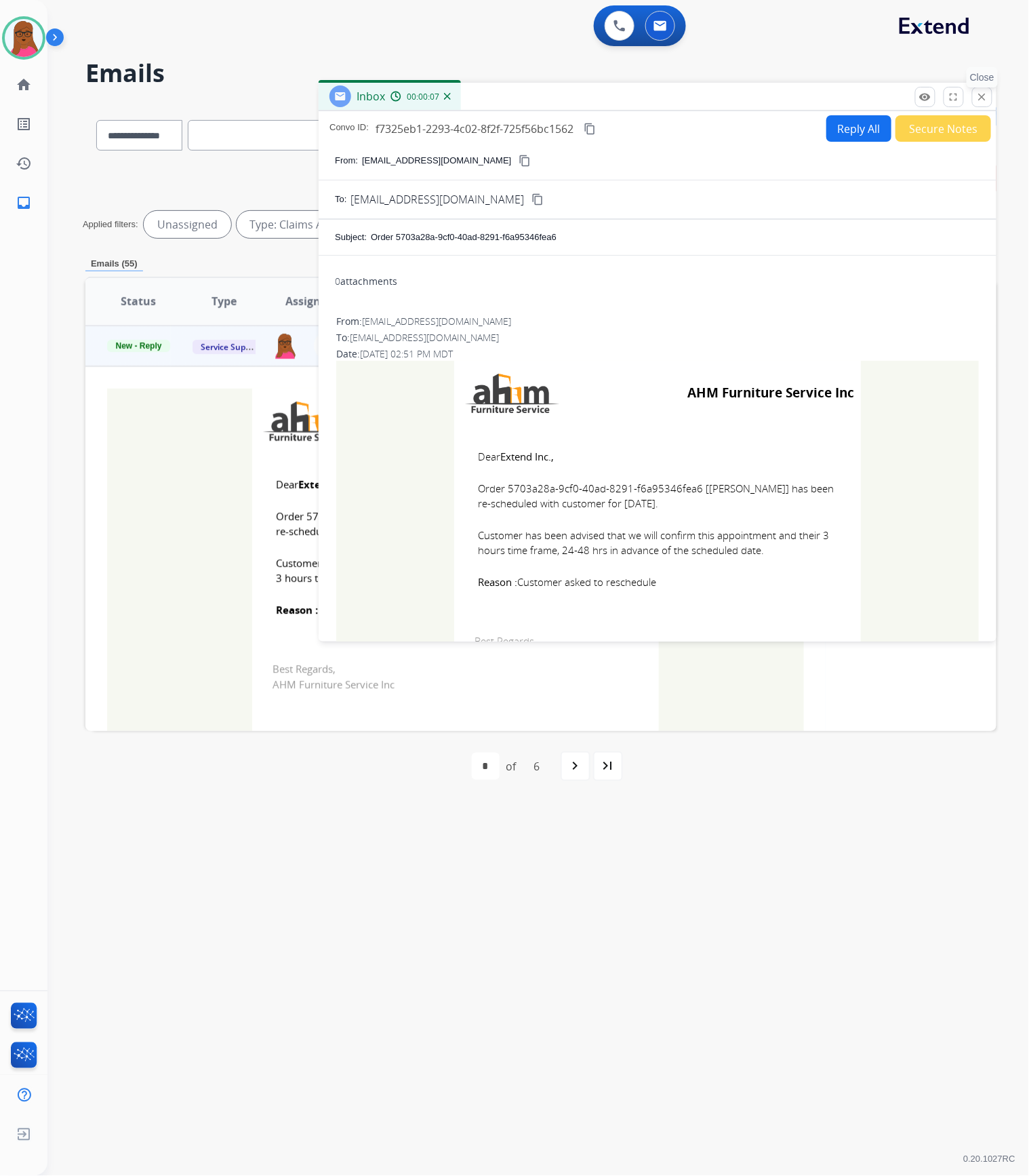
click at [988, 93] on button "close Close" at bounding box center [981, 97] width 20 height 20
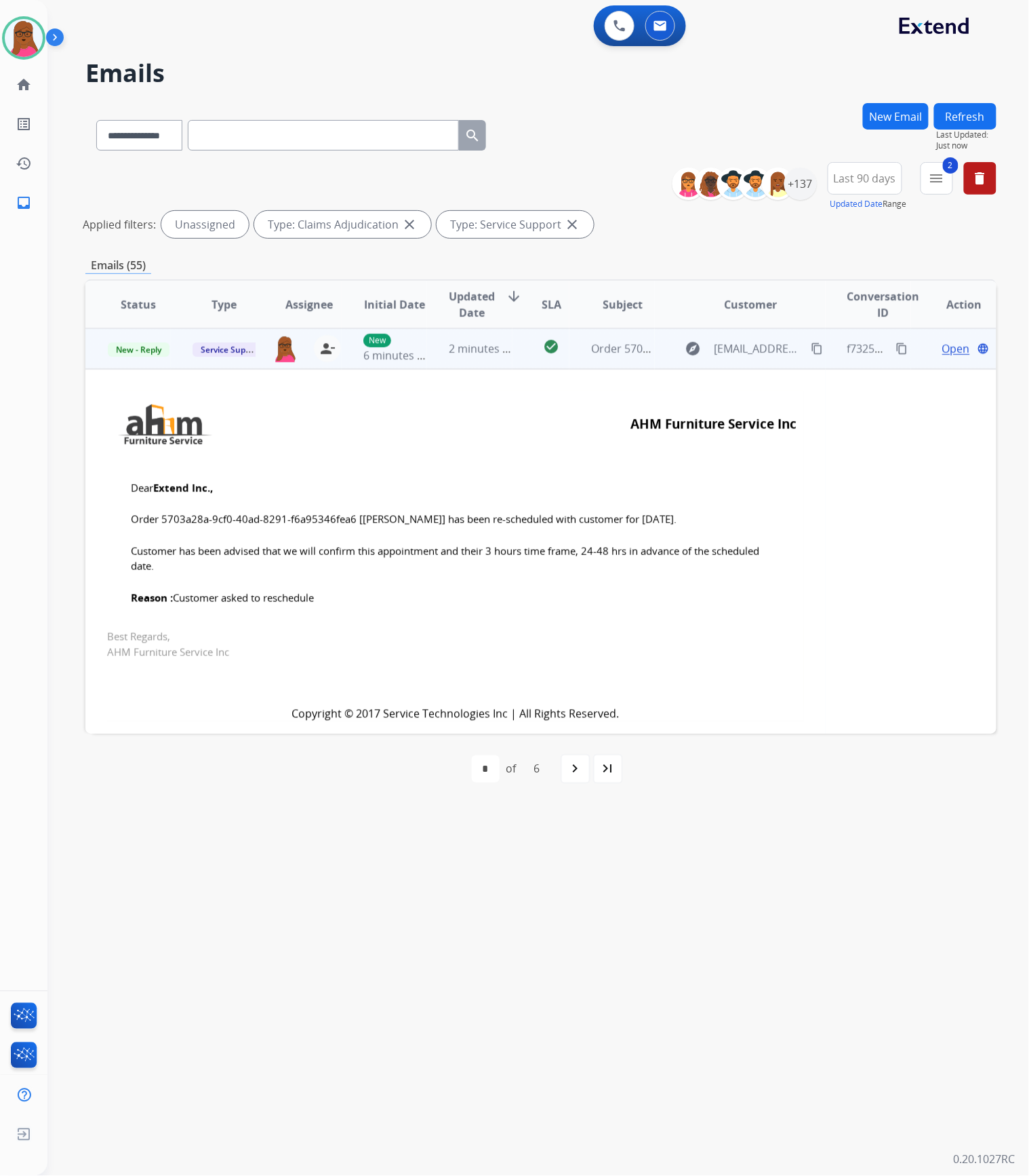
click at [944, 350] on span "Open" at bounding box center [956, 349] width 28 height 16
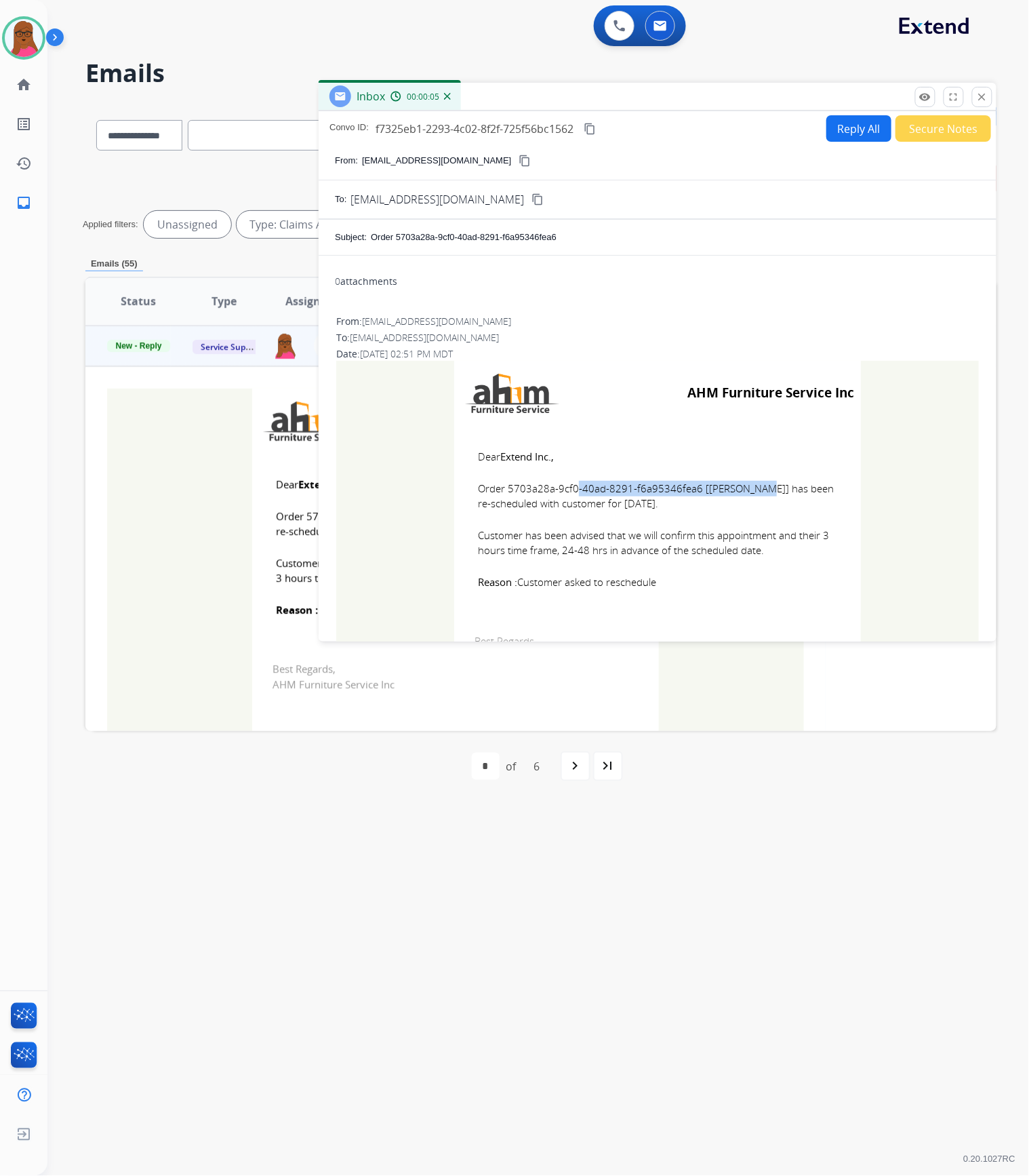
drag, startPoint x: 689, startPoint y: 487, endPoint x: 504, endPoint y: 482, distance: 185.1
click at [504, 482] on span "Order 5703a28a-9cf0-40ad-8291-f6a95346fea6 [[PERSON_NAME]] has been re-schedule…" at bounding box center [657, 496] width 359 height 31
copy span "5703a28a-9cf0-40ad-8291-f6a95346fea6"
drag, startPoint x: 472, startPoint y: 446, endPoint x: 769, endPoint y: 607, distance: 337.8
click at [769, 607] on td "Dear Extend Inc., Order 5703a28a-9cf0-40ad-8291-f6a95346fea6 [[PERSON_NAME]] ha…" at bounding box center [657, 519] width 407 height 188
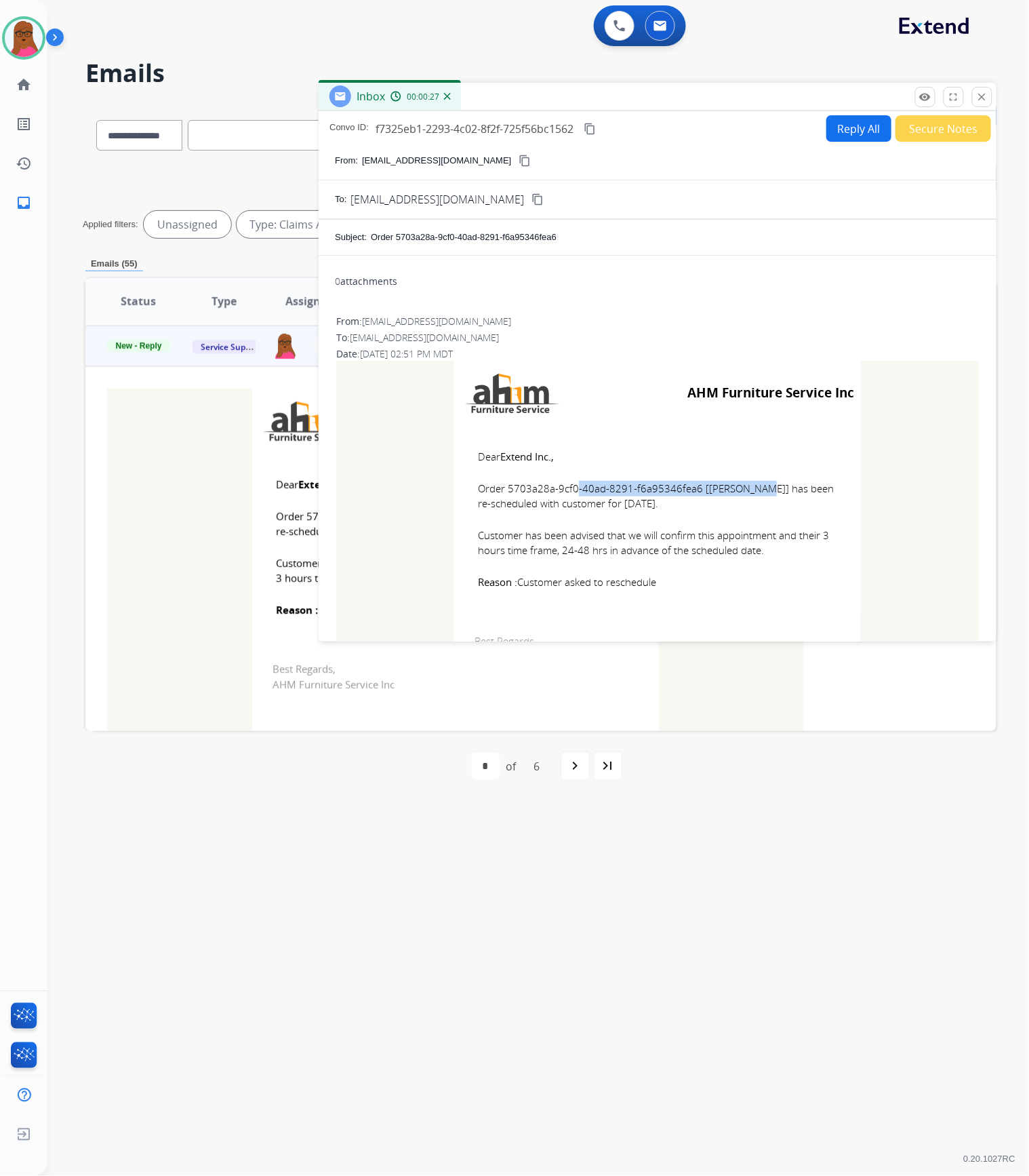
copy td "Dear Extend Inc., Order 5703a28a-9cf0-40ad-8291-f6a95346fea6 [[PERSON_NAME]] ha…"
click at [987, 90] on button "close Close" at bounding box center [981, 97] width 20 height 20
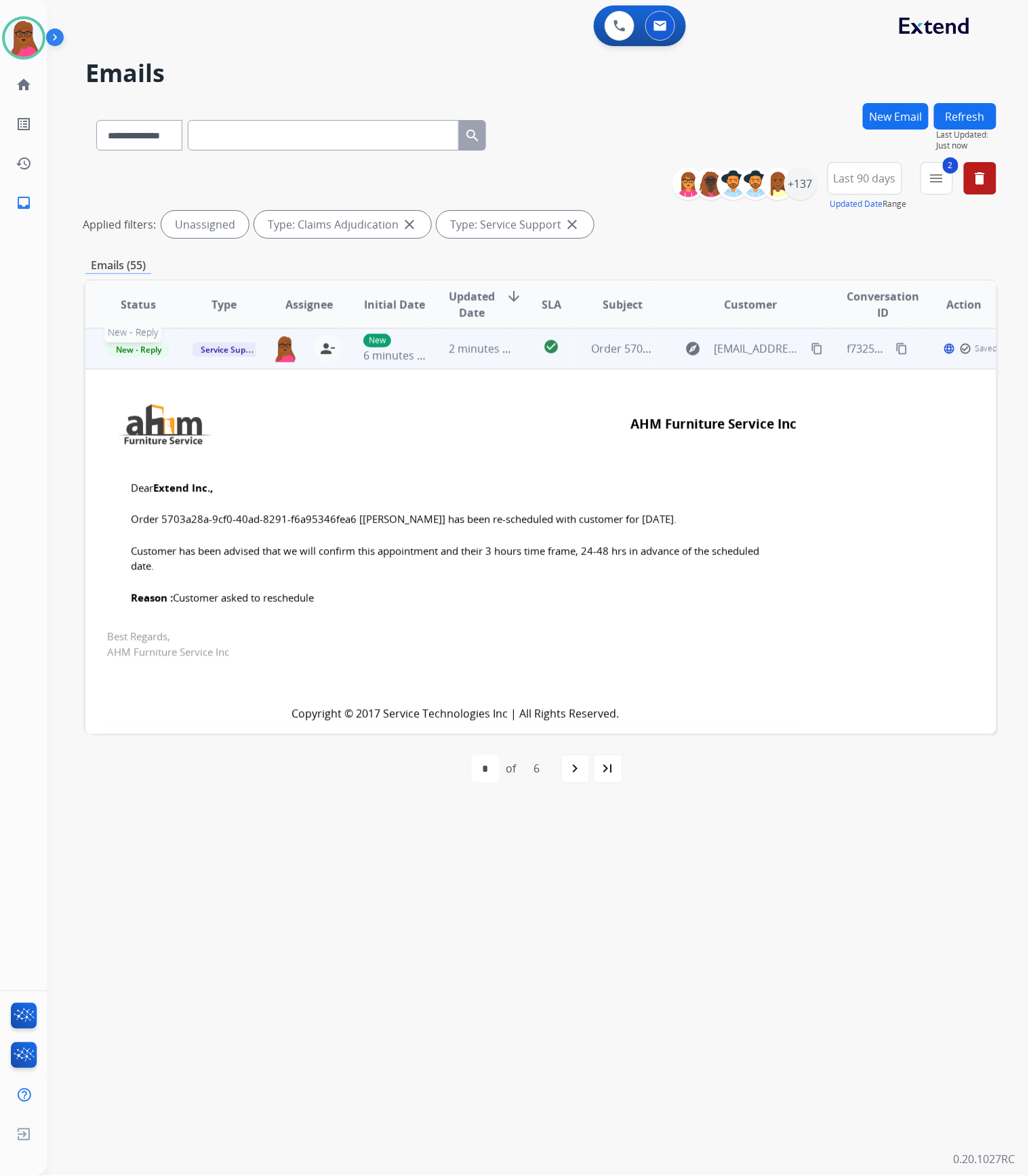
click at [145, 351] on span "New - Reply" at bounding box center [138, 350] width 62 height 14
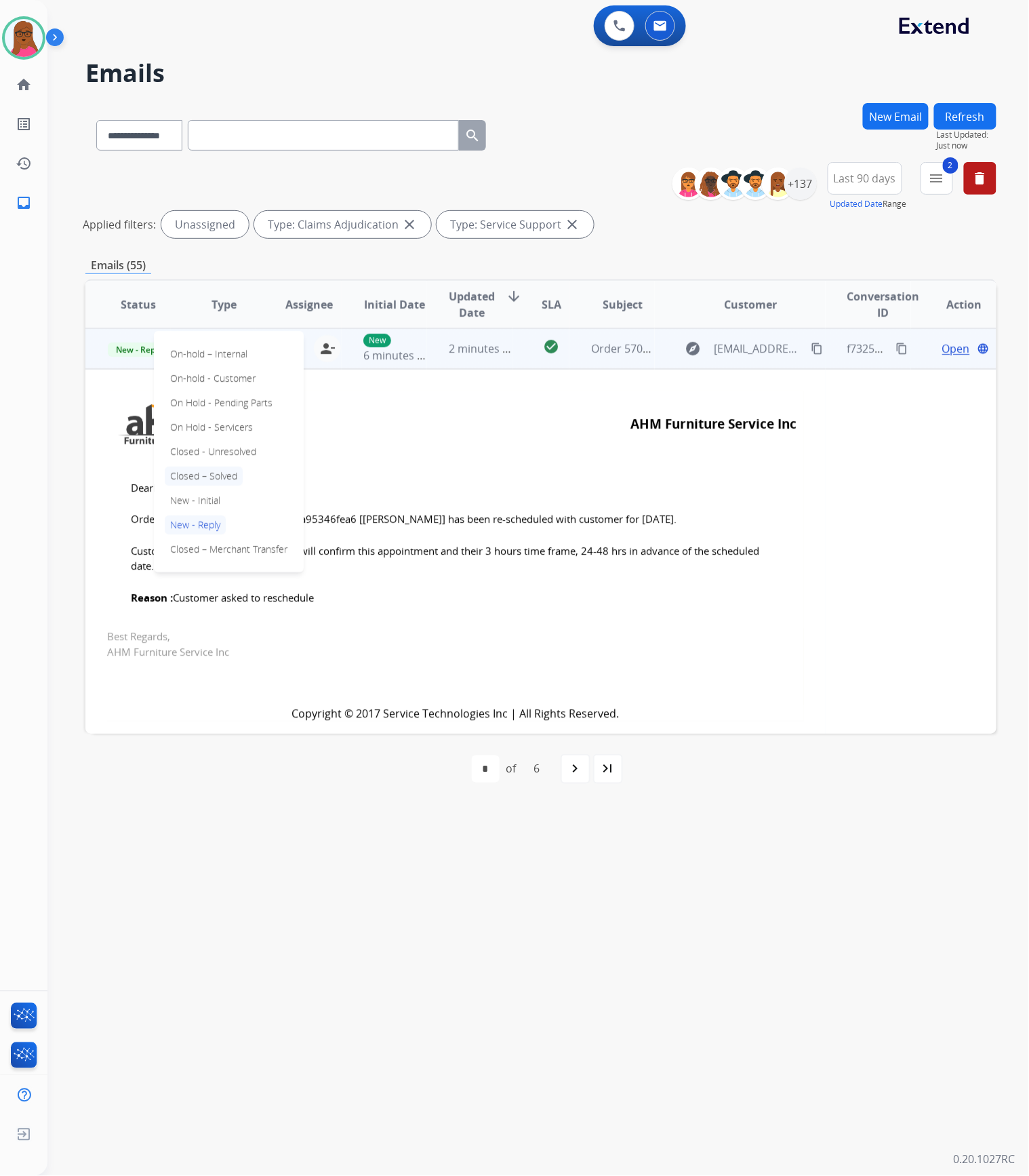
click at [212, 475] on p "Closed – Solved" at bounding box center [204, 476] width 78 height 19
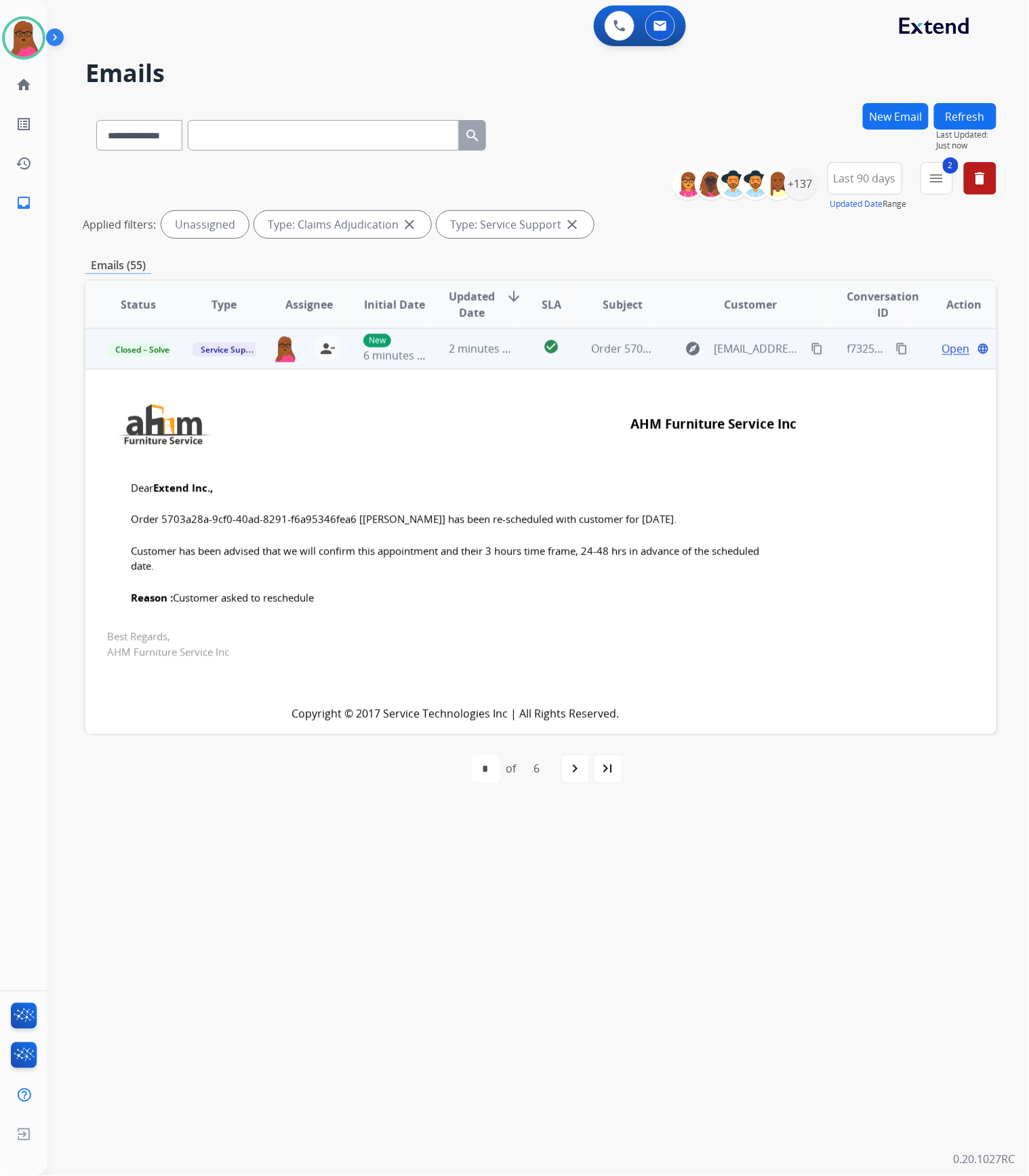
click at [942, 354] on span "Open" at bounding box center [956, 349] width 28 height 16
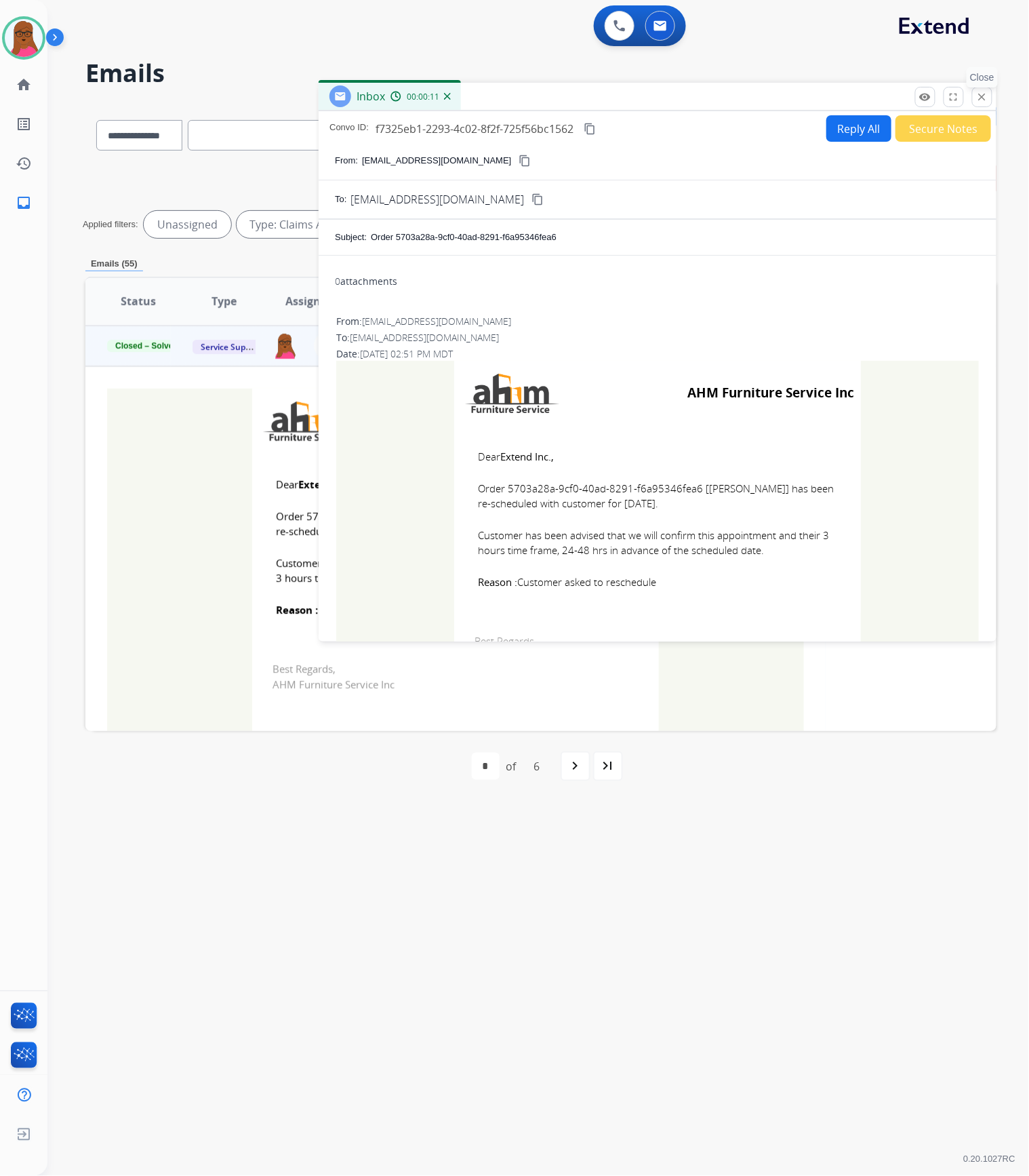
click at [986, 104] on button "close Close" at bounding box center [981, 97] width 20 height 20
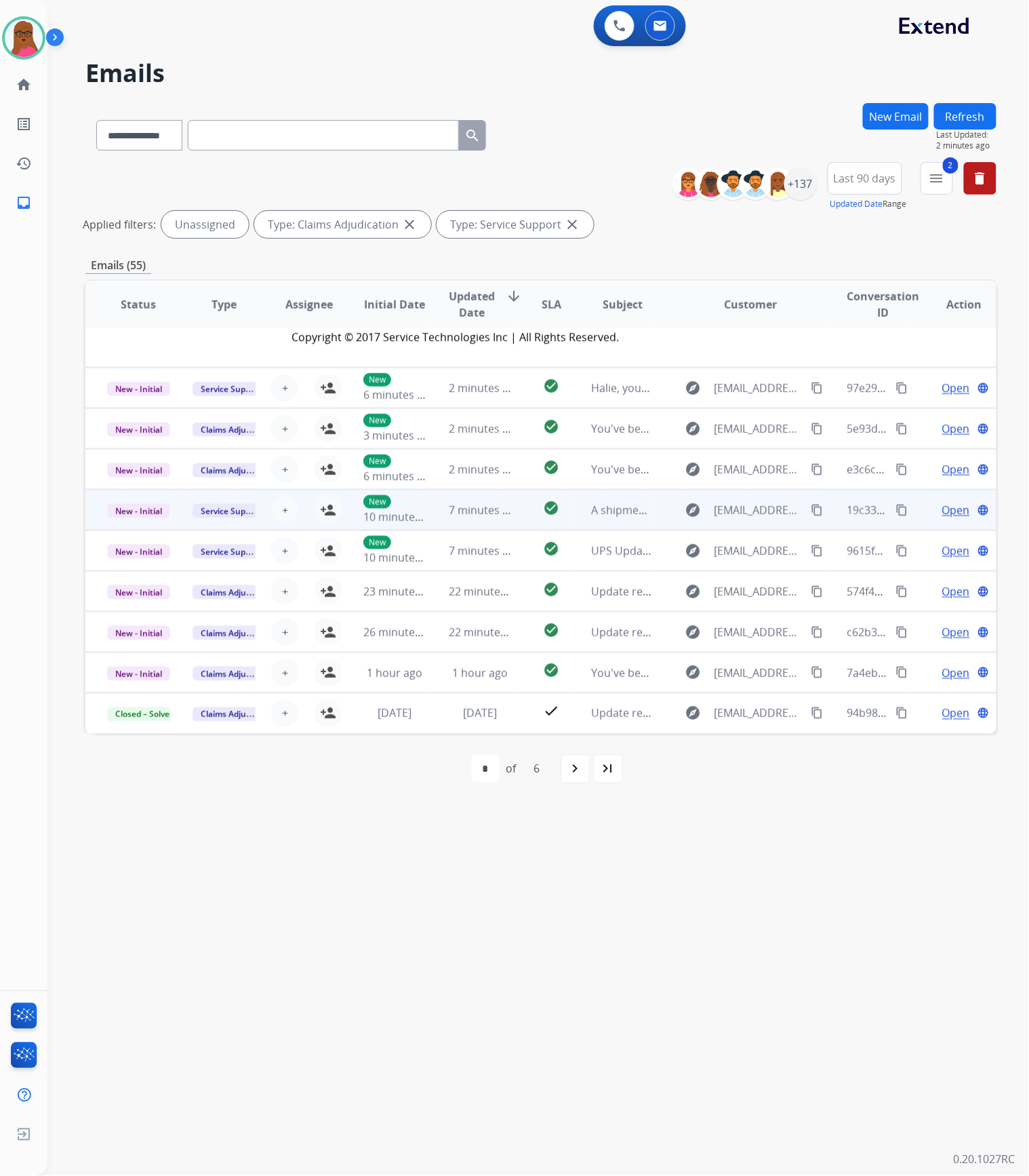
scroll to position [375, 0]
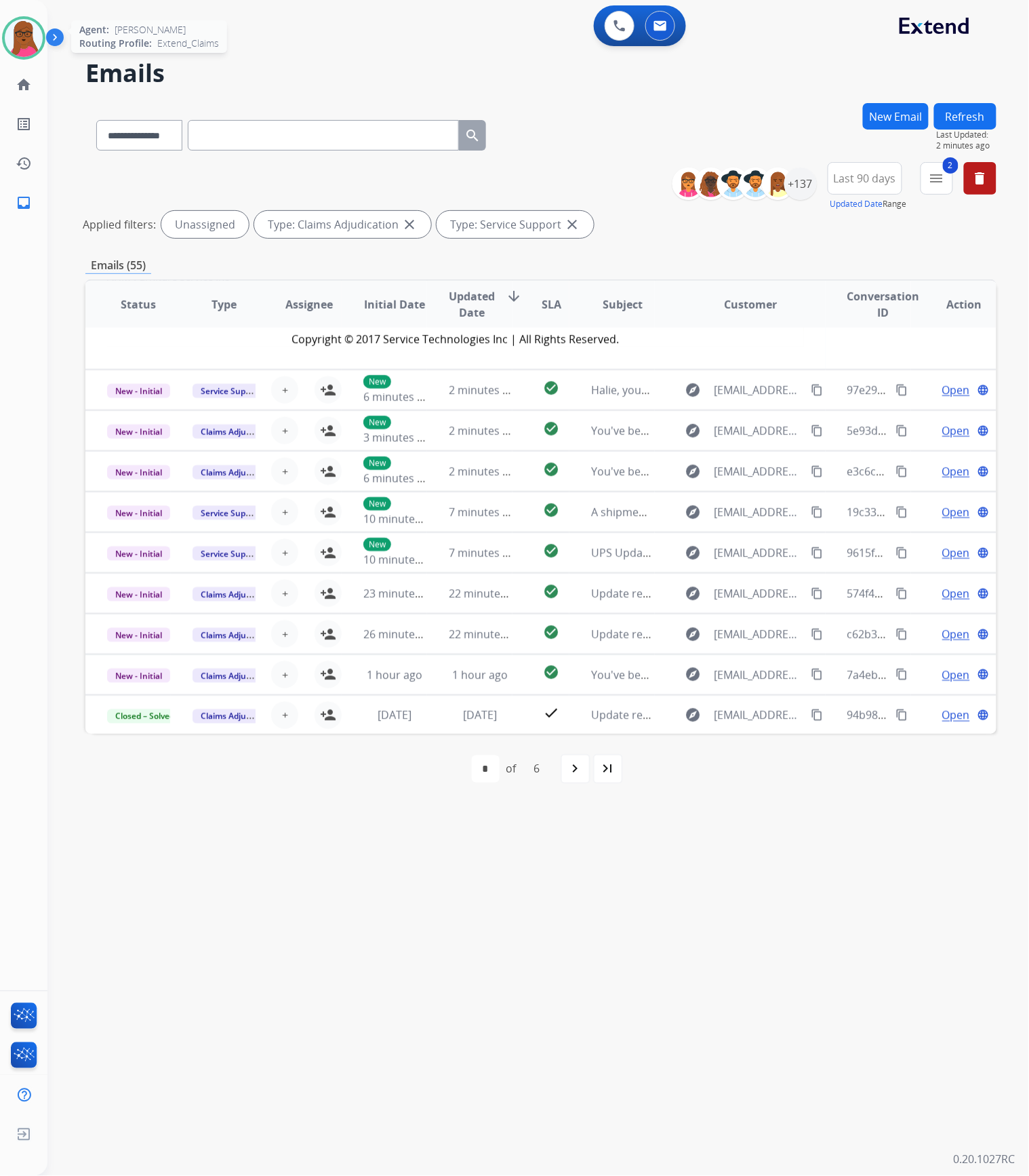
click at [20, 39] on img at bounding box center [23, 38] width 38 height 38
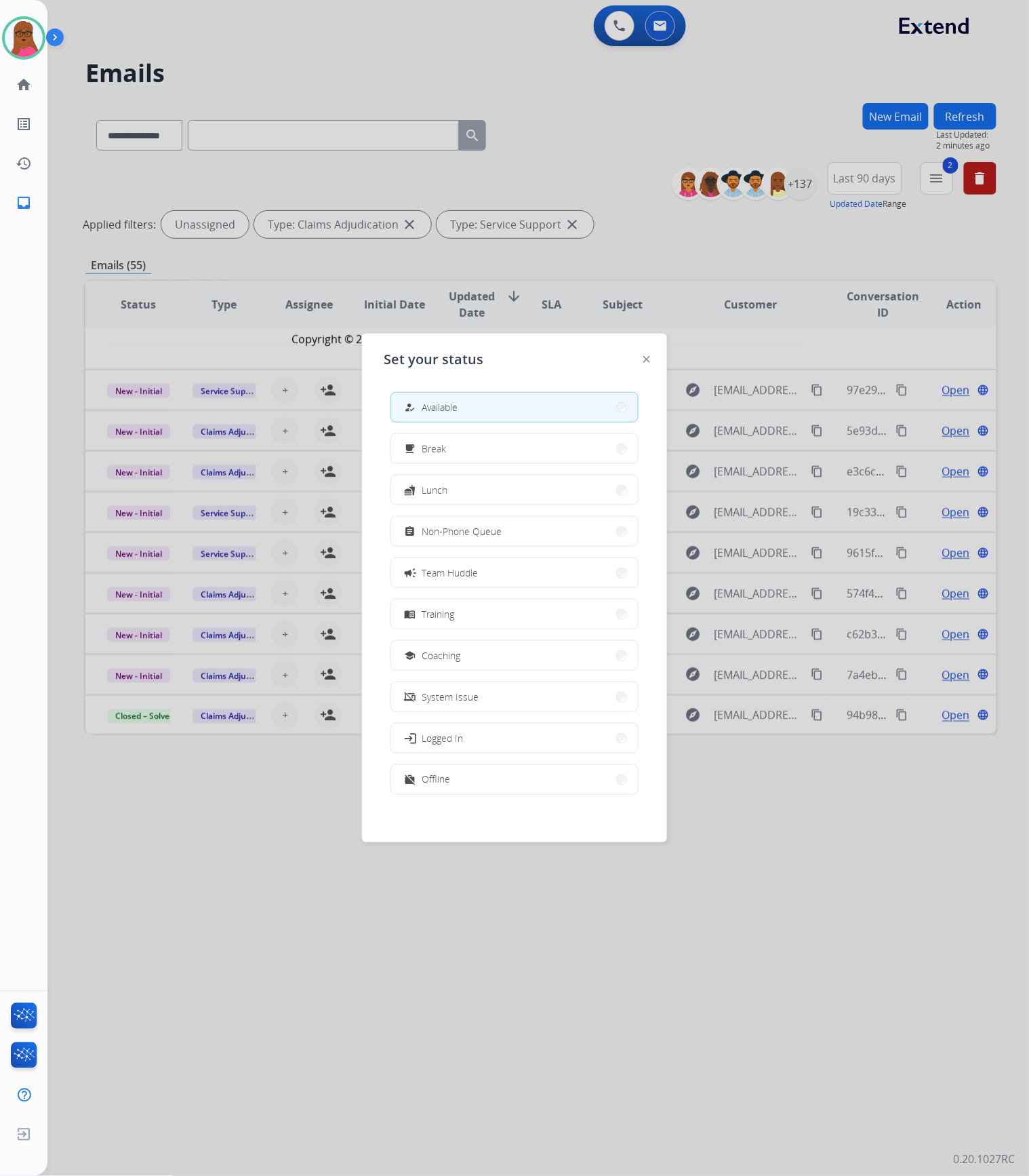
click at [480, 773] on button "work_off Offline" at bounding box center [514, 780] width 246 height 29
